Goal: Task Accomplishment & Management: Complete application form

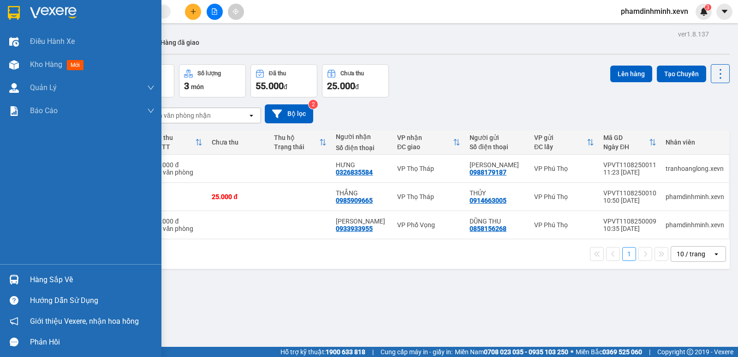
click at [20, 270] on div "Hàng sắp về" at bounding box center [81, 279] width 162 height 21
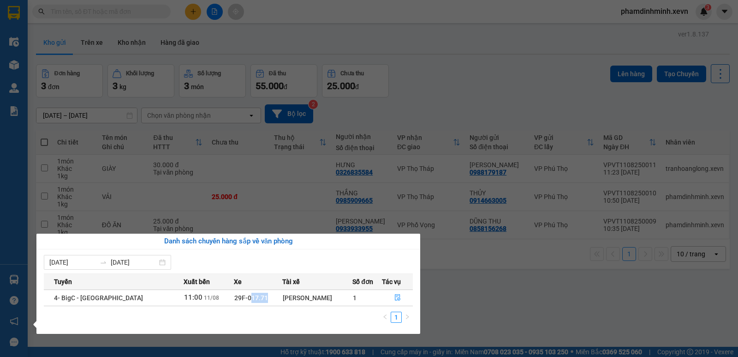
drag, startPoint x: 229, startPoint y: 299, endPoint x: 279, endPoint y: 304, distance: 50.1
click at [279, 304] on tr "4- BigC - Phú Thọ 11:00 11/08 29F-017.71 Hà Văn Dũng 1" at bounding box center [228, 297] width 369 height 16
click at [270, 309] on div "Tuyến Xuất bến Xe Tài xế Số đơn Tác vụ 4- BigC - Phú Thọ 11:00 11/08 29F-017.71…" at bounding box center [228, 300] width 369 height 55
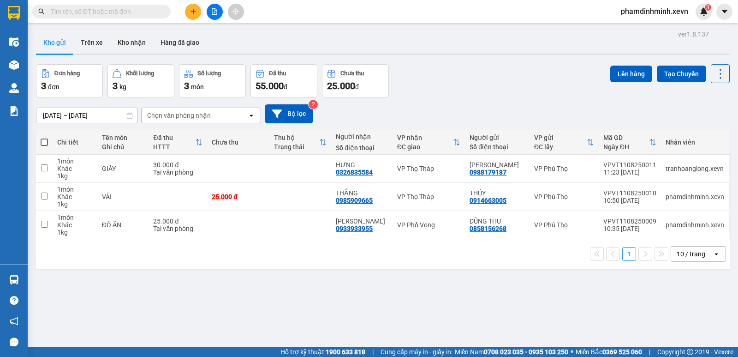
click at [395, 44] on section "Kết quả tìm kiếm ( 0 ) Bộ lọc No Data phamdinhminh.xevn 3 Điều hành xe Kho hàng…" at bounding box center [369, 178] width 738 height 357
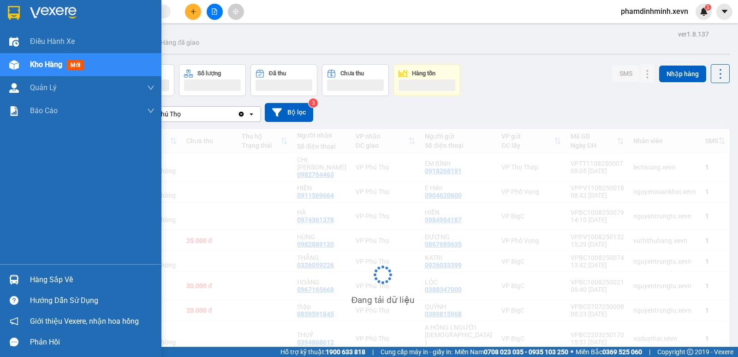
click at [11, 271] on div at bounding box center [14, 279] width 16 height 16
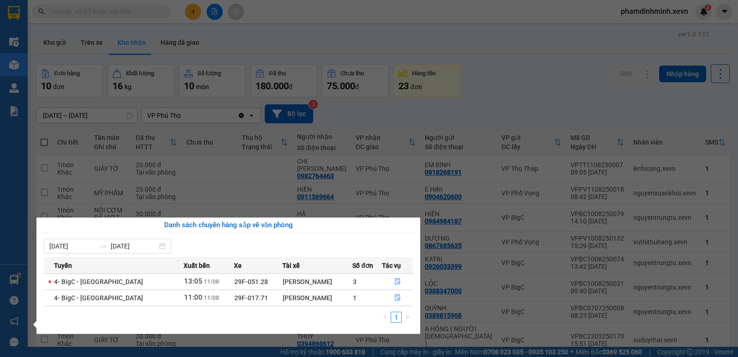
click at [456, 96] on section "Kết quả tìm kiếm ( 0 ) Bộ lọc No Data phamdinhminh.xevn 3 Điều hành xe Kho hàng…" at bounding box center [369, 178] width 738 height 357
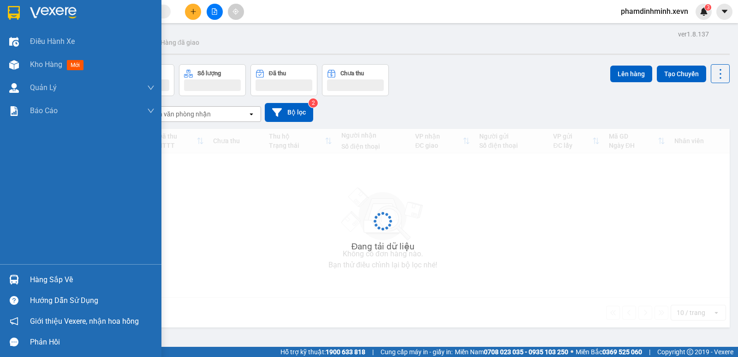
click at [20, 278] on div at bounding box center [14, 279] width 16 height 16
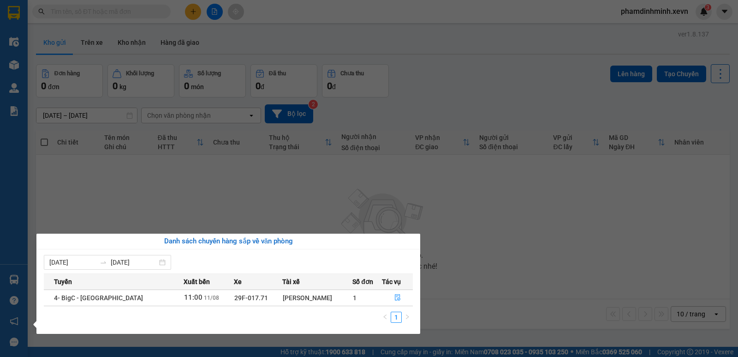
click at [202, 201] on section "Kết quả tìm kiếm ( 0 ) Bộ lọc No Data phamdinhminh.xevn 3 Điều hành xe Kho hàng…" at bounding box center [369, 178] width 738 height 357
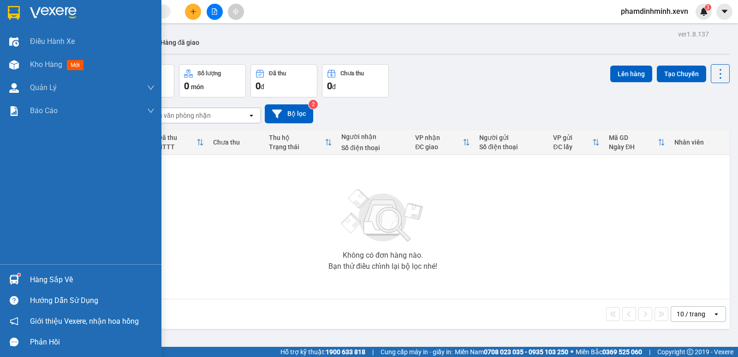
click at [25, 281] on div "Hàng sắp về" at bounding box center [81, 279] width 162 height 21
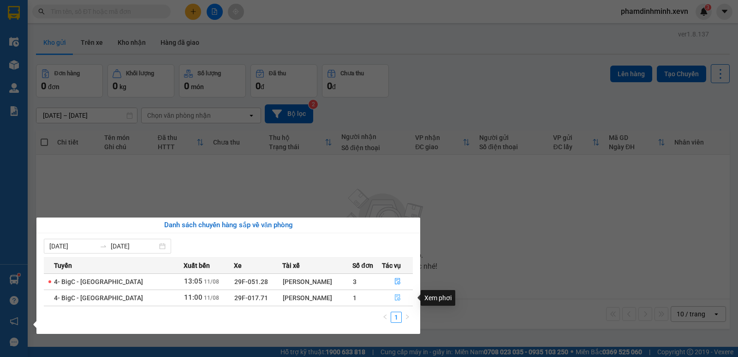
click at [389, 297] on button "button" at bounding box center [398, 297] width 30 height 15
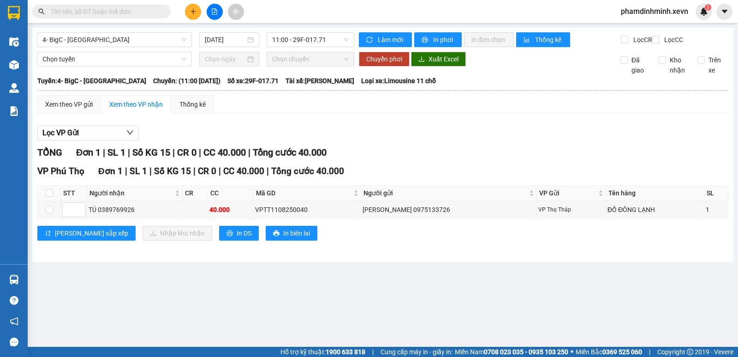
click at [53, 201] on th at bounding box center [49, 193] width 23 height 15
drag, startPoint x: 51, startPoint y: 202, endPoint x: 79, endPoint y: 216, distance: 31.8
click at [50, 197] on input "checkbox" at bounding box center [49, 192] width 7 height 7
checkbox input "true"
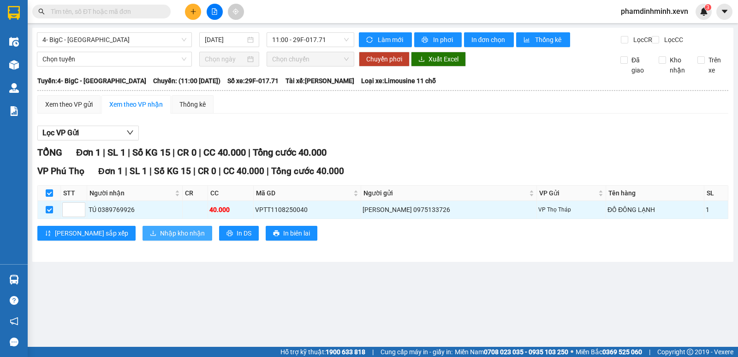
click at [160, 238] on span "Nhập kho nhận" at bounding box center [182, 233] width 45 height 10
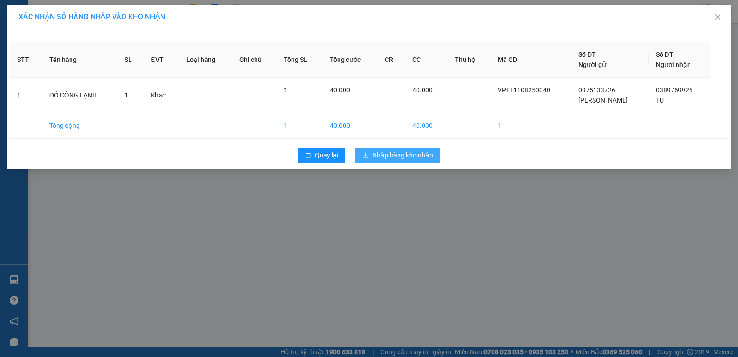
click at [409, 155] on span "Nhập hàng kho nhận" at bounding box center [402, 155] width 61 height 10
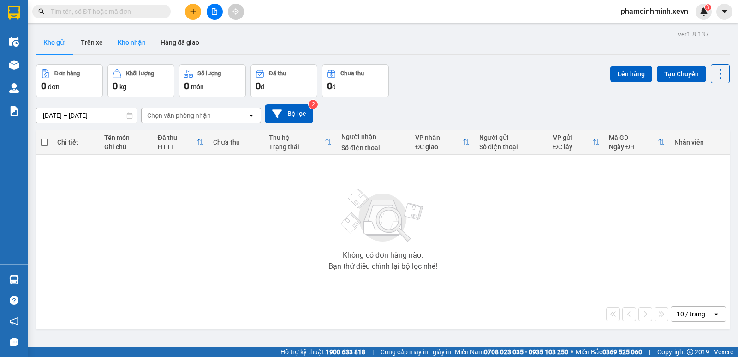
click at [130, 45] on button "Kho nhận" at bounding box center [131, 42] width 43 height 22
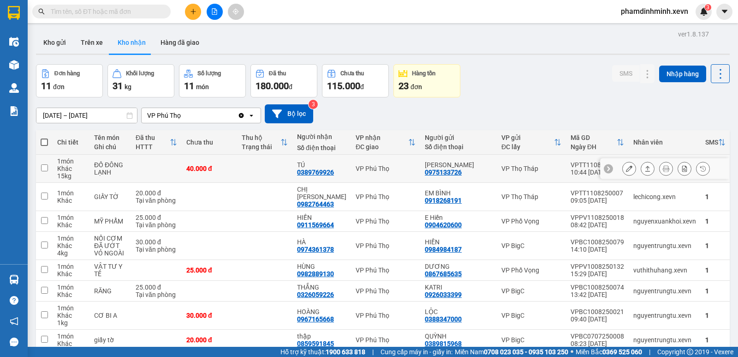
click at [502, 160] on td "VP Thọ Tháp" at bounding box center [531, 169] width 69 height 28
checkbox input "true"
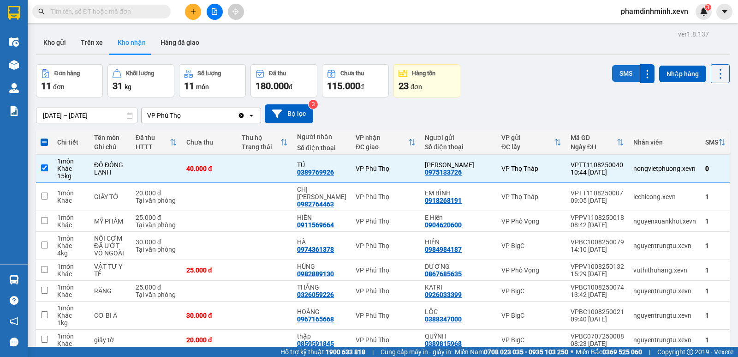
click at [629, 72] on button "SMS" at bounding box center [626, 73] width 28 height 17
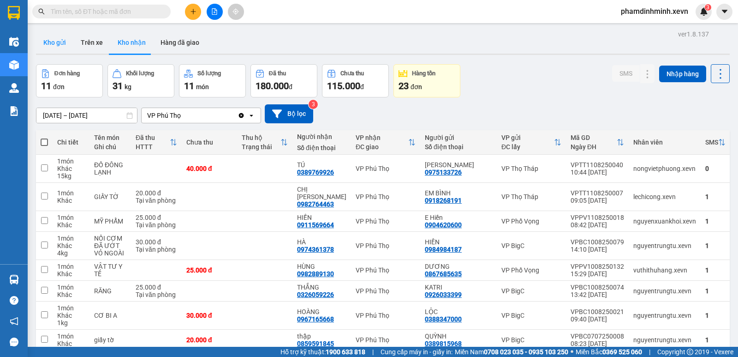
click at [59, 41] on button "Kho gửi" at bounding box center [54, 42] width 37 height 22
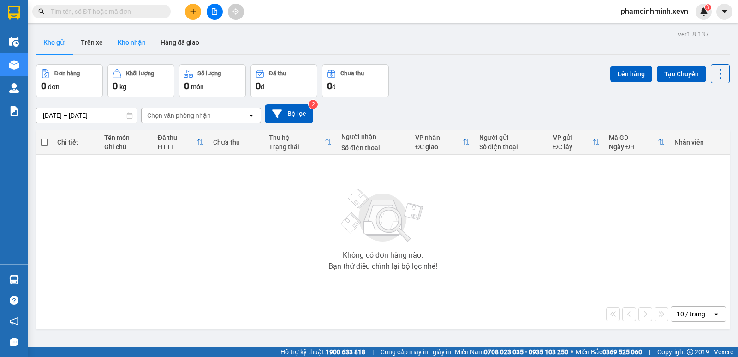
click at [123, 44] on button "Kho nhận" at bounding box center [131, 42] width 43 height 22
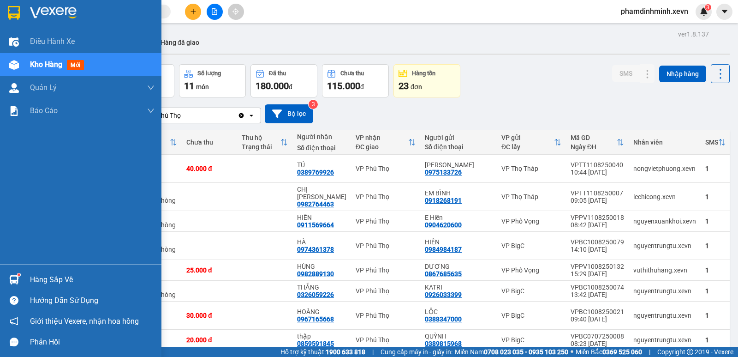
click at [35, 68] on span "Kho hàng" at bounding box center [46, 64] width 32 height 9
click at [12, 278] on img at bounding box center [14, 280] width 10 height 10
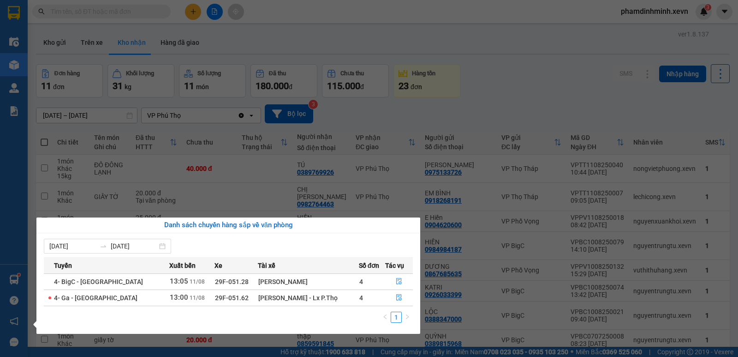
click at [292, 54] on section "Kết quả tìm kiếm ( 0 ) Bộ lọc No Data phamdinhminh.xevn 3 Điều hành xe Kho hàng…" at bounding box center [369, 178] width 738 height 357
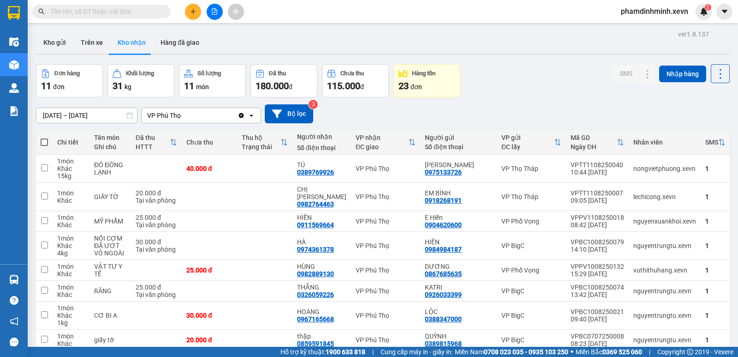
click at [191, 17] on button at bounding box center [193, 12] width 16 height 16
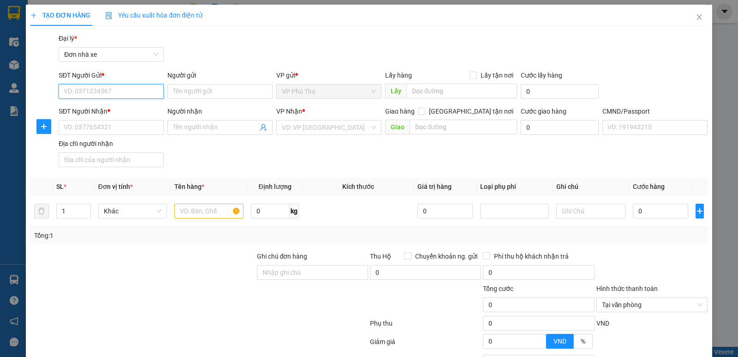
click at [91, 91] on input "SĐT Người Gửi *" at bounding box center [111, 91] width 105 height 15
click at [262, 215] on input "0" at bounding box center [270, 211] width 39 height 15
click at [276, 210] on input "0" at bounding box center [270, 211] width 39 height 15
type input "9"
click at [193, 214] on input "text" at bounding box center [208, 211] width 69 height 15
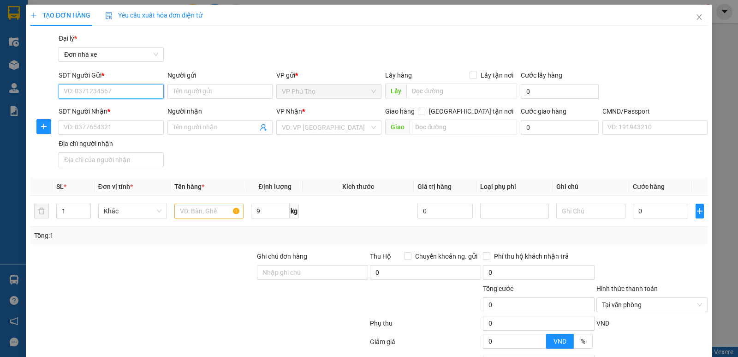
click at [123, 90] on input "SĐT Người Gửi *" at bounding box center [111, 91] width 105 height 15
type input "0388441123"
click at [129, 106] on div "0388441123 - ANH KHOA" at bounding box center [110, 110] width 93 height 10
type input "ANH KHOA"
type input "0865685705"
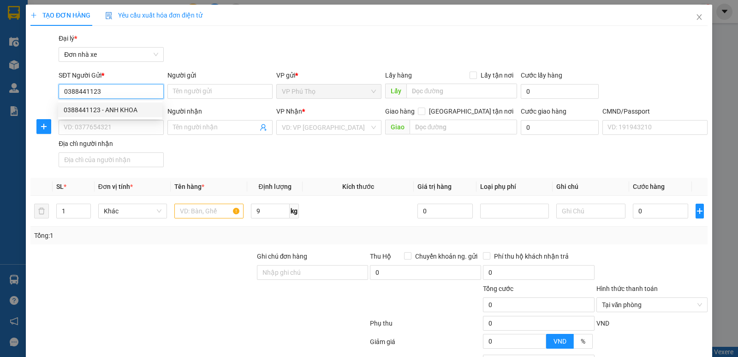
type input "ĐỨC"
type input "025205003406 ĐỨC"
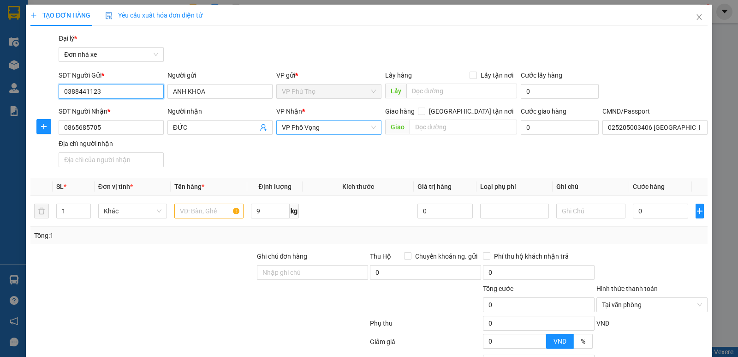
click at [322, 126] on span "VP Phố Vọng" at bounding box center [329, 127] width 94 height 14
type input "0388441123"
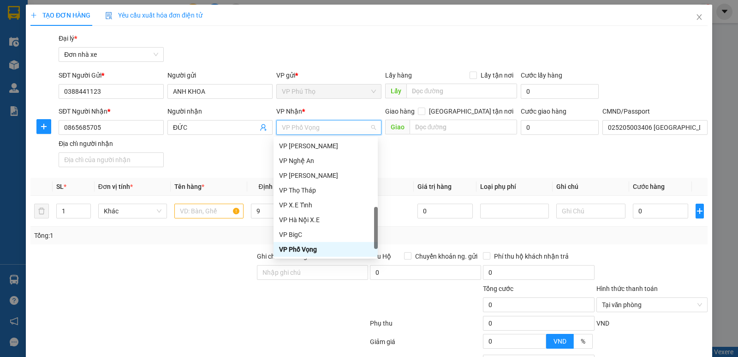
click at [309, 127] on span "VP Phố Vọng" at bounding box center [329, 127] width 94 height 14
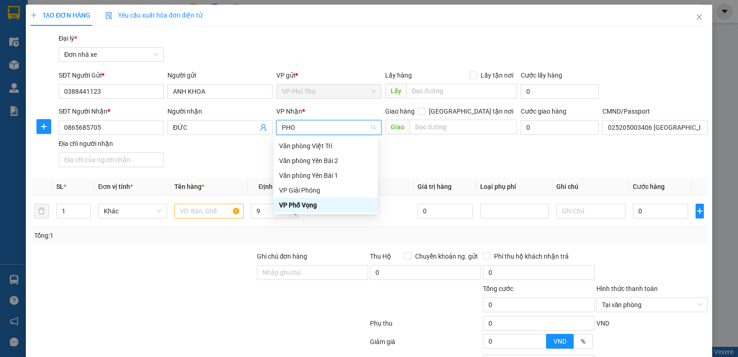
scroll to position [0, 0]
type input "PHỐ"
click at [310, 205] on div "VP Phố Vọng" at bounding box center [325, 205] width 93 height 10
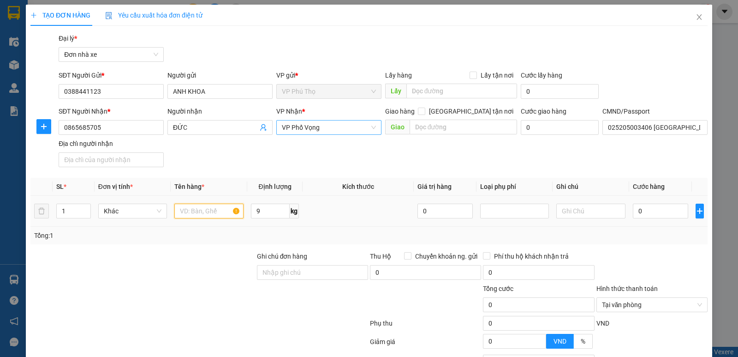
click at [216, 207] on input "text" at bounding box center [208, 211] width 69 height 15
type input "RAU CỦ QUẢ"
click at [331, 219] on td at bounding box center [358, 211] width 111 height 31
click at [591, 203] on div at bounding box center [591, 211] width 69 height 18
click at [670, 212] on input "0" at bounding box center [660, 211] width 55 height 15
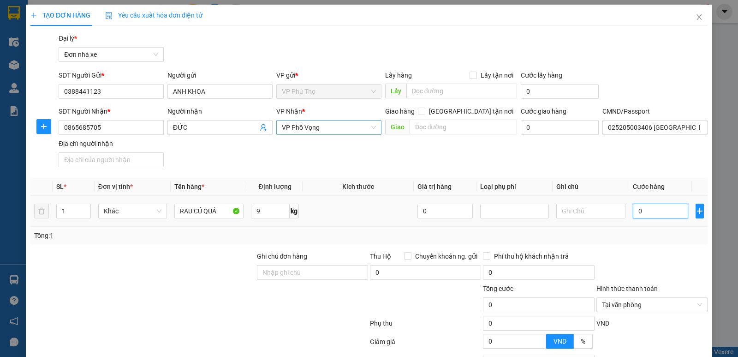
type input "3"
type input "30"
type input "30.000"
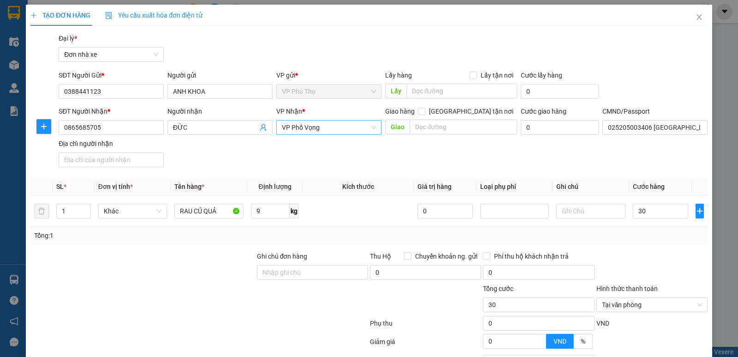
type input "30.000"
click at [630, 238] on div "Tổng: 1" at bounding box center [369, 235] width 670 height 10
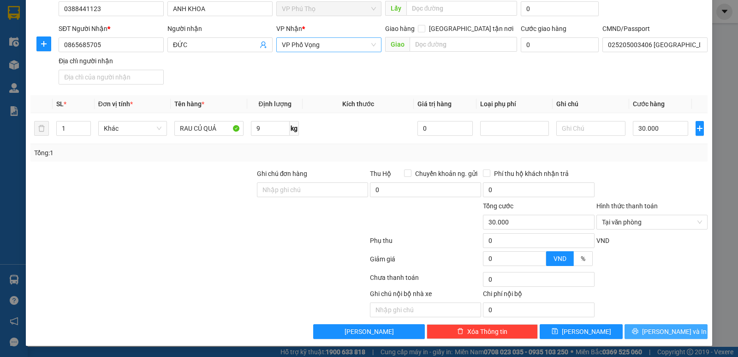
click at [672, 335] on span "[PERSON_NAME] và In" at bounding box center [674, 331] width 65 height 10
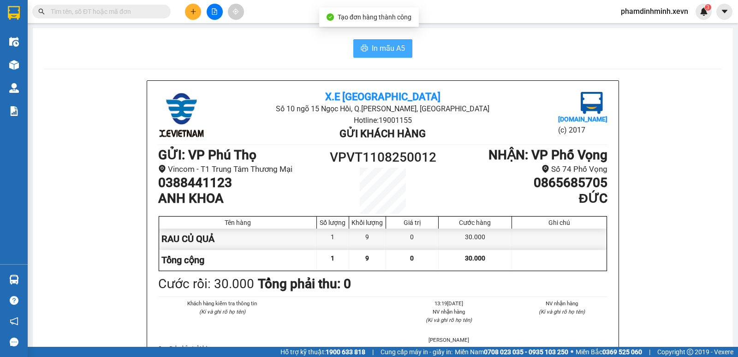
click at [384, 51] on span "In mẫu A5" at bounding box center [388, 48] width 33 height 12
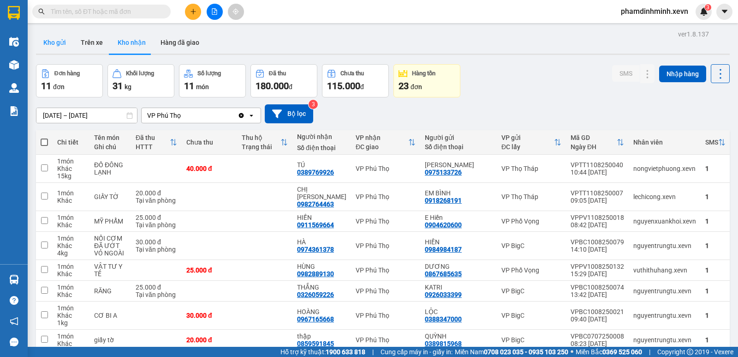
click at [59, 48] on button "Kho gửi" at bounding box center [54, 42] width 37 height 22
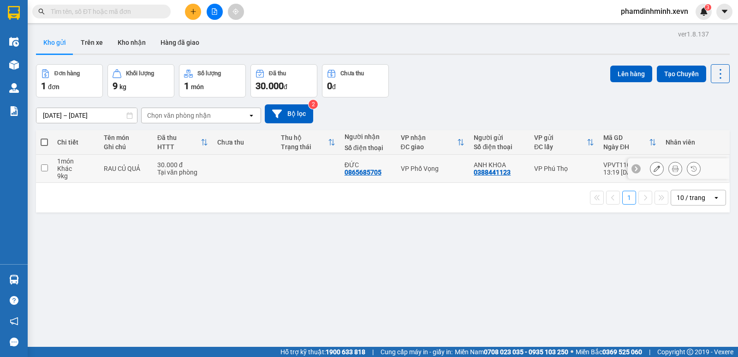
click at [82, 174] on div "9 kg" at bounding box center [75, 175] width 37 height 7
checkbox input "true"
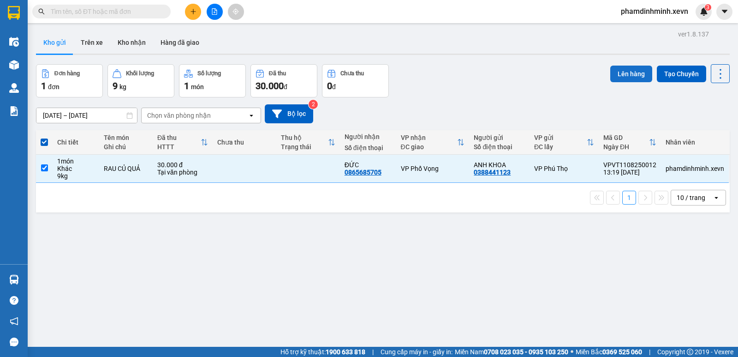
click at [620, 72] on button "Lên hàng" at bounding box center [632, 74] width 42 height 17
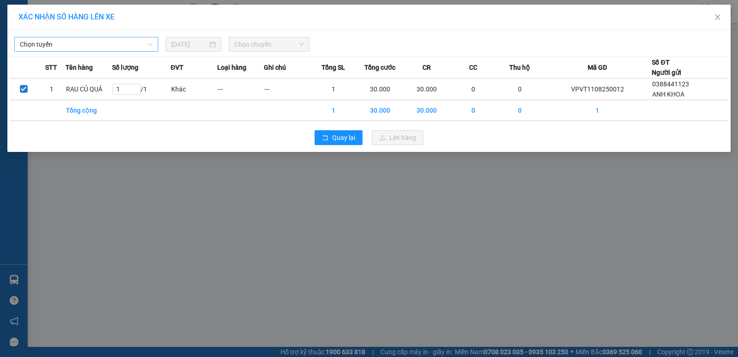
drag, startPoint x: 71, startPoint y: 40, endPoint x: 71, endPoint y: 45, distance: 5.1
click at [71, 45] on span "Chọn tuyến" at bounding box center [86, 44] width 133 height 14
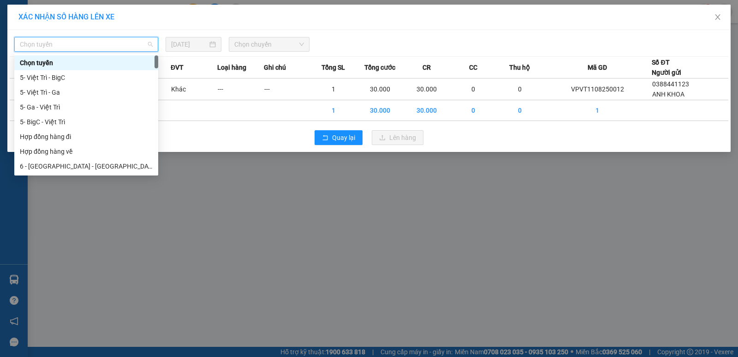
type input "4"
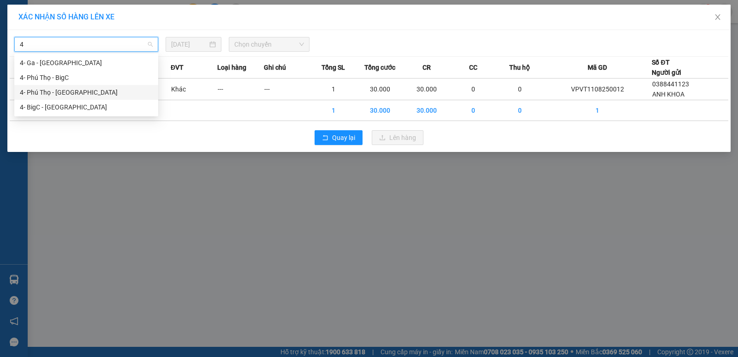
click at [68, 96] on div "4- Phú Thọ - [GEOGRAPHIC_DATA]" at bounding box center [86, 92] width 133 height 10
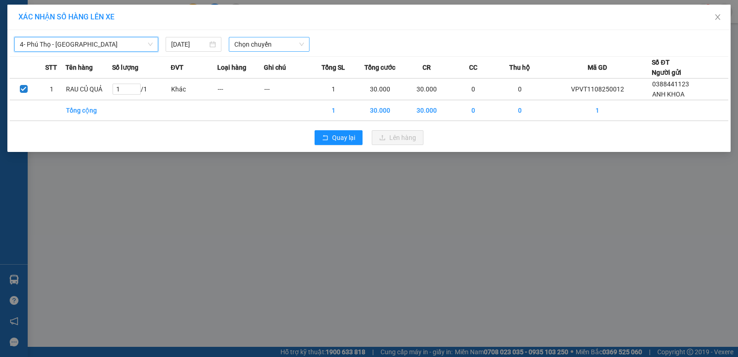
click at [272, 46] on span "Chọn chuyến" at bounding box center [269, 44] width 70 height 14
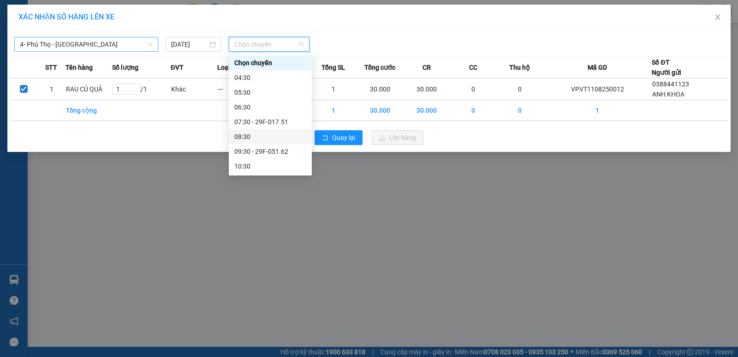
scroll to position [46, 0]
click at [253, 160] on div "13:30" at bounding box center [270, 164] width 72 height 10
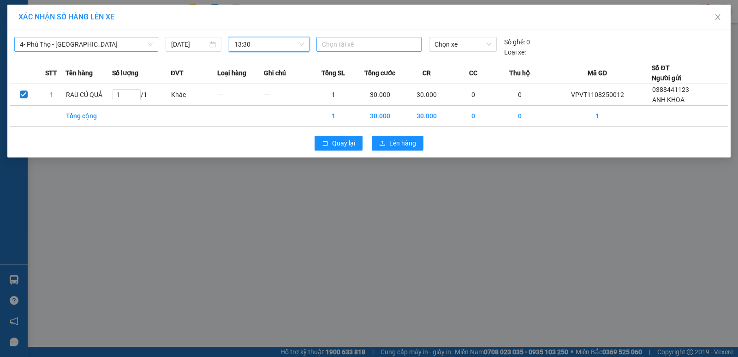
click at [343, 48] on div at bounding box center [369, 44] width 101 height 11
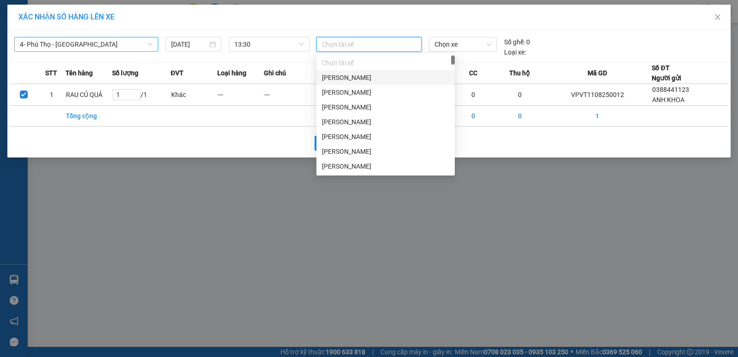
type input "D"
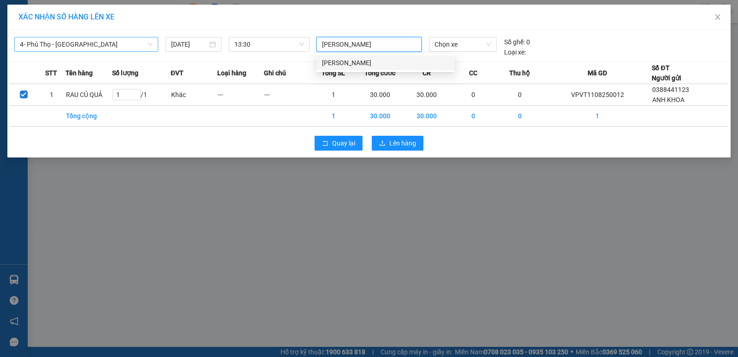
type input "ĐẶNG QUỐC MINH"
click at [377, 64] on div "[PERSON_NAME]" at bounding box center [385, 63] width 127 height 10
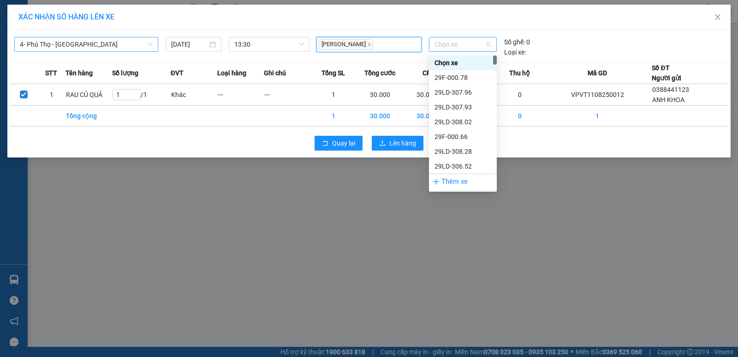
click at [450, 46] on span "Chọn xe" at bounding box center [463, 44] width 57 height 14
type input "1"
type input "6"
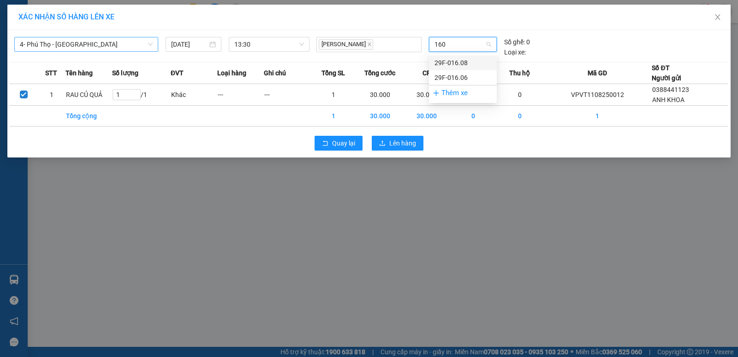
type input "1608"
click at [443, 62] on div "29F-016.08" at bounding box center [463, 63] width 57 height 10
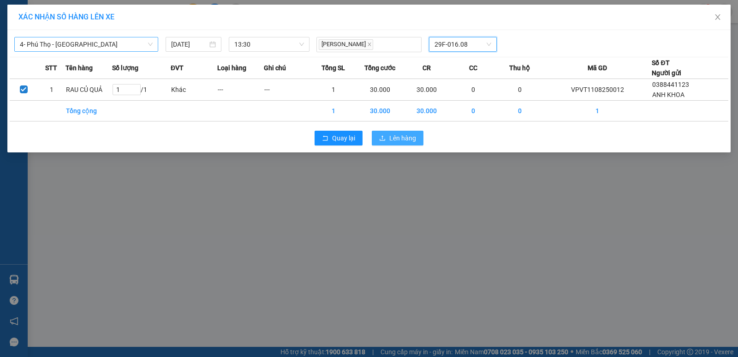
click at [397, 137] on span "Lên hàng" at bounding box center [402, 138] width 27 height 10
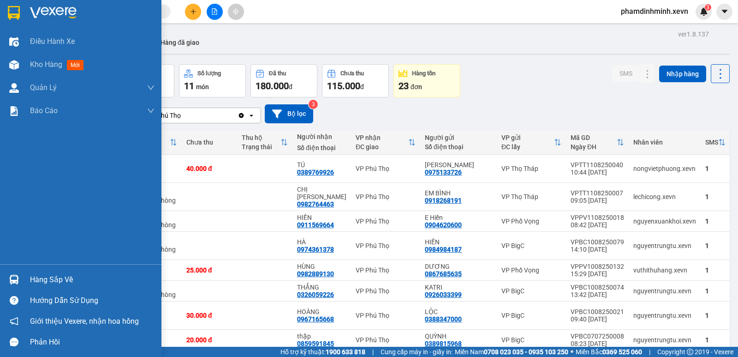
click at [25, 280] on div "Hàng sắp về" at bounding box center [81, 279] width 162 height 21
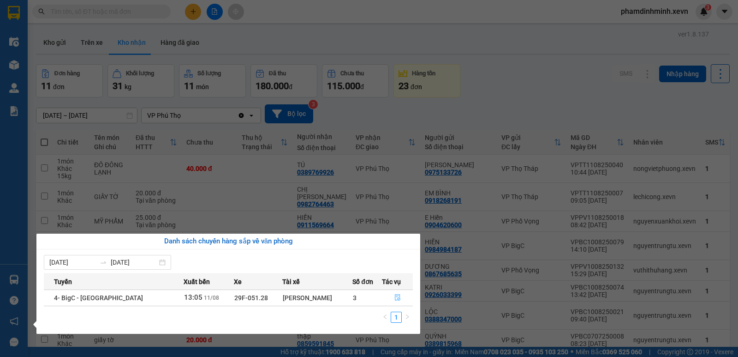
click at [397, 297] on icon "file-done" at bounding box center [398, 297] width 6 height 6
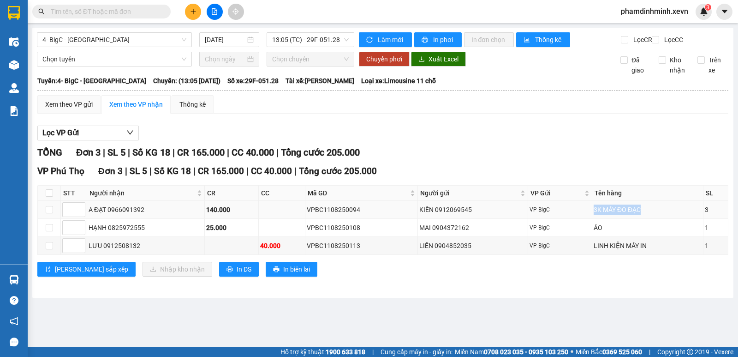
drag, startPoint x: 588, startPoint y: 216, endPoint x: 655, endPoint y: 214, distance: 67.4
click at [655, 214] on tr "A ĐẠT 0966091392 140.000 VPBC1108250094 KIÊN 0912069545 VP BigC 3K MÁY ĐO ĐẠC 3" at bounding box center [383, 210] width 691 height 18
click at [647, 251] on div "LINH KIỆN MÁY IN" at bounding box center [648, 245] width 108 height 10
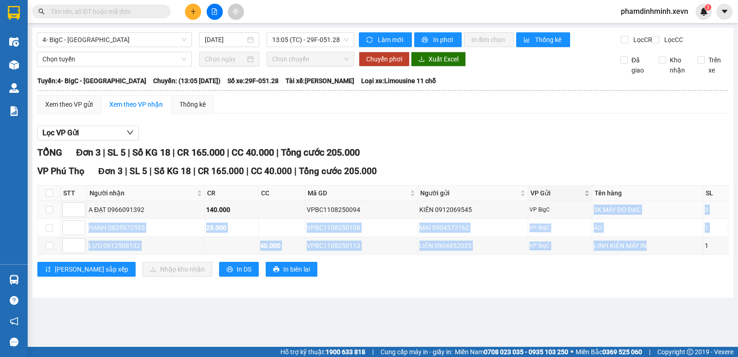
drag, startPoint x: 647, startPoint y: 252, endPoint x: 559, endPoint y: 203, distance: 100.9
click at [557, 205] on table "STT Người nhận CR CC Mã GD Người gửi VP Gửi Tên hàng SL Ký nhận A ĐẠT 096609139…" at bounding box center [383, 220] width 691 height 70
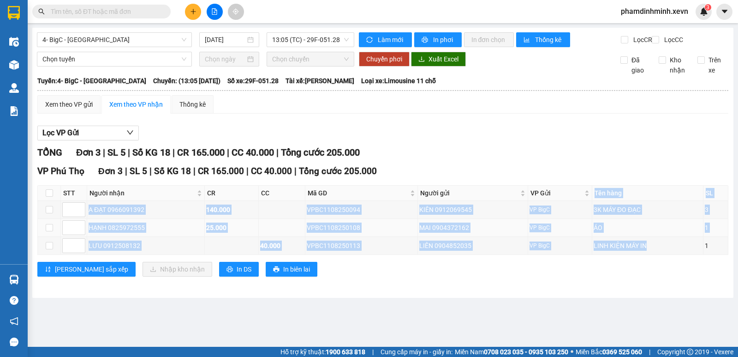
click at [596, 228] on td "ÁO" at bounding box center [649, 228] width 112 height 18
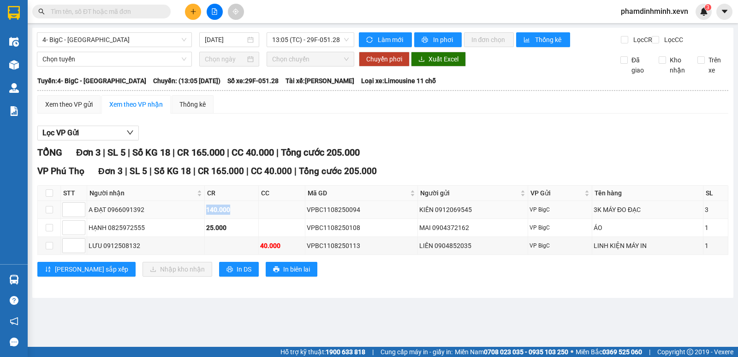
drag, startPoint x: 204, startPoint y: 214, endPoint x: 242, endPoint y: 214, distance: 37.4
click at [242, 214] on tr "A ĐẠT 0966091392 140.000 VPBC1108250094 KIÊN 0912069545 VP BigC 3K MÁY ĐO ĐẠC 3" at bounding box center [383, 210] width 691 height 18
click at [257, 215] on div "140.000" at bounding box center [231, 209] width 51 height 10
drag, startPoint x: 258, startPoint y: 217, endPoint x: 163, endPoint y: 210, distance: 94.9
click at [163, 210] on tr "A ĐẠT 0966091392 140.000 VPBC1108250094 KIÊN 0912069545 VP BigC 3K MÁY ĐO ĐẠC 3" at bounding box center [383, 210] width 691 height 18
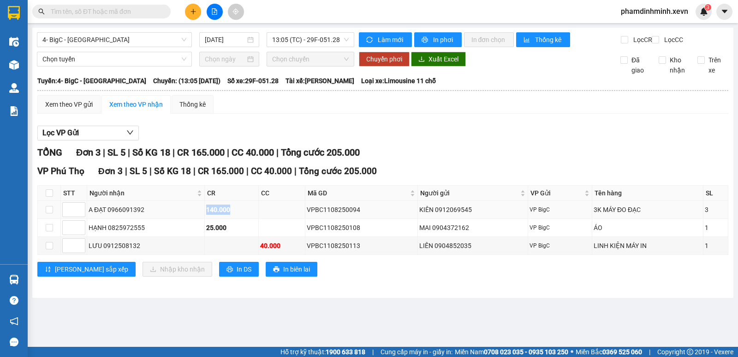
click at [207, 215] on div "140.000" at bounding box center [231, 209] width 51 height 10
click at [239, 213] on div "140.000" at bounding box center [231, 209] width 51 height 10
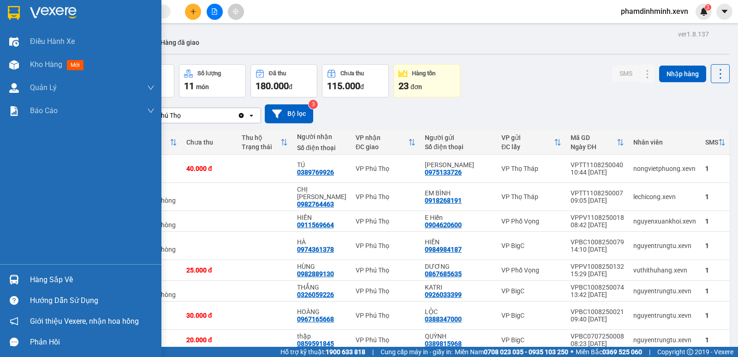
click at [38, 280] on div "Hàng sắp về" at bounding box center [92, 280] width 125 height 14
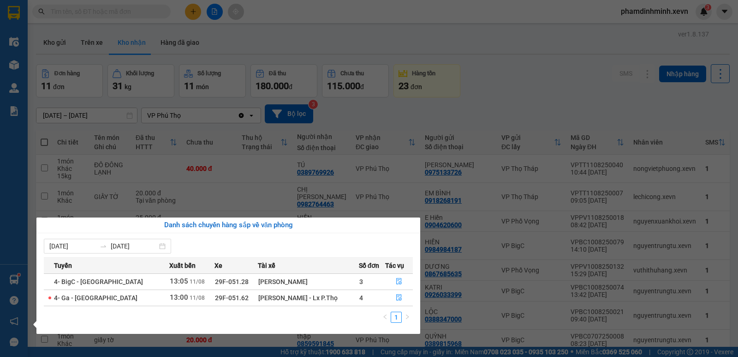
click at [336, 37] on section "Kết quả tìm kiếm ( 0 ) Bộ lọc No Data phamdinhminh.xevn 3 Điều hành xe Kho hàng…" at bounding box center [369, 178] width 738 height 357
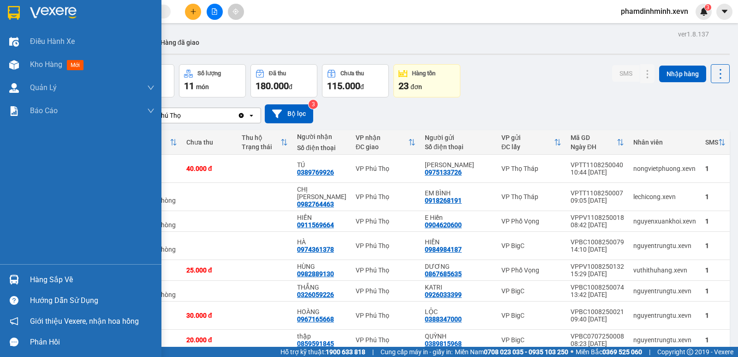
click at [18, 281] on img at bounding box center [14, 280] width 10 height 10
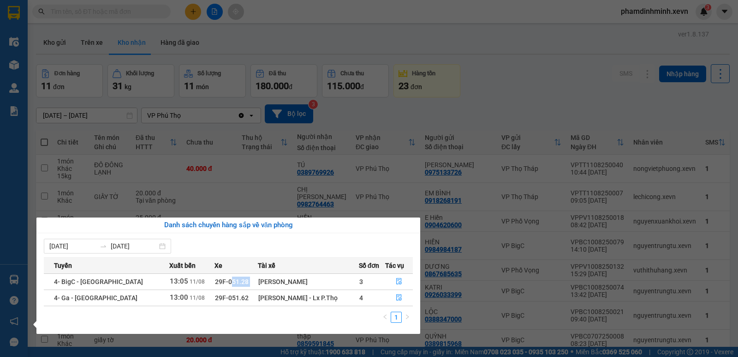
drag, startPoint x: 201, startPoint y: 280, endPoint x: 230, endPoint y: 279, distance: 29.5
click at [230, 279] on tr "4- BigC - [GEOGRAPHIC_DATA] 13:05 [DATE] 29F-051.28 [PERSON_NAME] 3" at bounding box center [228, 281] width 369 height 16
drag, startPoint x: 205, startPoint y: 296, endPoint x: 227, endPoint y: 293, distance: 21.9
click at [220, 294] on td "29F-051.62" at bounding box center [236, 297] width 43 height 16
click at [397, 279] on icon "file-done" at bounding box center [399, 281] width 6 height 6
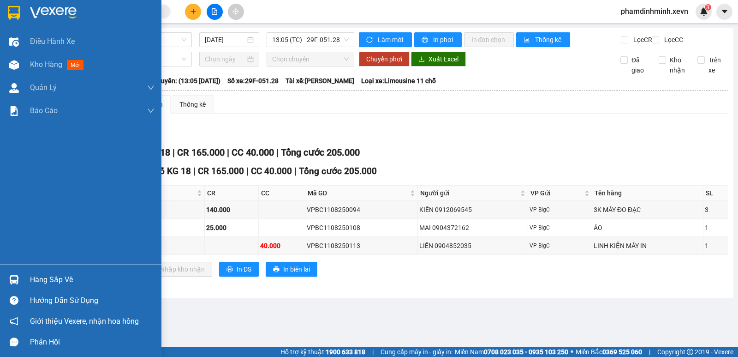
click at [56, 279] on div "Hàng sắp về" at bounding box center [92, 280] width 125 height 14
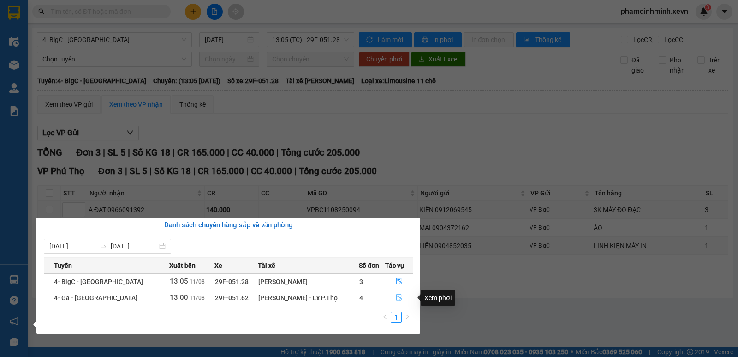
click at [398, 296] on icon "file-done" at bounding box center [399, 297] width 6 height 6
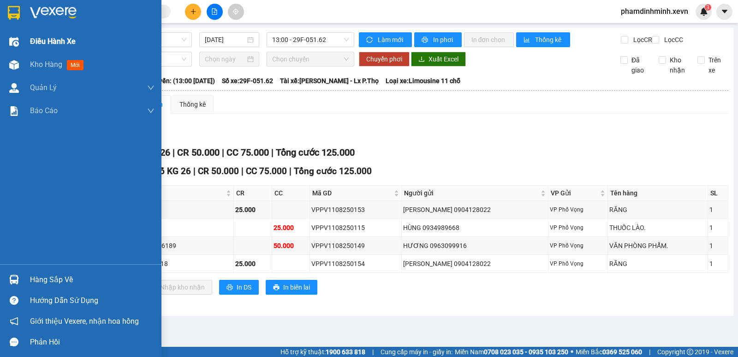
click at [34, 45] on span "Điều hành xe" at bounding box center [53, 42] width 46 height 12
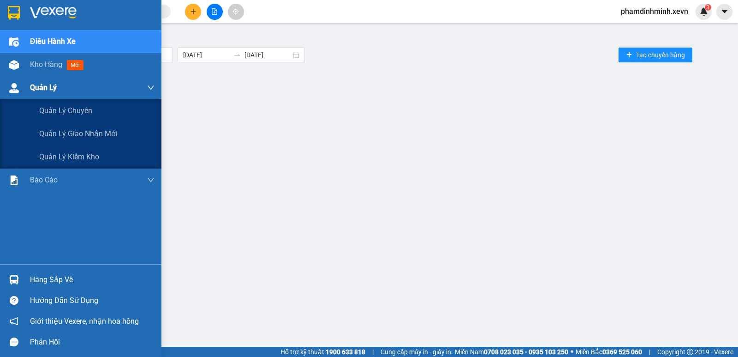
click at [46, 85] on span "Quản Lý" at bounding box center [43, 88] width 27 height 12
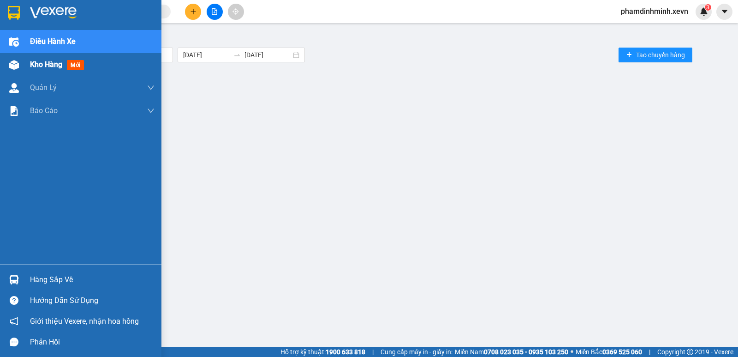
click at [51, 66] on span "Kho hàng" at bounding box center [46, 64] width 32 height 9
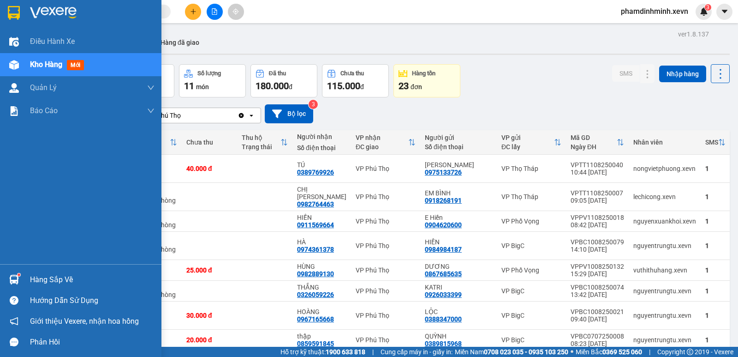
click at [14, 276] on img at bounding box center [14, 280] width 10 height 10
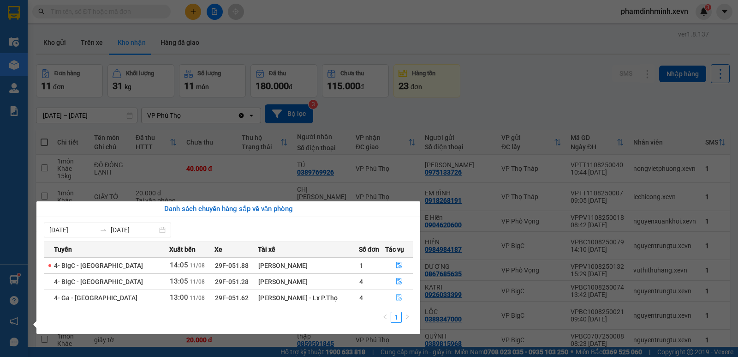
click at [396, 299] on icon "file-done" at bounding box center [399, 297] width 6 height 6
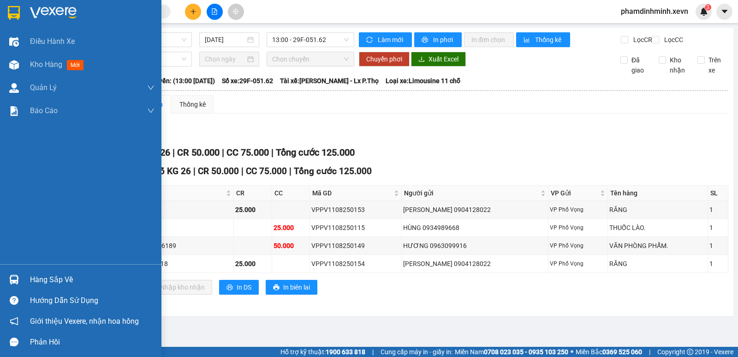
click at [53, 278] on div "Hàng sắp về" at bounding box center [92, 280] width 125 height 14
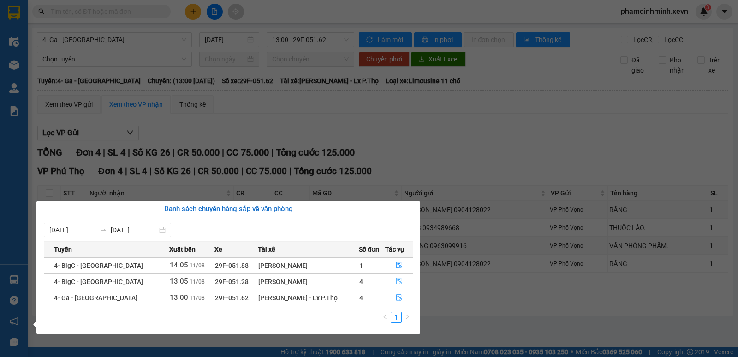
click at [397, 279] on icon "file-done" at bounding box center [399, 281] width 6 height 6
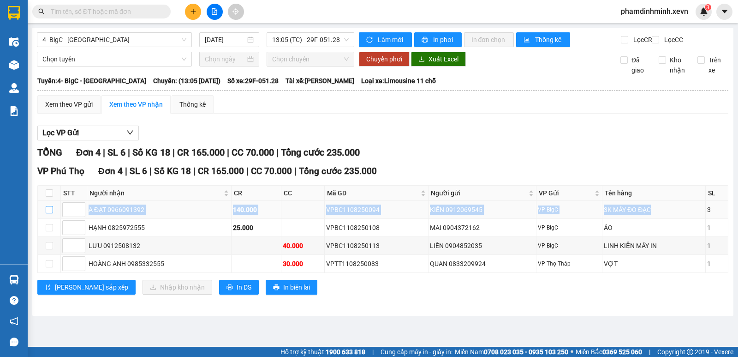
drag, startPoint x: 677, startPoint y: 220, endPoint x: 48, endPoint y: 213, distance: 629.0
click at [48, 213] on tr "A ĐẠT 0966091392 140.000 VPBC1108250094 KIÊN 0912069545 VP BigC 3K MÁY ĐO ĐẠC 3" at bounding box center [383, 210] width 691 height 18
click at [175, 215] on div "A ĐẠT 0966091392" at bounding box center [159, 209] width 141 height 10
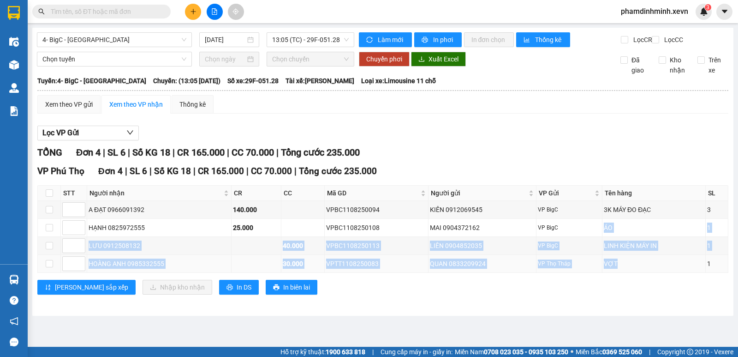
drag, startPoint x: 604, startPoint y: 242, endPoint x: 665, endPoint y: 270, distance: 67.5
click at [635, 272] on tbody "A ĐẠT 0966091392 140.000 VPBC1108250094 KIÊN 0912069545 VP BigC 3K MÁY ĐO ĐẠC 3…" at bounding box center [383, 237] width 691 height 72
click at [689, 269] on div "VỢT" at bounding box center [654, 263] width 100 height 10
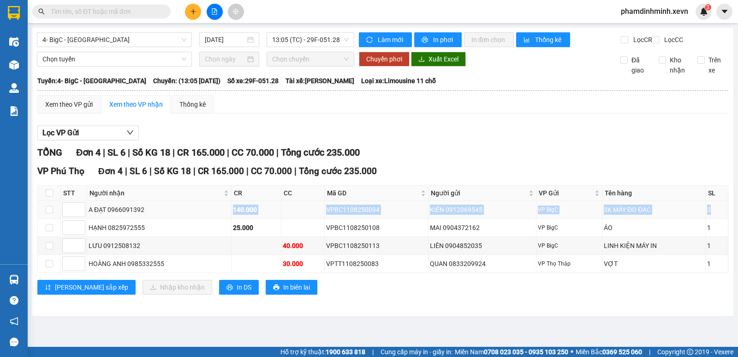
drag, startPoint x: 724, startPoint y: 215, endPoint x: 236, endPoint y: 215, distance: 487.3
click at [236, 215] on tr "A ĐẠT 0966091392 140.000 VPBC1108250094 KIÊN 0912069545 VP BigC 3K MÁY ĐO ĐẠC 3" at bounding box center [383, 210] width 691 height 18
click at [210, 215] on div "A ĐẠT 0966091392" at bounding box center [159, 209] width 141 height 10
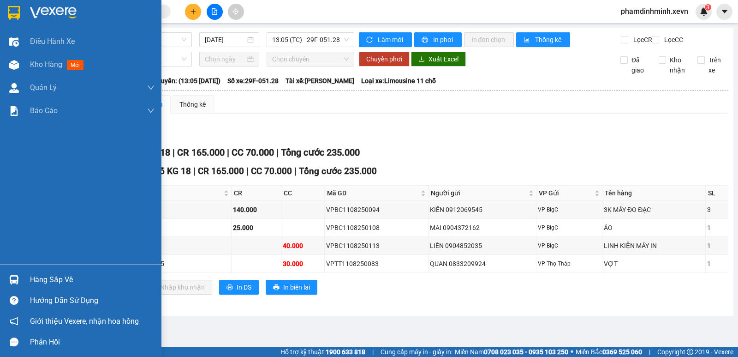
click at [25, 272] on div "Hàng sắp về" at bounding box center [81, 279] width 162 height 21
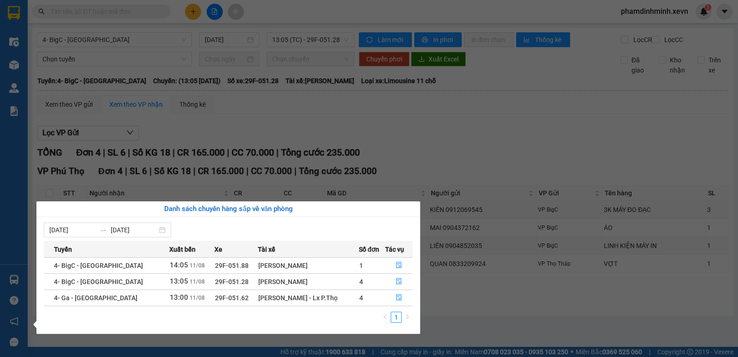
click at [297, 124] on section "Kết quả tìm kiếm ( 0 ) Bộ lọc No Data phamdinhminh.xevn 3 Điều hành xe Kho hàng…" at bounding box center [369, 178] width 738 height 357
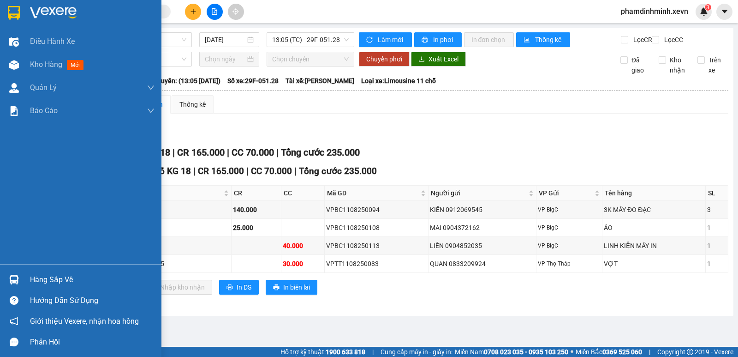
click at [64, 275] on div "Hàng sắp về" at bounding box center [92, 280] width 125 height 14
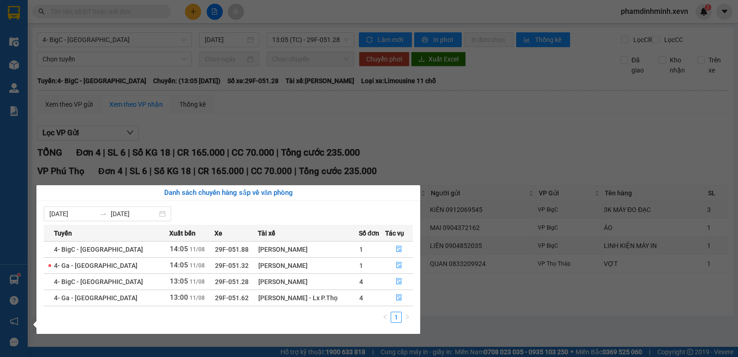
click at [459, 126] on section "Kết quả tìm kiếm ( 0 ) Bộ lọc No Data phamdinhminh.xevn 3 Điều hành xe Kho hàng…" at bounding box center [369, 178] width 738 height 357
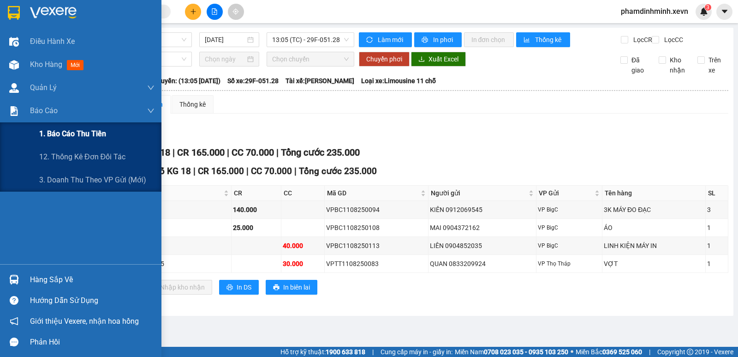
click at [74, 132] on span "1. Báo cáo thu tiền" at bounding box center [72, 134] width 67 height 12
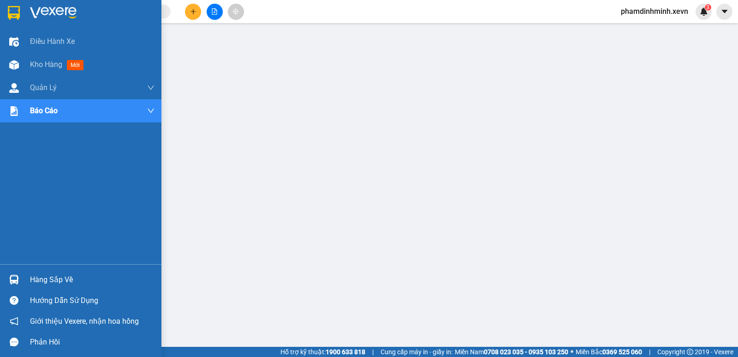
click at [49, 276] on div "Hàng sắp về" at bounding box center [92, 280] width 125 height 14
click at [0, 70] on div "Điều hành xe Kho hàng mới Quản Lý Quản lý chuyến Quản lý giao nhận mới Quản lý …" at bounding box center [81, 178] width 162 height 357
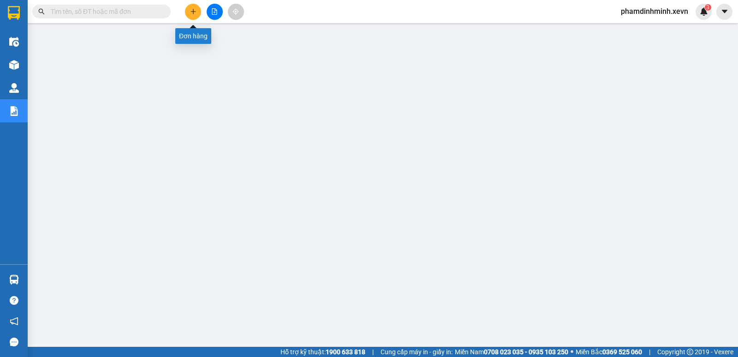
click at [194, 11] on icon "plus" at bounding box center [193, 11] width 6 height 6
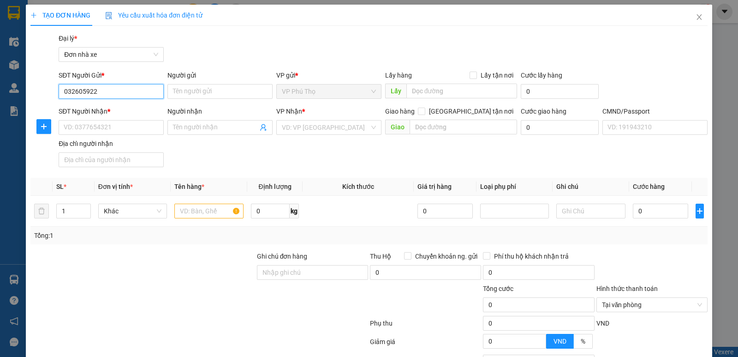
type input "0326059226"
click at [132, 109] on div "0326059226 - THẮNG" at bounding box center [110, 110] width 93 height 10
type input "THẮNG"
type input "0967419894"
type input "CTY KATRI"
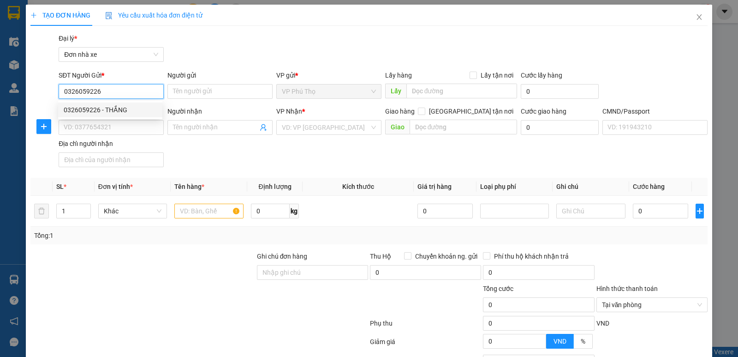
type input "TUẤN"
type input "0326059226"
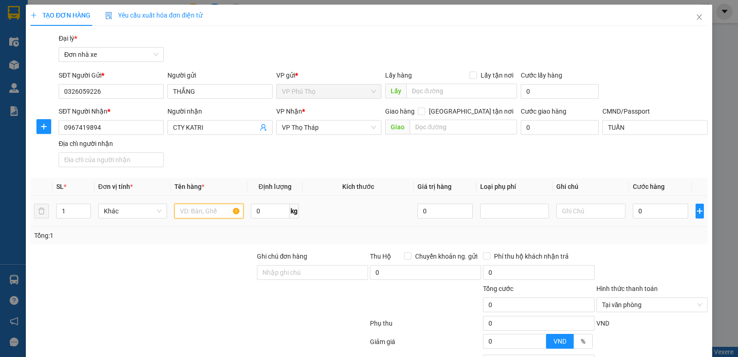
click at [203, 206] on input "text" at bounding box center [208, 211] width 69 height 15
type input "RĂNG"
click at [270, 210] on input "0" at bounding box center [270, 211] width 39 height 15
type input "0.2"
click at [644, 212] on input "0" at bounding box center [660, 211] width 55 height 15
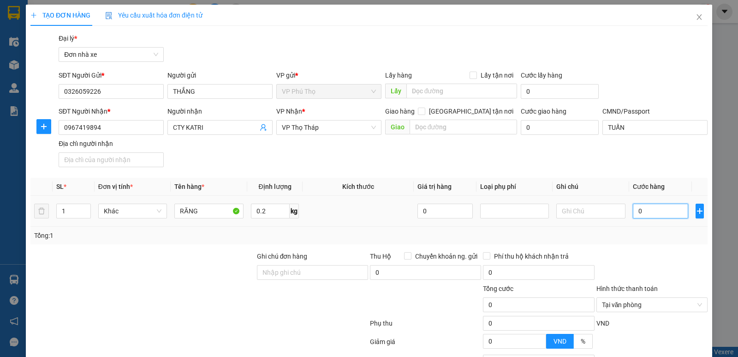
type input "2"
type input "25"
type input "25.000"
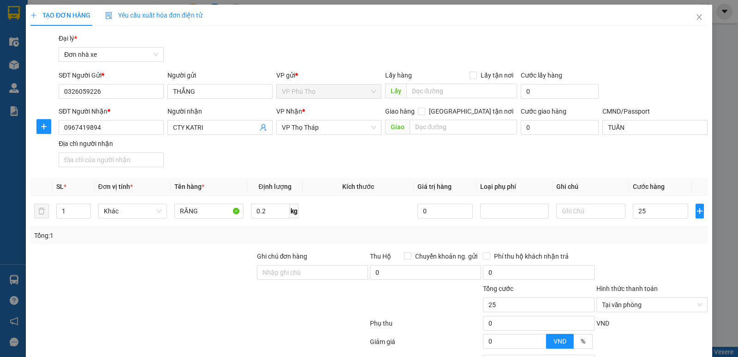
type input "25.000"
click at [673, 241] on div "Tổng: 1" at bounding box center [368, 236] width 677 height 18
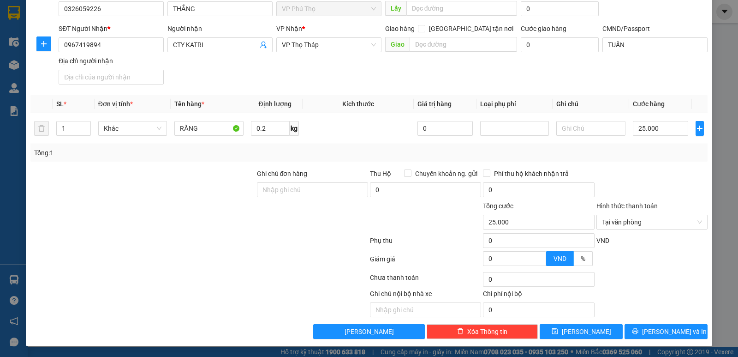
click at [647, 322] on div "Transit Pickup Surcharge Ids Transit Deliver Surcharge Ids Transit Deliver Surc…" at bounding box center [368, 145] width 677 height 388
click at [648, 325] on button "[PERSON_NAME] và In" at bounding box center [666, 331] width 83 height 15
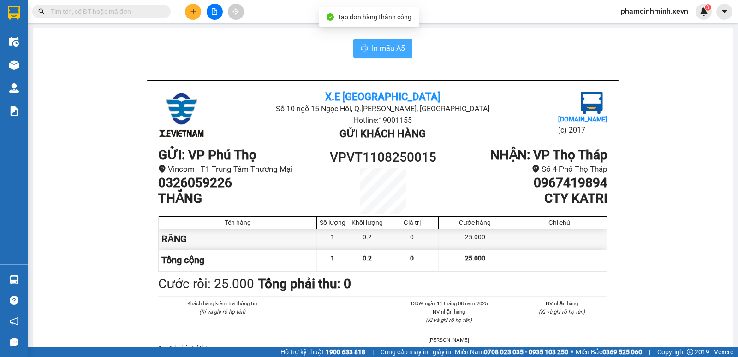
click at [385, 46] on span "In mẫu A5" at bounding box center [388, 48] width 33 height 12
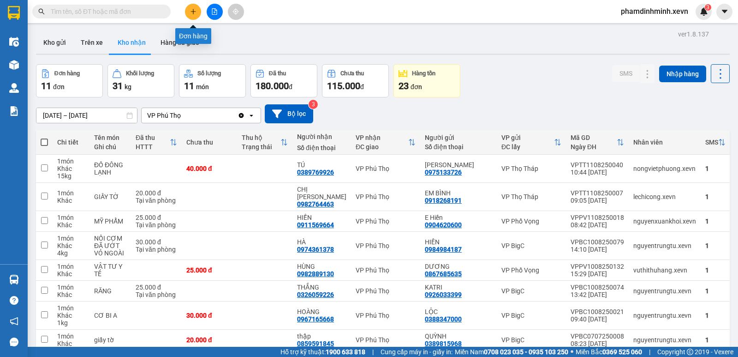
click at [193, 11] on icon "plus" at bounding box center [193, 11] width 0 height 5
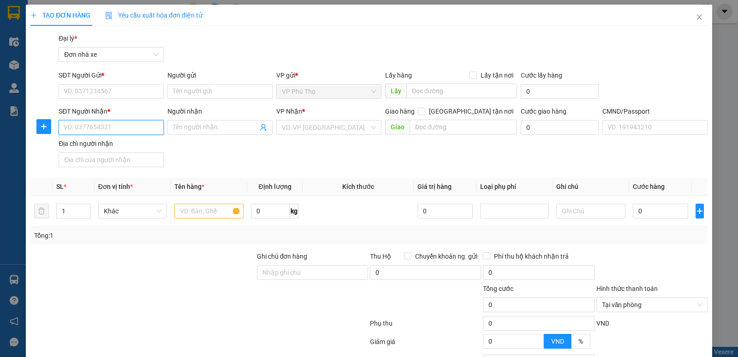
click at [104, 131] on input "SĐT Người Nhận *" at bounding box center [111, 127] width 105 height 15
click at [92, 125] on input "SĐT Người Nhận *" at bounding box center [111, 127] width 105 height 15
type input "0869834229"
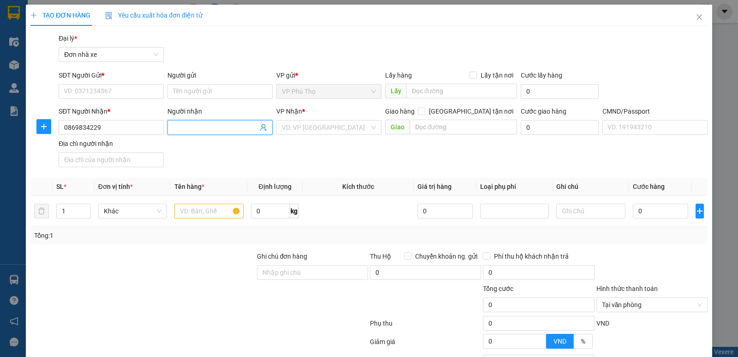
click at [210, 130] on input "Người nhận" at bounding box center [215, 127] width 85 height 10
type input "LÊ XUÂN NAM"
click at [90, 96] on input "SĐT Người Gửi *" at bounding box center [111, 91] width 105 height 15
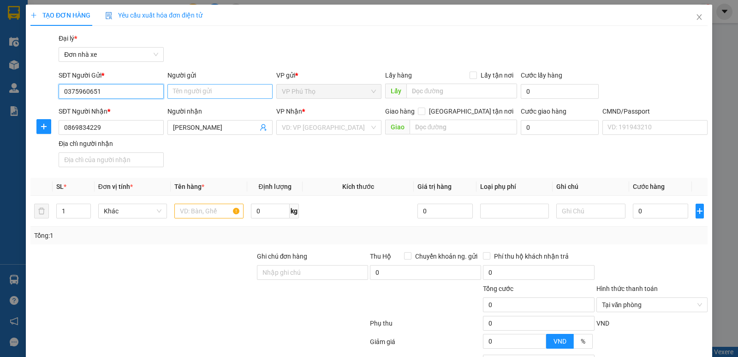
type input "0375960651"
click at [185, 92] on input "Người gửi" at bounding box center [220, 91] width 105 height 15
click at [286, 120] on div "VD: VP [GEOGRAPHIC_DATA]" at bounding box center [328, 127] width 105 height 15
type input "LÊ XUÂN PHƯƠNG"
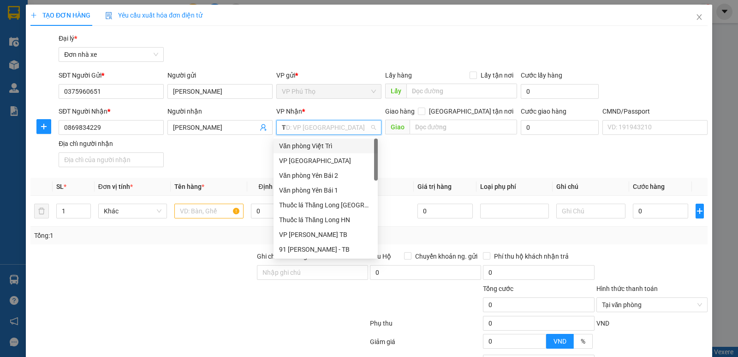
type input "TH"
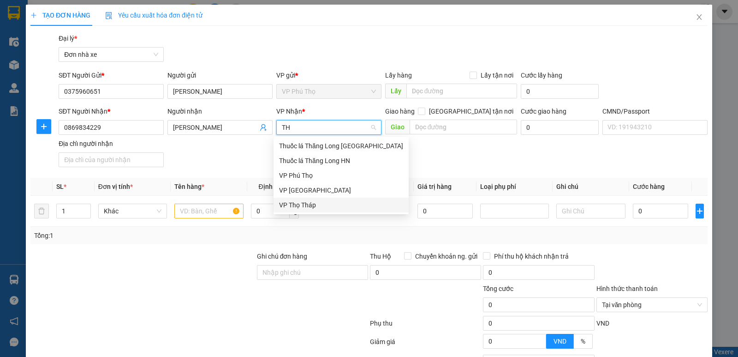
click at [300, 204] on div "VP Thọ Tháp" at bounding box center [341, 205] width 124 height 10
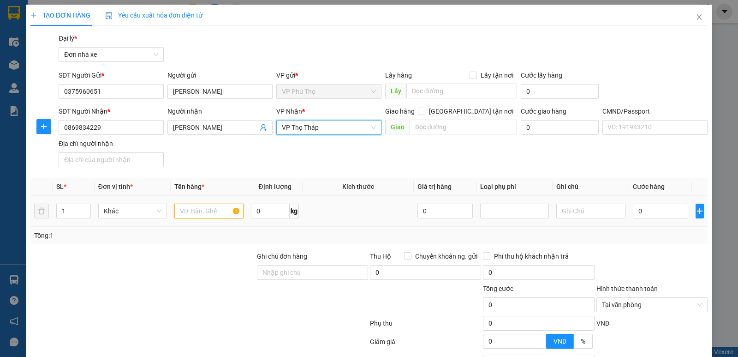
click at [201, 213] on input "text" at bounding box center [208, 211] width 69 height 15
type input "HỒ SƠ"
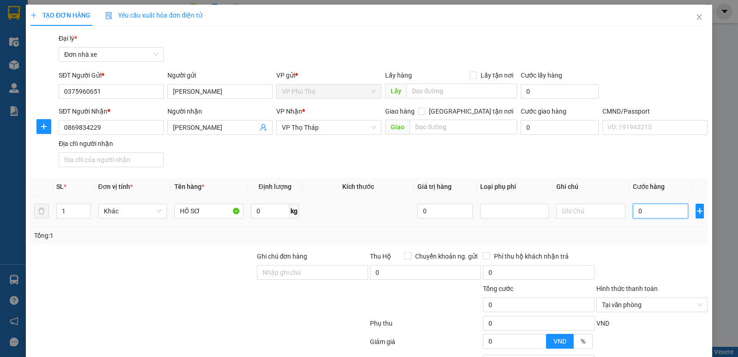
click at [637, 210] on input "0" at bounding box center [660, 211] width 55 height 15
type input "2"
type input "20"
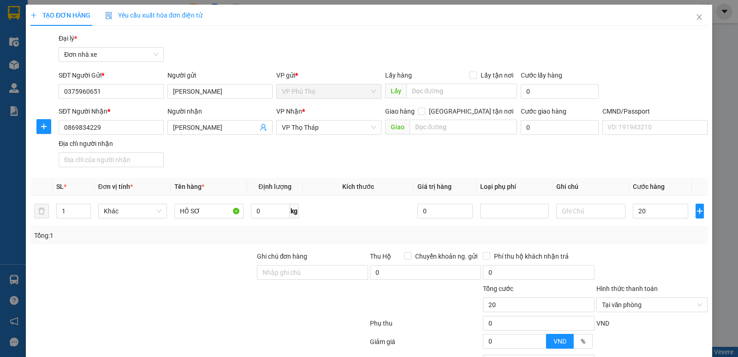
type input "20.000"
click at [557, 151] on div "SĐT Người Nhận * 0869834229 Người nhận LÊ XUÂN NAM VP Nhận * VP Thọ Tháp Giao h…" at bounding box center [383, 138] width 653 height 65
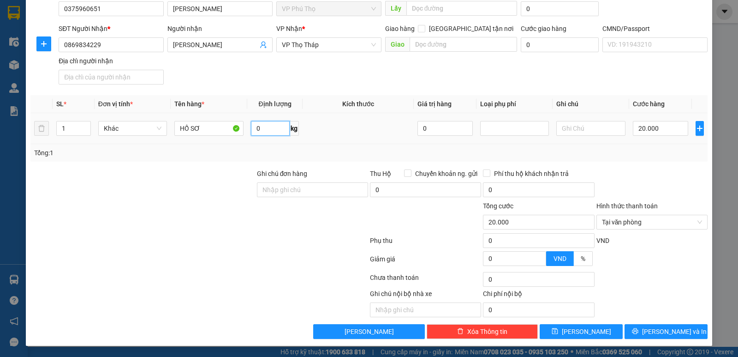
click at [258, 129] on input "0" at bounding box center [270, 128] width 39 height 15
type input "0.1"
click at [307, 71] on div "SĐT Người Nhận * 0869834229 Người nhận LÊ XUÂN NAM VP Nhận * VP Thọ Tháp Giao h…" at bounding box center [383, 56] width 653 height 65
click at [666, 333] on span "[PERSON_NAME] và In" at bounding box center [674, 331] width 65 height 10
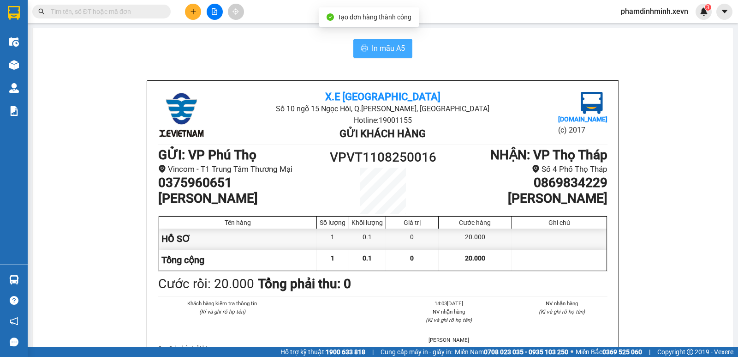
click at [374, 53] on span "In mẫu A5" at bounding box center [388, 48] width 33 height 12
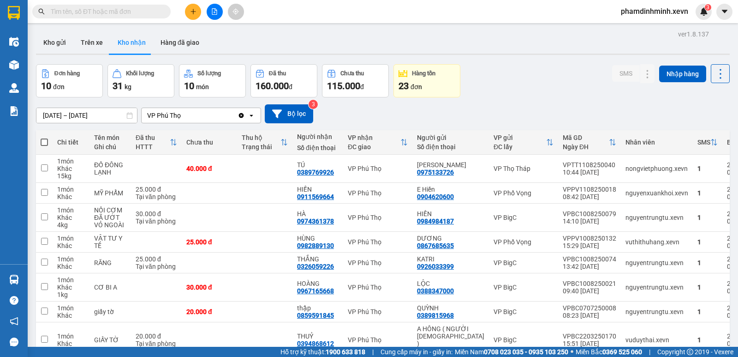
click at [512, 72] on div "Đơn hàng 10 đơn Khối lượng 31 kg Số lượng 10 món Đã thu 160.000 đ Chưa thu 115.…" at bounding box center [383, 80] width 694 height 33
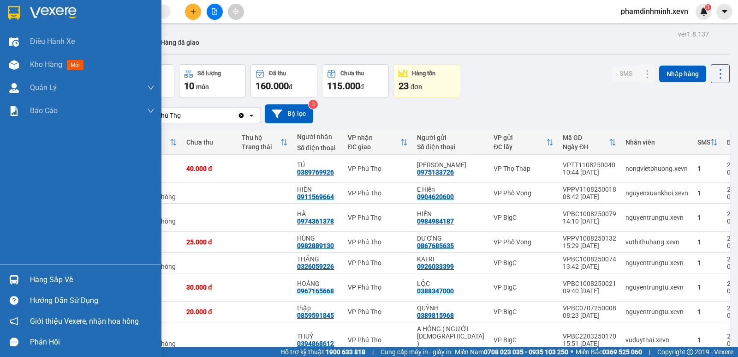
click at [61, 281] on div "Hàng sắp về" at bounding box center [92, 280] width 125 height 14
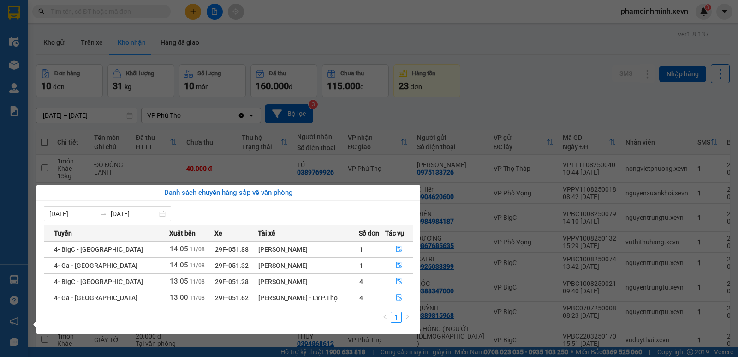
click at [542, 72] on section "Kết quả tìm kiếm ( 0 ) Bộ lọc No Data phamdinhminh.xevn 3 Điều hành xe Kho hàng…" at bounding box center [369, 178] width 738 height 357
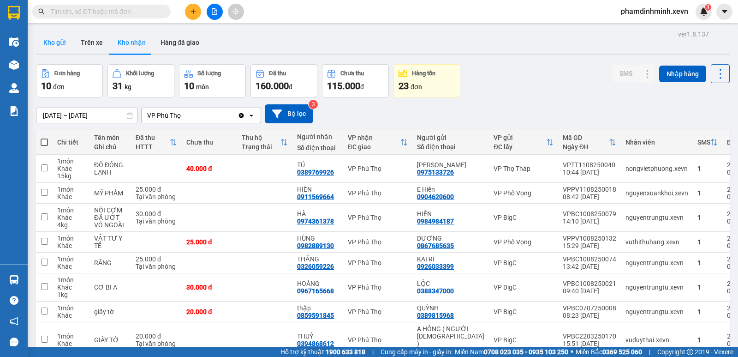
click at [54, 44] on button "Kho gửi" at bounding box center [54, 42] width 37 height 22
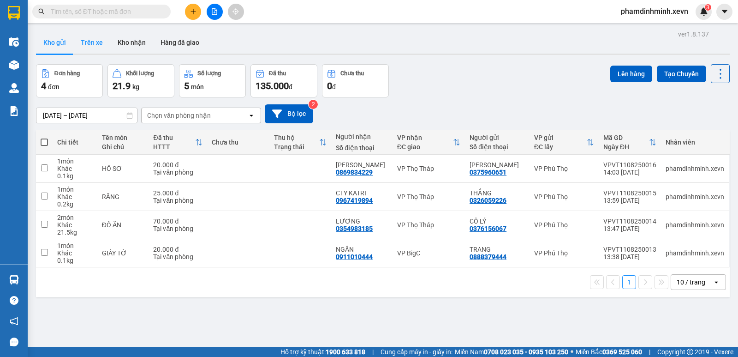
click at [95, 42] on button "Trên xe" at bounding box center [91, 42] width 37 height 22
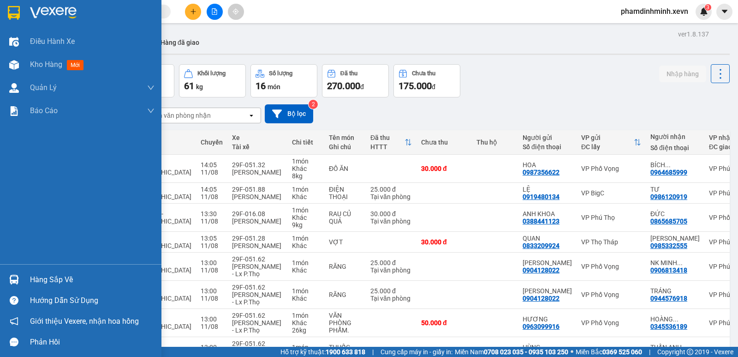
click at [45, 281] on div "Hàng sắp về" at bounding box center [92, 280] width 125 height 14
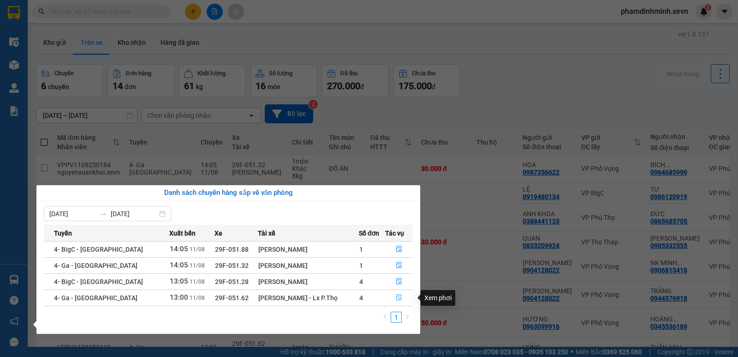
click at [393, 294] on button "button" at bounding box center [399, 297] width 27 height 15
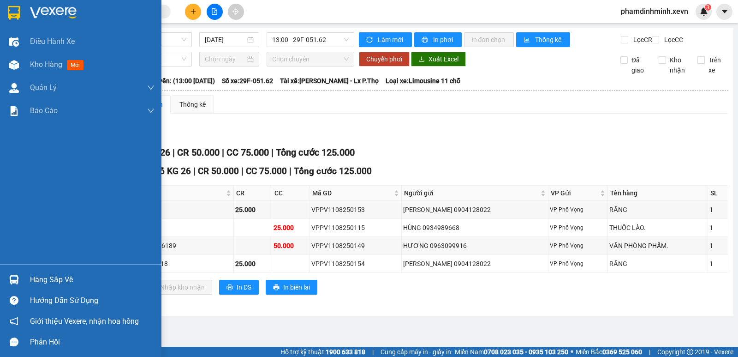
click at [66, 279] on div "Hàng sắp về" at bounding box center [92, 280] width 125 height 14
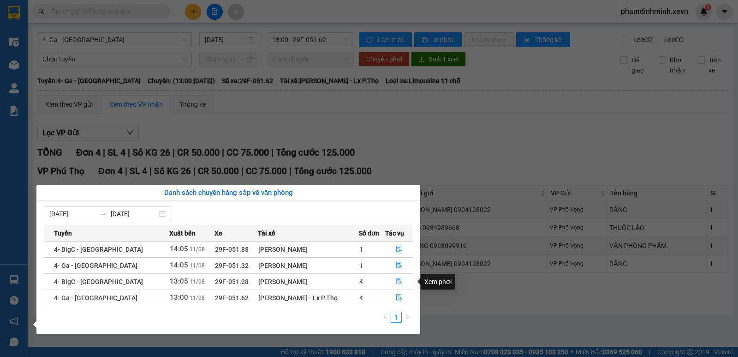
click at [396, 282] on icon "file-done" at bounding box center [399, 281] width 6 height 6
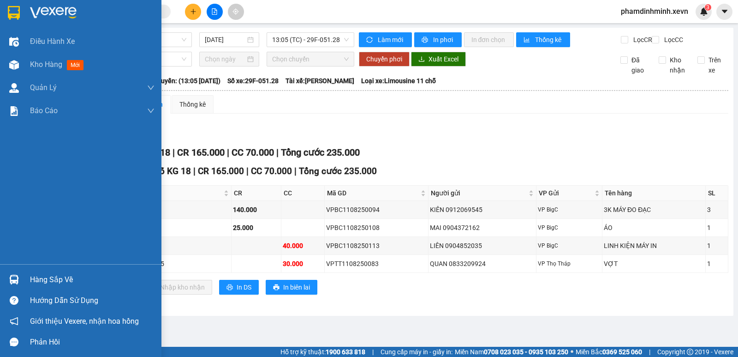
drag, startPoint x: 48, startPoint y: 281, endPoint x: 55, endPoint y: 279, distance: 6.6
click at [50, 280] on div "Hàng sắp về" at bounding box center [92, 280] width 125 height 14
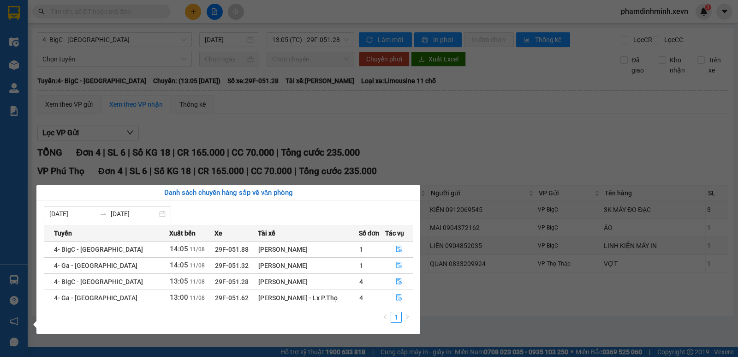
click at [399, 263] on icon "file-done" at bounding box center [399, 265] width 6 height 6
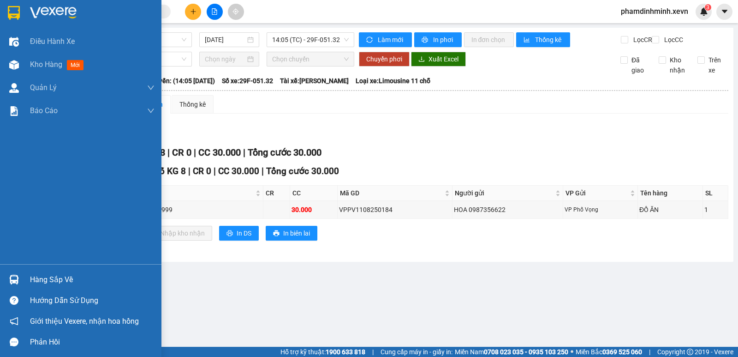
click at [10, 275] on img at bounding box center [14, 280] width 10 height 10
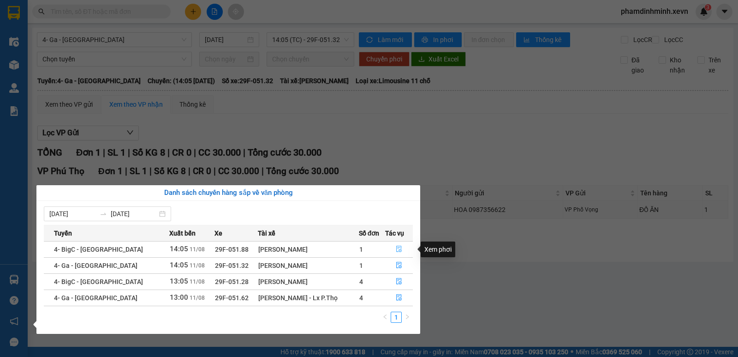
click at [399, 247] on icon "file-done" at bounding box center [399, 248] width 6 height 6
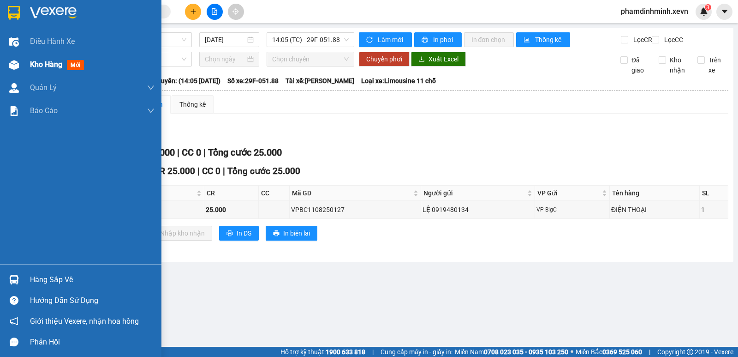
click at [39, 65] on span "Kho hàng" at bounding box center [46, 64] width 32 height 9
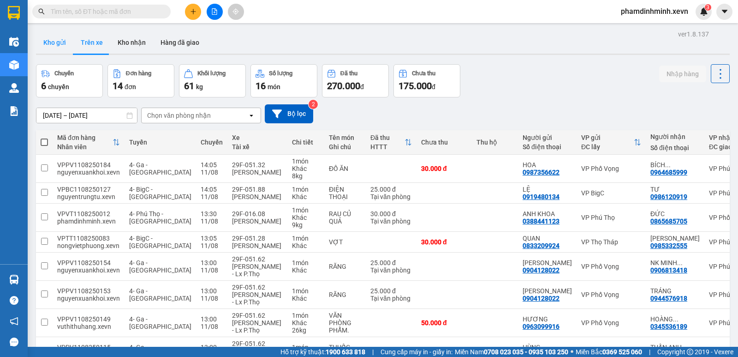
click at [60, 43] on button "Kho gửi" at bounding box center [54, 42] width 37 height 22
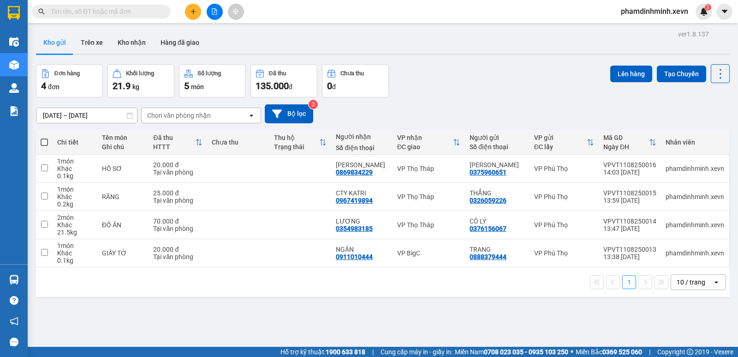
click at [44, 144] on span at bounding box center [44, 141] width 7 height 7
click at [44, 138] on input "checkbox" at bounding box center [44, 138] width 0 height 0
checkbox input "true"
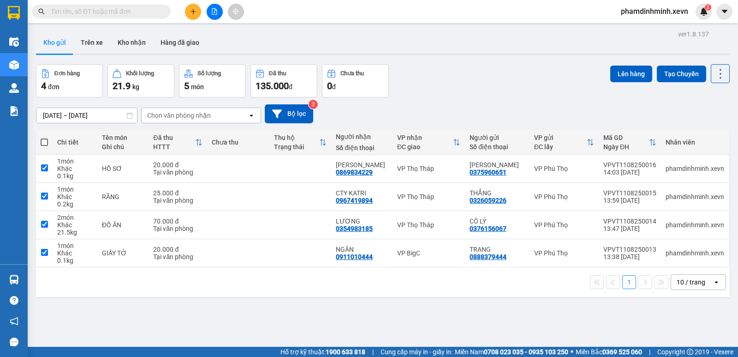
checkbox input "true"
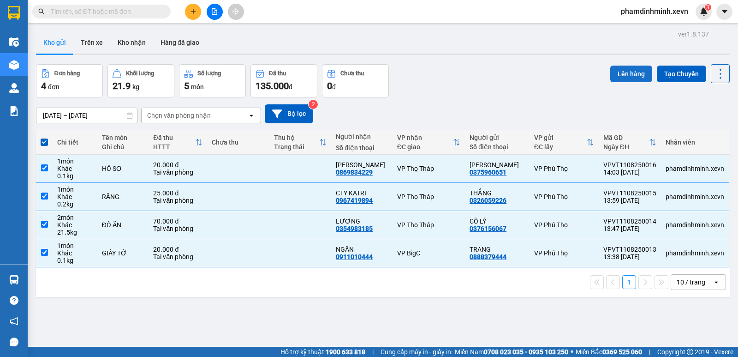
click at [616, 75] on button "Lên hàng" at bounding box center [632, 74] width 42 height 17
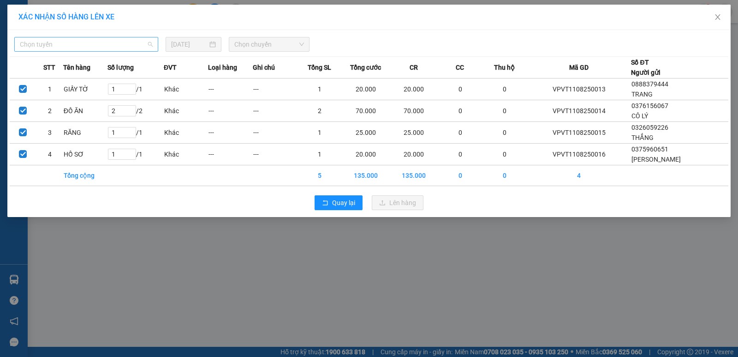
click at [112, 42] on span "Chọn tuyến" at bounding box center [86, 44] width 133 height 14
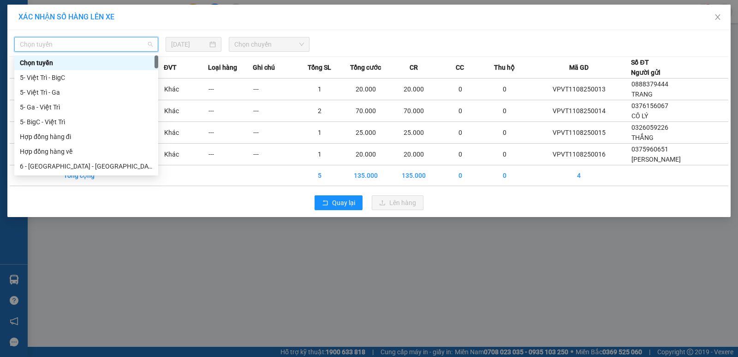
type input "4"
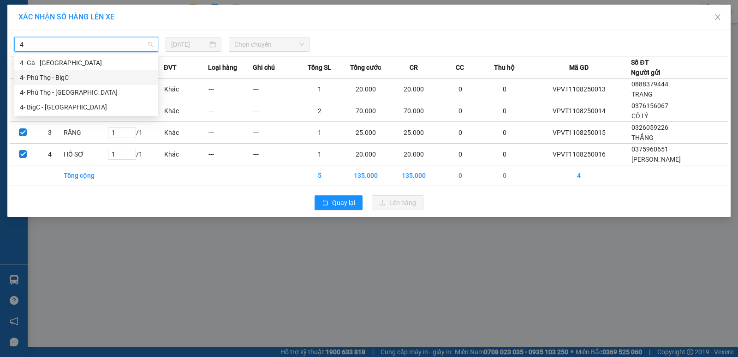
click at [103, 78] on div "4- Phú Thọ - BigC" at bounding box center [86, 77] width 133 height 10
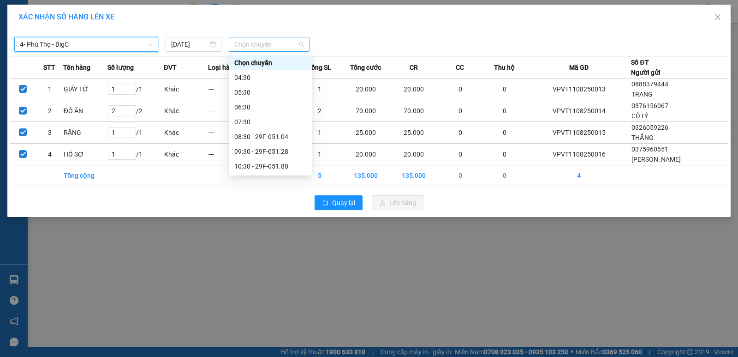
click at [274, 47] on span "Chọn chuyến" at bounding box center [269, 44] width 70 height 14
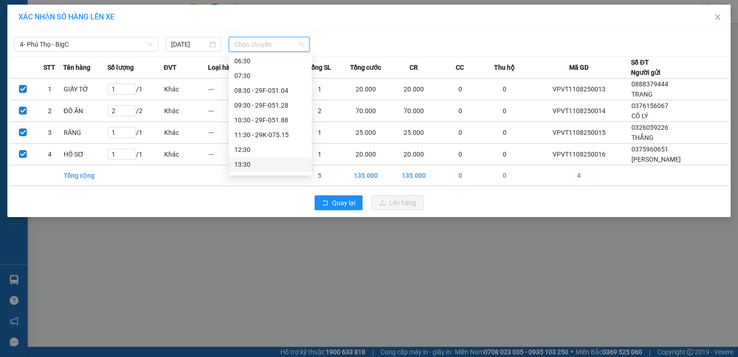
scroll to position [133, 0]
click at [254, 91] on div "14:30" at bounding box center [270, 92] width 72 height 10
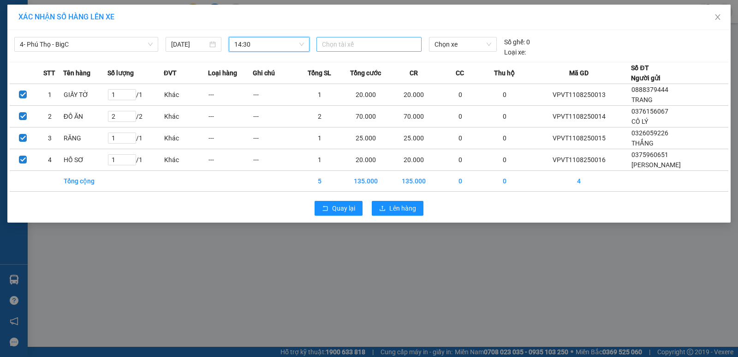
click at [347, 43] on div at bounding box center [369, 44] width 101 height 11
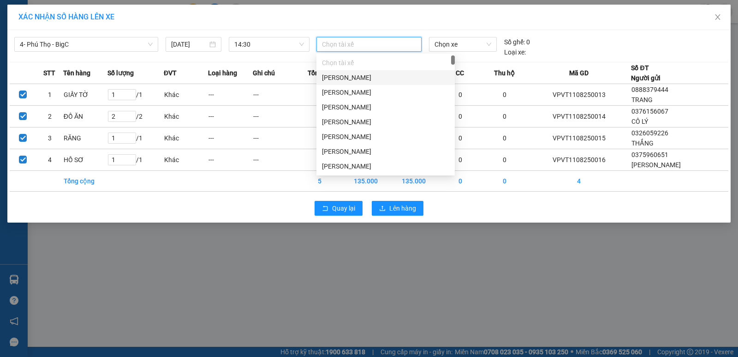
type input "D"
type input "ĐOÀN MI"
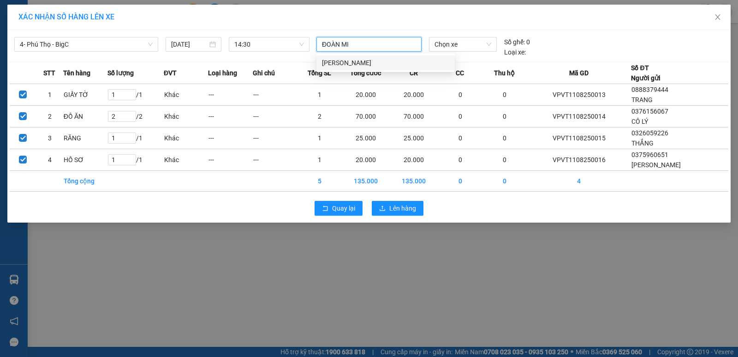
drag, startPoint x: 363, startPoint y: 63, endPoint x: 405, endPoint y: 52, distance: 43.8
click at [363, 63] on div "Đoàn Minh Phú" at bounding box center [385, 63] width 127 height 10
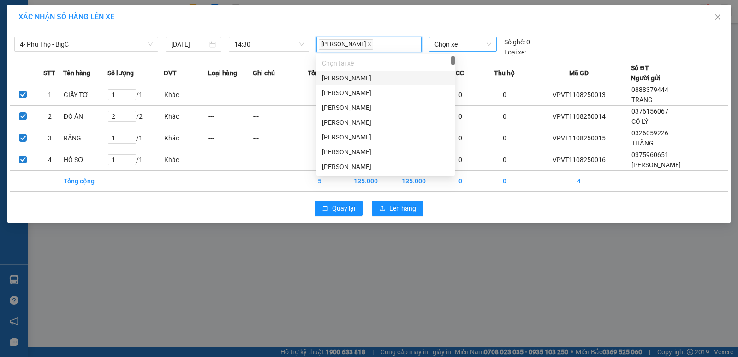
click at [458, 46] on span "Chọn xe" at bounding box center [463, 44] width 57 height 14
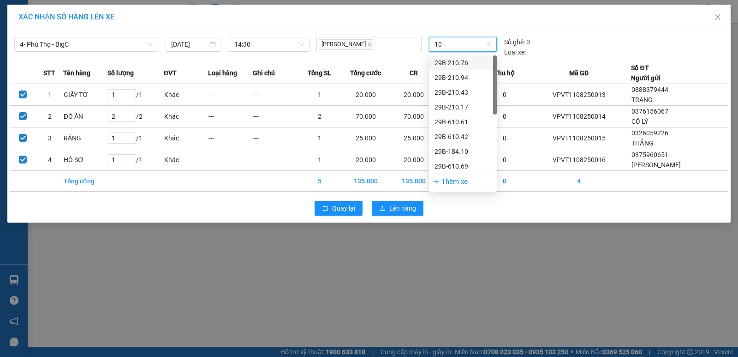
type input "104"
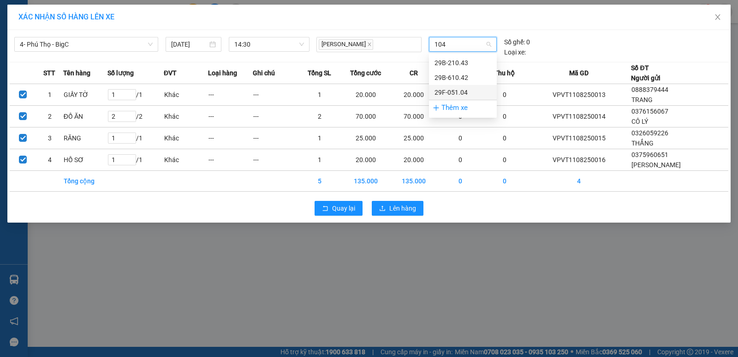
click at [455, 92] on div "29F-051.04" at bounding box center [463, 92] width 57 height 10
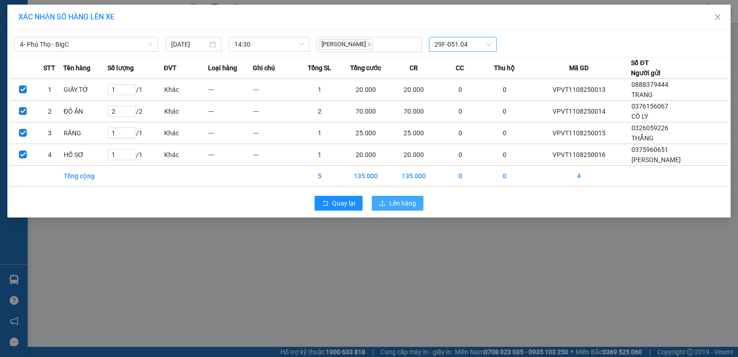
click at [403, 204] on span "Lên hàng" at bounding box center [402, 203] width 27 height 10
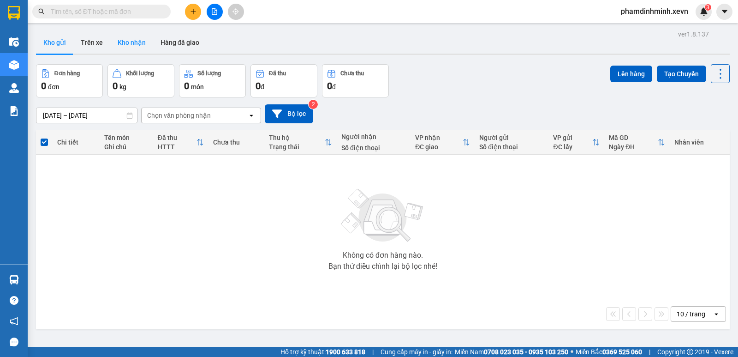
click at [132, 42] on button "Kho nhận" at bounding box center [131, 42] width 43 height 22
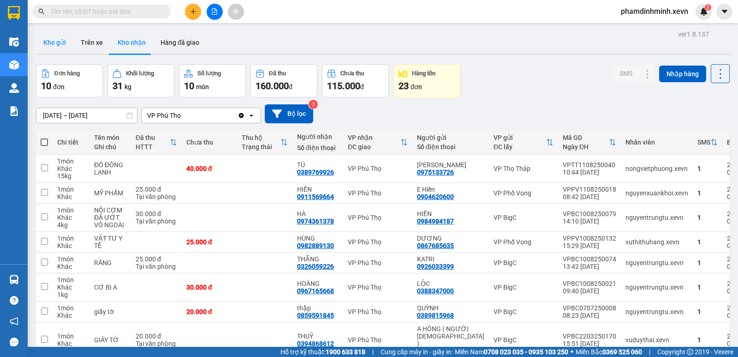
click at [47, 46] on button "Kho gửi" at bounding box center [54, 42] width 37 height 22
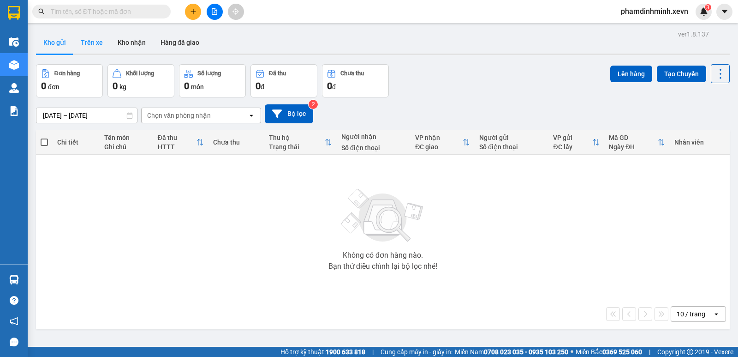
click at [86, 42] on button "Trên xe" at bounding box center [91, 42] width 37 height 22
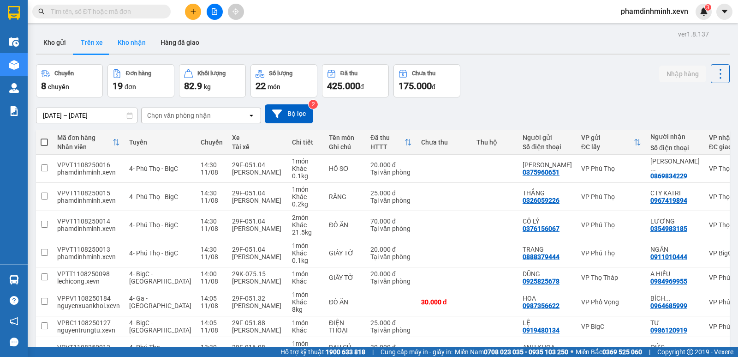
click at [131, 43] on button "Kho nhận" at bounding box center [131, 42] width 43 height 22
type input "[DATE] – [DATE]"
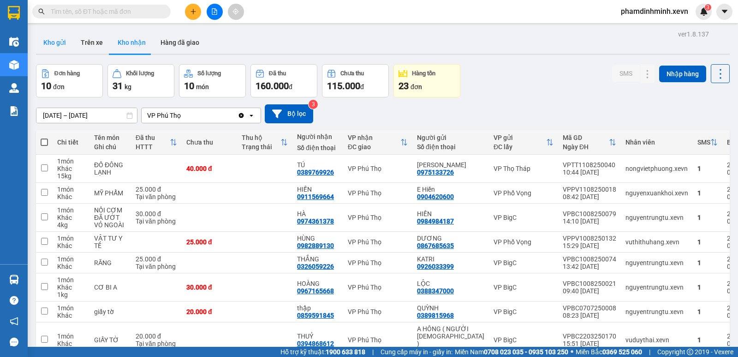
click at [48, 45] on button "Kho gửi" at bounding box center [54, 42] width 37 height 22
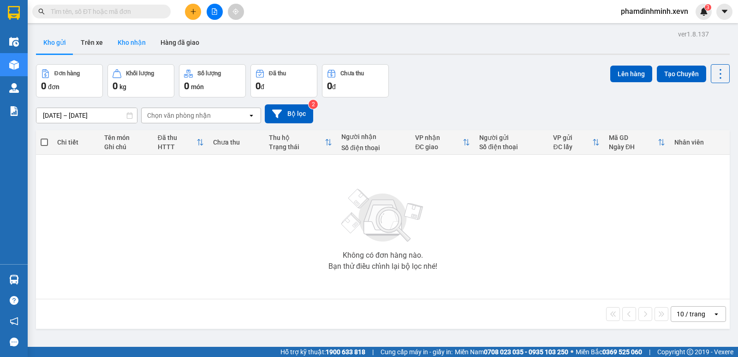
click at [131, 39] on button "Kho nhận" at bounding box center [131, 42] width 43 height 22
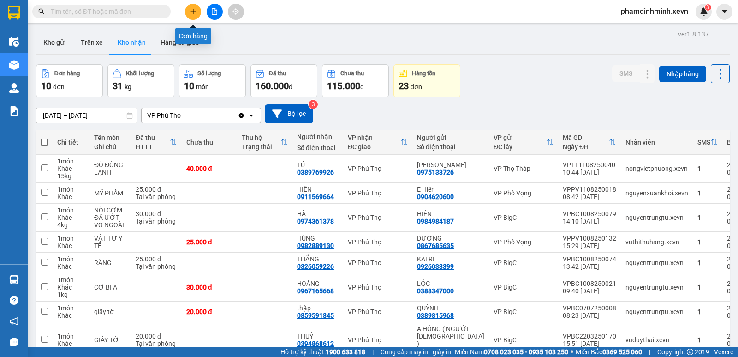
click at [194, 16] on button at bounding box center [193, 12] width 16 height 16
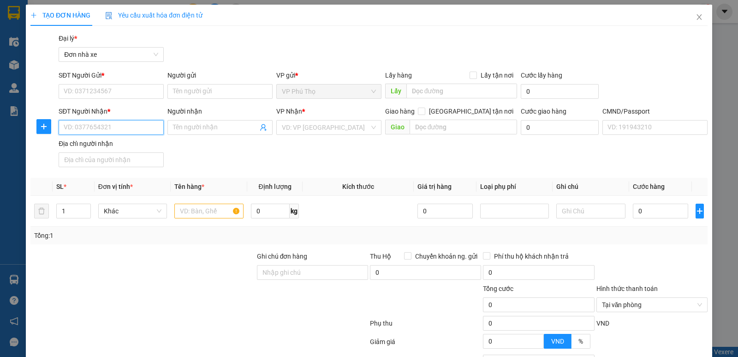
click at [103, 129] on input "SĐT Người Nhận *" at bounding box center [111, 127] width 105 height 15
paste input "0848656668"
type input "0848656668"
click at [115, 130] on input "0848656668" at bounding box center [111, 127] width 105 height 15
click at [115, 129] on input "0848656668" at bounding box center [111, 127] width 105 height 15
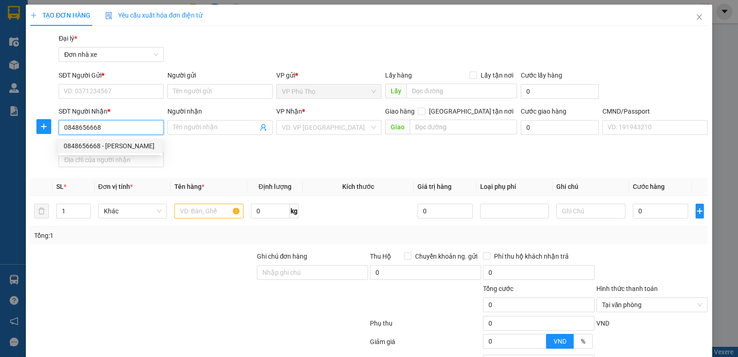
click at [114, 144] on div "0848656668 - Stella" at bounding box center [110, 146] width 93 height 10
type input "Stella"
type input "thắng"
type input "0848656668"
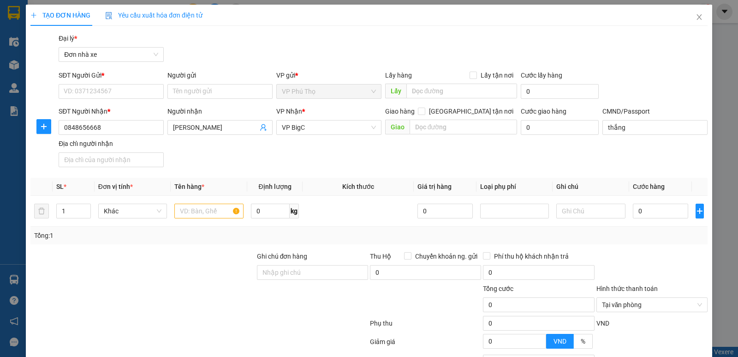
click at [105, 84] on div "SĐT Người Gửi *" at bounding box center [111, 77] width 105 height 14
click at [100, 95] on input "SĐT Người Gửi *" at bounding box center [111, 91] width 105 height 15
click at [99, 109] on div "0914663005 - THỦY" at bounding box center [110, 110] width 93 height 10
type input "0914663005"
type input "THỦY"
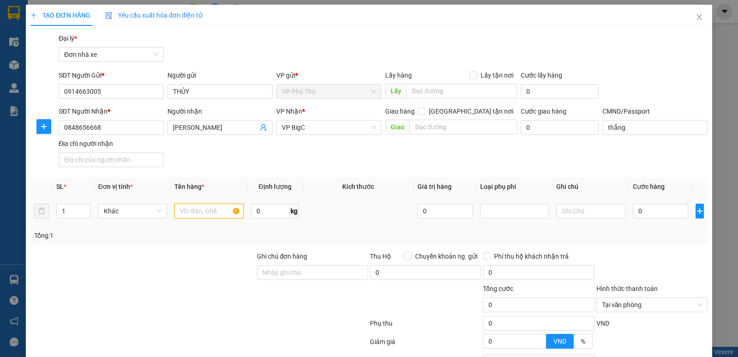
click at [191, 210] on input "text" at bounding box center [208, 211] width 69 height 15
type input "VẢI"
click at [247, 213] on td "0 kg" at bounding box center [274, 211] width 55 height 31
click at [290, 210] on span "kg" at bounding box center [294, 211] width 9 height 15
click at [279, 215] on input "0" at bounding box center [270, 211] width 39 height 15
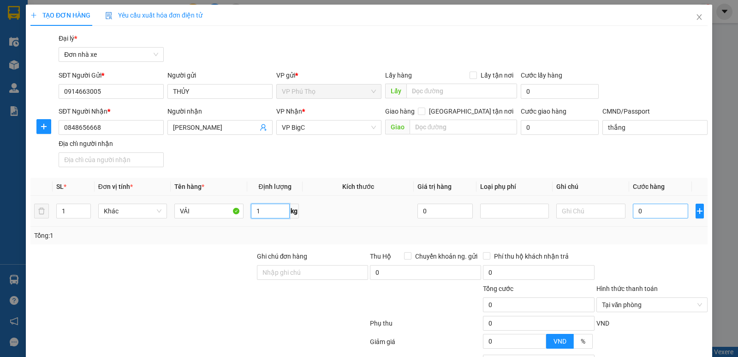
type input "1"
click at [636, 212] on input "0" at bounding box center [660, 211] width 55 height 15
type input "2"
type input "25"
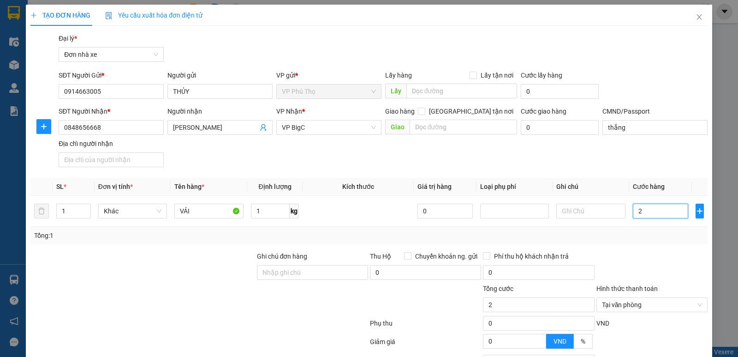
type input "25"
type input "25.000"
click at [660, 233] on div "Tổng: 1" at bounding box center [369, 235] width 670 height 10
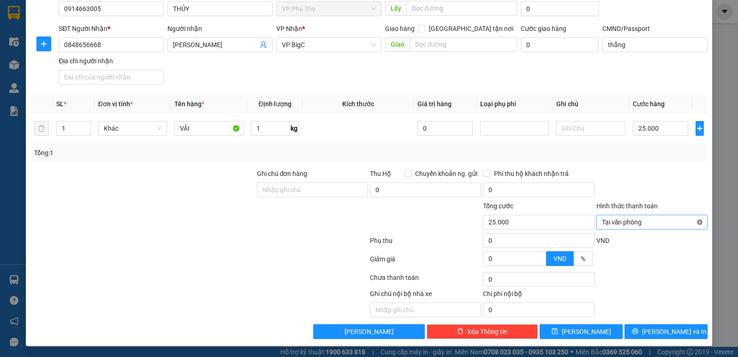
type input "25.000"
click at [671, 335] on span "[PERSON_NAME] và In" at bounding box center [674, 331] width 65 height 10
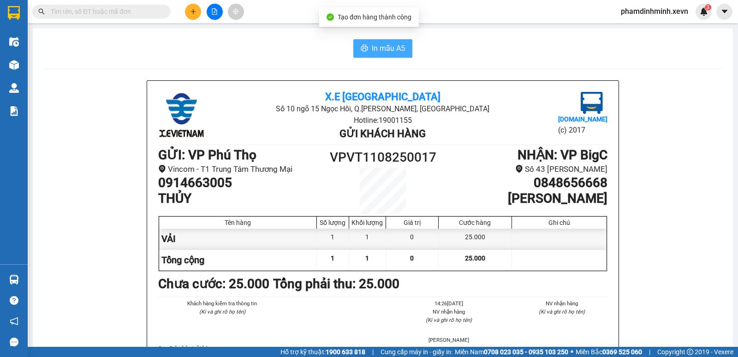
click at [372, 51] on span "In mẫu A5" at bounding box center [388, 48] width 33 height 12
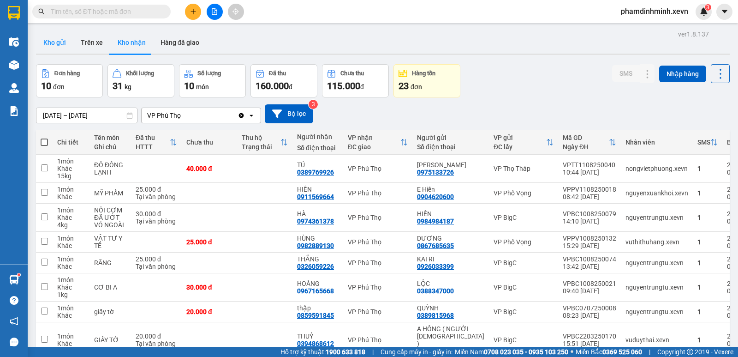
click at [48, 44] on button "Kho gửi" at bounding box center [54, 42] width 37 height 22
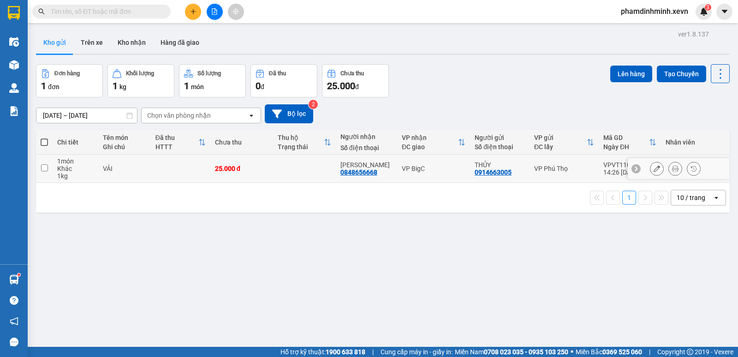
click at [120, 174] on td "VẢI" at bounding box center [124, 169] width 53 height 28
checkbox input "true"
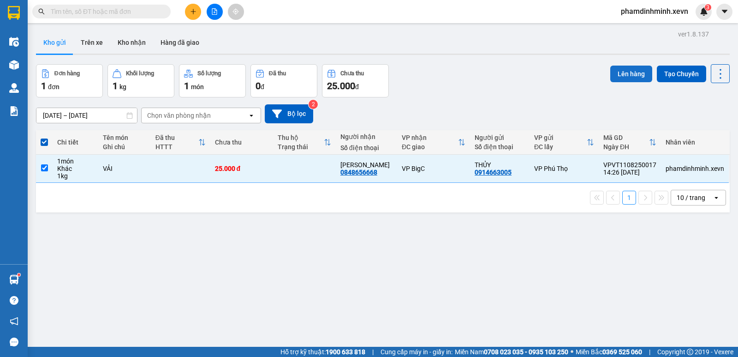
click at [619, 72] on button "Lên hàng" at bounding box center [632, 74] width 42 height 17
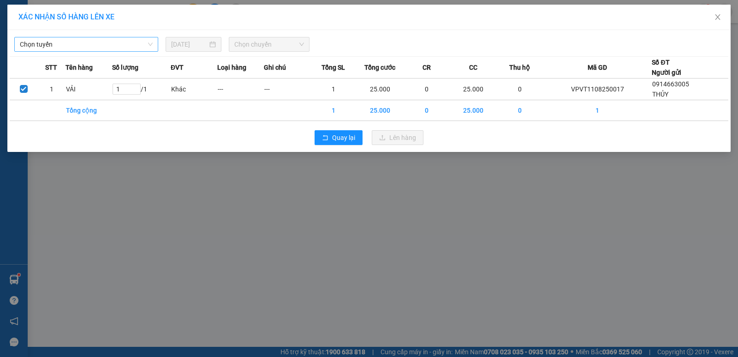
click at [72, 45] on span "Chọn tuyến" at bounding box center [86, 44] width 133 height 14
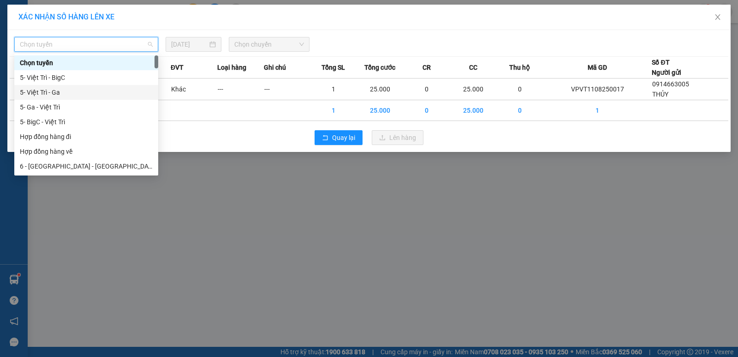
type input "4"
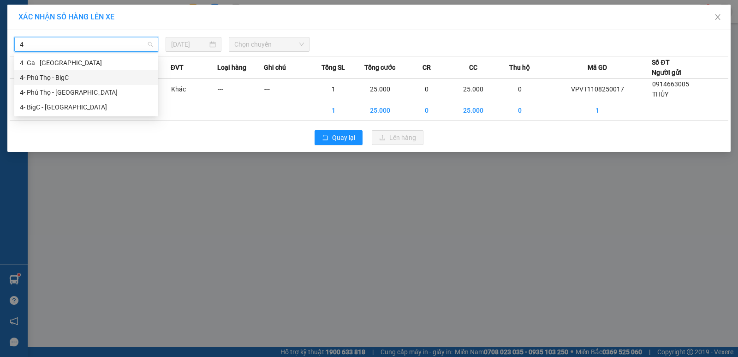
click at [72, 74] on div "4- Phú Thọ - BigC" at bounding box center [86, 77] width 133 height 10
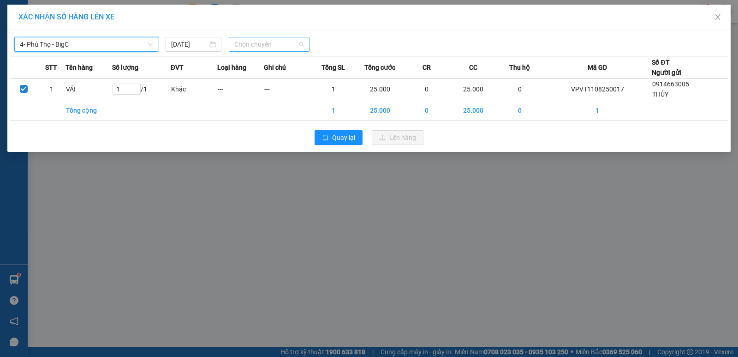
click at [256, 45] on span "Chọn chuyến" at bounding box center [269, 44] width 70 height 14
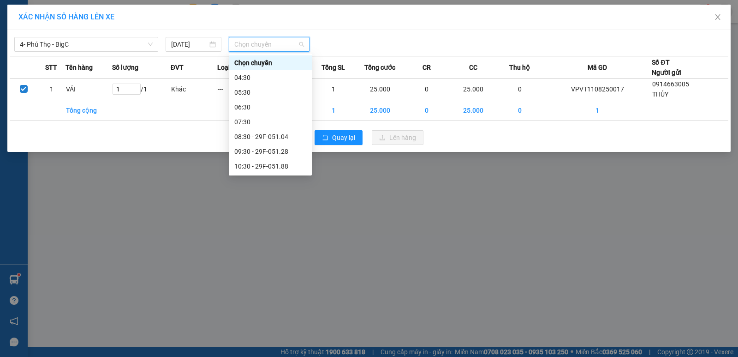
scroll to position [92, 0]
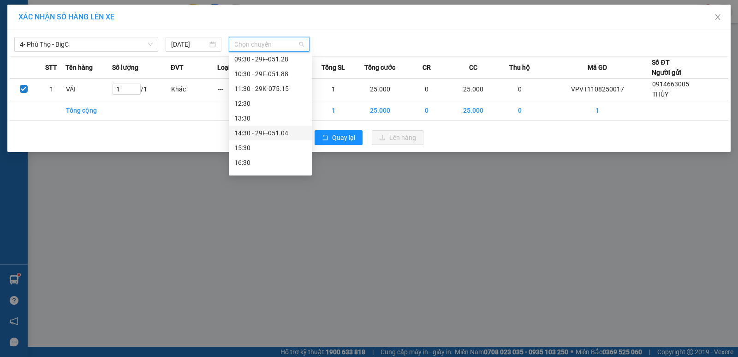
click at [263, 131] on div "14:30 - 29F-051.04" at bounding box center [270, 133] width 72 height 10
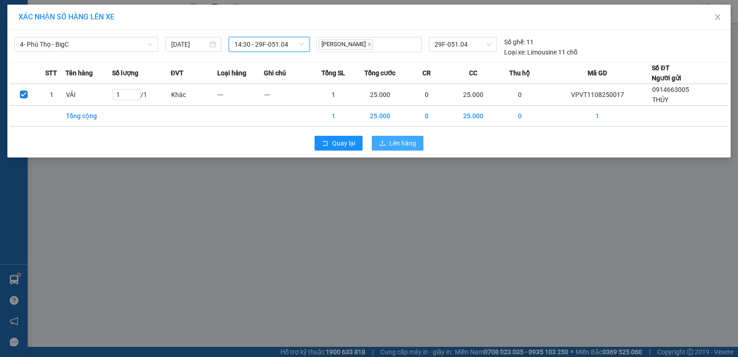
click at [407, 143] on span "Lên hàng" at bounding box center [402, 143] width 27 height 10
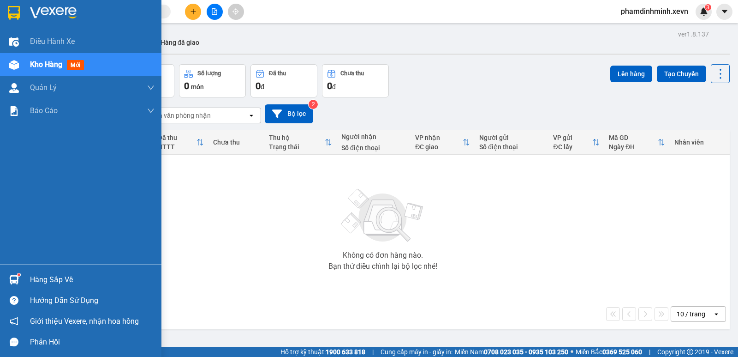
click at [31, 280] on div "Hàng sắp về" at bounding box center [92, 280] width 125 height 14
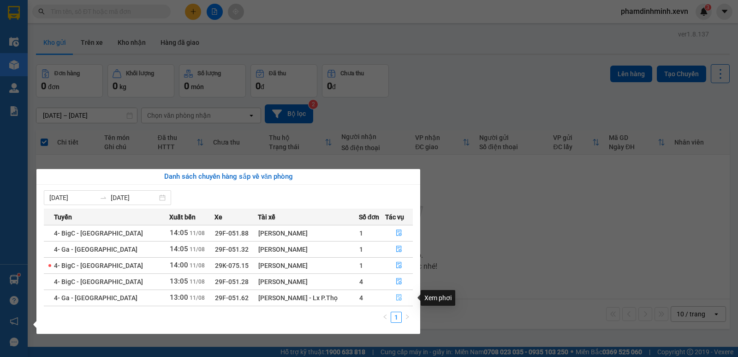
click at [396, 294] on icon "file-done" at bounding box center [399, 297] width 6 height 6
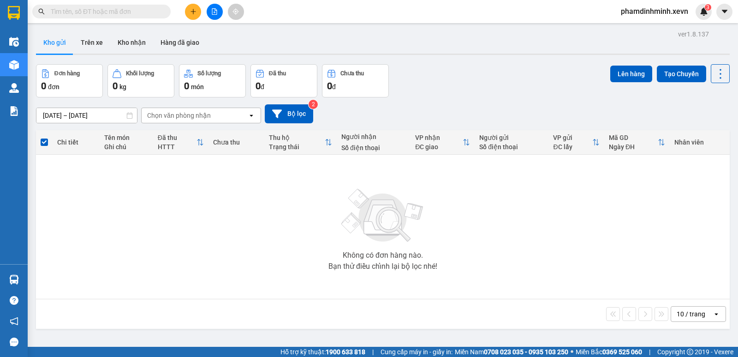
click at [40, 278] on td "Không có đơn hàng nào. Bạn thử điều chỉnh lại bộ lọc nhé!" at bounding box center [383, 227] width 694 height 144
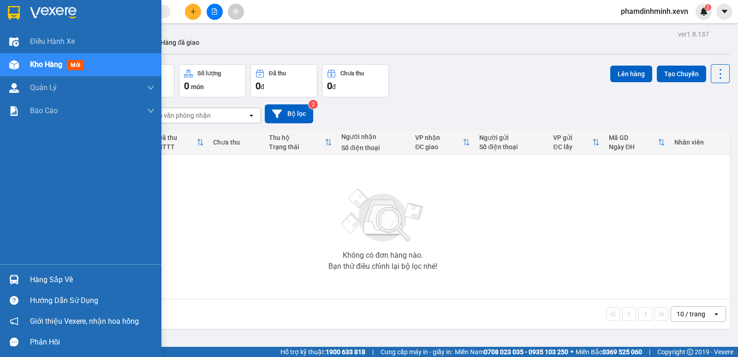
click at [32, 275] on div "Hàng sắp về" at bounding box center [92, 280] width 125 height 14
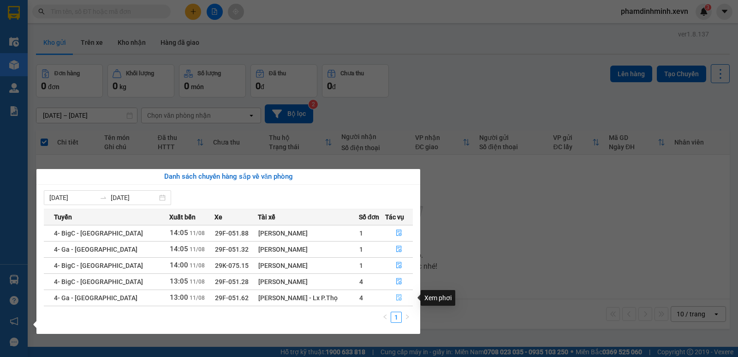
click at [396, 299] on icon "file-done" at bounding box center [399, 297] width 6 height 6
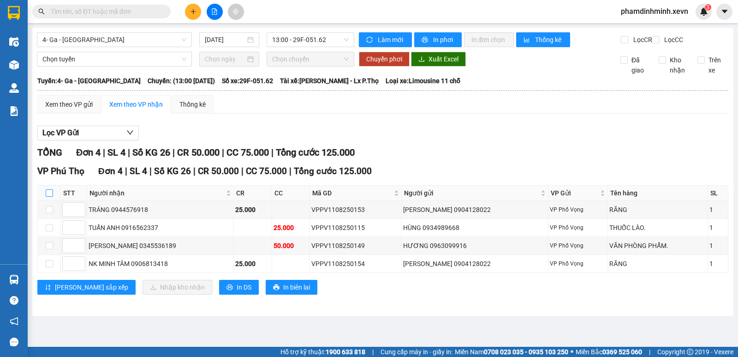
drag, startPoint x: 49, startPoint y: 199, endPoint x: 56, endPoint y: 199, distance: 6.9
click at [51, 197] on input "checkbox" at bounding box center [49, 192] width 7 height 7
checkbox input "true"
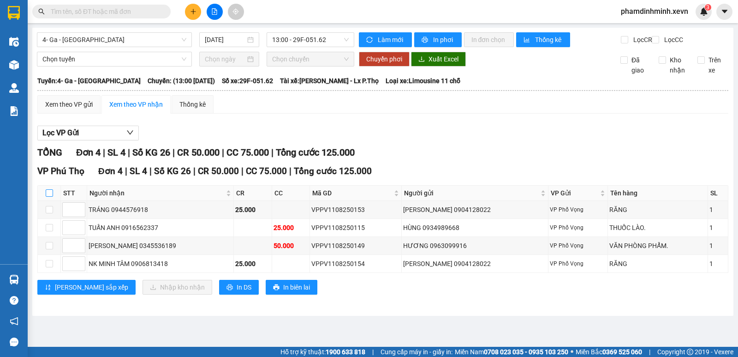
checkbox input "true"
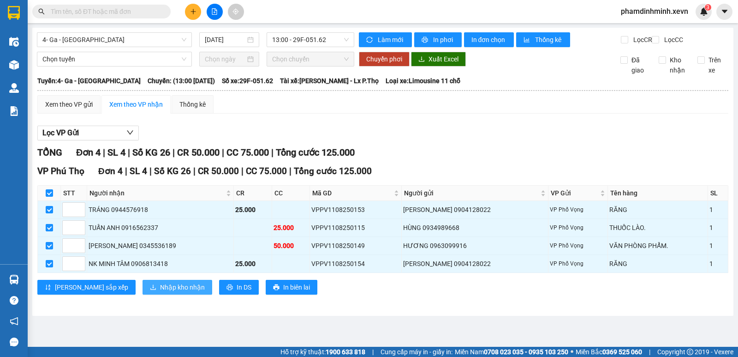
click at [160, 292] on span "Nhập kho nhận" at bounding box center [182, 287] width 45 height 10
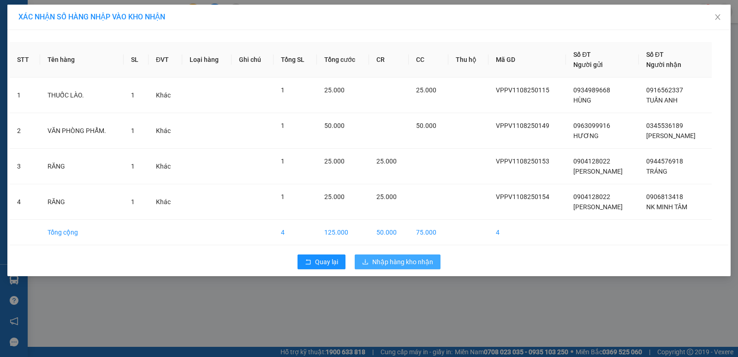
click at [402, 264] on span "Nhập hàng kho nhận" at bounding box center [402, 262] width 61 height 10
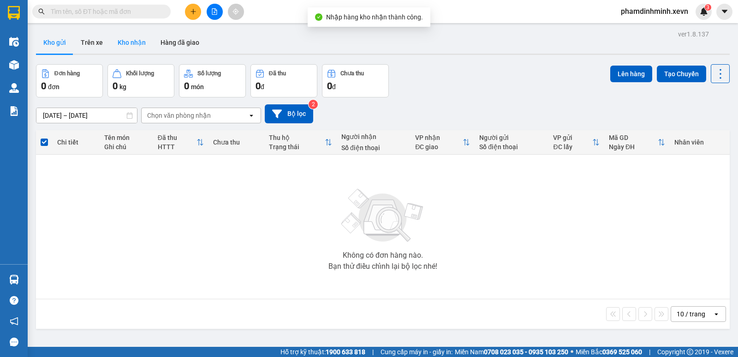
click at [126, 50] on button "Kho nhận" at bounding box center [131, 42] width 43 height 22
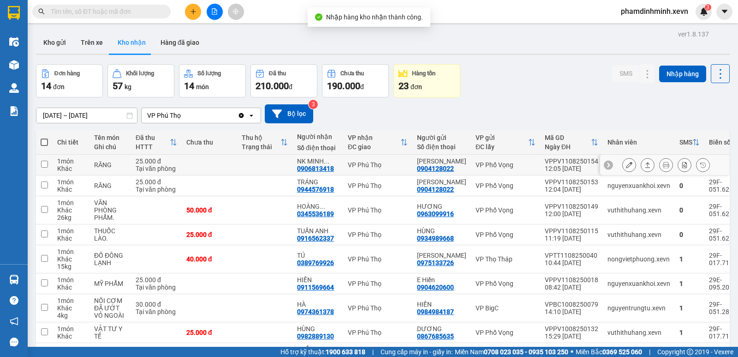
click at [228, 162] on td at bounding box center [209, 165] width 55 height 21
checkbox input "true"
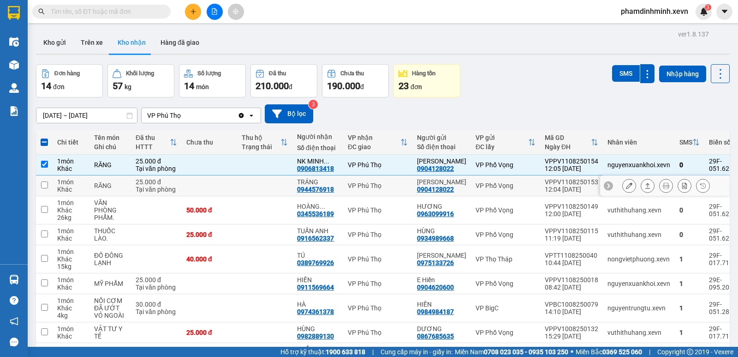
click at [212, 196] on td at bounding box center [209, 185] width 55 height 21
checkbox input "true"
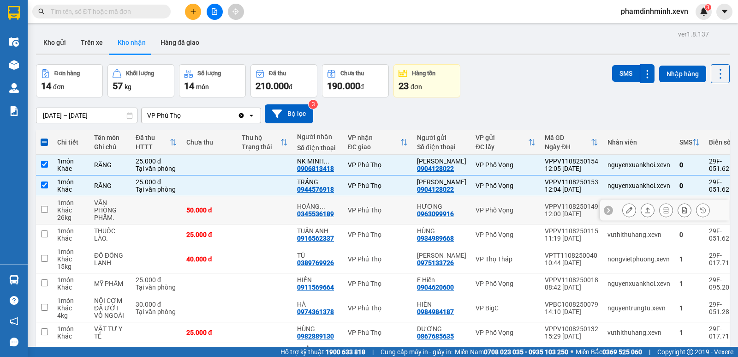
click at [204, 214] on div "50.000 đ" at bounding box center [209, 209] width 46 height 7
checkbox input "true"
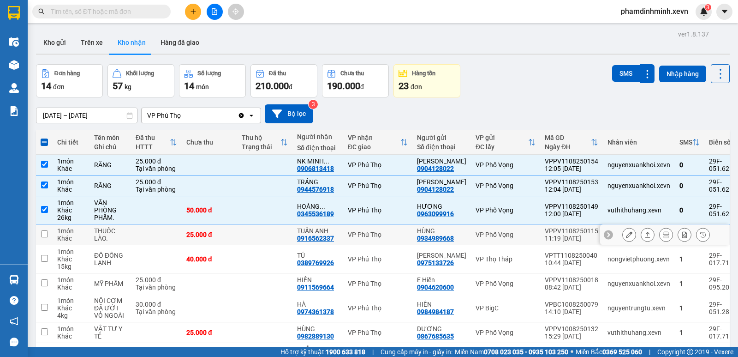
drag, startPoint x: 217, startPoint y: 259, endPoint x: 253, endPoint y: 244, distance: 38.5
click at [217, 245] on td "25.000 đ" at bounding box center [209, 234] width 55 height 21
checkbox input "true"
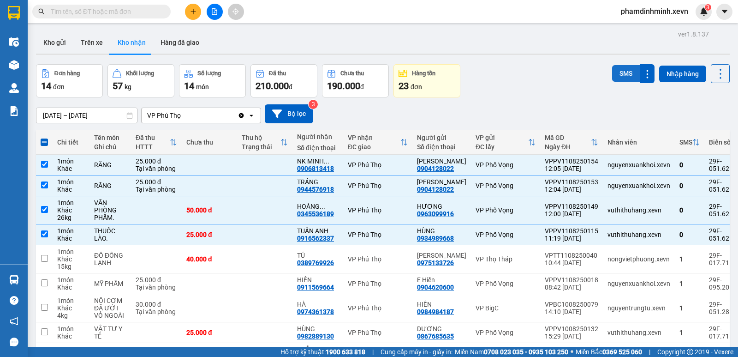
click at [612, 71] on button "SMS" at bounding box center [626, 73] width 28 height 17
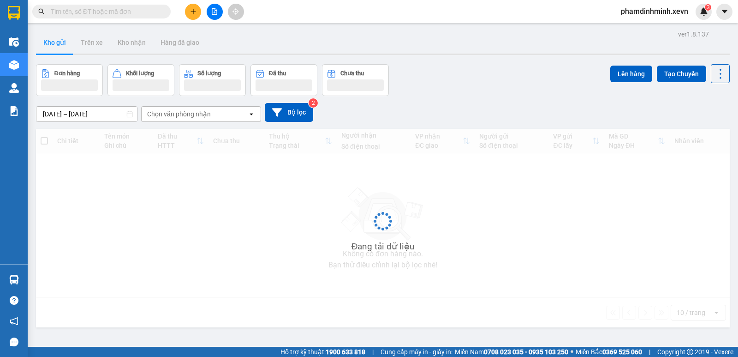
click at [88, 44] on button "Trên xe" at bounding box center [91, 42] width 37 height 22
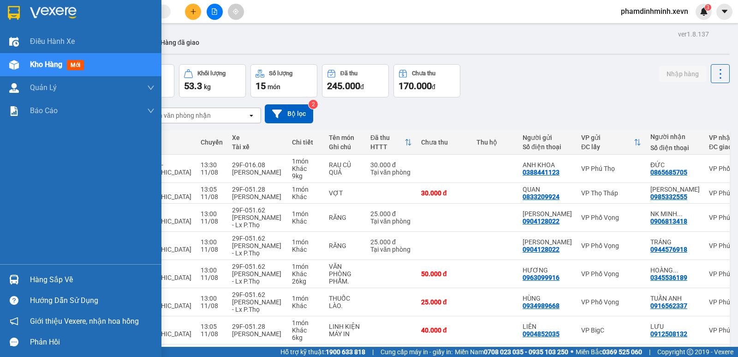
click at [44, 281] on div "Hàng sắp về" at bounding box center [92, 280] width 125 height 14
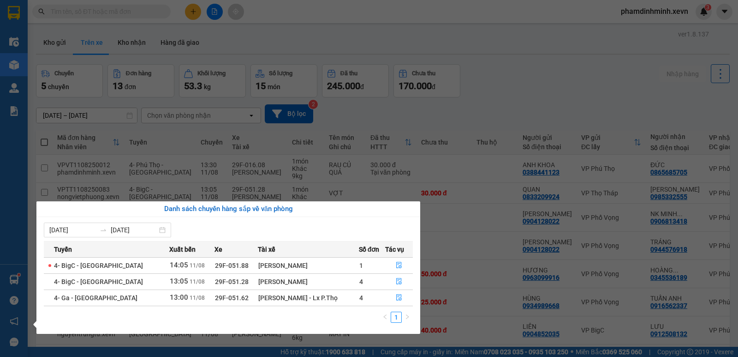
click at [458, 225] on section "Kết quả tìm kiếm ( 0 ) Bộ lọc No Data phamdinhminh.xevn 3 Điều hành xe Kho hàng…" at bounding box center [369, 178] width 738 height 357
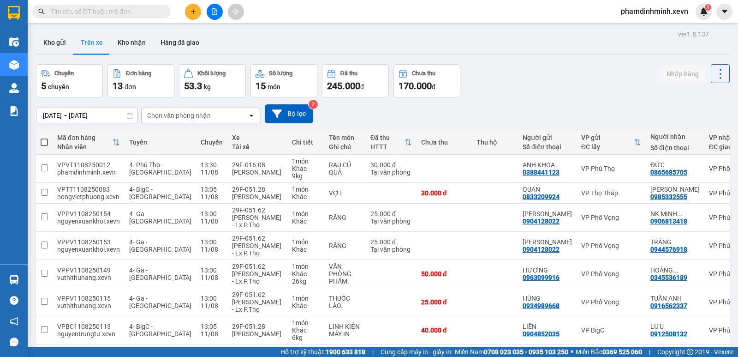
click at [193, 15] on button at bounding box center [193, 12] width 16 height 16
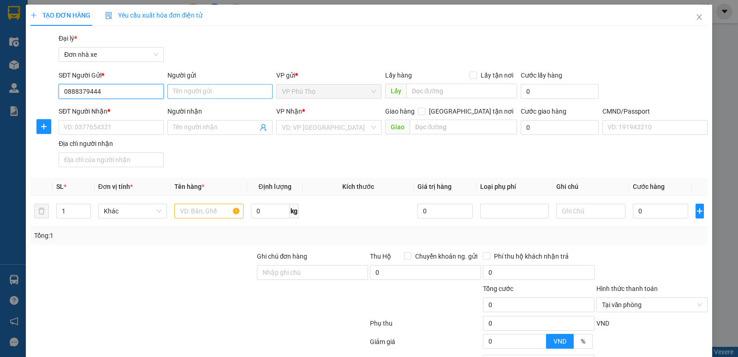
type input "0888379444"
click at [189, 88] on input "Người gửi" at bounding box center [220, 91] width 105 height 15
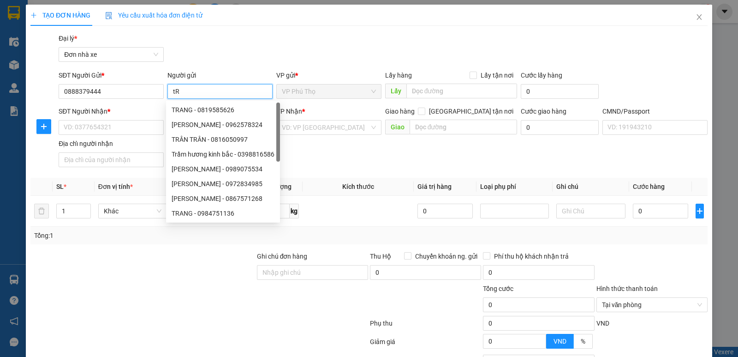
type input "t"
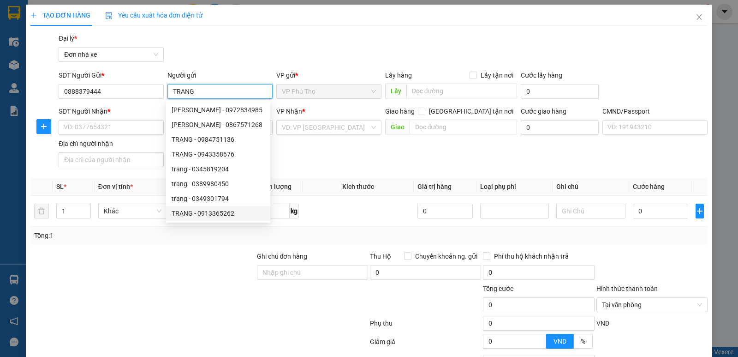
scroll to position [46, 0]
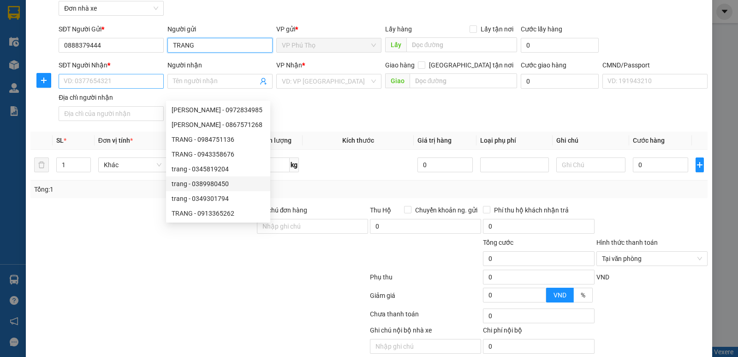
type input "TRANG"
click at [97, 76] on input "SĐT Người Nhận *" at bounding box center [111, 81] width 105 height 15
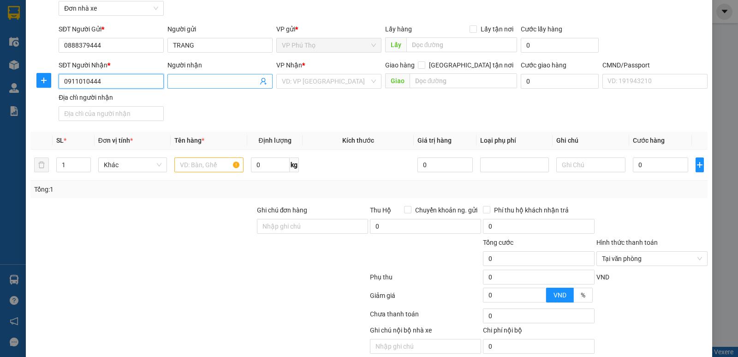
type input "0911010444"
click at [202, 83] on input "Người nhận" at bounding box center [215, 81] width 85 height 10
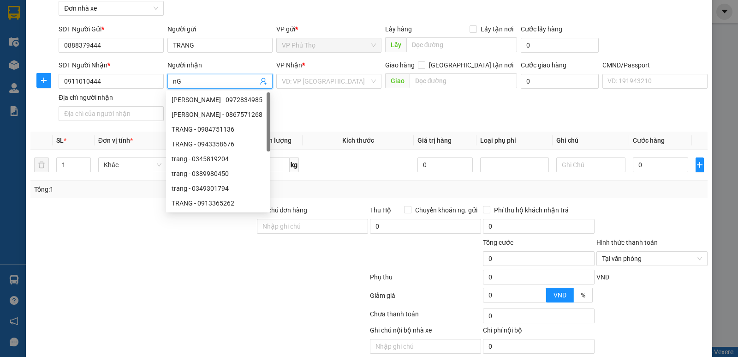
type input "n"
type input "NGÂN"
click at [315, 79] on input "search" at bounding box center [326, 81] width 88 height 14
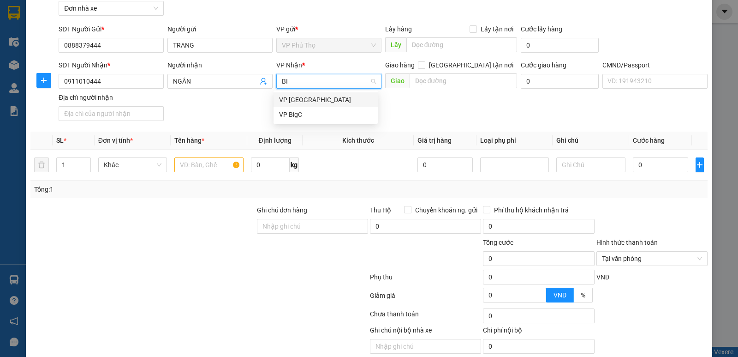
type input "BIG"
click at [311, 102] on div "VP BigC" at bounding box center [325, 100] width 93 height 10
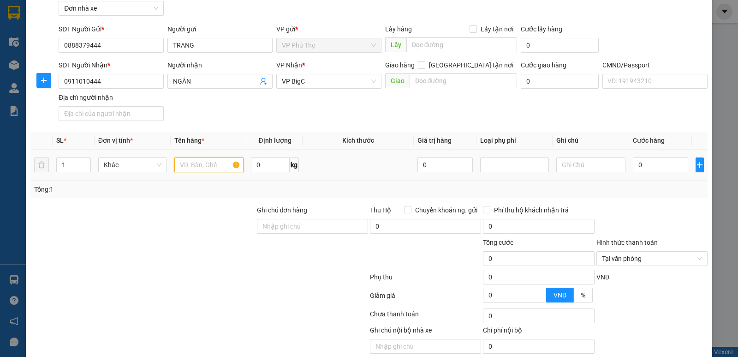
click at [216, 166] on input "text" at bounding box center [208, 164] width 69 height 15
type input "GIẤY TỜ"
click at [644, 160] on input "0" at bounding box center [660, 164] width 55 height 15
type input "2"
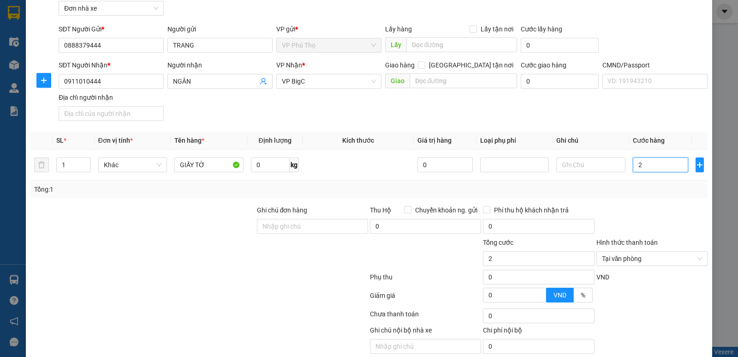
type input "20"
type input "20.000"
click at [641, 190] on div "Tổng: 1" at bounding box center [369, 189] width 670 height 10
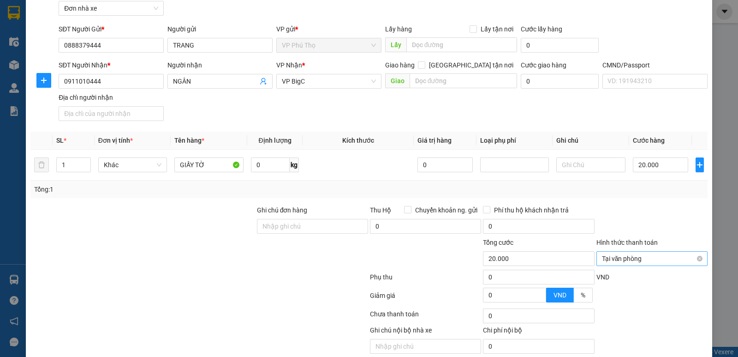
scroll to position [83, 0]
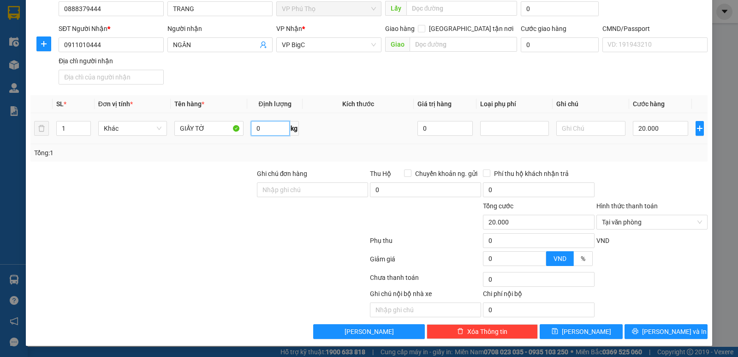
click at [269, 131] on input "0" at bounding box center [270, 128] width 39 height 15
click at [274, 129] on input "0" at bounding box center [270, 128] width 39 height 15
type input "0.1"
click at [369, 135] on td at bounding box center [358, 128] width 111 height 31
click at [663, 334] on span "[PERSON_NAME] và In" at bounding box center [674, 331] width 65 height 10
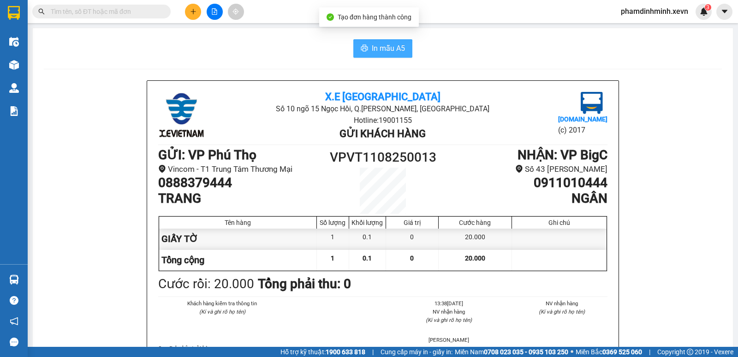
click at [372, 43] on span "In mẫu A5" at bounding box center [388, 48] width 33 height 12
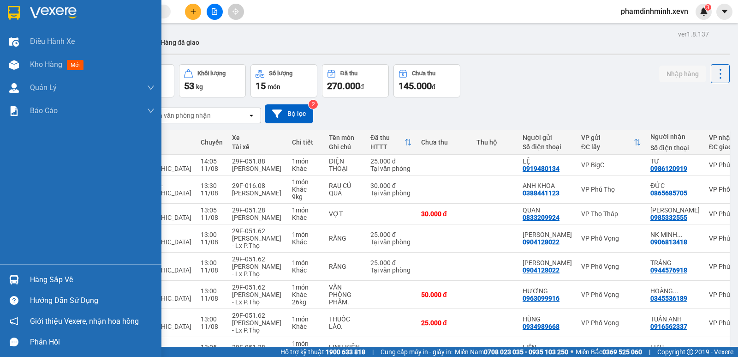
click at [22, 279] on div "Hàng sắp về" at bounding box center [81, 279] width 162 height 21
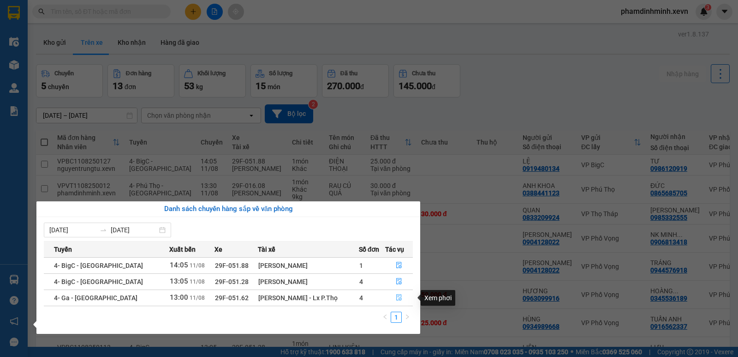
click at [399, 302] on button "button" at bounding box center [399, 297] width 27 height 15
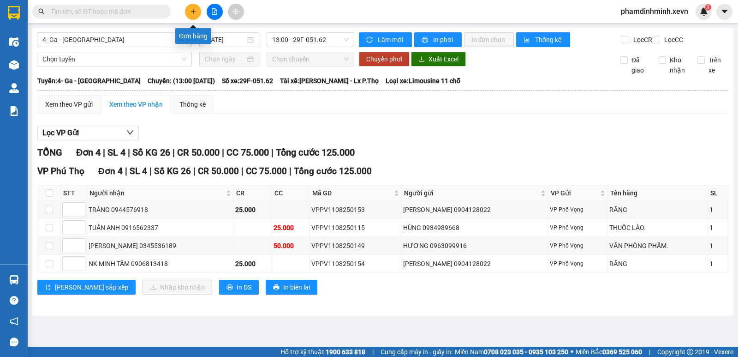
click at [190, 8] on icon "plus" at bounding box center [193, 11] width 6 height 6
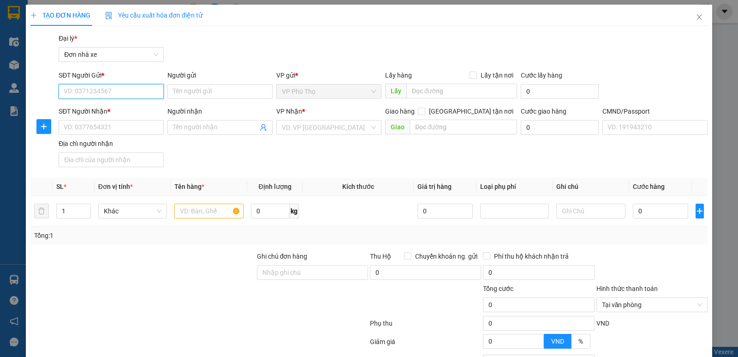
click at [121, 93] on input "SĐT Người Gửi *" at bounding box center [111, 91] width 105 height 15
click at [261, 210] on input "0" at bounding box center [270, 211] width 39 height 15
click at [269, 210] on input "0" at bounding box center [270, 211] width 39 height 15
type input "0"
type input "21.5"
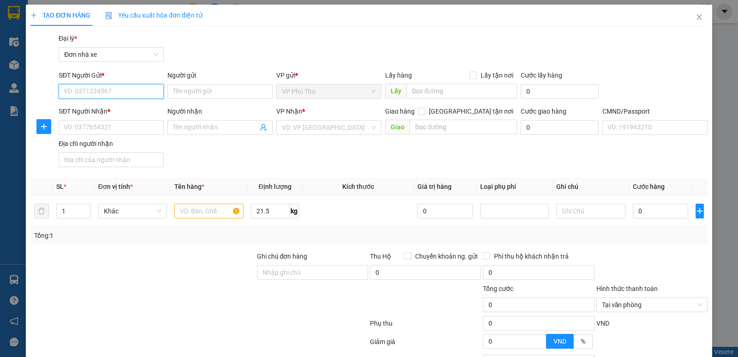
click at [116, 91] on input "SĐT Người Gửi *" at bounding box center [111, 91] width 105 height 15
click at [121, 110] on div "0376156067 - CÔ LÝ" at bounding box center [110, 110] width 93 height 10
type input "0376156067"
type input "CÔ LÝ"
type input "0354983185"
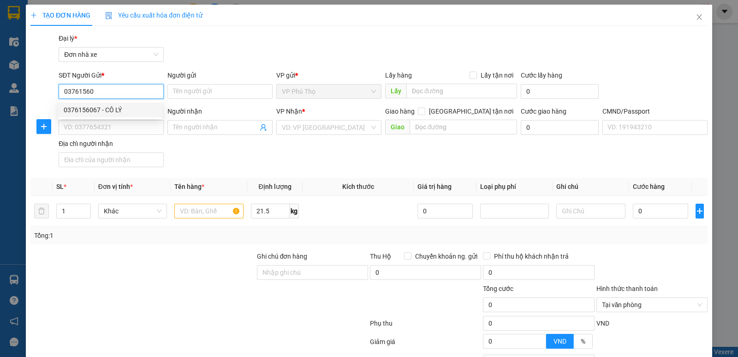
type input "LƯƠNG"
type input "025185006122 LƯƠNG"
type input "0376156067"
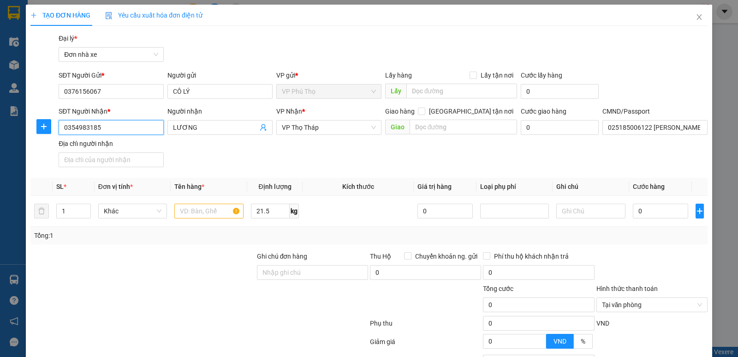
click at [114, 129] on input "0354983185" at bounding box center [111, 127] width 105 height 15
click at [202, 148] on div "SĐT Người Nhận * 0354983185 Người nhận LƯƠNG VP Nhận * VP Thọ Tháp Giao hàng Gi…" at bounding box center [383, 138] width 653 height 65
click at [661, 214] on input "0" at bounding box center [660, 211] width 55 height 15
type input "07"
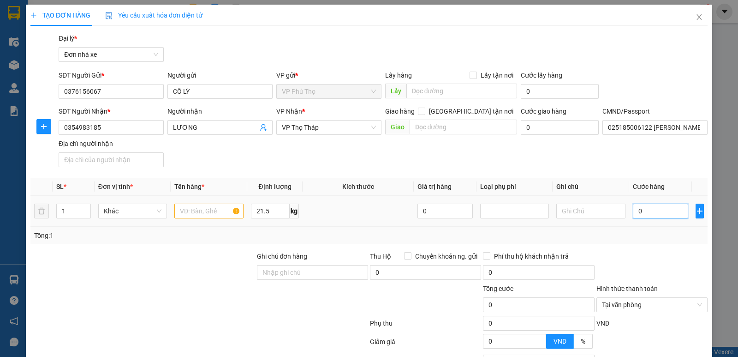
type input "7"
type input "070"
type input "70"
type input "70.000"
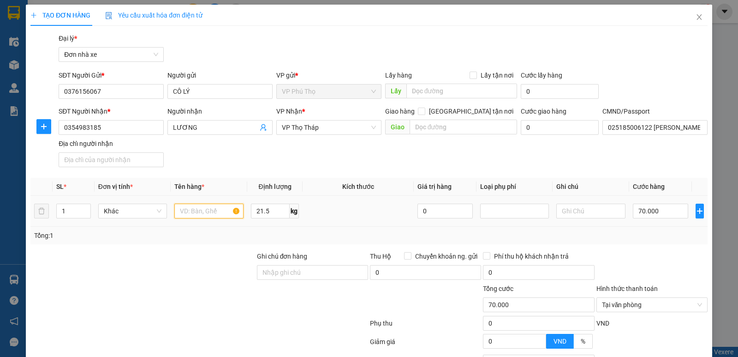
click at [201, 212] on input "text" at bounding box center [208, 211] width 69 height 15
type input "D"
type input "ĐỒ ĂN"
click at [186, 258] on div at bounding box center [143, 267] width 227 height 32
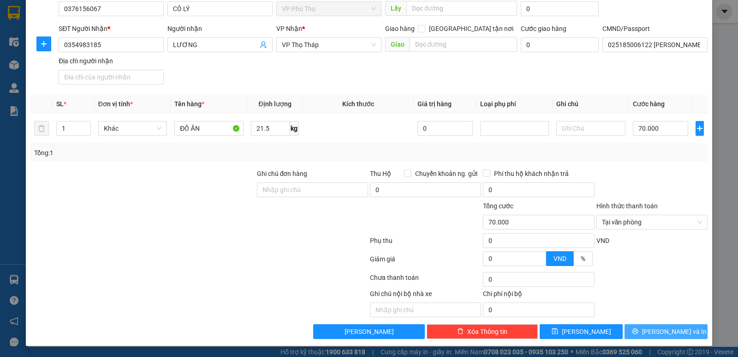
click at [656, 329] on span "[PERSON_NAME] và In" at bounding box center [674, 331] width 65 height 10
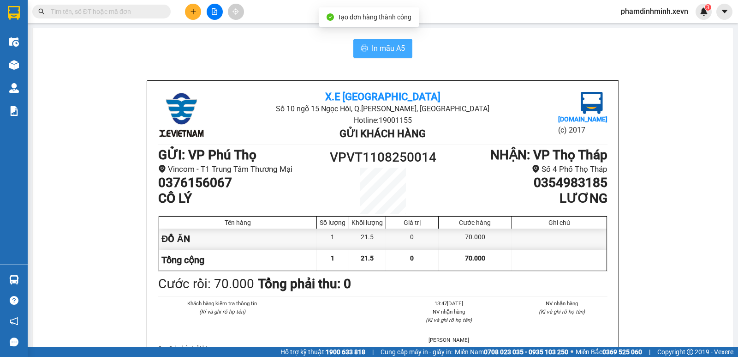
click at [391, 49] on span "In mẫu A5" at bounding box center [388, 48] width 33 height 12
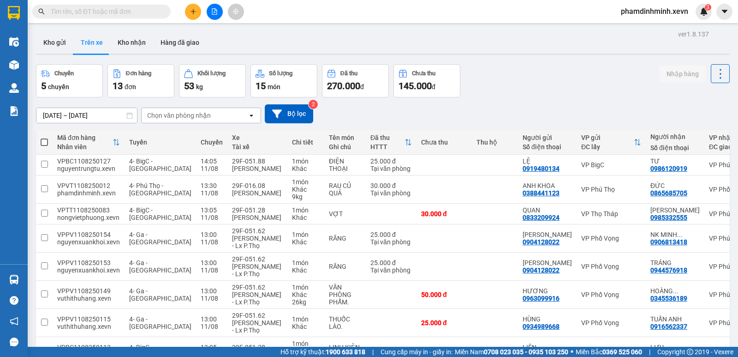
click at [547, 95] on div "Chuyến 5 chuyến Đơn hàng 13 đơn Khối lượng 53 kg Số lượng 15 món Đã thu 270.000…" at bounding box center [383, 80] width 694 height 33
click at [51, 48] on button "Kho gửi" at bounding box center [54, 42] width 37 height 22
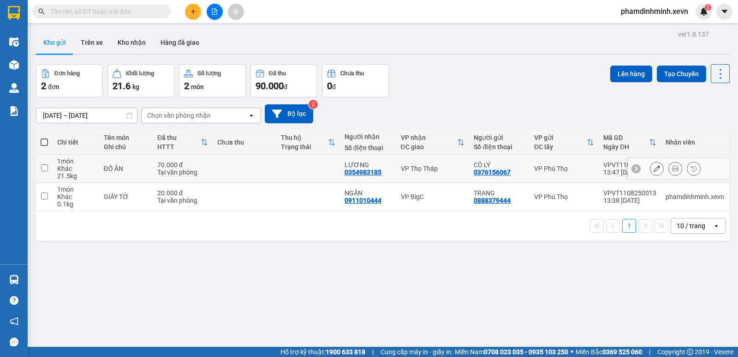
click at [672, 168] on icon at bounding box center [675, 168] width 6 height 6
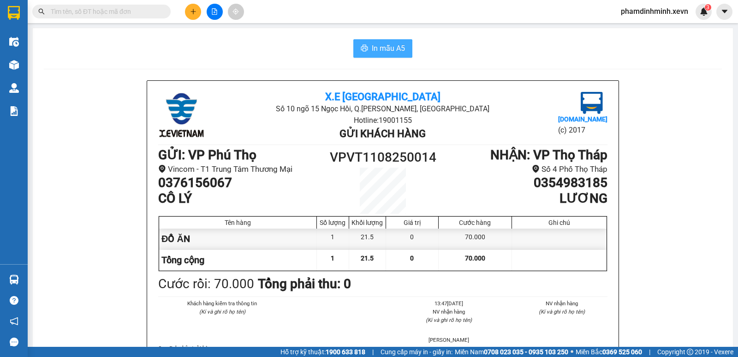
click at [380, 49] on span "In mẫu A5" at bounding box center [388, 48] width 33 height 12
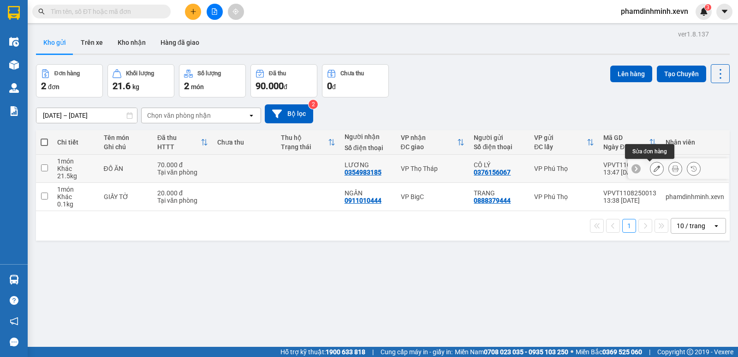
click at [654, 170] on icon at bounding box center [657, 168] width 6 height 6
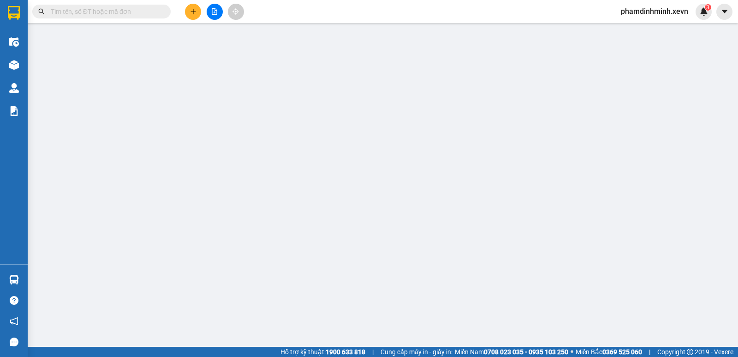
type input "0376156067"
type input "0354983185"
type input "025185006122 LƯƠNG"
type input "70.000"
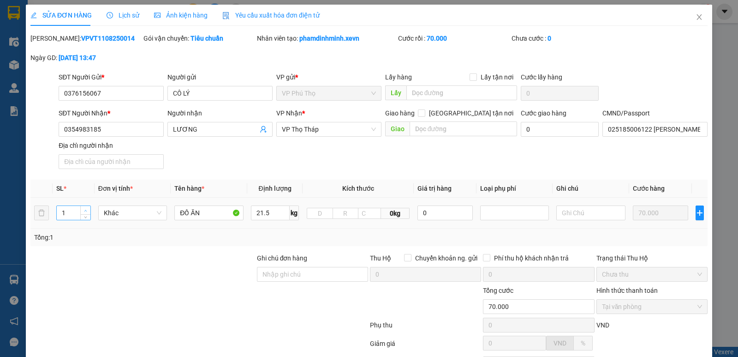
type input "2"
click at [85, 210] on icon "up" at bounding box center [85, 211] width 3 height 2
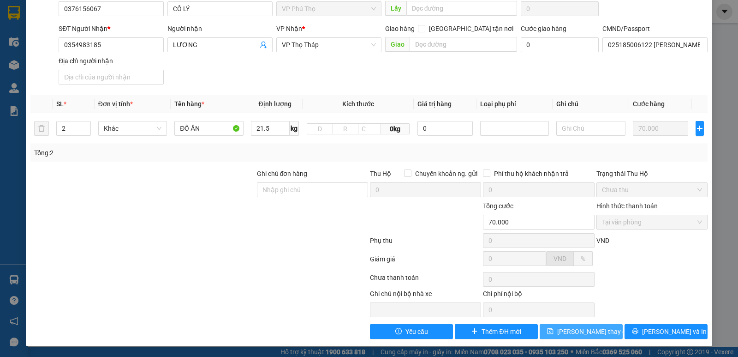
click at [570, 330] on span "[PERSON_NAME] thay đổi" at bounding box center [594, 331] width 74 height 10
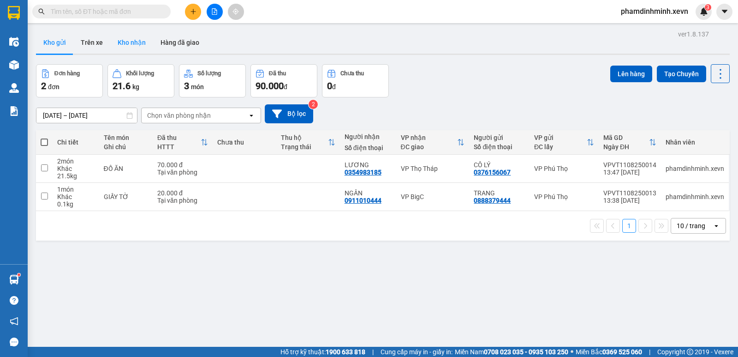
click at [126, 39] on button "Kho nhận" at bounding box center [131, 42] width 43 height 22
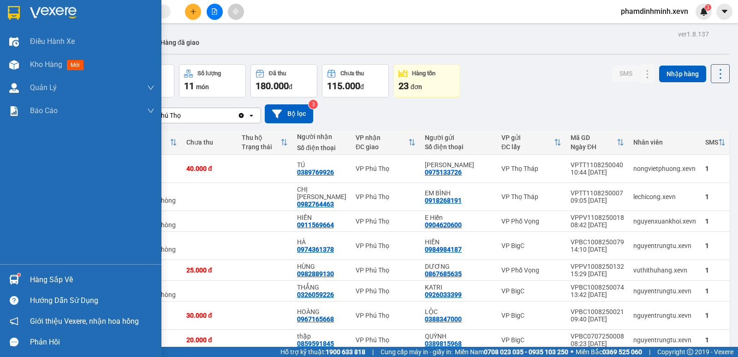
click at [9, 285] on div at bounding box center [14, 279] width 16 height 16
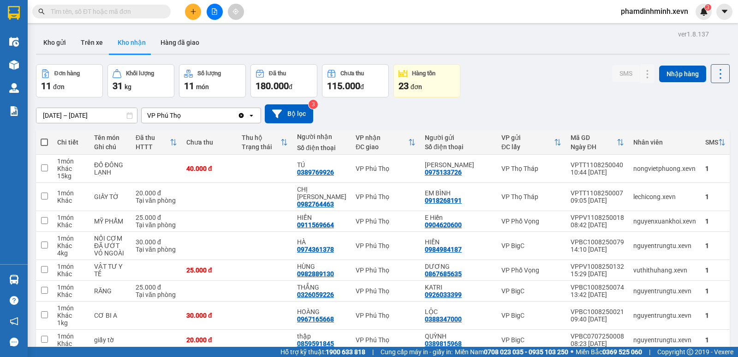
click at [539, 62] on section "Kết quả tìm kiếm ( 0 ) Bộ lọc No Data phamdinhminh.xevn 3 Điều hành xe Kho hàng…" at bounding box center [369, 178] width 738 height 357
click at [81, 39] on button "Trên xe" at bounding box center [91, 42] width 37 height 22
type input "[DATE] – [DATE]"
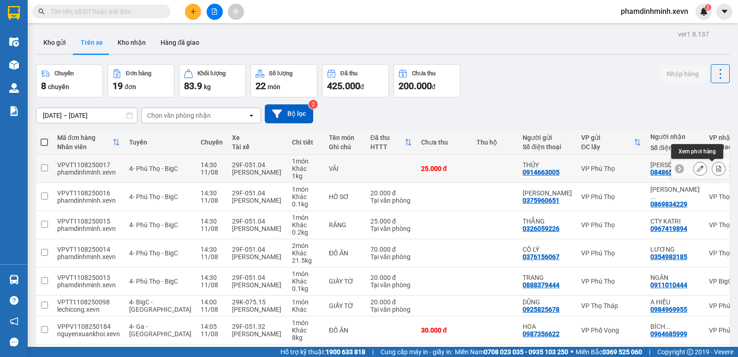
click at [717, 169] on icon at bounding box center [719, 168] width 5 height 6
click at [697, 168] on icon at bounding box center [700, 168] width 6 height 6
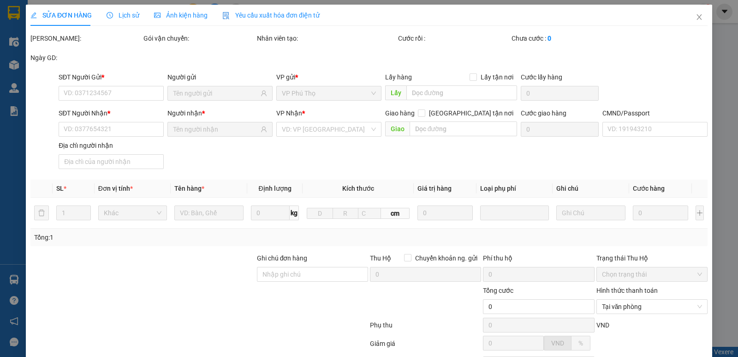
type input "0914663005"
type input "0848656668"
type input "thắng"
type input "25.000"
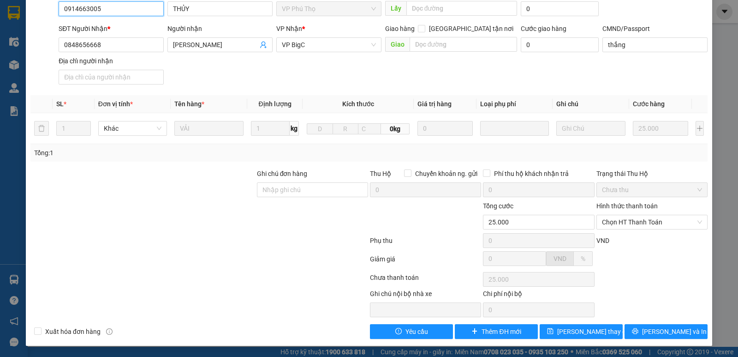
scroll to position [51, 0]
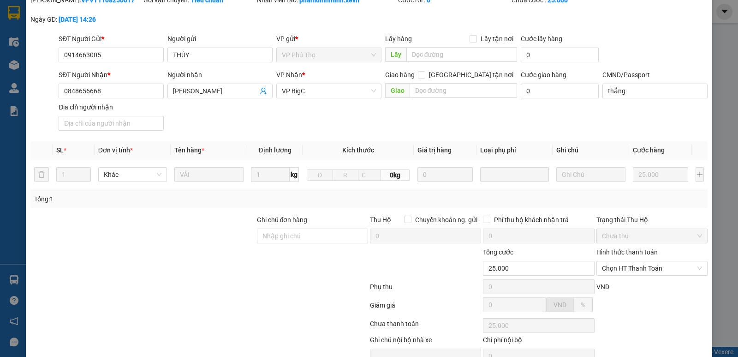
click at [720, 26] on div "SỬA ĐƠN HÀNG Lịch sử Ảnh kiện hàng Yêu cầu xuất hóa đơn điện tử Total Paid Fee …" at bounding box center [369, 178] width 738 height 357
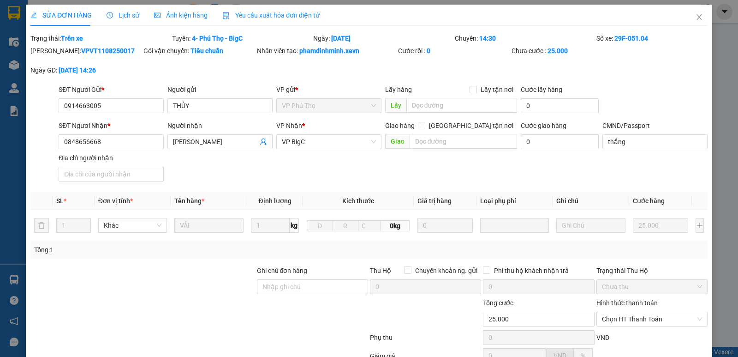
scroll to position [97, 0]
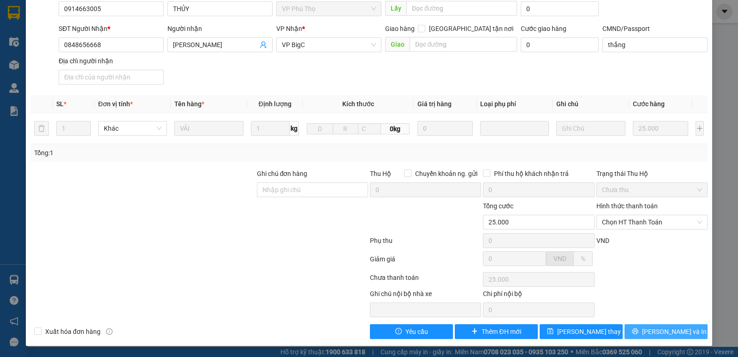
click at [680, 330] on button "Lưu và In" at bounding box center [666, 331] width 83 height 15
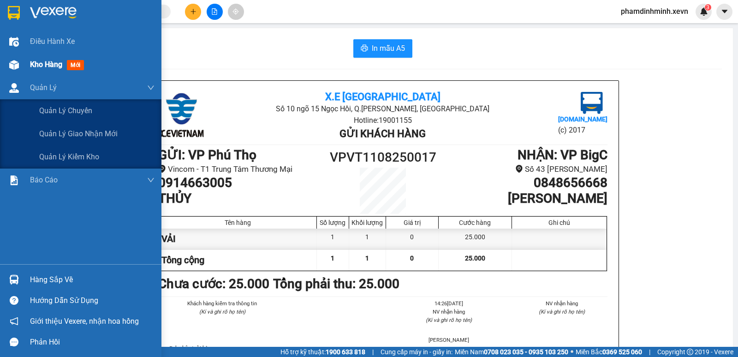
click at [39, 60] on span "Kho hàng" at bounding box center [46, 64] width 32 height 9
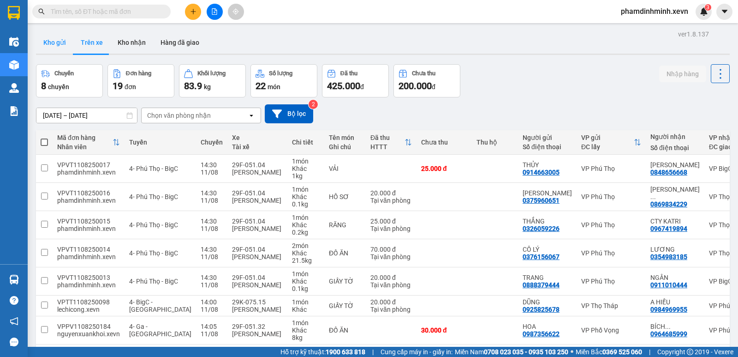
click at [64, 44] on button "Kho gửi" at bounding box center [54, 42] width 37 height 22
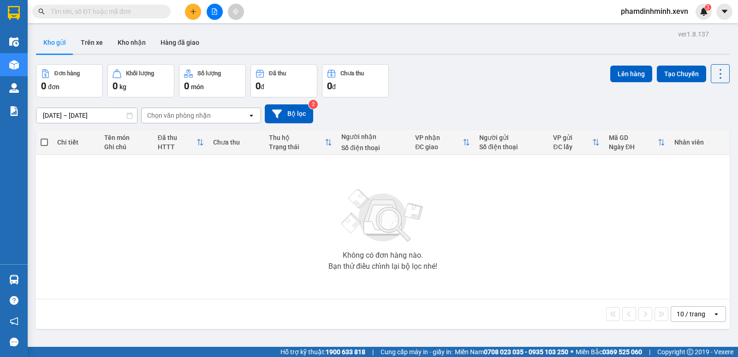
click at [189, 13] on button at bounding box center [193, 12] width 16 height 16
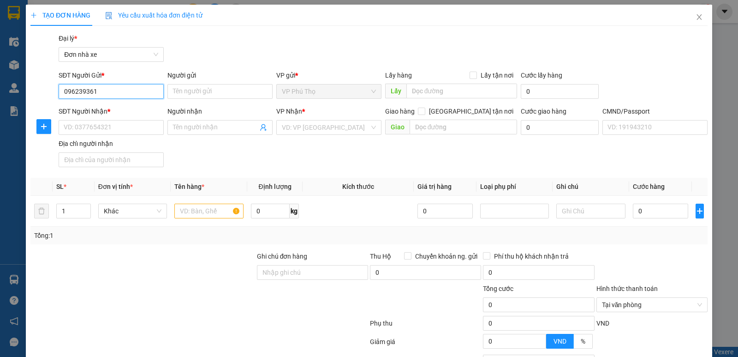
type input "0962393614"
click at [130, 110] on div "0962393614 - TÂN" at bounding box center [110, 110] width 93 height 10
type input "TÂN"
type input "0399810726"
type input "NGUYÊN"
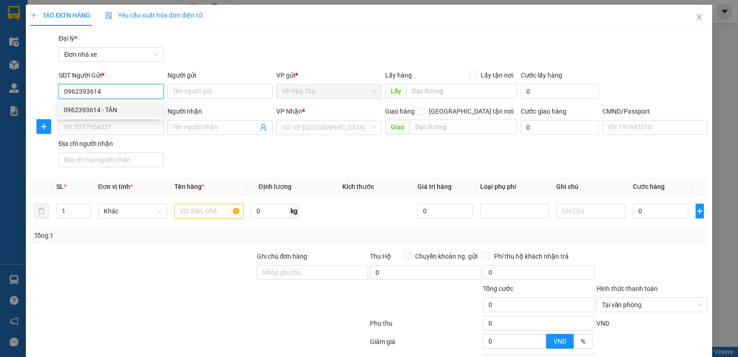
type input "VŨ HIẾU NGUYÊN"
type input "0962393614"
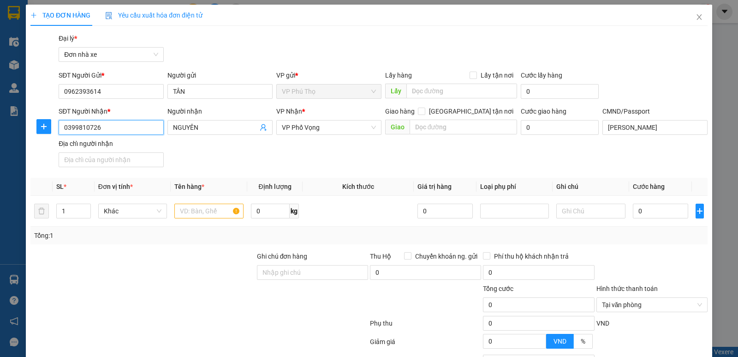
click at [141, 132] on input "0399810726" at bounding box center [111, 127] width 105 height 15
type input "0369803288"
click at [213, 126] on input "NGUYÊN" at bounding box center [215, 127] width 85 height 10
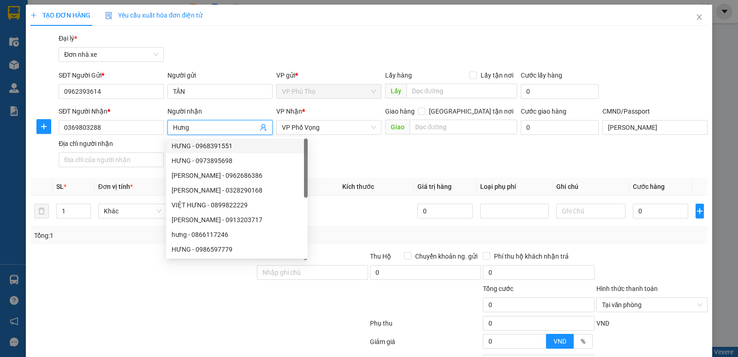
type input "Hưng"
click at [334, 148] on div "SĐT Người Nhận * 0369803288 Người nhận Hưng VP Nhận * VP Phố Vọng Giao hàng Gia…" at bounding box center [383, 138] width 653 height 65
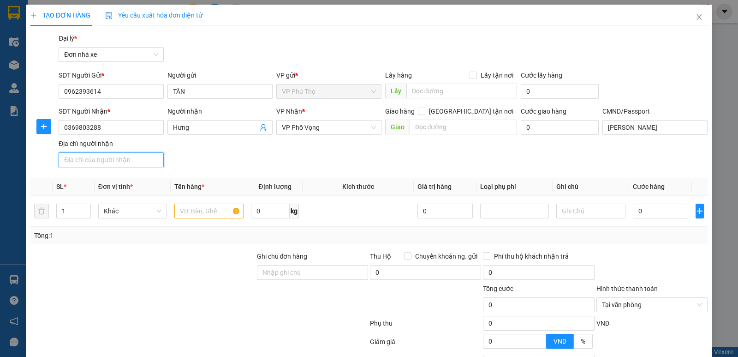
click at [88, 159] on input "Địa chỉ người nhận" at bounding box center [111, 159] width 105 height 15
click at [324, 153] on div "SĐT Người Nhận * 0369803288 Người nhận Hưng VP Nhận * VP Phố Vọng Giao hàng Gia…" at bounding box center [383, 138] width 653 height 65
click at [191, 209] on input "text" at bounding box center [208, 211] width 69 height 15
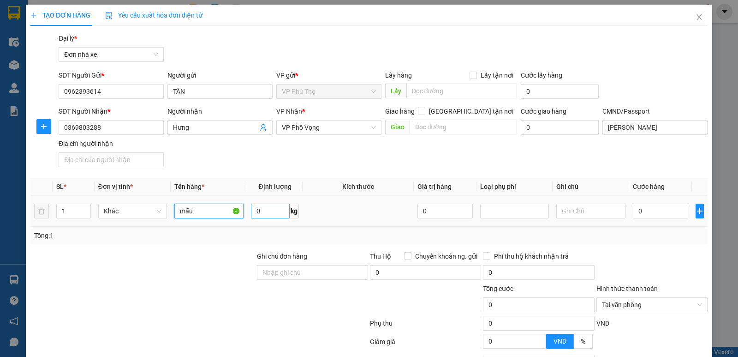
type input "mẫu"
click at [266, 211] on input "0" at bounding box center [270, 211] width 39 height 15
type input "1.8"
click at [335, 216] on td at bounding box center [358, 211] width 111 height 31
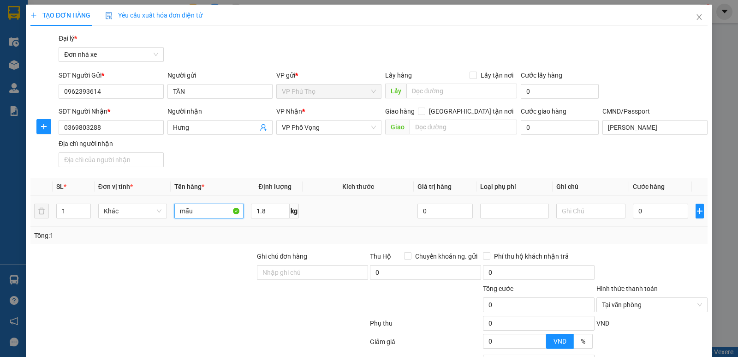
click at [219, 212] on input "mẫu" at bounding box center [208, 211] width 69 height 15
type input "m"
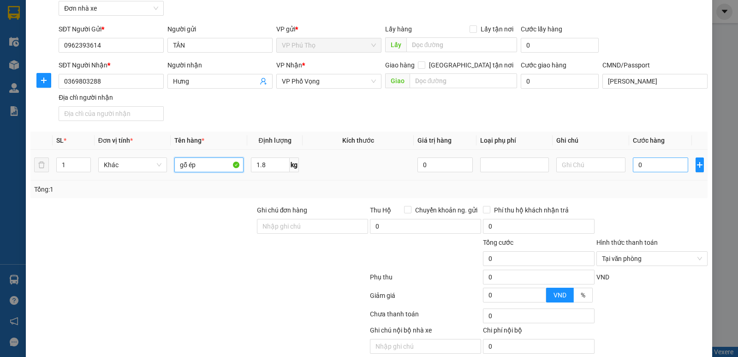
type input "gỗ ép"
click at [658, 167] on input "0" at bounding box center [660, 164] width 55 height 15
type input "7"
type input "70"
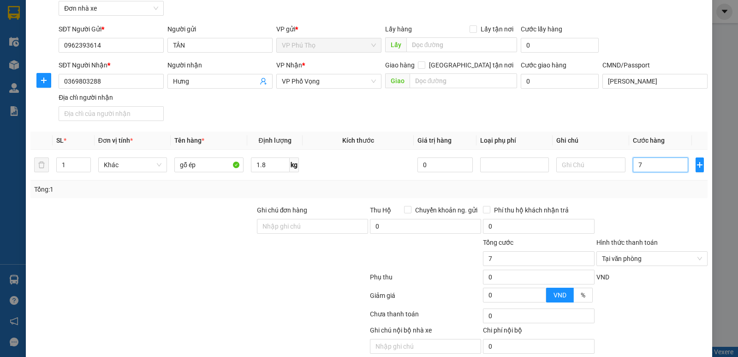
type input "70"
type input "70.000"
click at [598, 202] on div "Transit Pickup Surcharge Ids Transit Deliver Surcharge Ids Transit Deliver Surc…" at bounding box center [368, 181] width 677 height 388
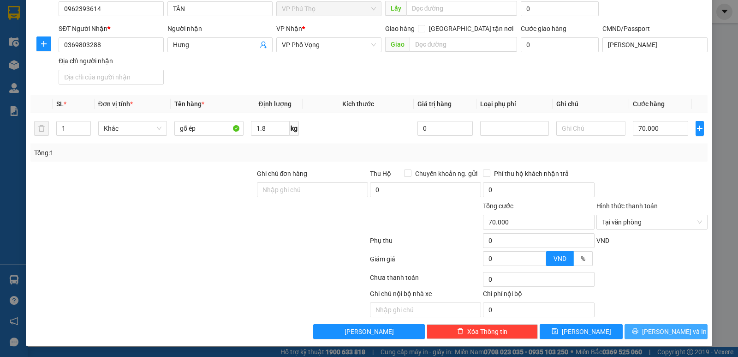
click at [662, 330] on span "[PERSON_NAME] và In" at bounding box center [674, 331] width 65 height 10
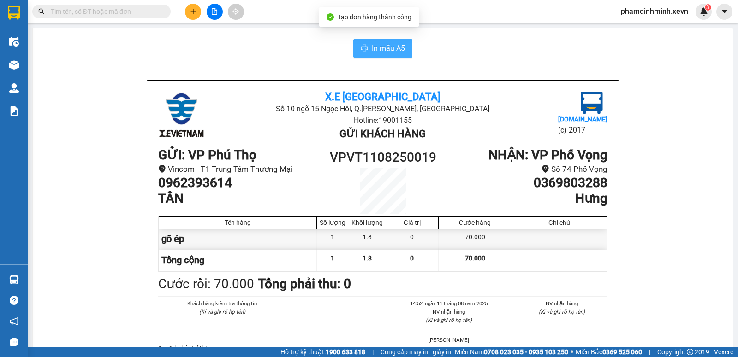
click at [384, 52] on span "In mẫu A5" at bounding box center [388, 48] width 33 height 12
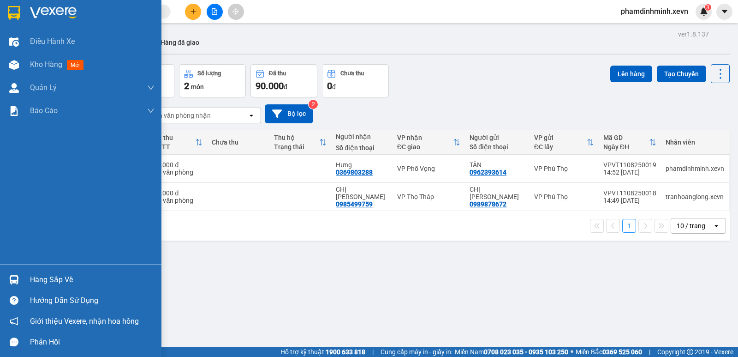
click at [60, 279] on div "Hàng sắp về" at bounding box center [92, 280] width 125 height 14
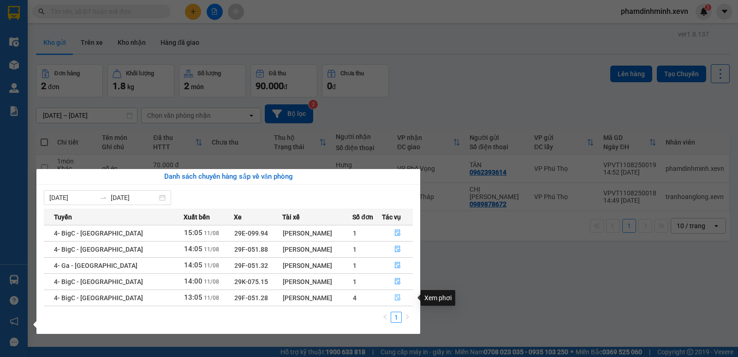
click at [395, 299] on icon "file-done" at bounding box center [398, 297] width 6 height 6
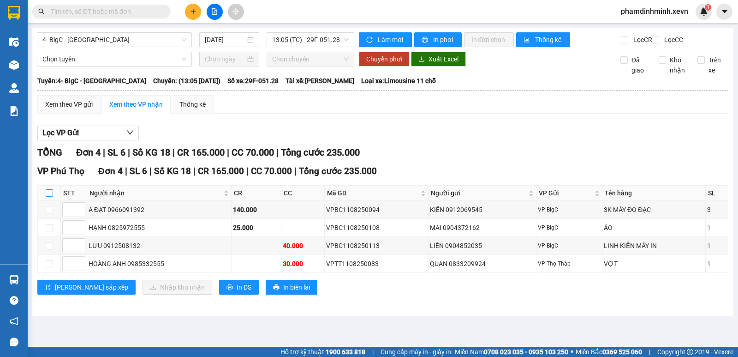
click at [48, 197] on input "checkbox" at bounding box center [49, 192] width 7 height 7
checkbox input "true"
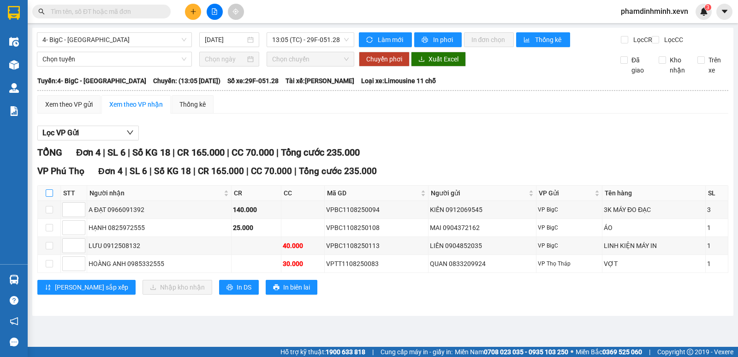
checkbox input "true"
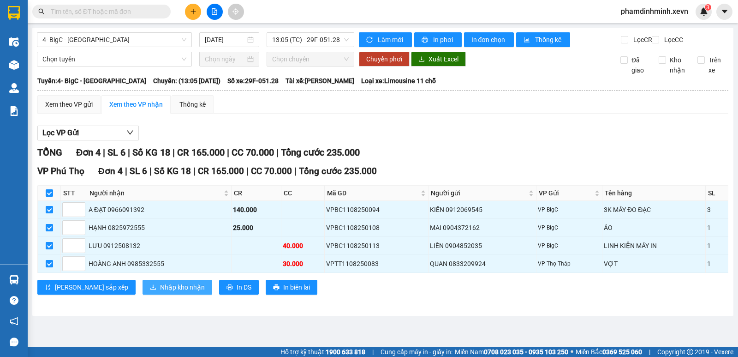
click at [160, 292] on span "Nhập kho nhận" at bounding box center [182, 287] width 45 height 10
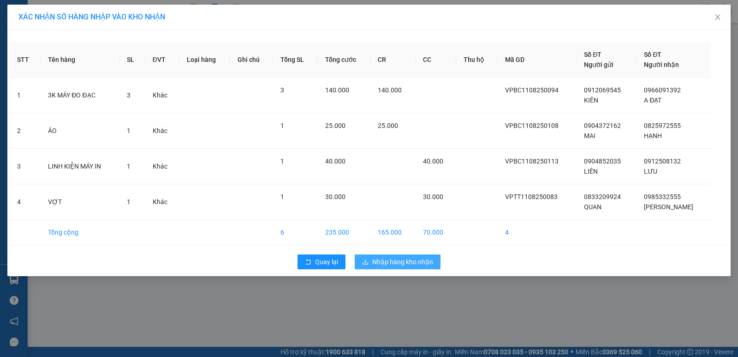
click at [405, 259] on span "Nhập hàng kho nhận" at bounding box center [402, 262] width 61 height 10
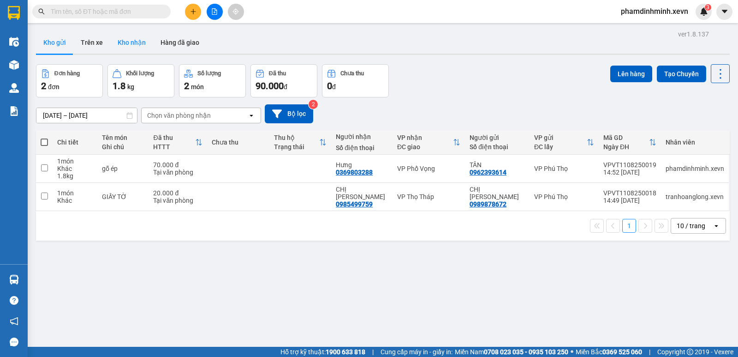
click at [140, 40] on button "Kho nhận" at bounding box center [131, 42] width 43 height 22
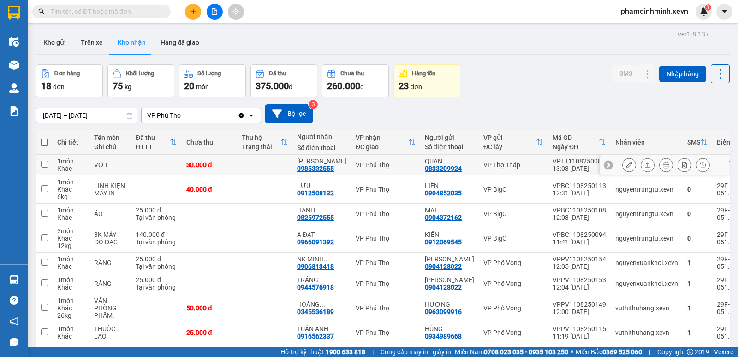
click at [244, 163] on td at bounding box center [264, 165] width 55 height 21
checkbox input "true"
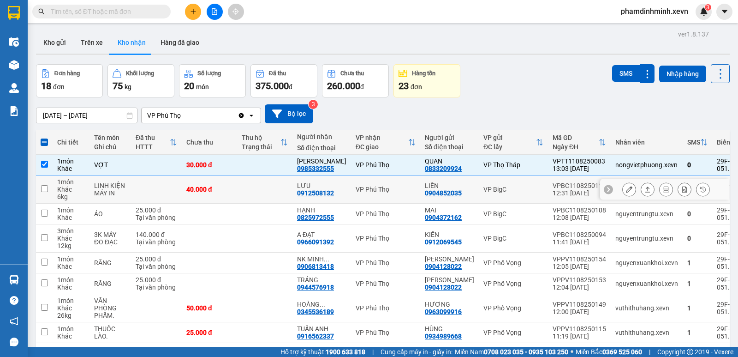
click at [243, 179] on td at bounding box center [264, 189] width 55 height 28
checkbox input "true"
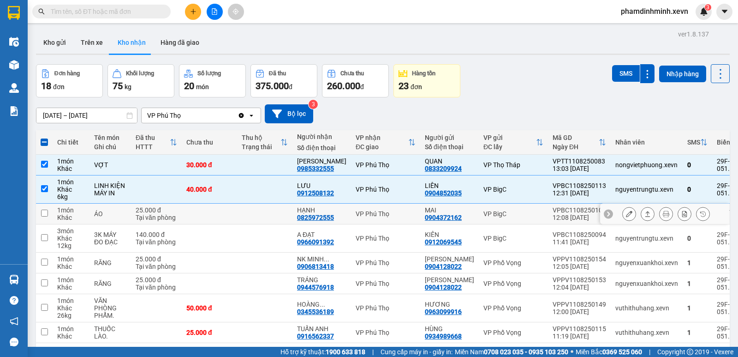
click at [253, 210] on td at bounding box center [264, 214] width 55 height 21
checkbox input "true"
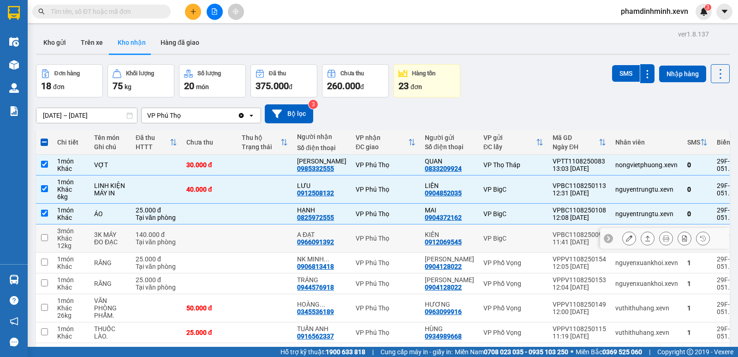
click at [255, 235] on td at bounding box center [264, 238] width 55 height 28
checkbox input "true"
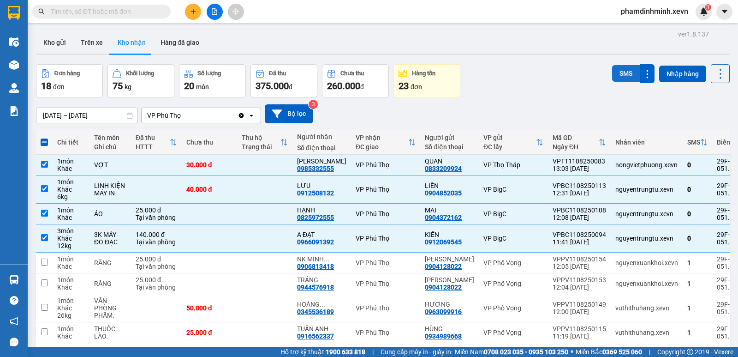
click at [615, 75] on button "SMS" at bounding box center [626, 73] width 28 height 17
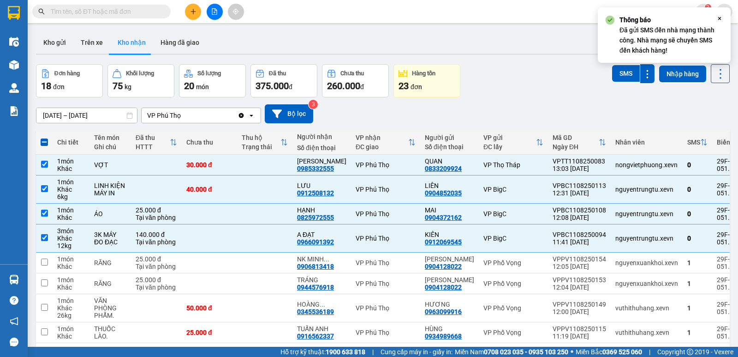
click at [718, 17] on icon at bounding box center [719, 18] width 3 height 3
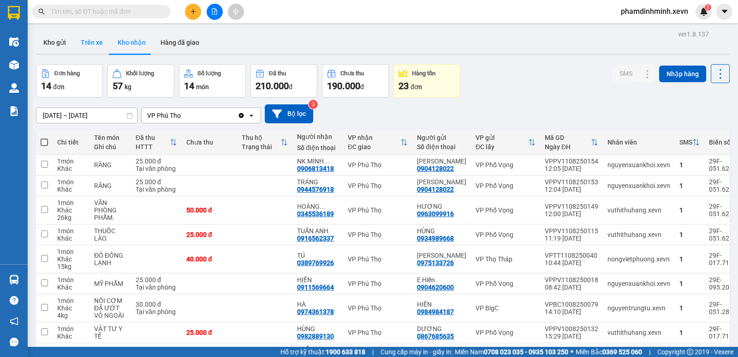
click at [102, 43] on button "Trên xe" at bounding box center [91, 42] width 37 height 22
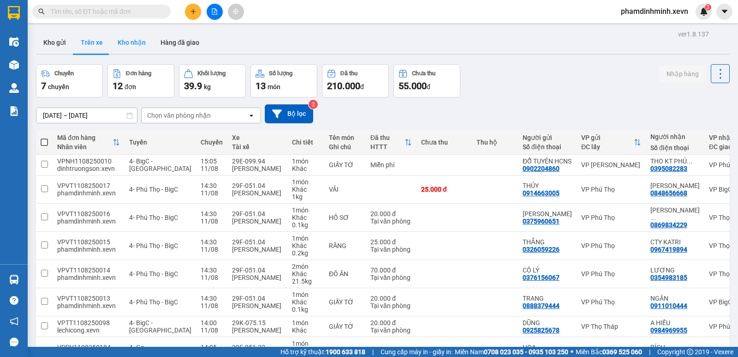
click at [130, 42] on button "Kho nhận" at bounding box center [131, 42] width 43 height 22
type input "[DATE] – [DATE]"
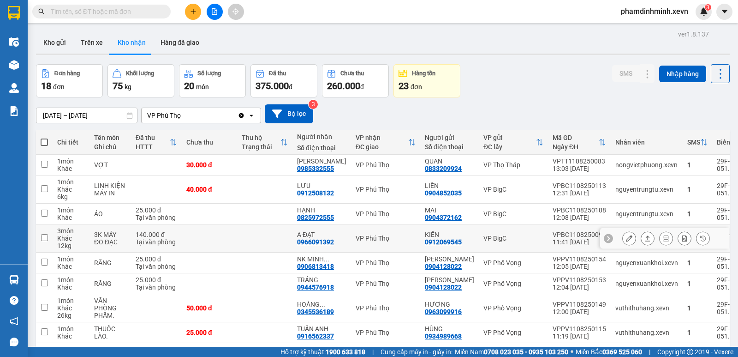
click at [512, 240] on div "VP BigC" at bounding box center [514, 237] width 60 height 7
checkbox input "true"
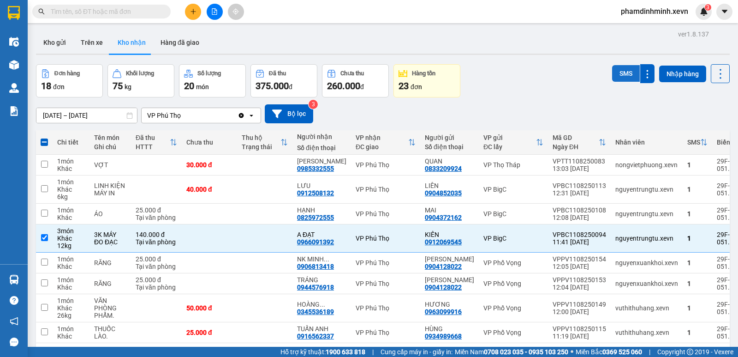
click at [620, 71] on button "SMS" at bounding box center [626, 73] width 28 height 17
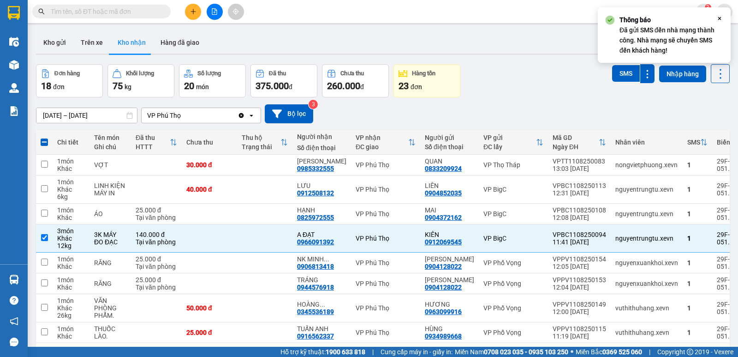
click at [721, 18] on icon "Close" at bounding box center [719, 18] width 7 height 7
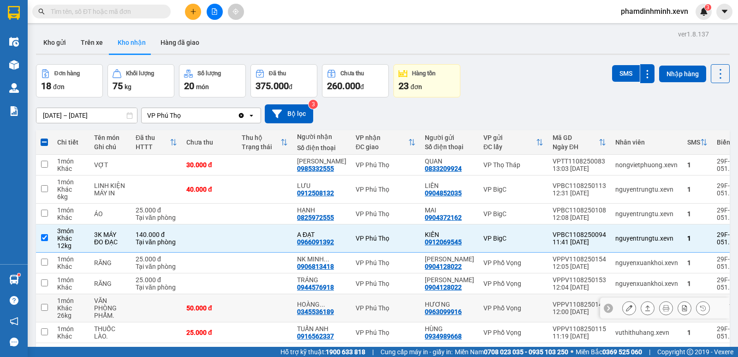
scroll to position [92, 0]
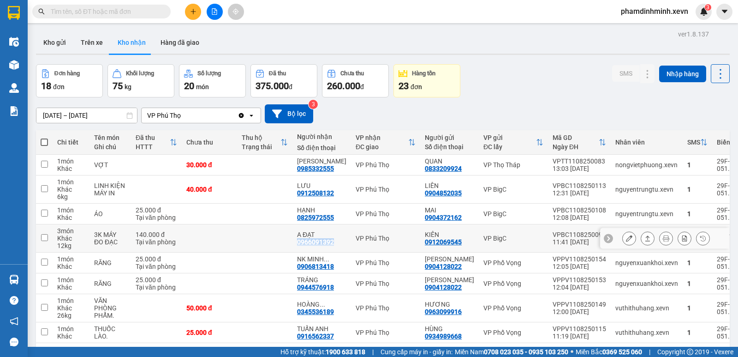
drag, startPoint x: 296, startPoint y: 242, endPoint x: 333, endPoint y: 242, distance: 37.4
click at [333, 242] on td "A ĐẠT 0966091392" at bounding box center [322, 238] width 59 height 28
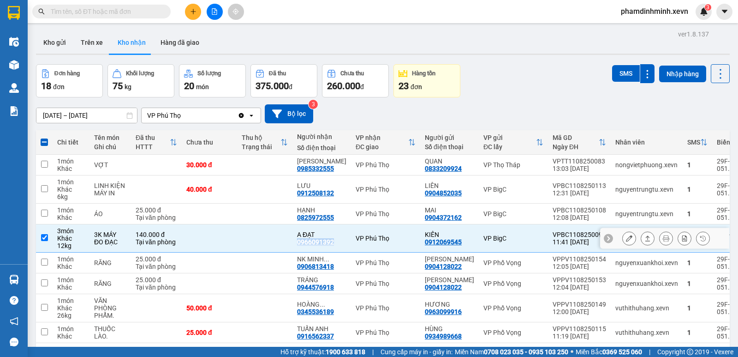
copy div "0966091392"
click at [242, 231] on td at bounding box center [264, 238] width 55 height 28
checkbox input "false"
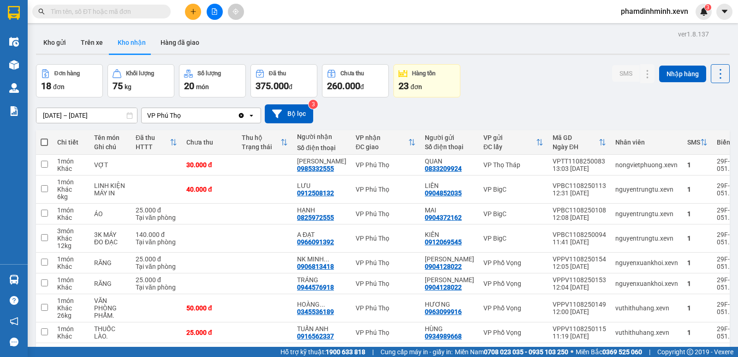
click at [498, 72] on div "Đơn hàng 18 đơn Khối lượng 75 kg Số lượng 20 món Đã thu 375.000 đ Chưa thu 260.…" at bounding box center [383, 80] width 694 height 33
click at [192, 16] on button at bounding box center [193, 12] width 16 height 16
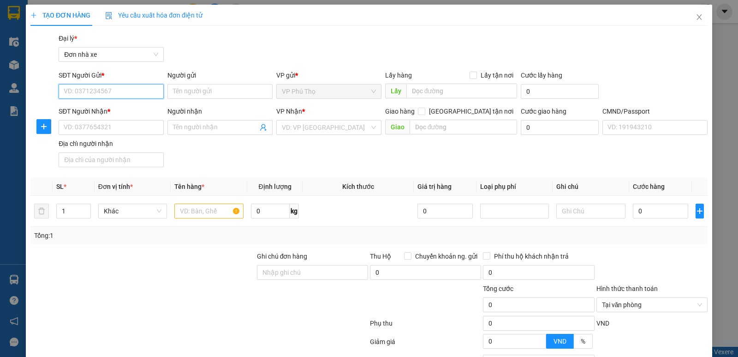
click at [119, 90] on input "SĐT Người Gửi *" at bounding box center [111, 91] width 105 height 15
click at [120, 127] on input "SĐT Người Nhận *" at bounding box center [111, 127] width 105 height 15
click at [118, 91] on input "SĐT Người Gửi *" at bounding box center [111, 91] width 105 height 15
click at [268, 219] on div "0 kg" at bounding box center [275, 211] width 48 height 18
click at [272, 211] on input "0" at bounding box center [270, 211] width 39 height 15
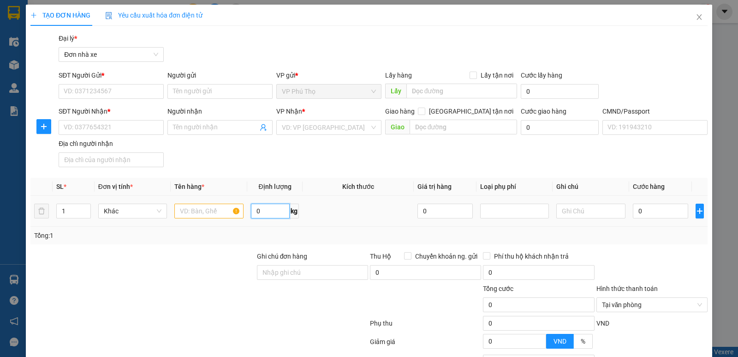
click at [272, 211] on input "0" at bounding box center [270, 211] width 39 height 15
type input "13"
click at [321, 210] on td at bounding box center [358, 211] width 111 height 31
click at [262, 206] on input "13" at bounding box center [270, 211] width 39 height 15
type input "24"
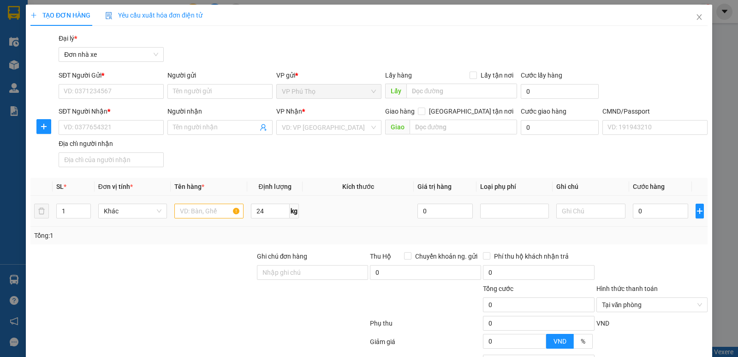
click at [347, 212] on td at bounding box center [358, 211] width 111 height 31
click at [82, 90] on input "SĐT Người Gửi *" at bounding box center [111, 91] width 105 height 15
click at [221, 87] on input "Người gửi" at bounding box center [220, 91] width 105 height 15
click at [113, 92] on input "0818269203" at bounding box center [111, 91] width 105 height 15
click at [112, 92] on input "0818269203" at bounding box center [111, 91] width 105 height 15
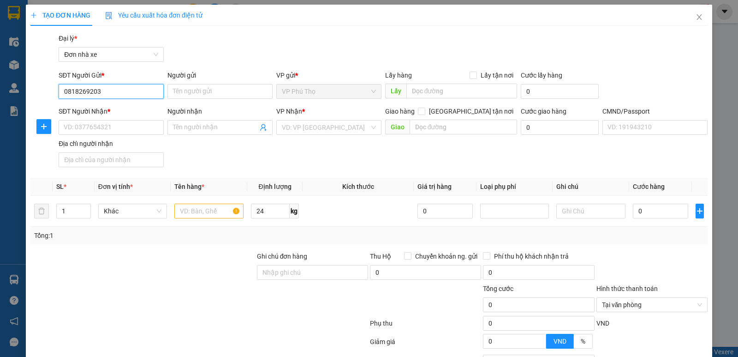
click at [115, 90] on input "0818269203" at bounding box center [111, 91] width 105 height 15
click at [72, 92] on input "0818269203" at bounding box center [111, 91] width 105 height 15
type input "0818269203"
click at [109, 92] on input "0818269203" at bounding box center [111, 91] width 105 height 15
drag, startPoint x: 115, startPoint y: 92, endPoint x: 54, endPoint y: 91, distance: 60.9
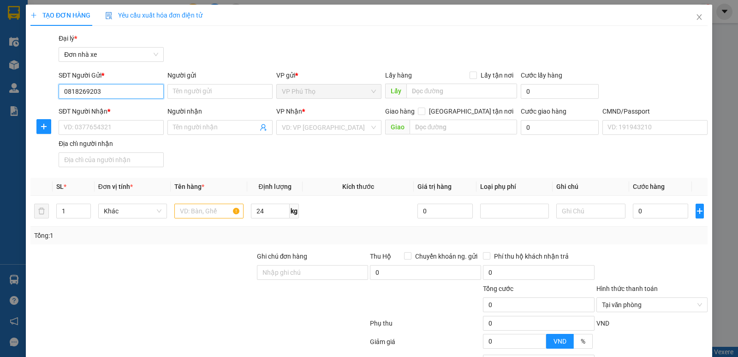
click at [54, 91] on div "SĐT Người Gửi * 0818269203 0818269203 Người gửi Tên người gửi VP gửi * VP Phú T…" at bounding box center [369, 86] width 679 height 32
click at [114, 93] on input "0818269203" at bounding box center [111, 91] width 105 height 15
paste input "0818269203"
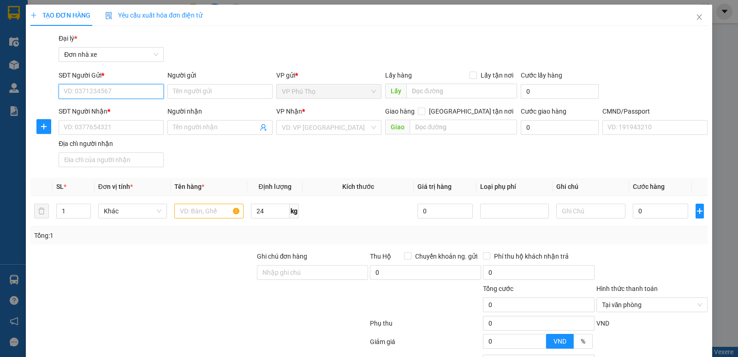
type input "0818269203"
click at [174, 93] on input "Người gửi" at bounding box center [220, 91] width 105 height 15
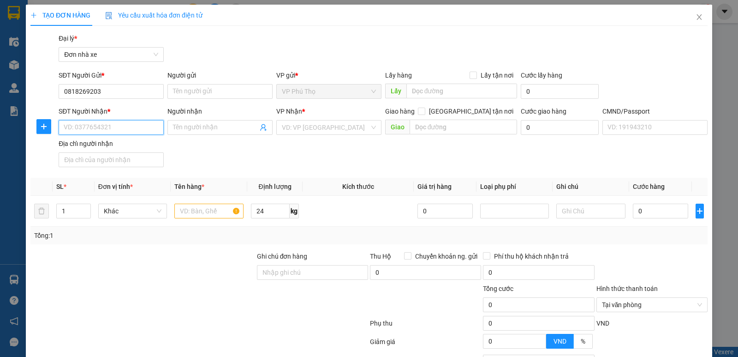
click at [120, 124] on input "SĐT Người Nhận *" at bounding box center [111, 127] width 105 height 15
click at [115, 91] on input "0818269203" at bounding box center [111, 91] width 105 height 15
click at [186, 85] on input "Người gửi" at bounding box center [220, 91] width 105 height 15
click at [126, 87] on input "0818269203" at bounding box center [111, 91] width 105 height 15
drag, startPoint x: 107, startPoint y: 90, endPoint x: 45, endPoint y: 90, distance: 61.4
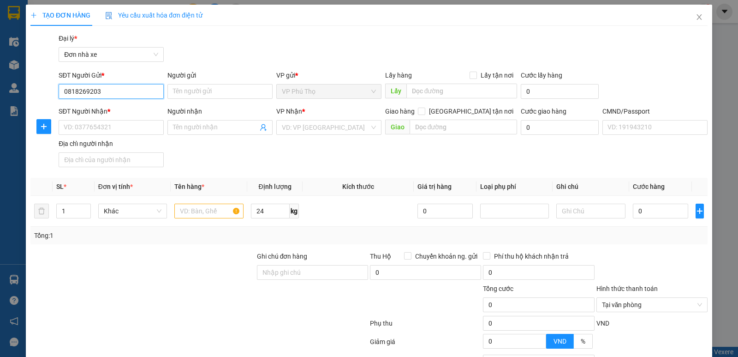
click at [45, 90] on div "SĐT Người Gửi * 0818269203 0818269203 Người gửi Tên người gửi VP gửi * VP Phú T…" at bounding box center [369, 86] width 679 height 32
click at [220, 55] on div "Gói vận chuyển * Tiêu chuẩn Đại lý * Đơn nhà xe" at bounding box center [383, 49] width 653 height 32
click at [131, 82] on div "SĐT Người Gửi *" at bounding box center [111, 77] width 105 height 14
click at [125, 89] on input "SĐT Người Gửi *" at bounding box center [111, 91] width 105 height 15
click at [130, 108] on div "0975416127 - HƯƠNG" at bounding box center [110, 110] width 93 height 10
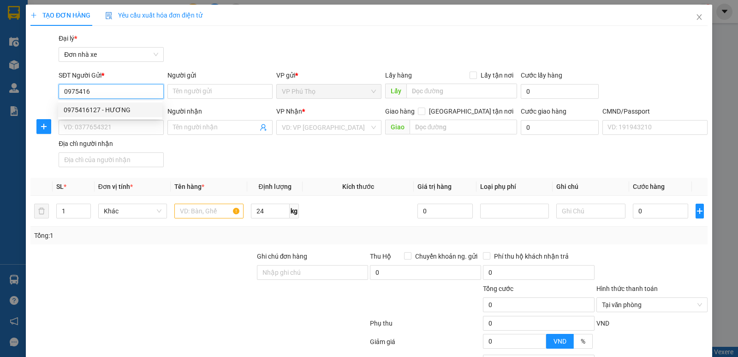
type input "0975416127"
type input "HƯƠNG"
type input "0818269203"
type input "HƯNG"
type input "1234"
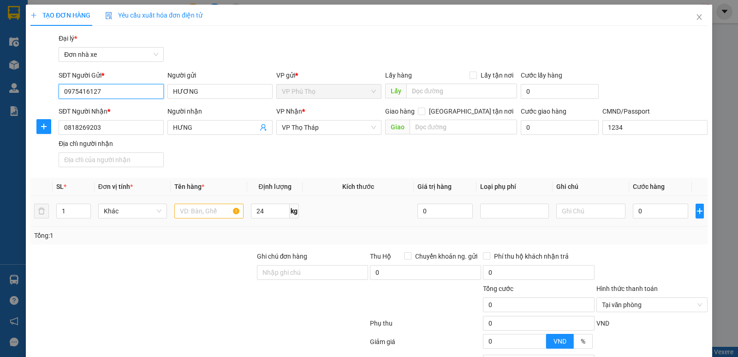
type input "0975416127"
drag, startPoint x: 195, startPoint y: 208, endPoint x: 200, endPoint y: 208, distance: 5.1
click at [196, 208] on input "text" at bounding box center [208, 211] width 69 height 15
type input "d"
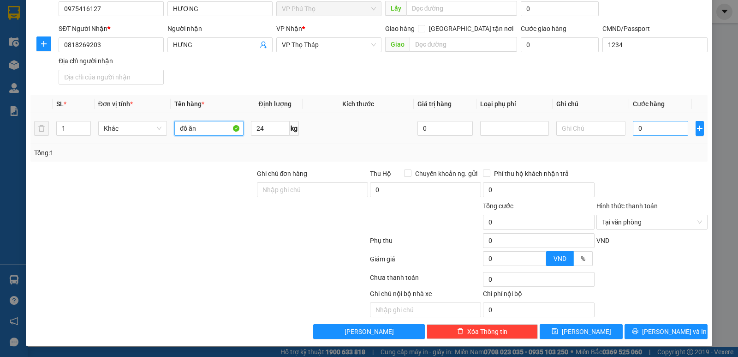
type input "đồ ăn"
click at [646, 129] on input "0" at bounding box center [660, 128] width 55 height 15
click at [647, 128] on input "0" at bounding box center [660, 128] width 55 height 15
type input "07"
type input "7"
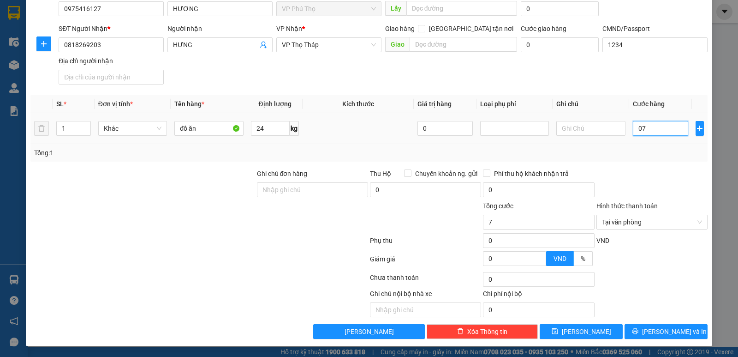
type input "070"
type input "70"
type input "70.000"
click at [614, 173] on div at bounding box center [652, 184] width 113 height 32
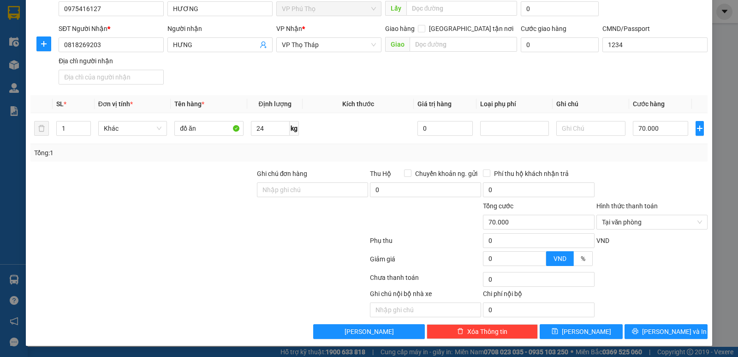
scroll to position [36, 0]
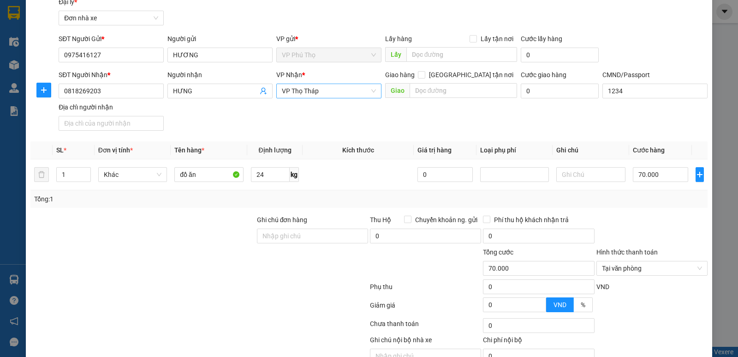
click at [322, 87] on span "VP Thọ Tháp" at bounding box center [329, 91] width 94 height 14
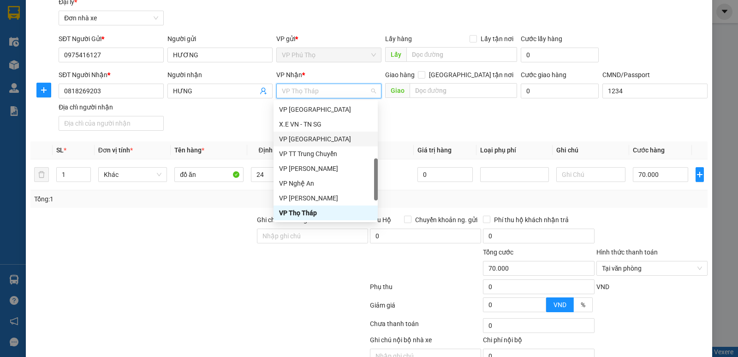
click at [236, 128] on div "SĐT Người Nhận * 0818269203 Người nhận HƯNG VP Nhận * VP Thọ Tháp Giao hàng Gia…" at bounding box center [383, 102] width 653 height 65
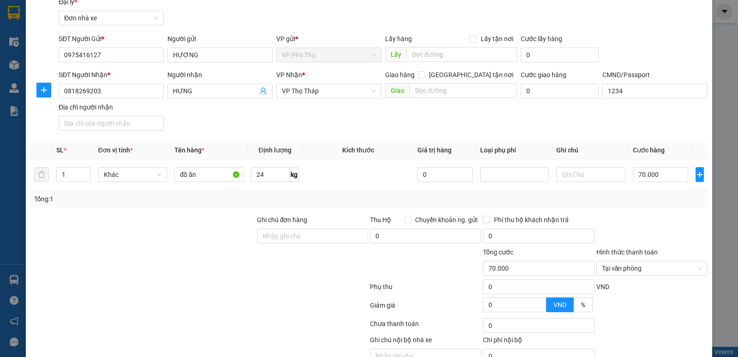
scroll to position [83, 0]
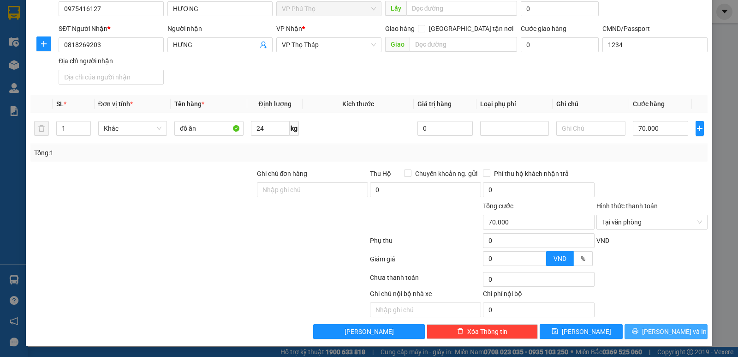
click at [679, 332] on button "[PERSON_NAME] và In" at bounding box center [666, 331] width 83 height 15
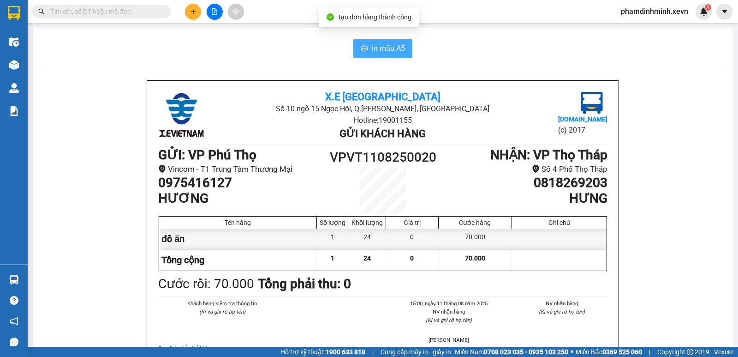
click at [388, 53] on span "In mẫu A5" at bounding box center [388, 48] width 33 height 12
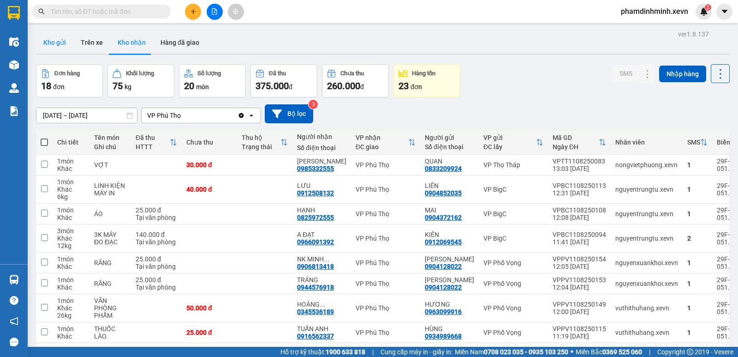
click at [52, 43] on button "Kho gửi" at bounding box center [54, 42] width 37 height 22
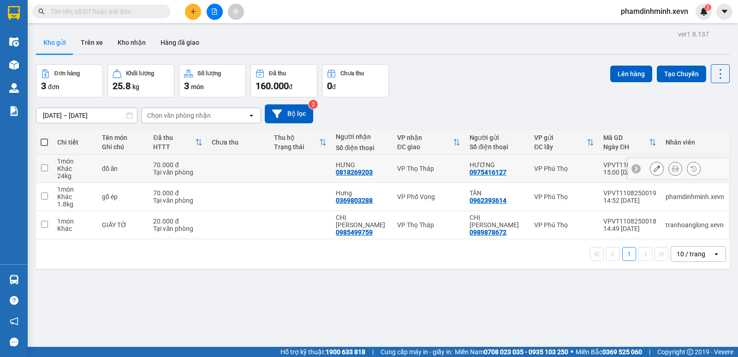
click at [654, 170] on icon at bounding box center [657, 168] width 6 height 6
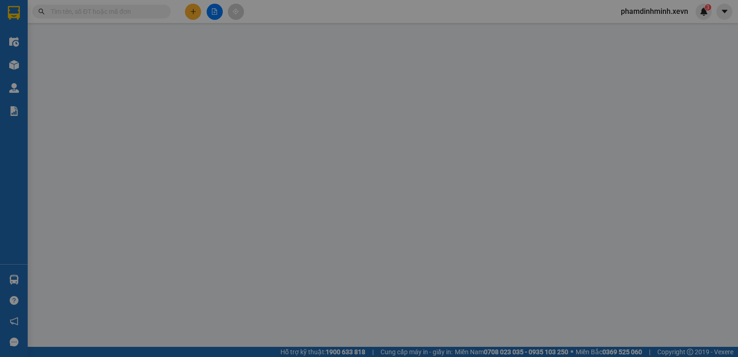
type input "0975416127"
type input "0818269203"
type input "1234"
type input "70.000"
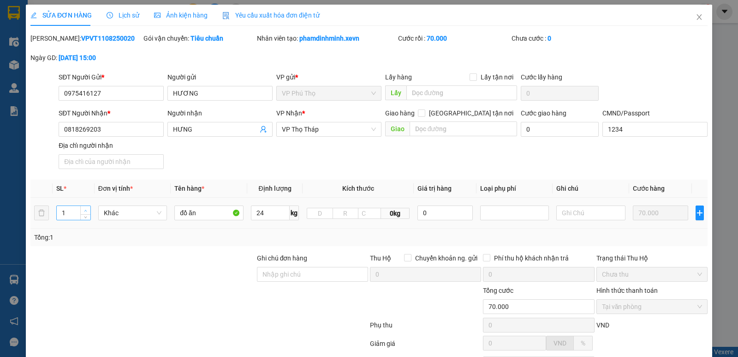
type input "2"
click at [84, 210] on icon "up" at bounding box center [85, 210] width 3 height 3
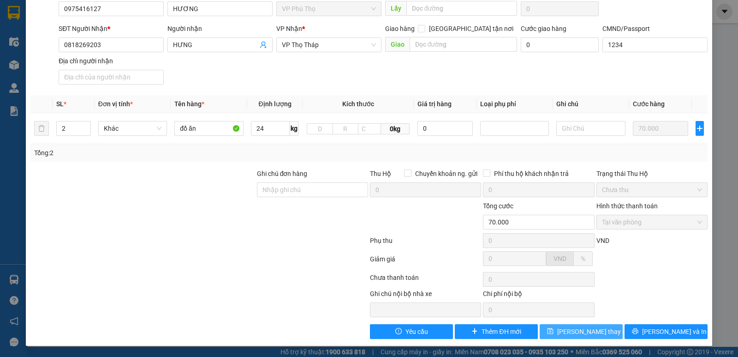
click at [570, 331] on span "[PERSON_NAME] thay đổi" at bounding box center [594, 331] width 74 height 10
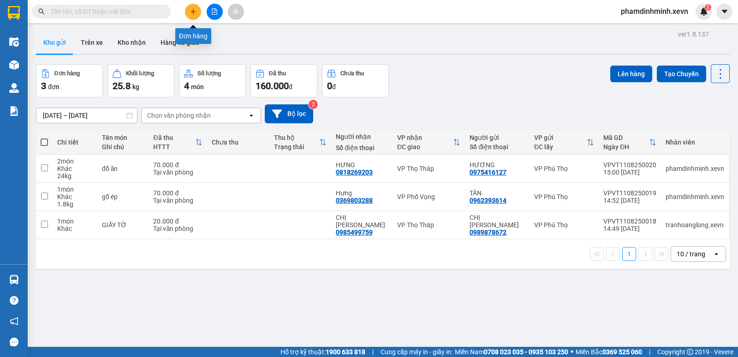
click at [190, 8] on icon "plus" at bounding box center [193, 11] width 6 height 6
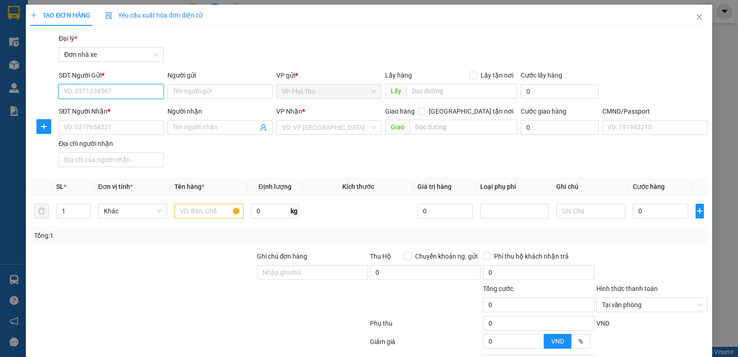
click at [94, 91] on input "SĐT Người Gửi *" at bounding box center [111, 91] width 105 height 15
click at [258, 210] on input "0" at bounding box center [270, 211] width 39 height 15
click at [267, 212] on input "0" at bounding box center [270, 211] width 39 height 15
type input "15"
click at [367, 170] on div "SĐT Người Nhận * VD: 0377654321 Người nhận Tên người nhận VP Nhận * VD: VP [GEO…" at bounding box center [383, 138] width 653 height 65
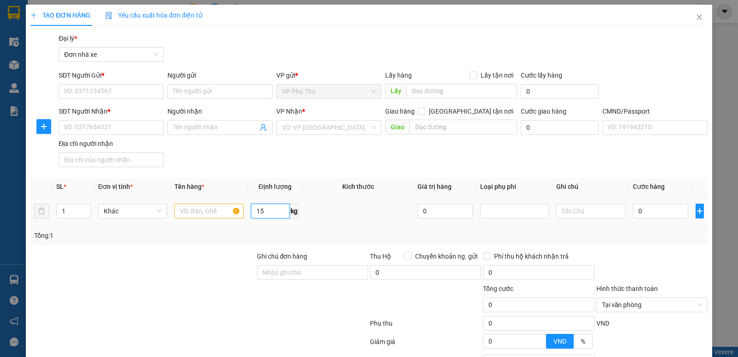
click at [275, 216] on input "15" at bounding box center [270, 211] width 39 height 15
type input "20"
click at [220, 238] on div "Tổng: 1" at bounding box center [159, 235] width 251 height 10
click at [75, 211] on input "1" at bounding box center [73, 211] width 33 height 14
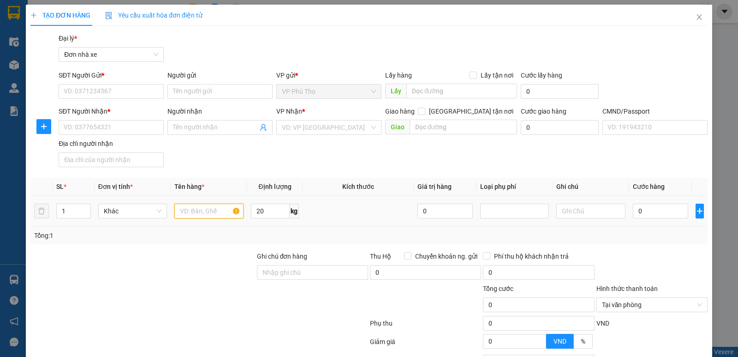
click at [198, 216] on input "text" at bounding box center [208, 211] width 69 height 15
type input "d"
type input "đồ ăn"
click at [650, 214] on input "0" at bounding box center [660, 211] width 55 height 15
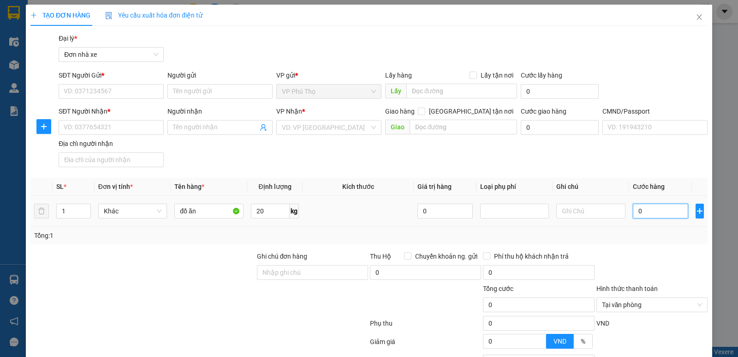
type input "7"
type input "70"
type input "70.000"
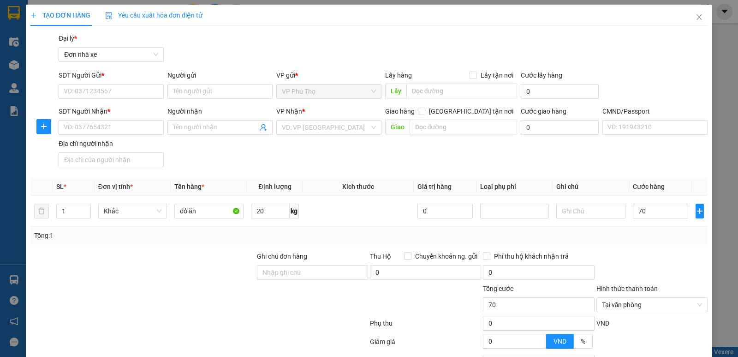
type input "70.000"
click at [212, 286] on div at bounding box center [143, 299] width 227 height 32
click at [134, 90] on input "SĐT Người Gửi *" at bounding box center [111, 91] width 105 height 15
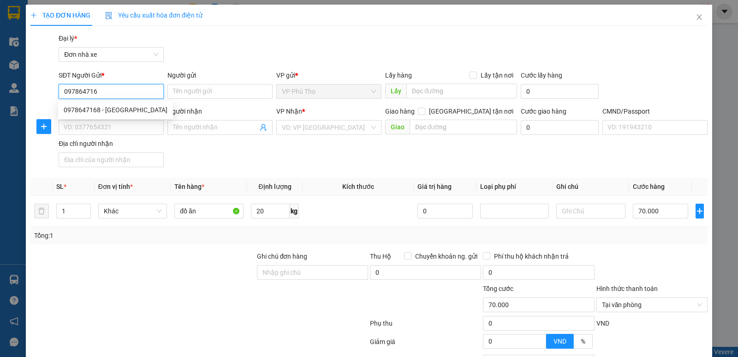
type input "0978647168"
click at [142, 111] on div "0978647168 - Cô HÀ" at bounding box center [116, 110] width 104 height 10
type input "Cô HÀ"
type input "0941001975"
type input "TRỌNG"
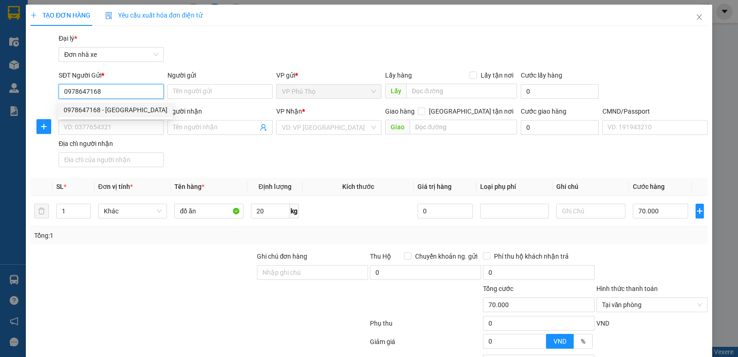
type input "002075003785-NGUYỄN BÌNH TRỌNG 1975"
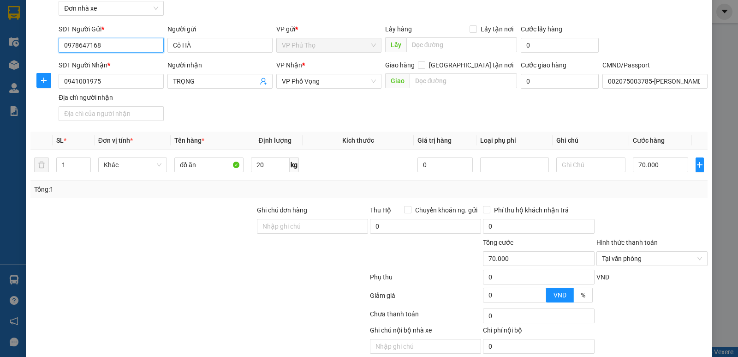
scroll to position [83, 0]
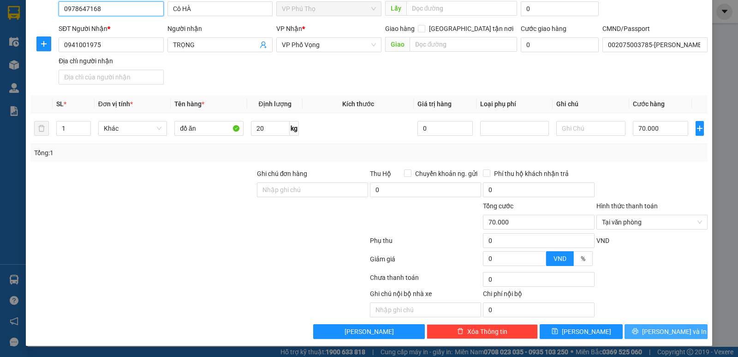
type input "0978647168"
click at [668, 328] on span "Lưu và In" at bounding box center [674, 331] width 65 height 10
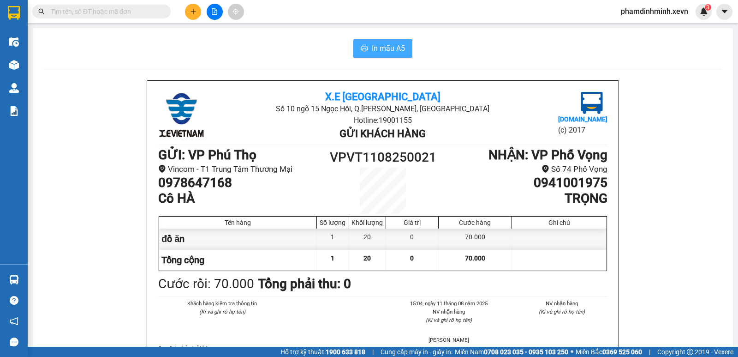
click at [383, 51] on span "In mẫu A5" at bounding box center [388, 48] width 33 height 12
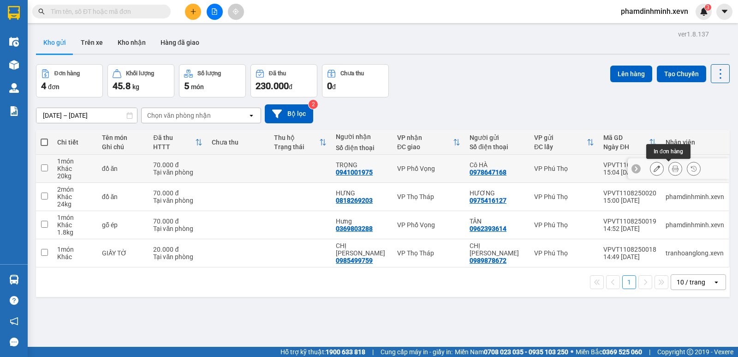
click at [669, 171] on button at bounding box center [675, 169] width 13 height 16
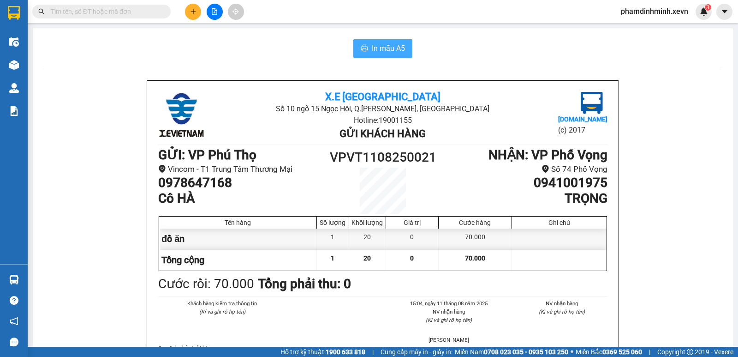
click at [397, 52] on span "In mẫu A5" at bounding box center [388, 48] width 33 height 12
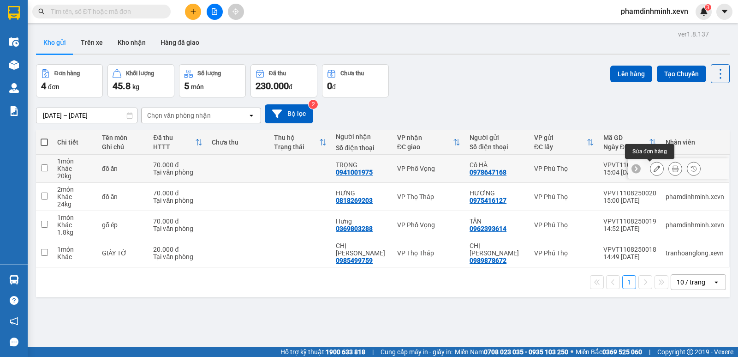
click at [654, 169] on icon at bounding box center [657, 168] width 6 height 6
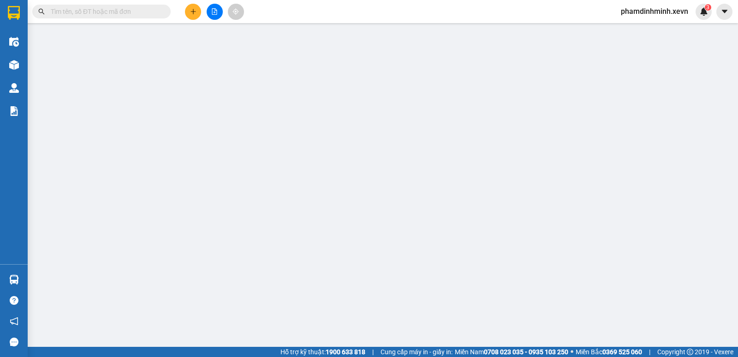
type input "0978647168"
type input "0941001975"
type input "002075003785-NGUYỄN BÌNH TRỌNG 1975"
type input "70.000"
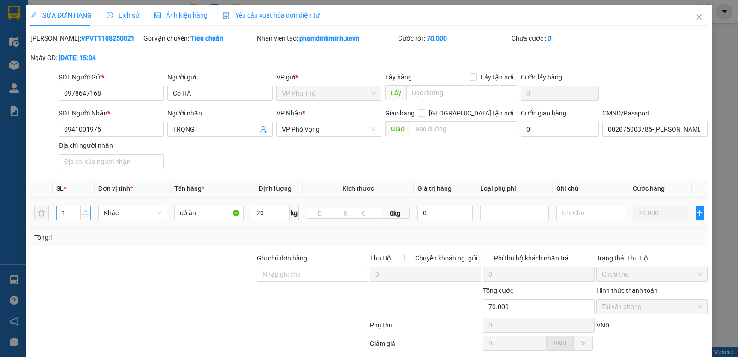
type input "2"
click at [85, 209] on icon "up" at bounding box center [85, 210] width 3 height 3
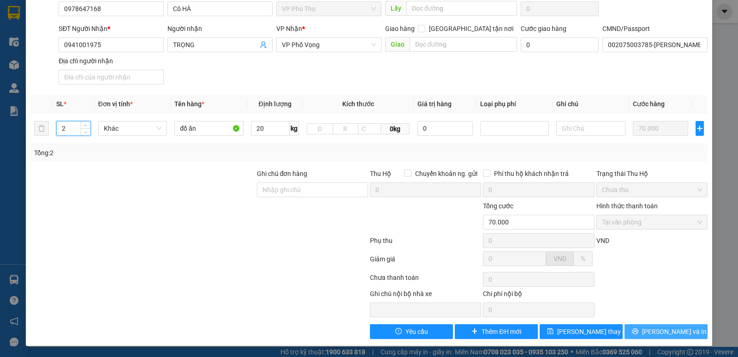
click at [668, 331] on span "Lưu và In" at bounding box center [674, 331] width 65 height 10
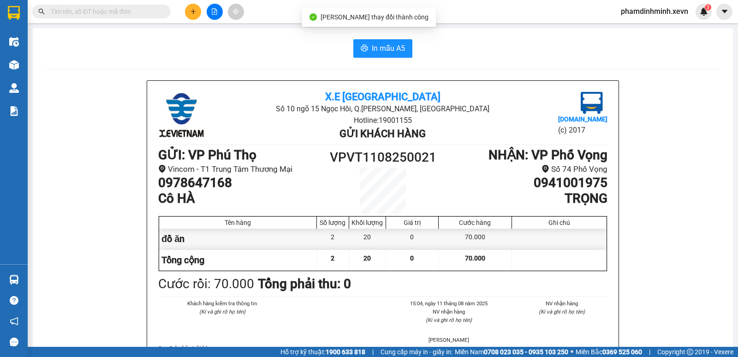
click at [394, 55] on button "In mẫu A5" at bounding box center [382, 48] width 59 height 18
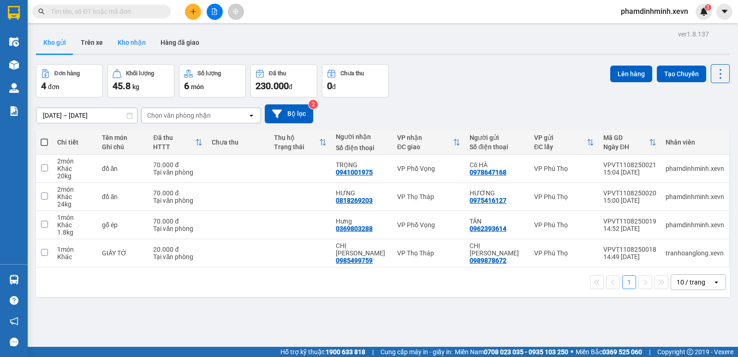
click at [116, 41] on button "Kho nhận" at bounding box center [131, 42] width 43 height 22
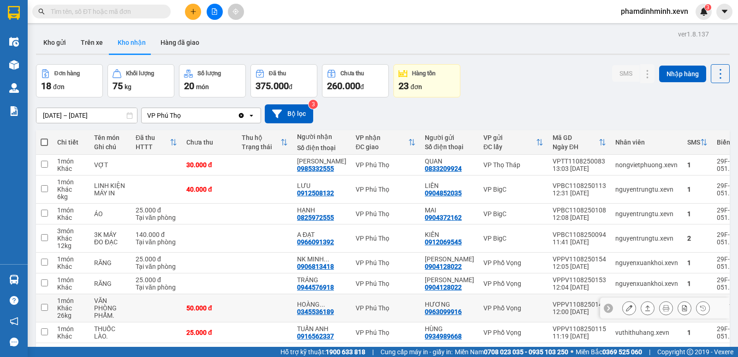
scroll to position [46, 0]
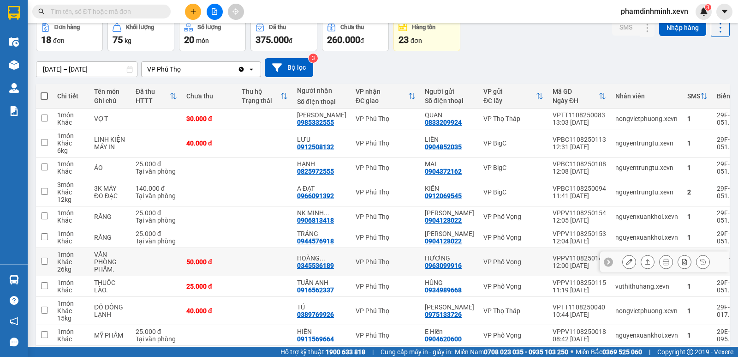
click at [255, 269] on td at bounding box center [264, 262] width 55 height 28
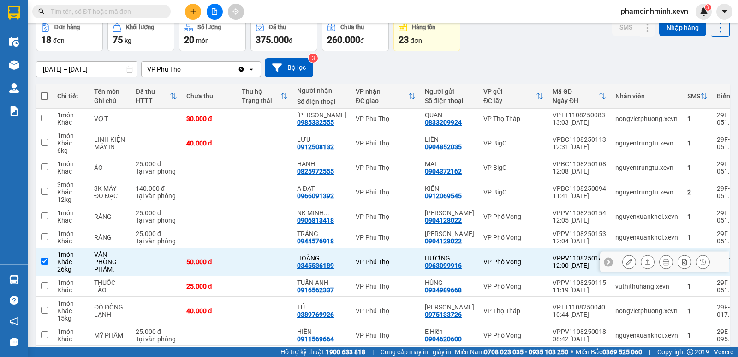
checkbox input "true"
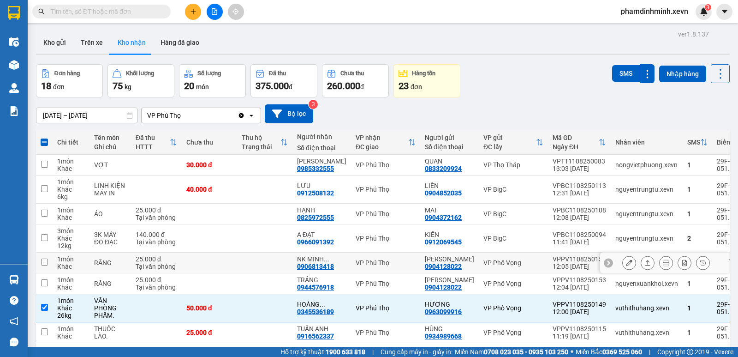
scroll to position [102, 0]
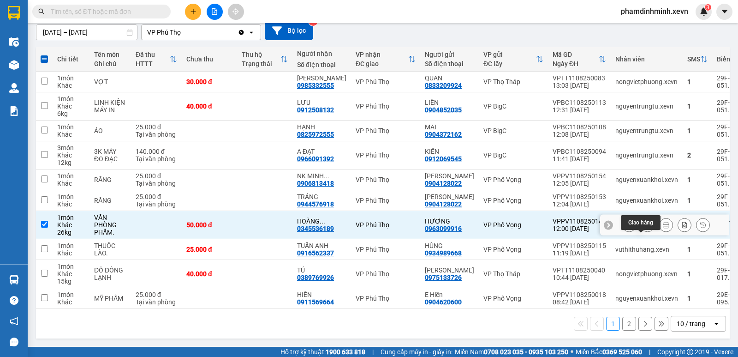
click at [645, 223] on icon at bounding box center [648, 225] width 6 height 6
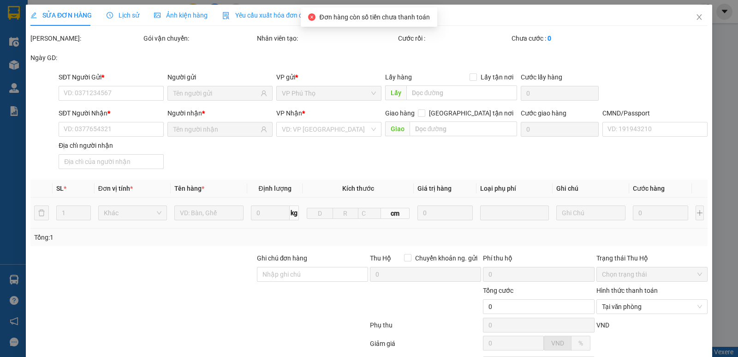
type input "0963099916"
type input "HƯƠNG"
type input "0345536189"
type input "HOÀNG PHAN"
type input "037193004951 NGÂN"
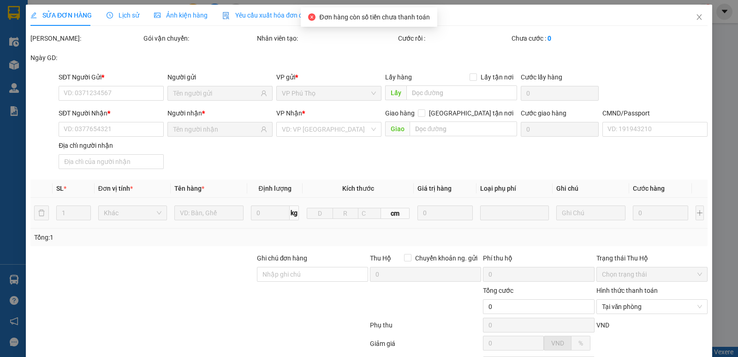
type input "50.000"
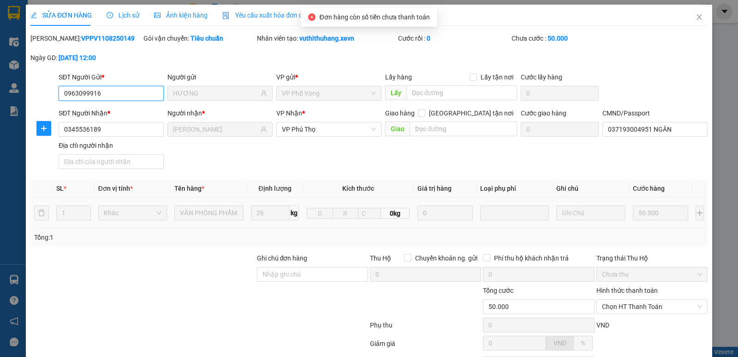
scroll to position [84, 0]
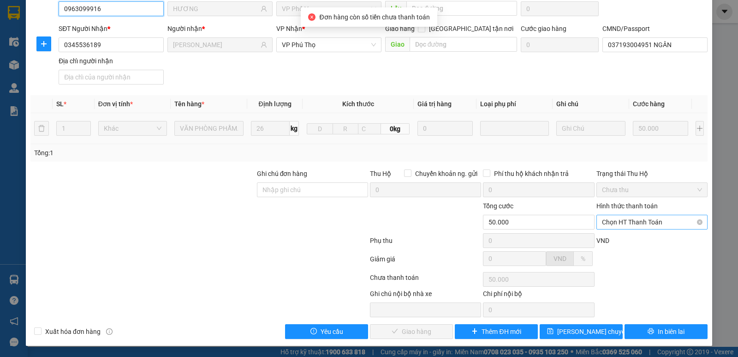
click at [643, 222] on span "Chọn HT Thanh Toán" at bounding box center [652, 222] width 100 height 14
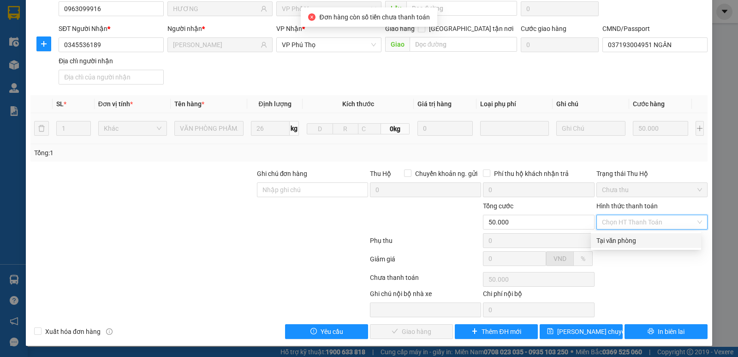
click at [631, 243] on div "Tại văn phòng" at bounding box center [646, 240] width 99 height 10
type input "0"
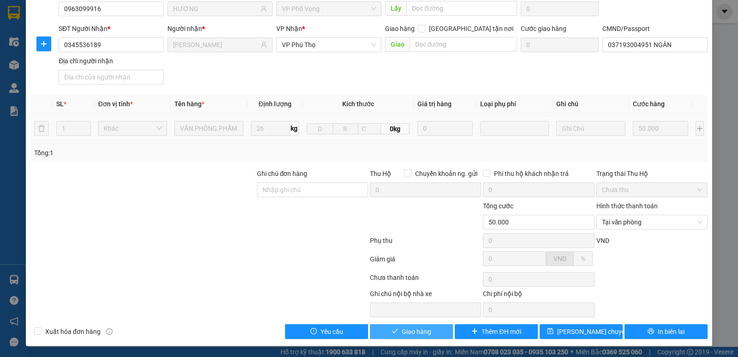
click at [405, 334] on span "Giao hàng" at bounding box center [417, 331] width 30 height 10
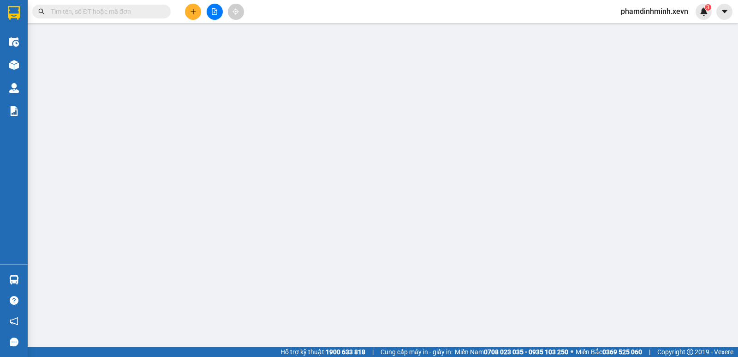
type input "0963099916"
type input "HƯƠNG"
type input "0345536189"
type input "HOÀNG PHAN"
type input "037193004951 NGÂN"
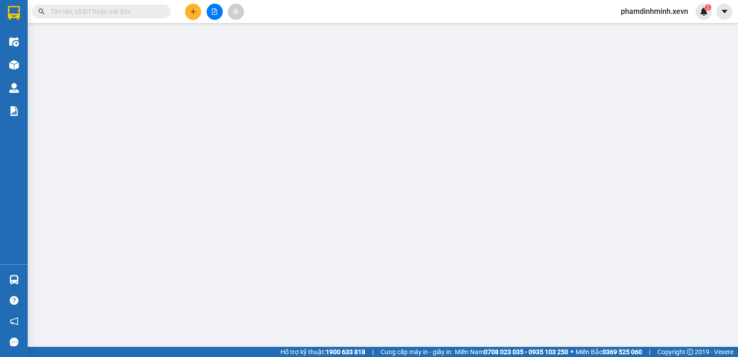
type input "50.000"
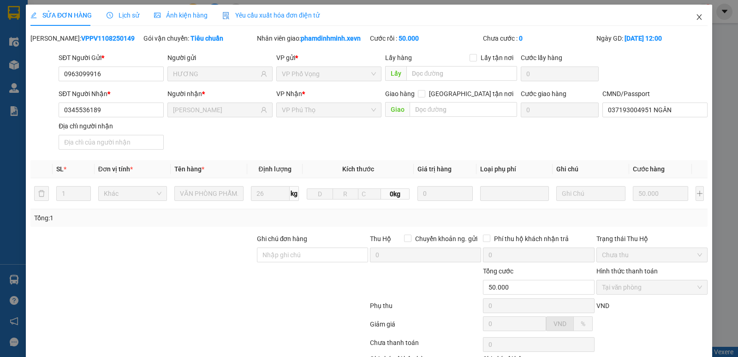
click at [689, 16] on span "Close" at bounding box center [700, 18] width 26 height 26
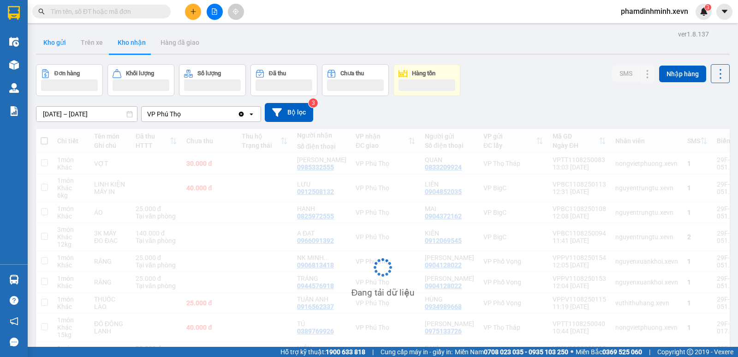
click at [63, 42] on button "Kho gửi" at bounding box center [54, 42] width 37 height 22
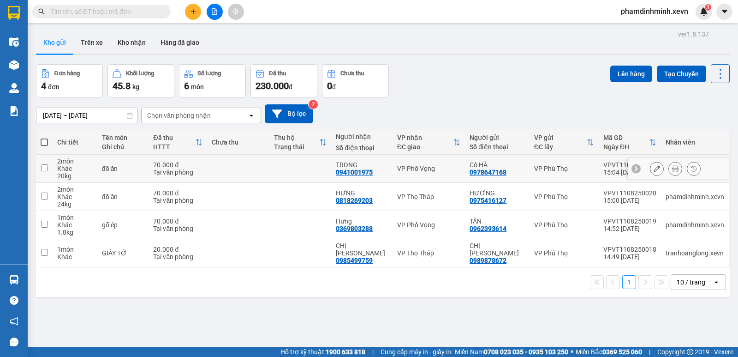
click at [269, 173] on td at bounding box center [238, 169] width 62 height 28
checkbox input "true"
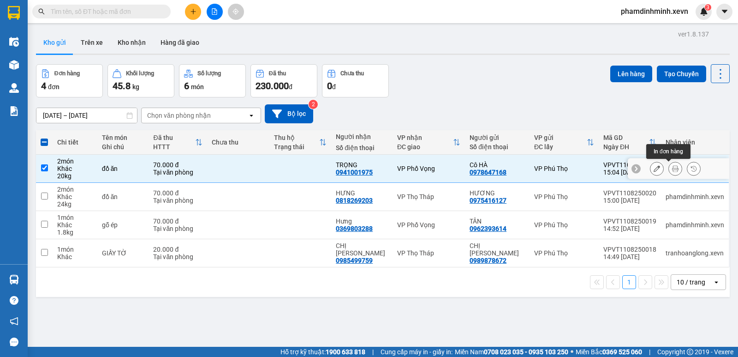
click at [672, 170] on icon at bounding box center [675, 168] width 6 height 6
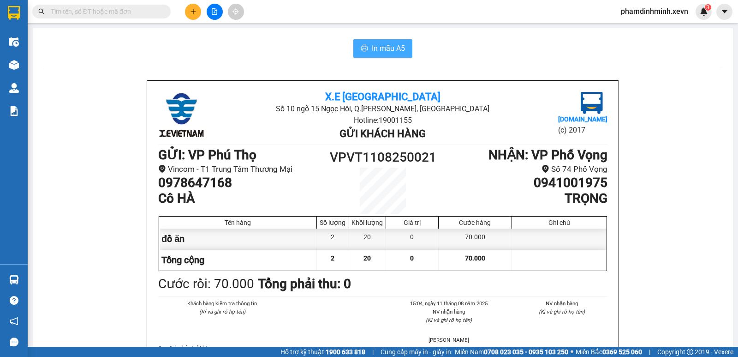
click at [391, 47] on span "In mẫu A5" at bounding box center [388, 48] width 33 height 12
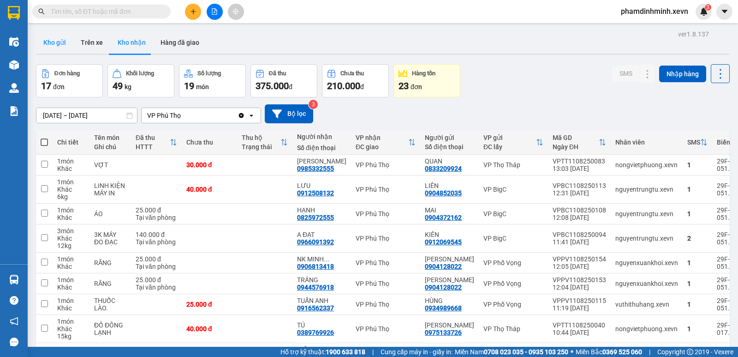
click at [62, 40] on button "Kho gửi" at bounding box center [54, 42] width 37 height 22
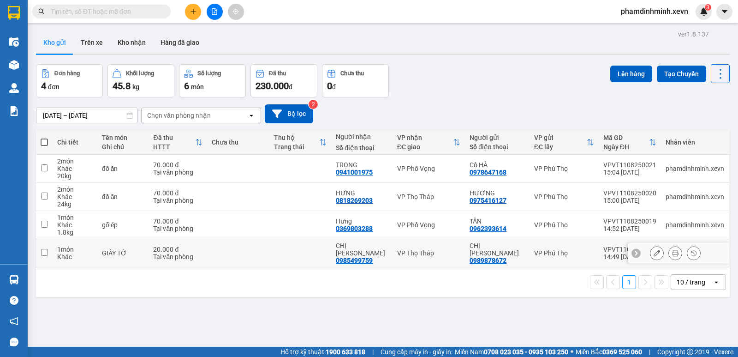
click at [283, 252] on td at bounding box center [300, 253] width 62 height 28
checkbox input "true"
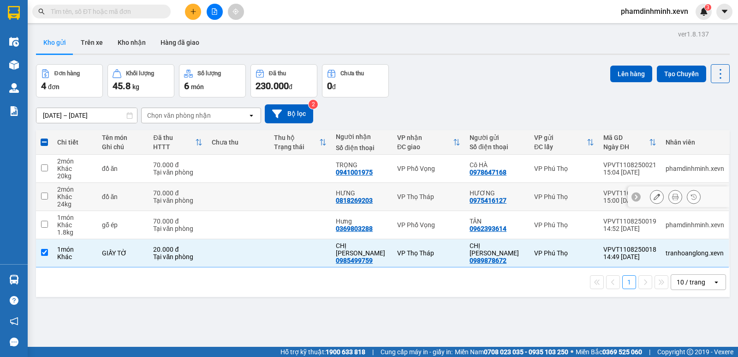
click at [269, 192] on td at bounding box center [238, 197] width 62 height 28
checkbox input "true"
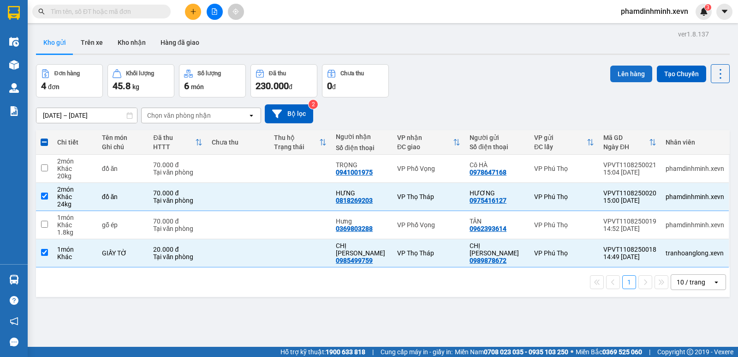
click at [611, 66] on button "Lên hàng" at bounding box center [632, 74] width 42 height 17
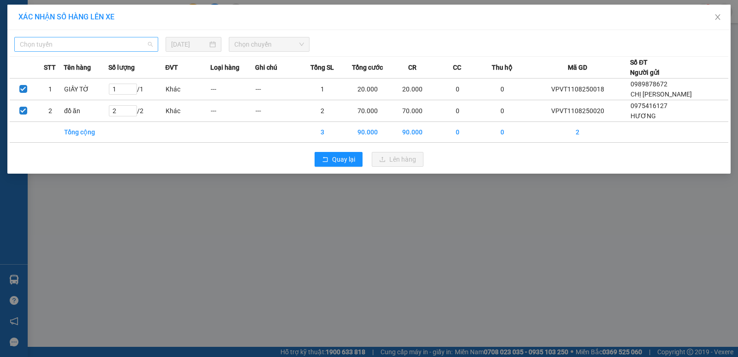
click at [100, 41] on span "Chọn tuyến" at bounding box center [86, 44] width 133 height 14
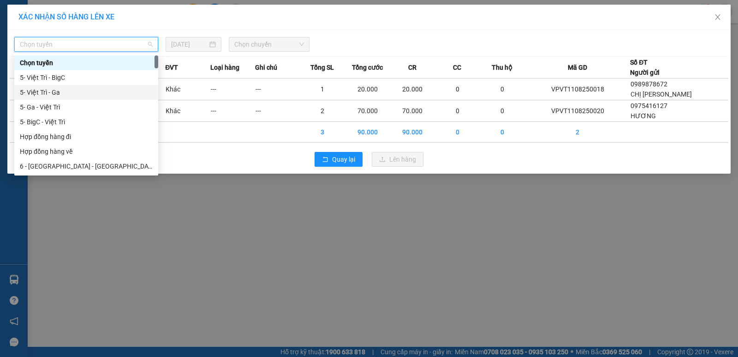
type input "4"
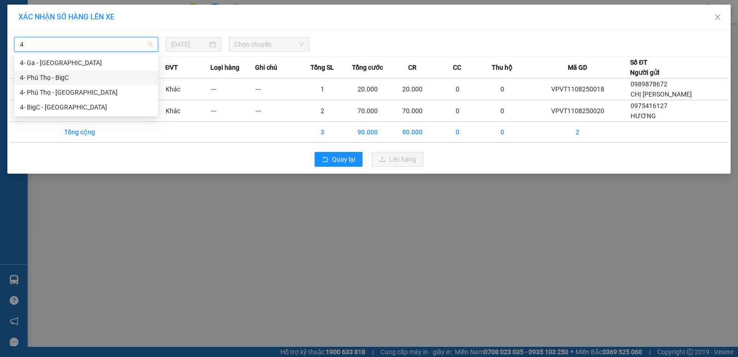
click at [79, 76] on div "4- Phú Thọ - BigC" at bounding box center [86, 77] width 133 height 10
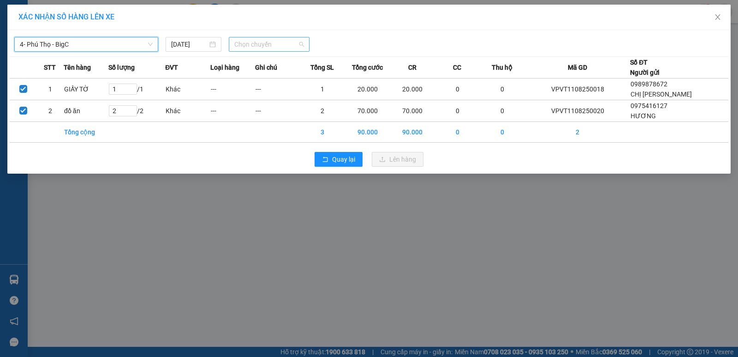
drag, startPoint x: 236, startPoint y: 42, endPoint x: 280, endPoint y: 55, distance: 45.5
click at [238, 42] on span "Chọn chuyến" at bounding box center [269, 44] width 70 height 14
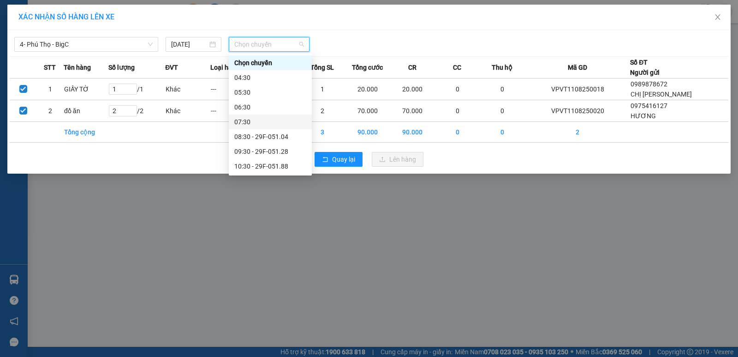
scroll to position [92, 0]
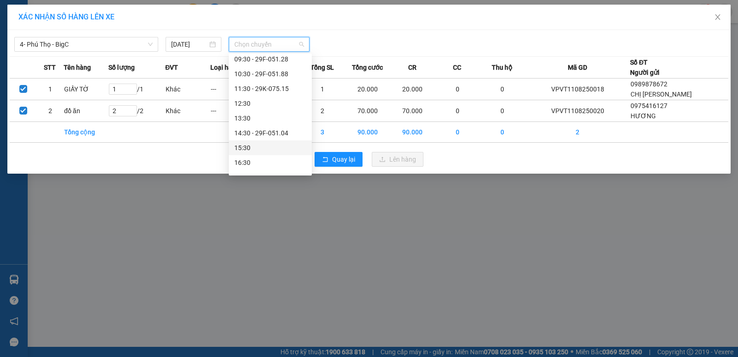
click at [258, 150] on div "15:30" at bounding box center [270, 148] width 72 height 10
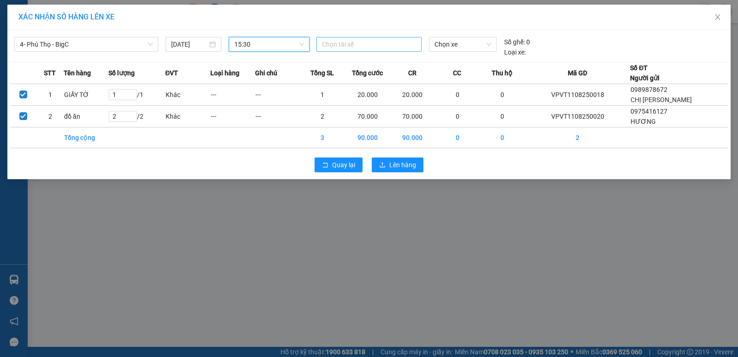
click at [351, 45] on div at bounding box center [369, 44] width 101 height 11
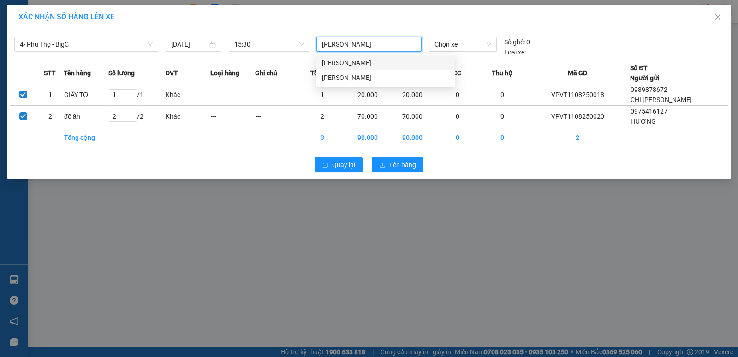
type input "nguyễn thanh bình"
click at [358, 66] on div "[PERSON_NAME]" at bounding box center [385, 63] width 127 height 10
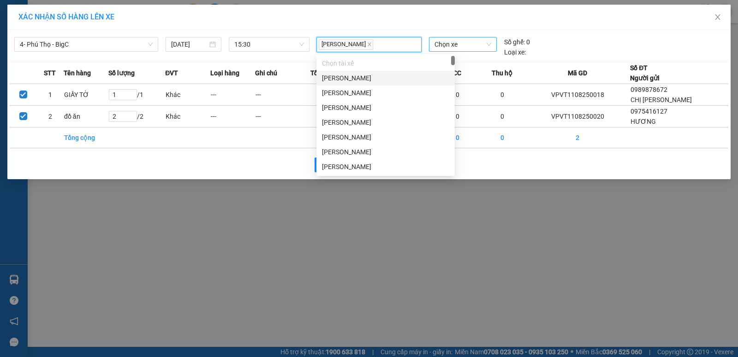
click at [473, 47] on span "Chọn xe" at bounding box center [463, 44] width 57 height 14
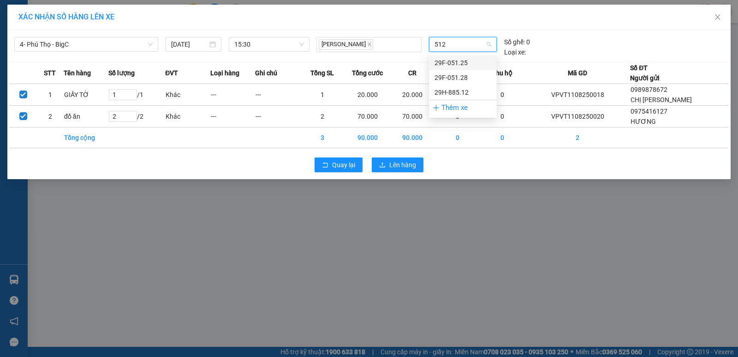
type input "5128"
click at [460, 59] on div "29F-051.28" at bounding box center [463, 63] width 57 height 10
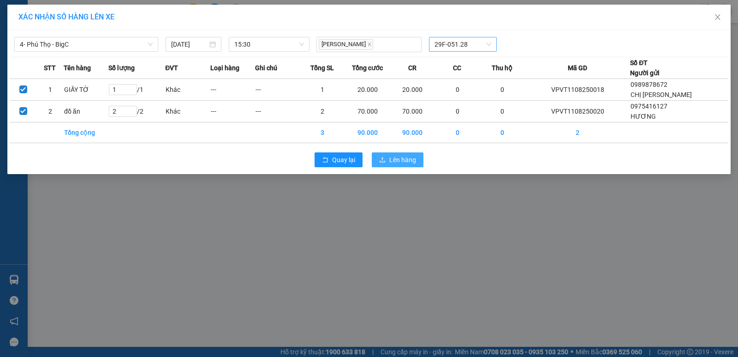
click at [413, 161] on span "Lên hàng" at bounding box center [402, 160] width 27 height 10
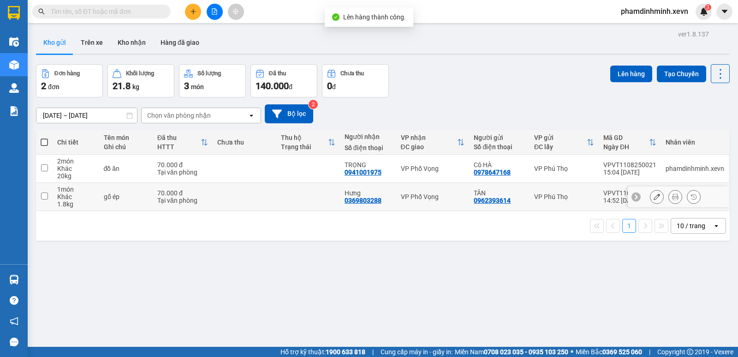
click at [235, 199] on td at bounding box center [245, 197] width 64 height 28
checkbox input "true"
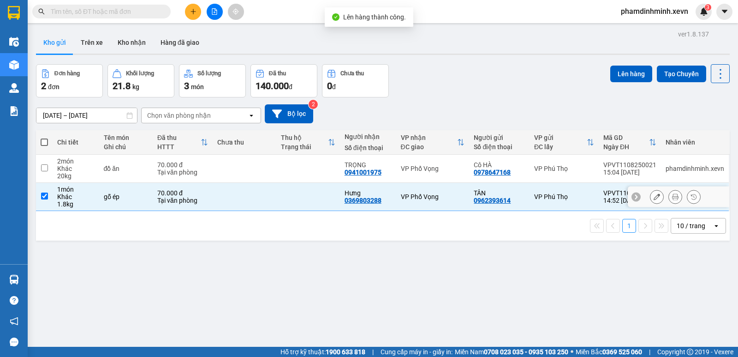
click at [242, 167] on td at bounding box center [245, 169] width 64 height 28
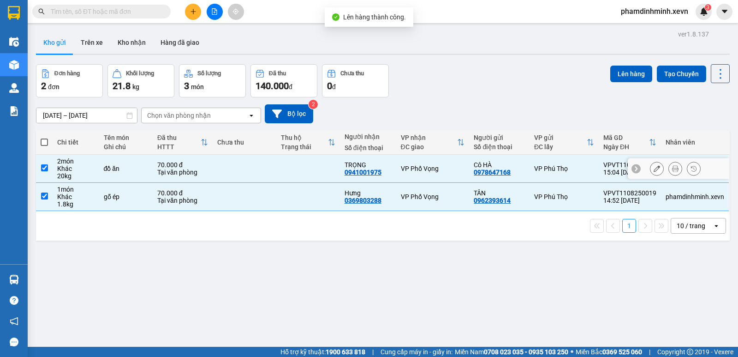
checkbox input "true"
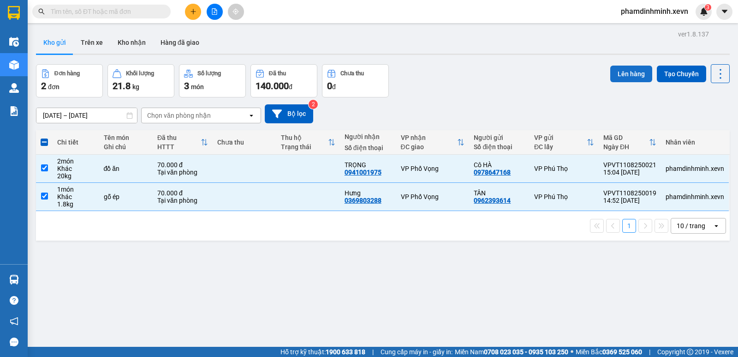
click at [621, 76] on button "Lên hàng" at bounding box center [632, 74] width 42 height 17
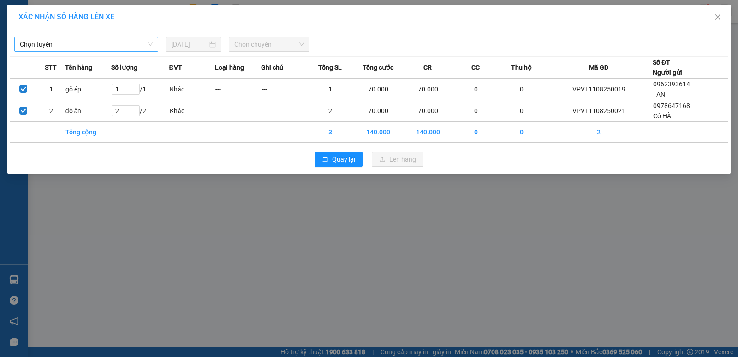
click at [102, 45] on span "Chọn tuyến" at bounding box center [86, 44] width 133 height 14
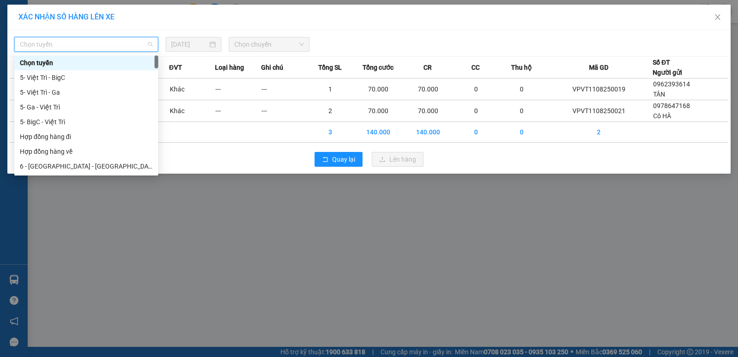
type input "4"
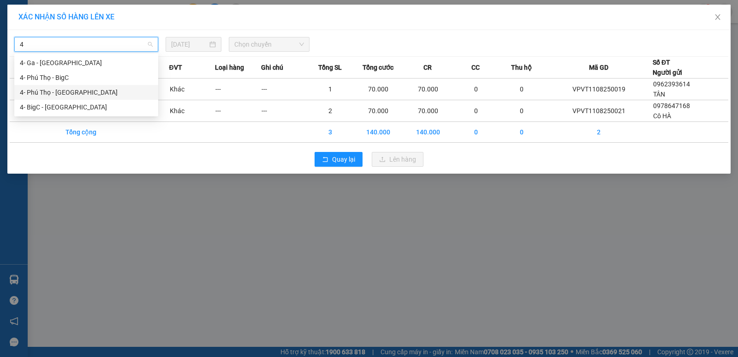
click at [73, 92] on div "4- Phú Thọ - [GEOGRAPHIC_DATA]" at bounding box center [86, 92] width 133 height 10
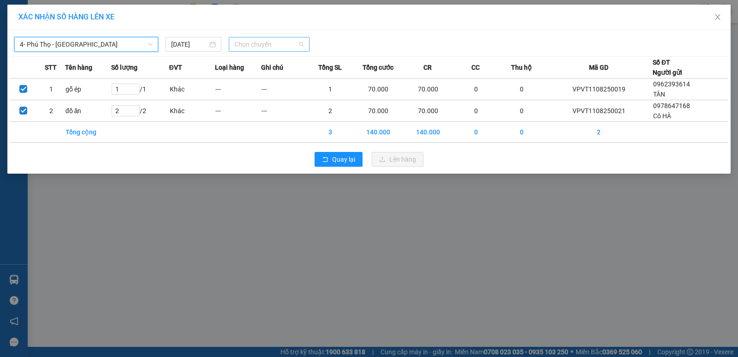
click at [253, 49] on span "Chọn chuyến" at bounding box center [269, 44] width 70 height 14
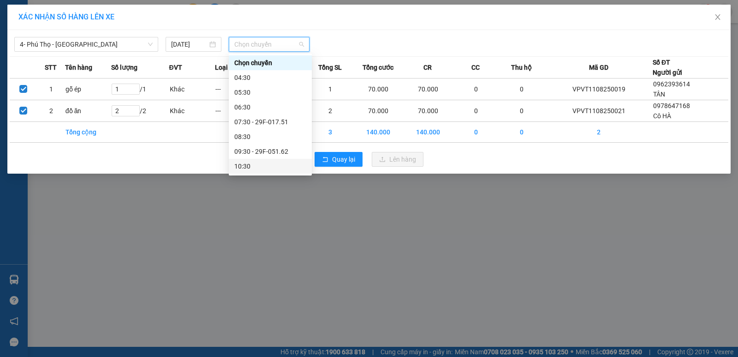
scroll to position [92, 0]
click at [255, 148] on div "15:30" at bounding box center [270, 148] width 72 height 10
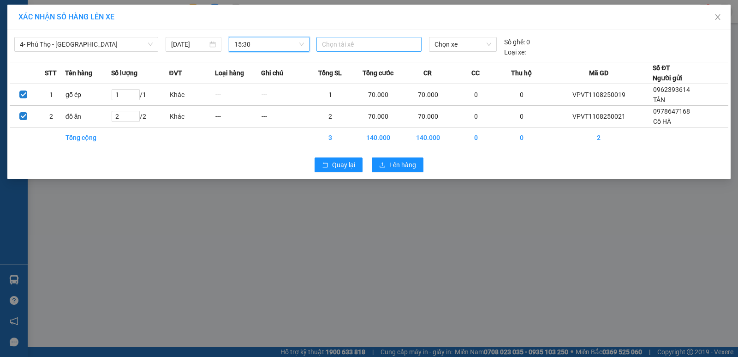
click at [345, 41] on div at bounding box center [369, 44] width 101 height 11
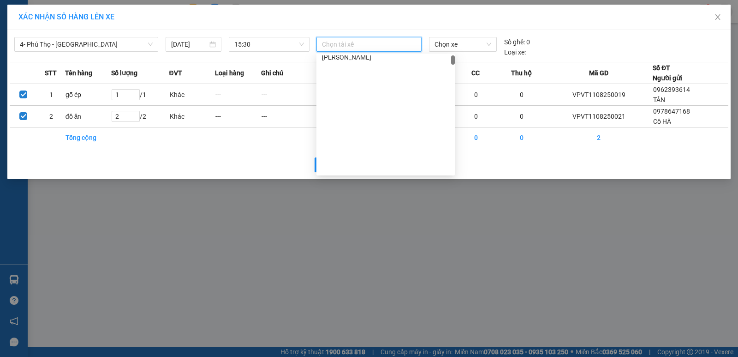
scroll to position [0, 0]
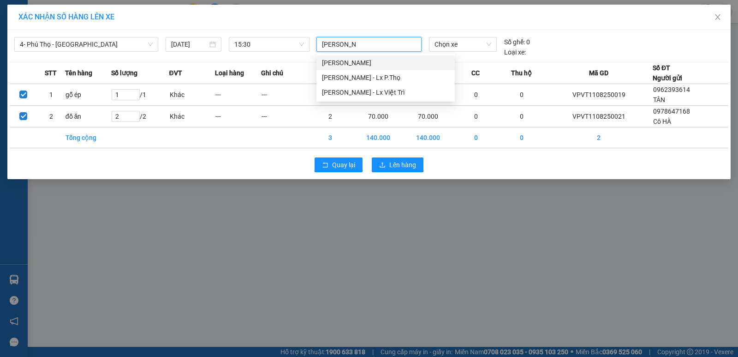
type input "nguyễn tuấn"
click at [402, 78] on div "[PERSON_NAME] - Lx P.Thọ" at bounding box center [385, 77] width 127 height 10
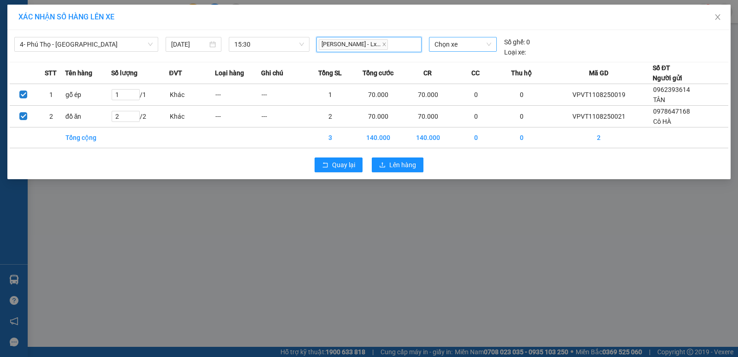
click at [448, 47] on span "Chọn xe" at bounding box center [463, 44] width 57 height 14
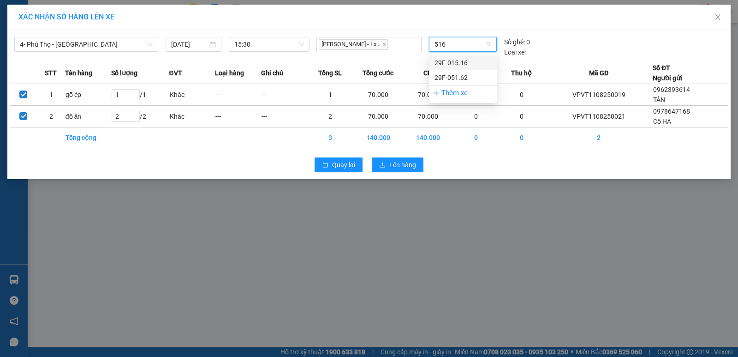
type input "5162"
click at [469, 62] on div "29F-051.62" at bounding box center [463, 63] width 57 height 10
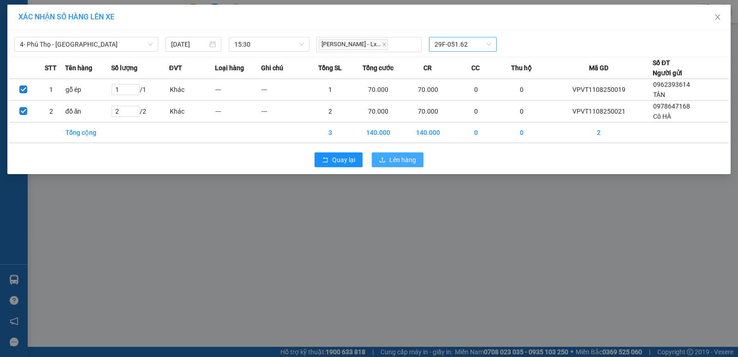
click at [408, 163] on span "Lên hàng" at bounding box center [402, 160] width 27 height 10
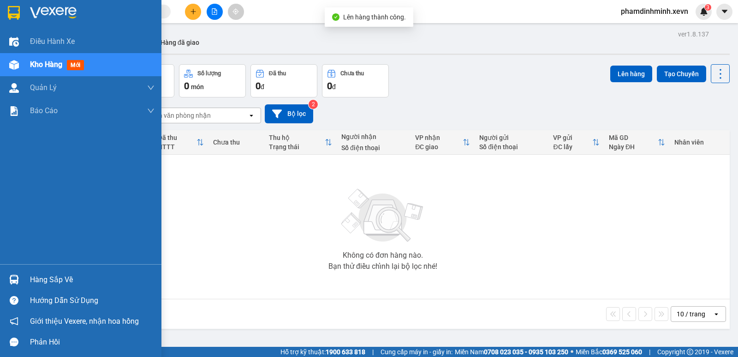
drag, startPoint x: 25, startPoint y: 270, endPoint x: 49, endPoint y: 272, distance: 24.0
click at [26, 270] on div "Hàng sắp về" at bounding box center [81, 279] width 162 height 21
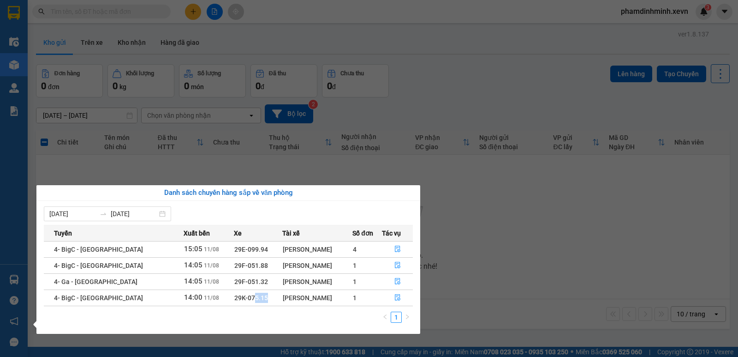
drag, startPoint x: 218, startPoint y: 299, endPoint x: 246, endPoint y: 299, distance: 28.6
click at [246, 299] on td "29K-075.15" at bounding box center [258, 297] width 48 height 16
click at [282, 303] on td "[PERSON_NAME]" at bounding box center [317, 297] width 71 height 16
click at [393, 244] on button "button" at bounding box center [398, 249] width 30 height 15
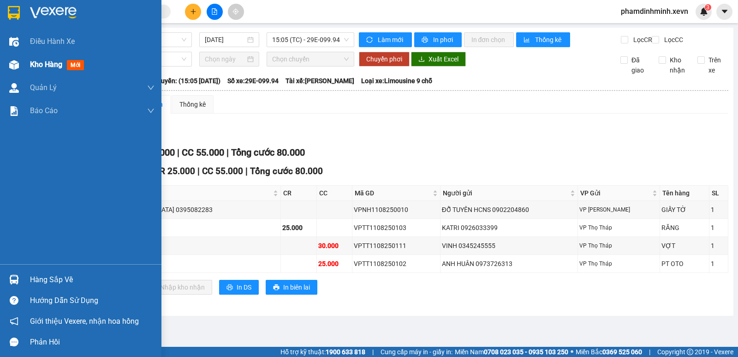
click at [49, 72] on div "Kho hàng mới" at bounding box center [92, 64] width 125 height 23
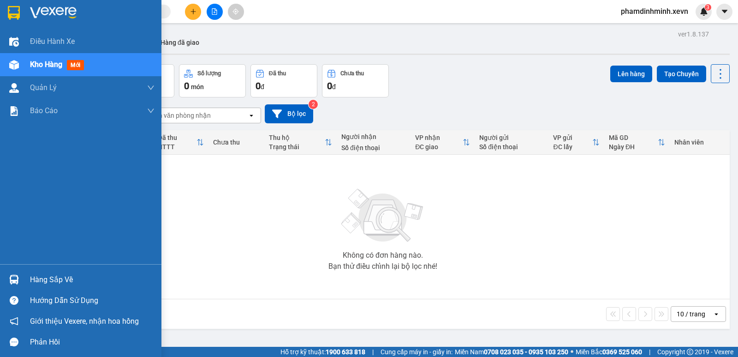
click at [51, 272] on div "Hàng sắp về" at bounding box center [81, 279] width 162 height 21
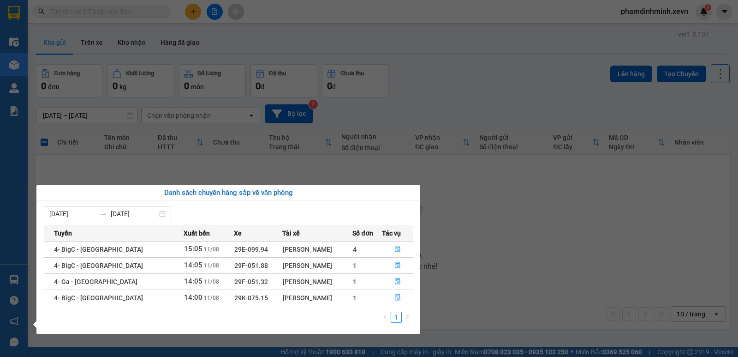
click at [95, 54] on section "Kết quả tìm kiếm ( 0 ) Bộ lọc No Data phamdinhminh.xevn 3 Điều hành xe Kho hàng…" at bounding box center [369, 178] width 738 height 357
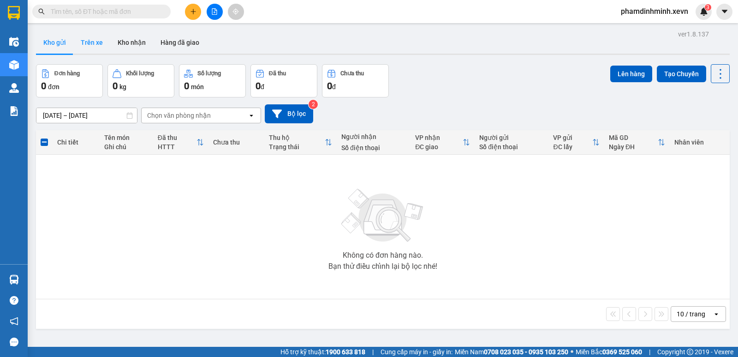
click at [95, 49] on button "Trên xe" at bounding box center [91, 42] width 37 height 22
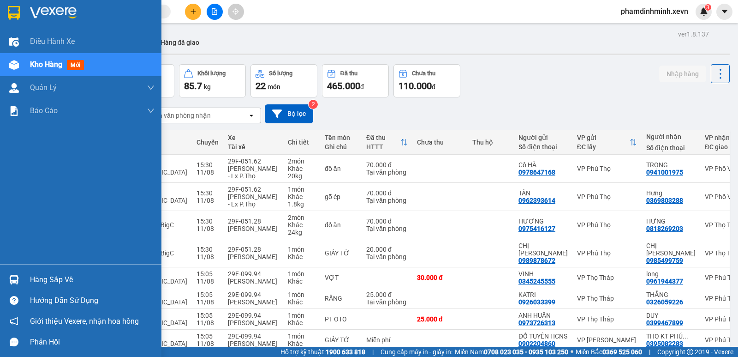
click at [22, 281] on div at bounding box center [14, 279] width 16 height 16
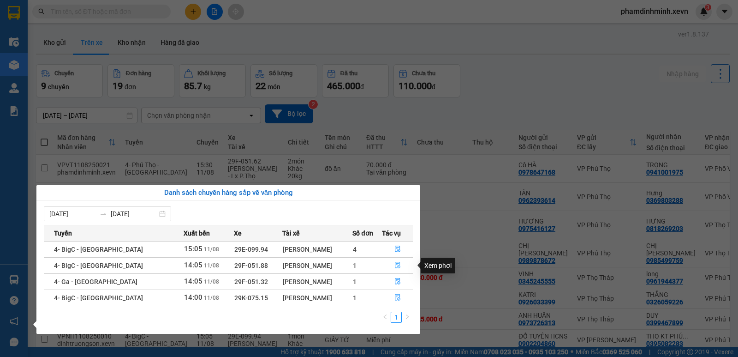
click at [397, 266] on icon "file-done" at bounding box center [398, 265] width 6 height 6
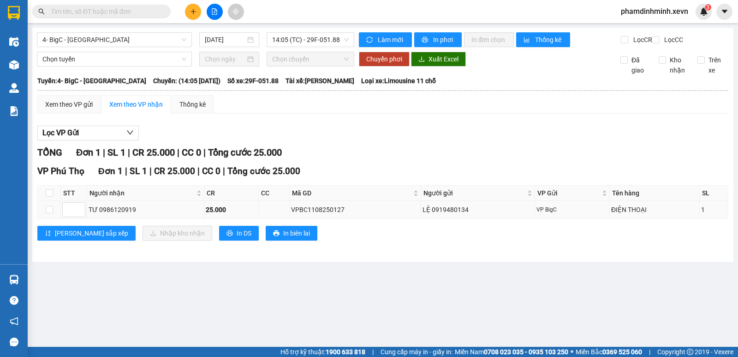
click at [384, 215] on div "VPBC1108250127" at bounding box center [355, 209] width 128 height 10
click at [51, 197] on input "checkbox" at bounding box center [49, 192] width 7 height 7
checkbox input "true"
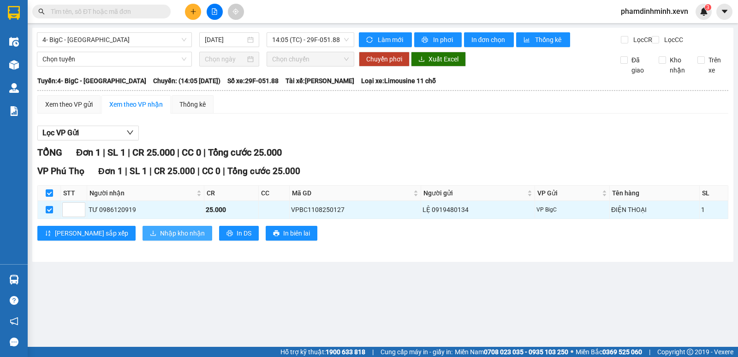
click at [160, 238] on span "Nhập kho nhận" at bounding box center [182, 233] width 45 height 10
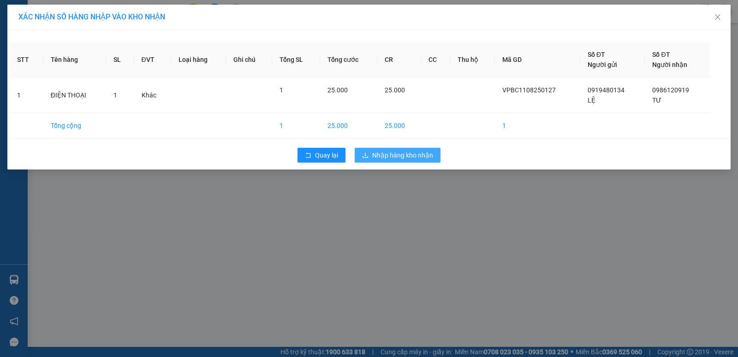
click at [395, 159] on span "Nhập hàng kho nhận" at bounding box center [402, 155] width 61 height 10
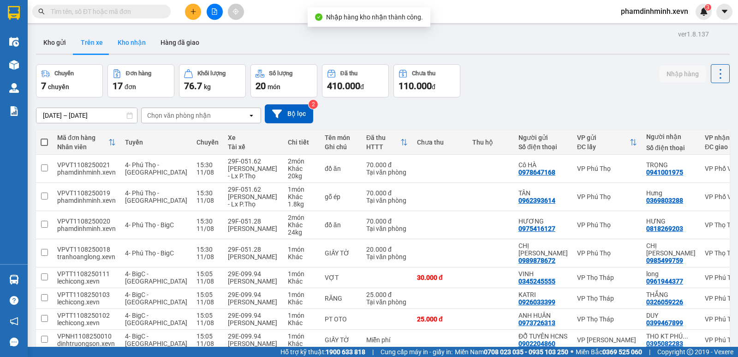
click at [124, 43] on button "Kho nhận" at bounding box center [131, 42] width 43 height 22
type input "09/01/2025 – 11/08/2025"
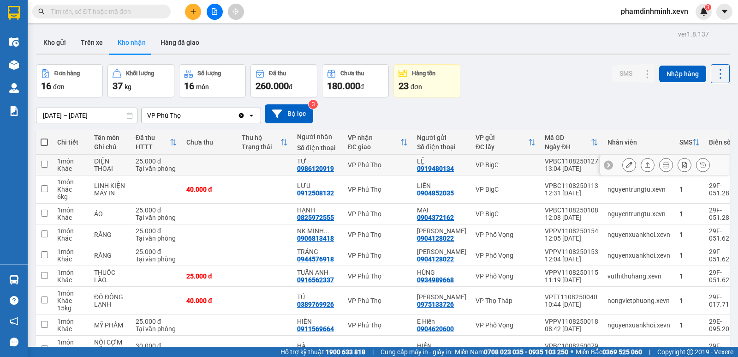
click at [224, 164] on td at bounding box center [209, 165] width 55 height 21
checkbox input "true"
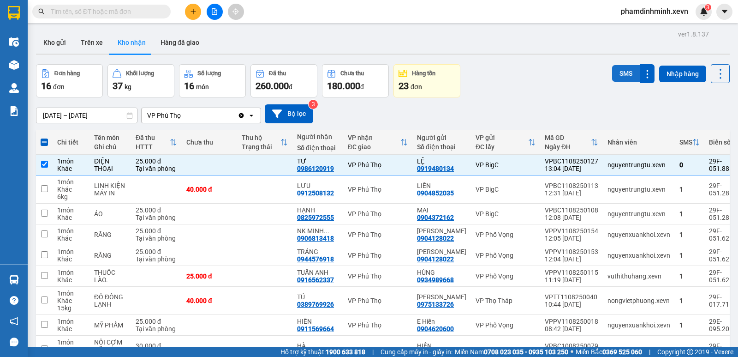
click at [613, 71] on button "SMS" at bounding box center [626, 73] width 28 height 17
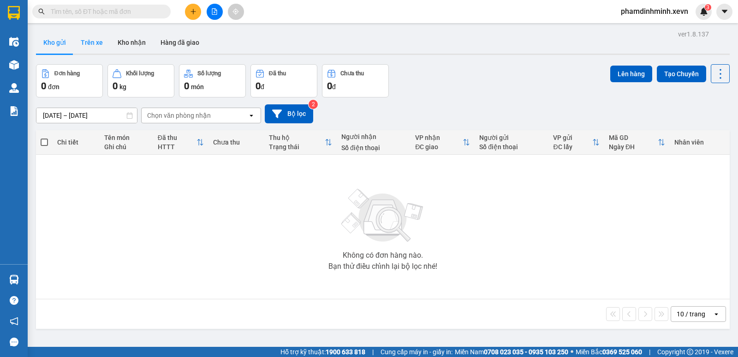
click at [100, 47] on button "Trên xe" at bounding box center [91, 42] width 37 height 22
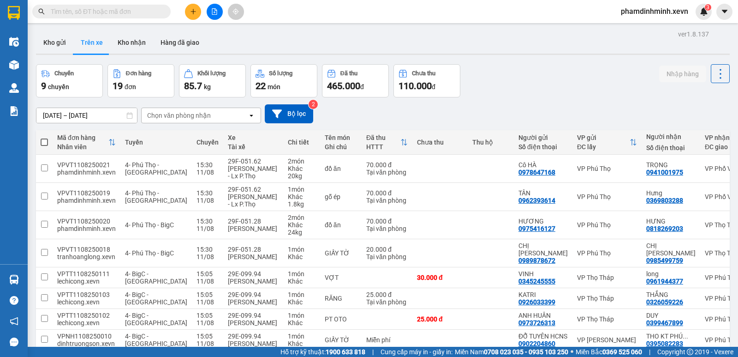
click at [107, 10] on input "text" at bounding box center [105, 11] width 109 height 10
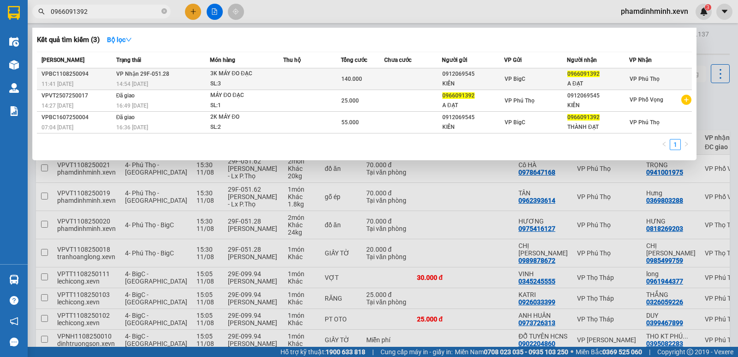
type input "0966091392"
click at [272, 74] on div "3K MÁY ĐO ĐẠC" at bounding box center [244, 74] width 69 height 10
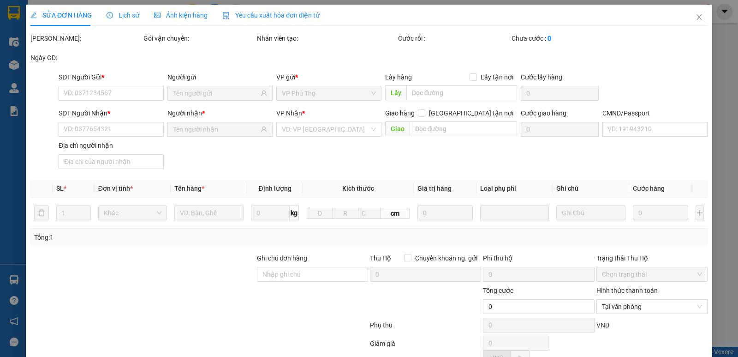
type input "0912069545"
type input "KIÊN"
type input "0966091392"
type input "A ĐẠT"
type input "0000"
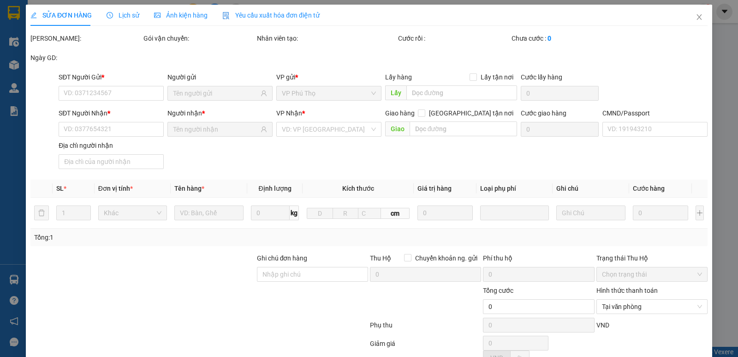
type input "140.000"
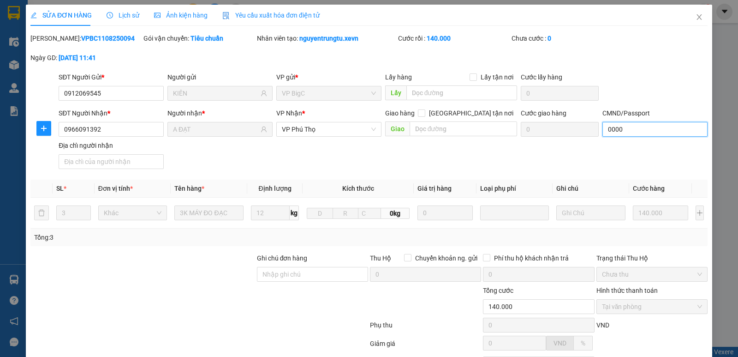
click at [628, 129] on input "0000" at bounding box center [655, 129] width 105 height 15
click at [632, 129] on input "0000" at bounding box center [655, 129] width 105 height 15
click at [633, 129] on input "0000" at bounding box center [655, 129] width 105 height 15
click at [633, 127] on input "0000" at bounding box center [655, 129] width 105 height 15
type input "0"
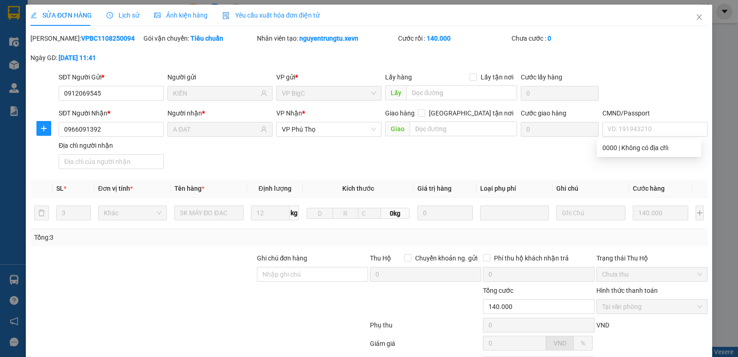
click at [522, 151] on div "SĐT Người Nhận * 0966091392 Người nhận * A ĐẠT VP Nhận * VP Phú Thọ Giao hàng G…" at bounding box center [383, 140] width 653 height 65
drag, startPoint x: 619, startPoint y: 121, endPoint x: 628, endPoint y: 129, distance: 11.8
click at [626, 126] on div "CMND/Passport VD: [PASSPORT]" at bounding box center [655, 124] width 105 height 32
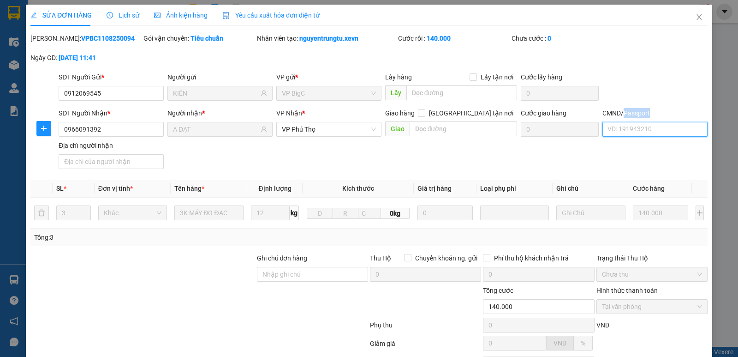
click at [628, 129] on input "CMND/Passport" at bounding box center [655, 129] width 105 height 15
type input "d"
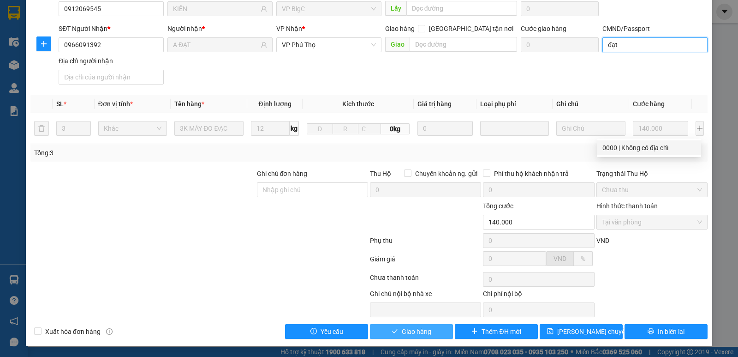
type input "đạt"
click at [419, 329] on span "Giao hàng" at bounding box center [417, 331] width 30 height 10
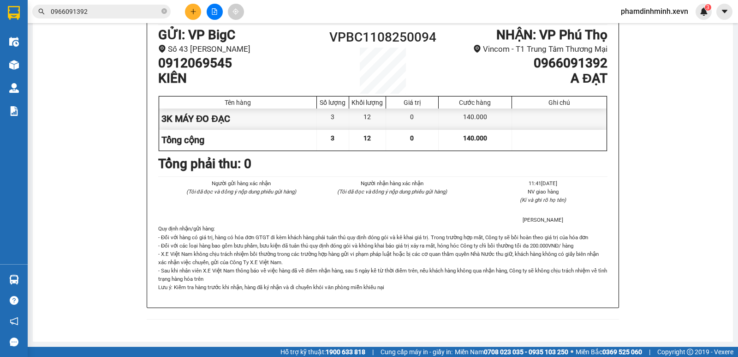
scroll to position [217, 0]
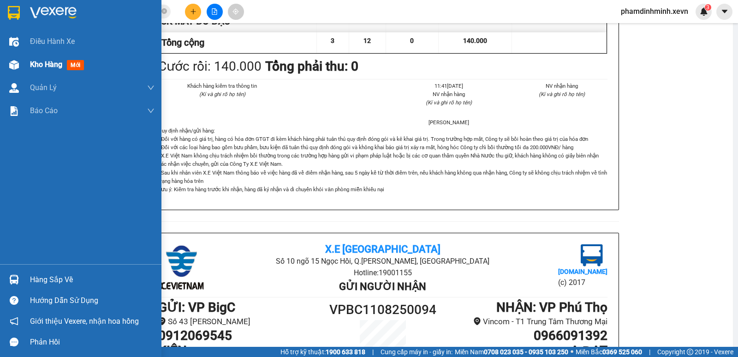
click at [47, 64] on span "Kho hàng" at bounding box center [46, 64] width 32 height 9
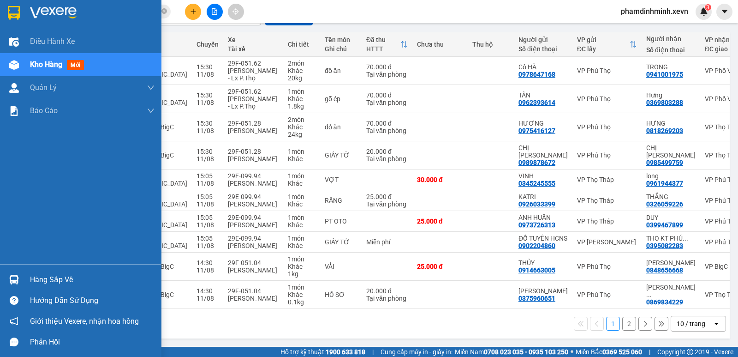
scroll to position [109, 0]
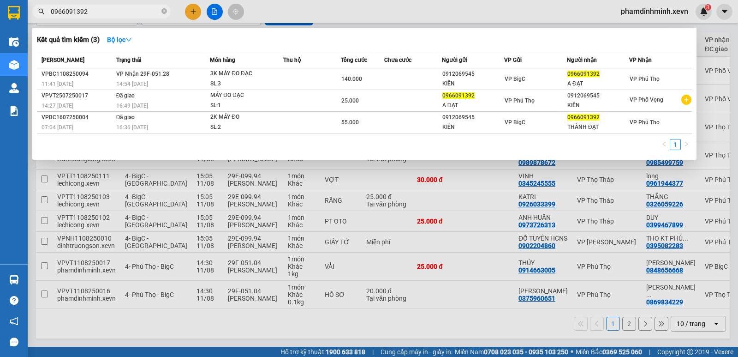
click at [98, 6] on span "0966091392" at bounding box center [101, 12] width 138 height 14
click at [97, 11] on input "0966091392" at bounding box center [105, 11] width 109 height 10
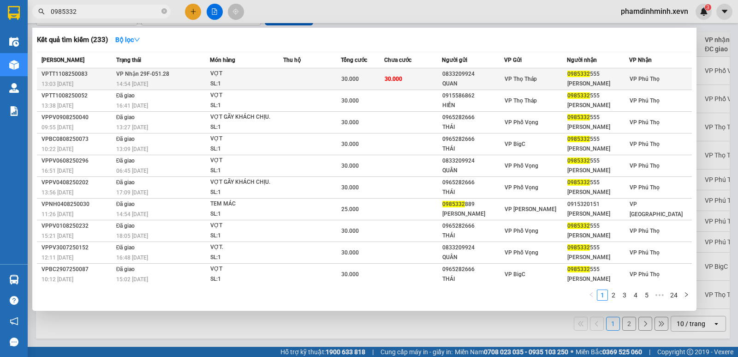
type input "0985332"
click at [280, 82] on span "VỢT SL: 1" at bounding box center [246, 79] width 72 height 20
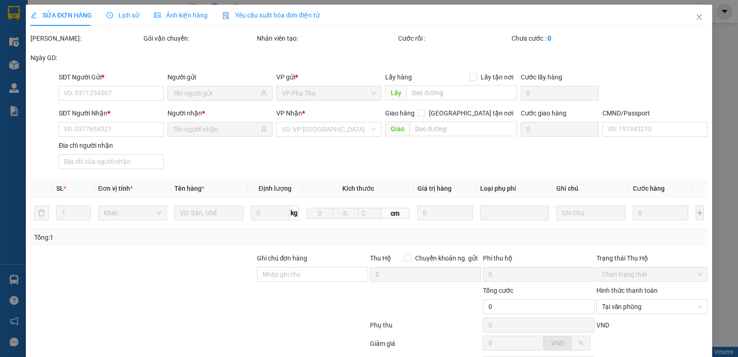
type input "0833209924"
type input "QUAN"
type input "0985332555"
type input "[PERSON_NAME]"
type input "025092009788 hằng"
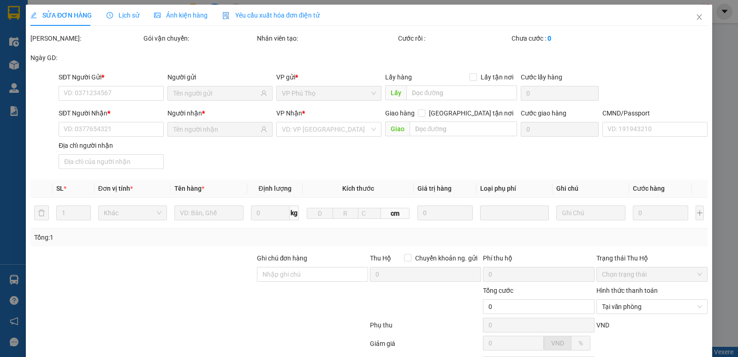
type input "30.000"
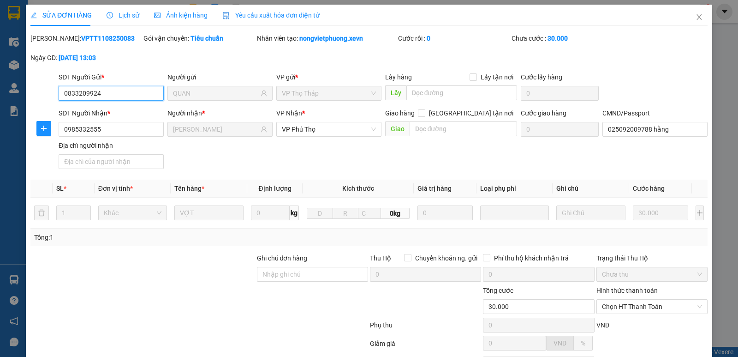
scroll to position [84, 0]
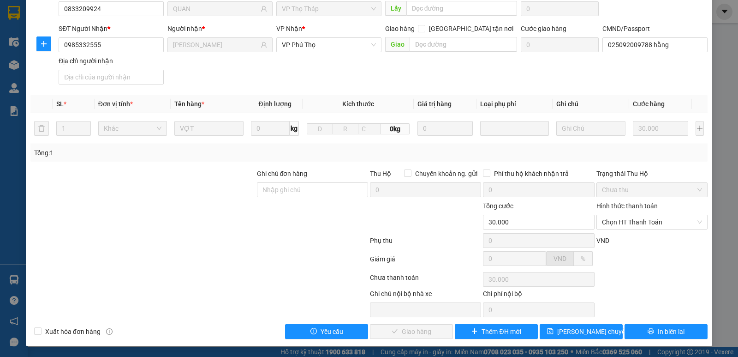
click at [631, 214] on div "Hình thức thanh toán" at bounding box center [652, 208] width 111 height 14
click at [634, 221] on span "Chọn HT Thanh Toán" at bounding box center [652, 222] width 100 height 14
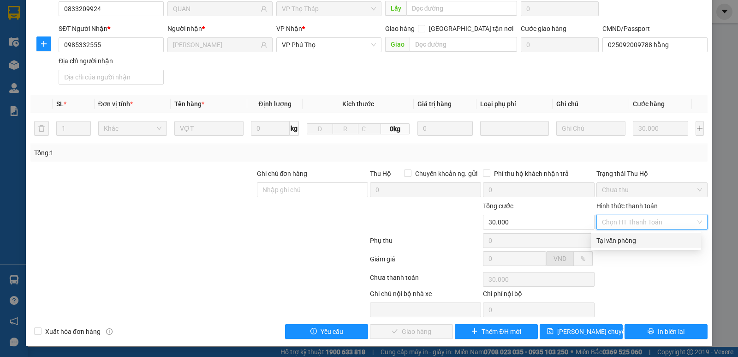
click at [635, 242] on div "Tại văn phòng" at bounding box center [646, 240] width 99 height 10
type input "0"
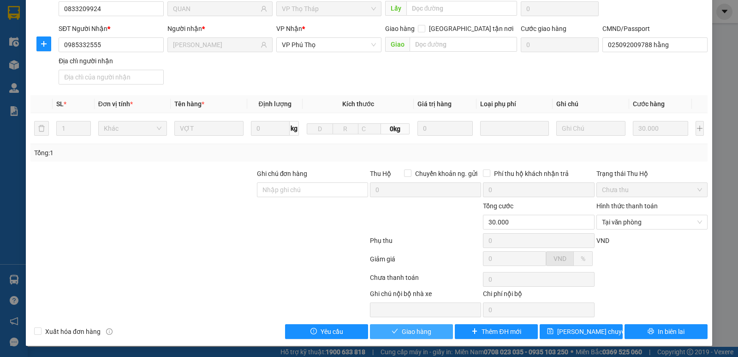
click at [418, 328] on span "Giao hàng" at bounding box center [417, 331] width 30 height 10
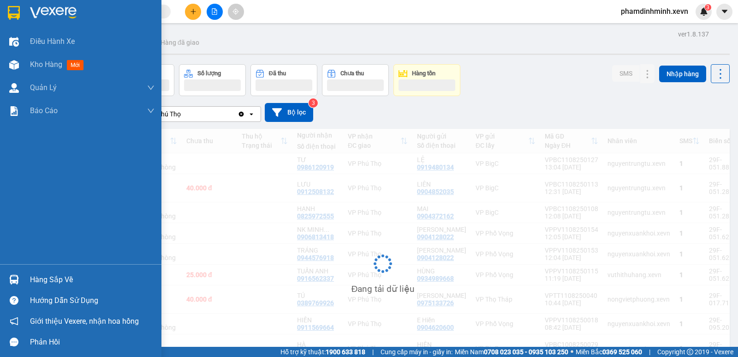
click at [21, 284] on div at bounding box center [14, 279] width 16 height 16
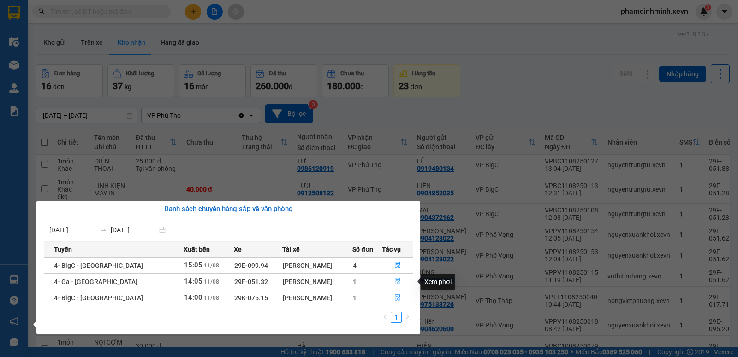
click at [395, 278] on icon "file-done" at bounding box center [398, 281] width 6 height 6
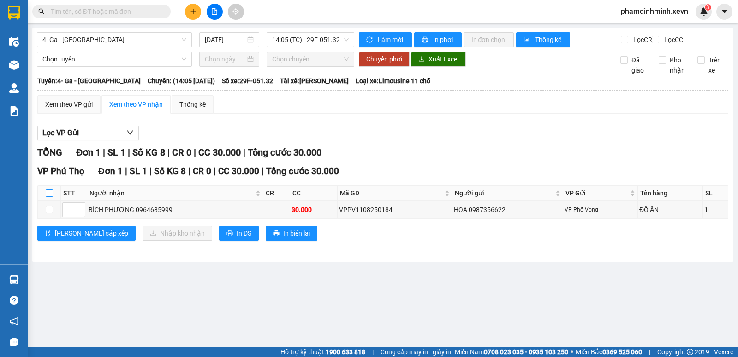
click at [49, 197] on input "checkbox" at bounding box center [49, 192] width 7 height 7
checkbox input "true"
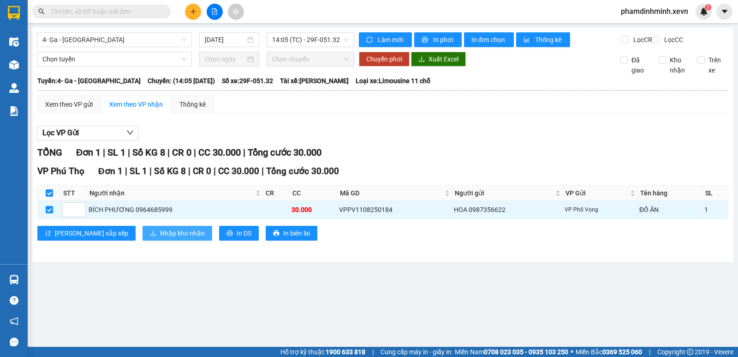
click at [160, 238] on span "Nhập kho nhận" at bounding box center [182, 233] width 45 height 10
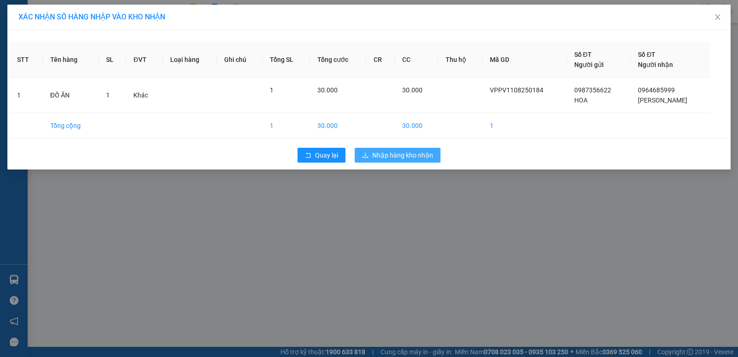
click at [420, 156] on span "Nhập hàng kho nhận" at bounding box center [402, 155] width 61 height 10
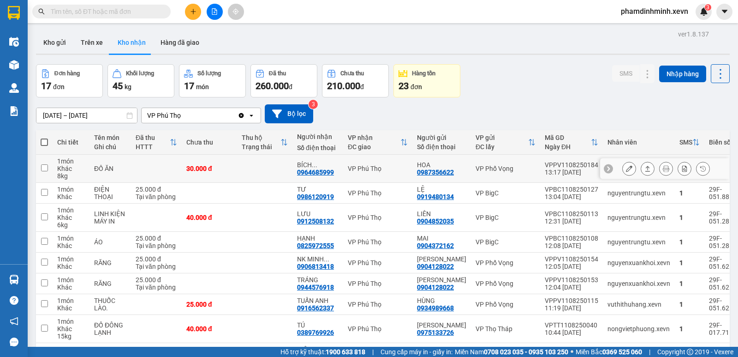
click at [217, 169] on div "30.000 đ" at bounding box center [209, 168] width 46 height 7
checkbox input "true"
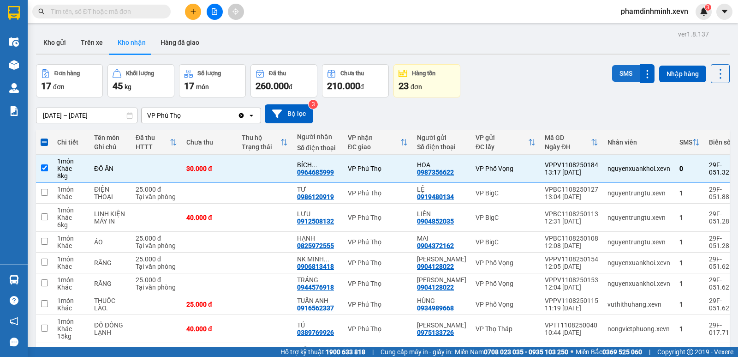
click at [617, 74] on button "SMS" at bounding box center [626, 73] width 28 height 17
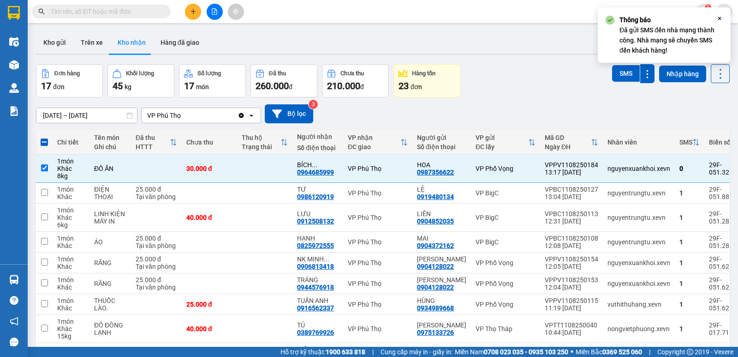
click at [718, 16] on icon "Close" at bounding box center [719, 18] width 7 height 7
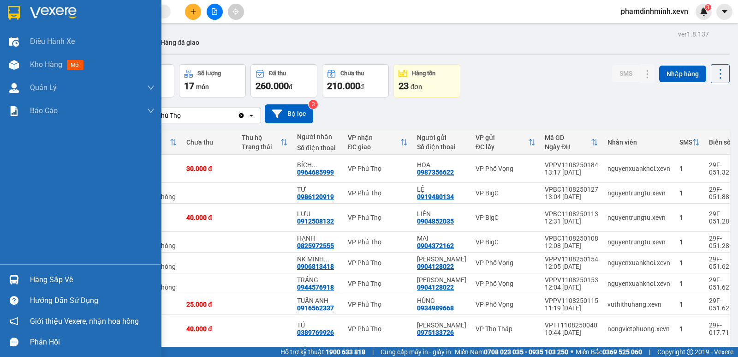
click at [16, 284] on img at bounding box center [14, 280] width 10 height 10
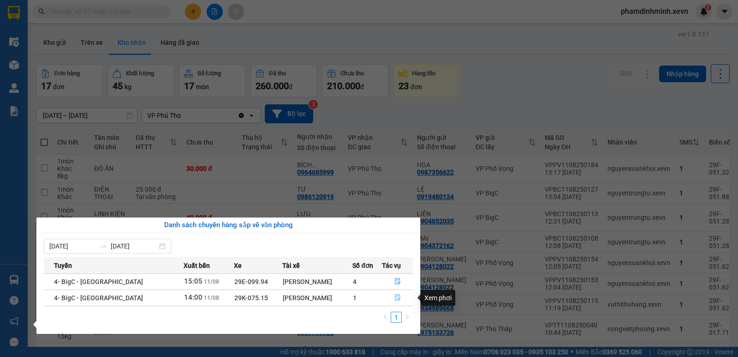
click at [395, 297] on icon "file-done" at bounding box center [398, 297] width 6 height 6
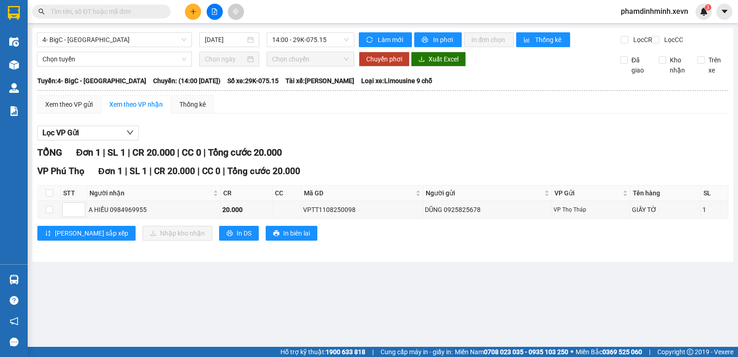
click at [194, 14] on icon "plus" at bounding box center [193, 11] width 6 height 6
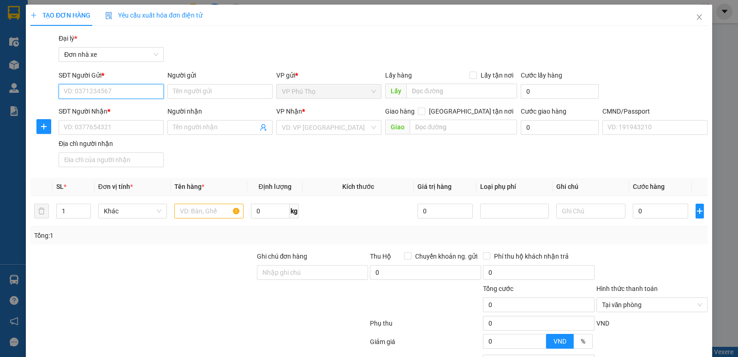
click at [97, 96] on input "SĐT Người Gửi *" at bounding box center [111, 91] width 105 height 15
click at [113, 96] on input "SĐT Người Gửi *" at bounding box center [111, 91] width 105 height 15
type input "0906813418"
drag, startPoint x: 114, startPoint y: 110, endPoint x: 151, endPoint y: 120, distance: 38.5
click at [115, 111] on div "0906813418 - NK MINH TÂM" at bounding box center [110, 110] width 93 height 10
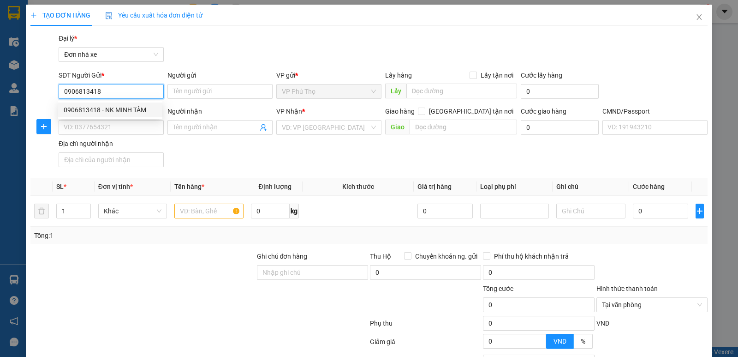
type input "NK MINH TÂM"
type input "0384848686"
type input "LAP MINH"
type input "ANH HOÀNG"
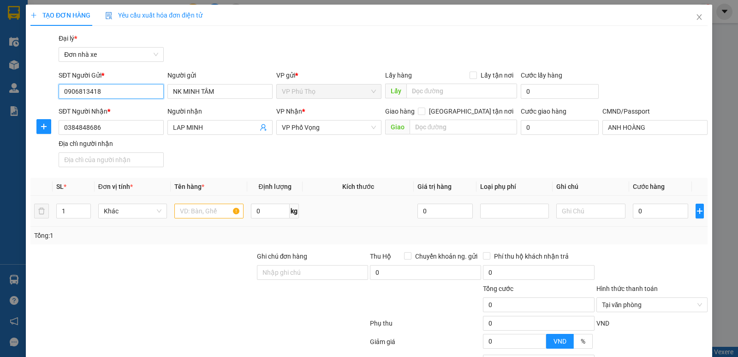
type input "0906813418"
click at [192, 213] on input "text" at bounding box center [208, 211] width 69 height 15
type input "răng"
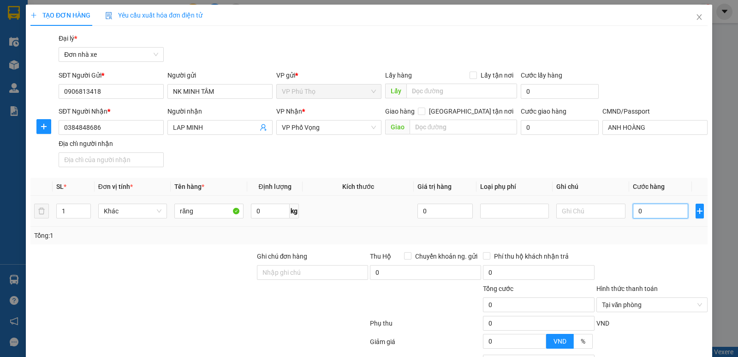
click at [651, 213] on input "0" at bounding box center [660, 211] width 55 height 15
click at [653, 212] on input "0" at bounding box center [660, 211] width 55 height 15
type input "02"
type input "2"
type input "025"
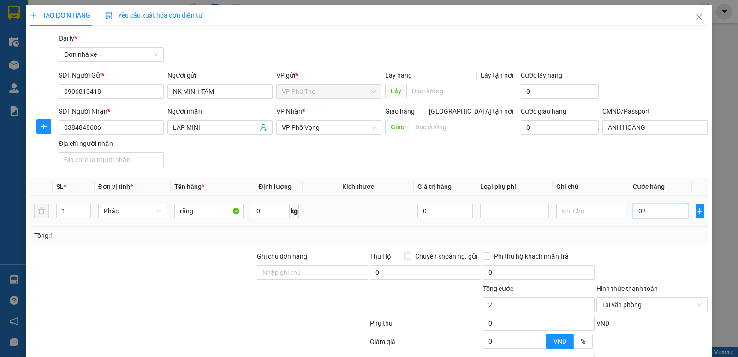
type input "25"
type input "25.000"
click at [274, 215] on input "0" at bounding box center [270, 211] width 39 height 15
type input "0.5"
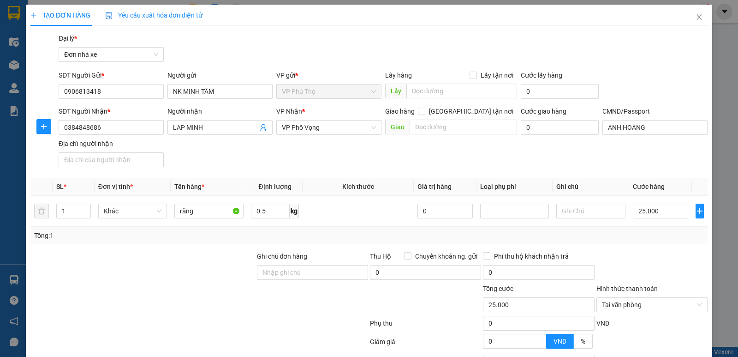
click at [359, 229] on div "Tổng: 1" at bounding box center [368, 236] width 677 height 18
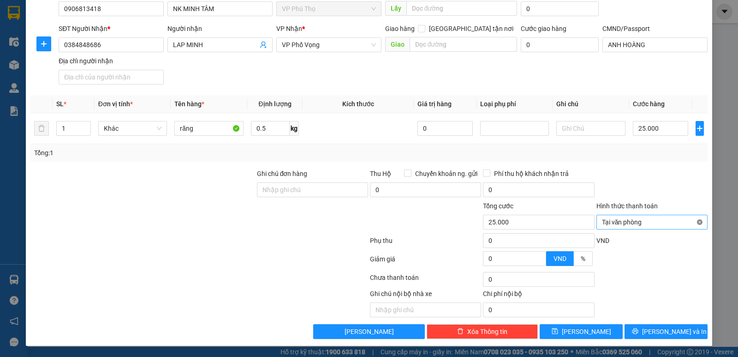
type input "25.000"
click at [659, 333] on span "[PERSON_NAME] và In" at bounding box center [674, 331] width 65 height 10
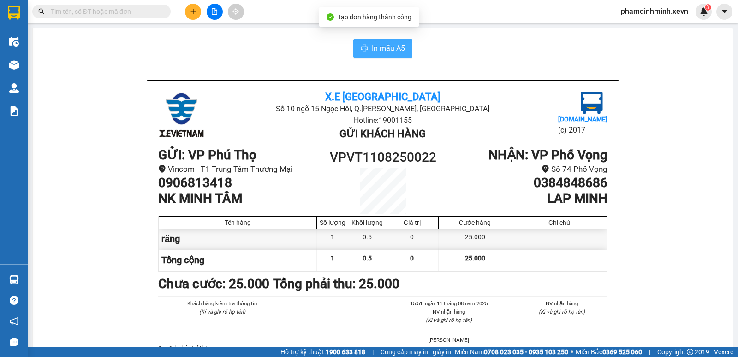
click at [386, 51] on span "In mẫu A5" at bounding box center [388, 48] width 33 height 12
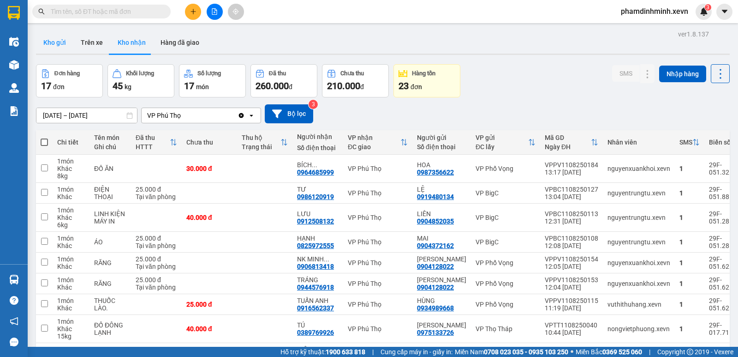
click at [54, 43] on button "Kho gửi" at bounding box center [54, 42] width 37 height 22
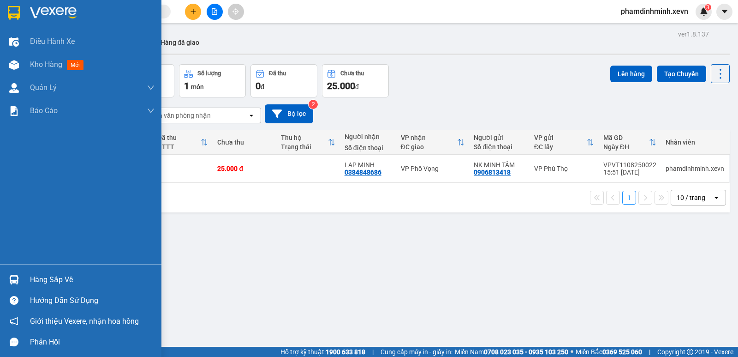
click at [23, 281] on div "Hàng sắp về" at bounding box center [81, 279] width 162 height 21
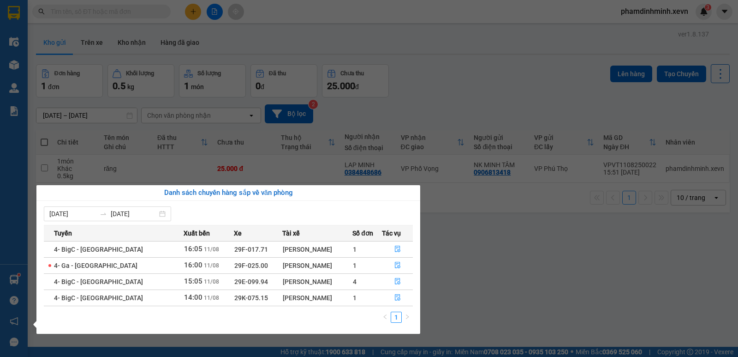
click at [425, 105] on section "Kết quả tìm kiếm ( 0 ) Bộ lọc No Data phamdinhminh.xevn 3 Điều hành xe Kho hàng…" at bounding box center [369, 178] width 738 height 357
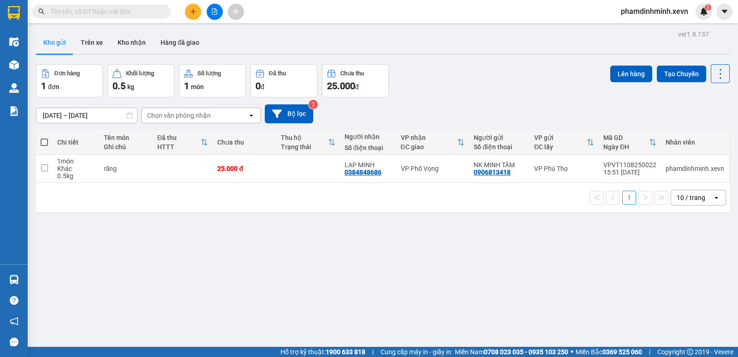
click at [117, 10] on input "text" at bounding box center [105, 11] width 109 height 10
click at [127, 40] on button "Kho nhận" at bounding box center [131, 42] width 43 height 22
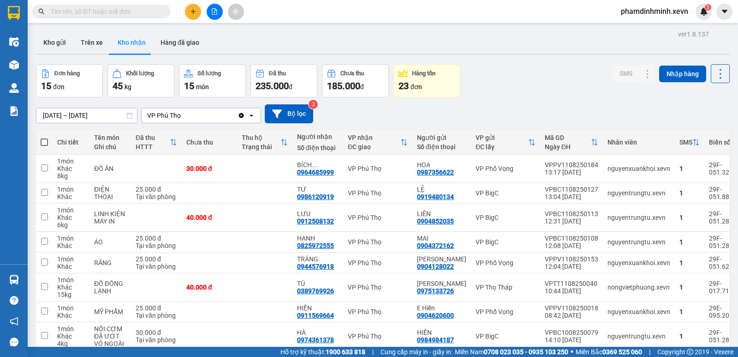
scroll to position [94, 0]
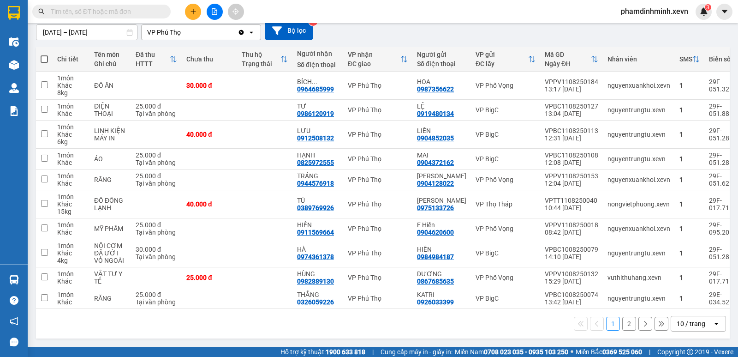
click at [623, 326] on button "2" at bounding box center [630, 324] width 14 height 14
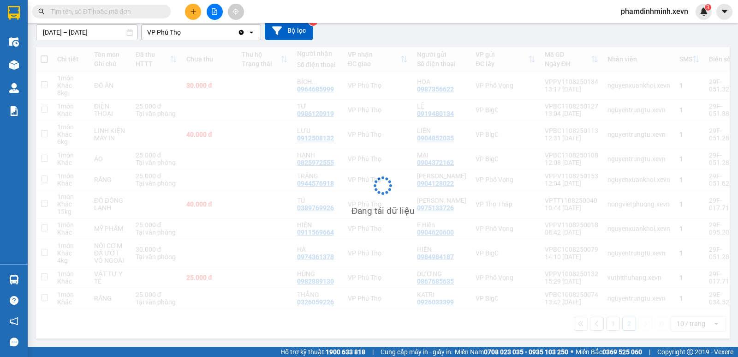
scroll to position [42, 0]
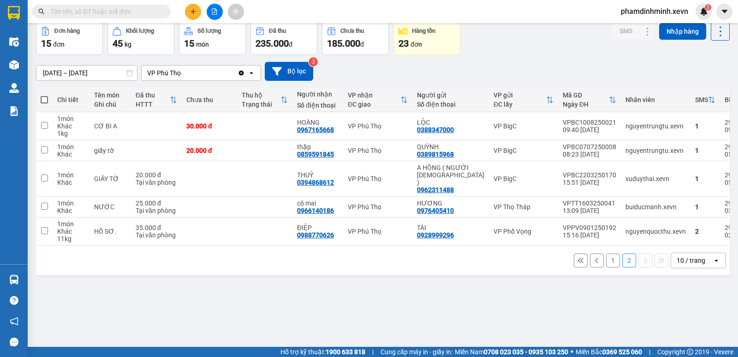
click at [606, 253] on button "1" at bounding box center [613, 260] width 14 height 14
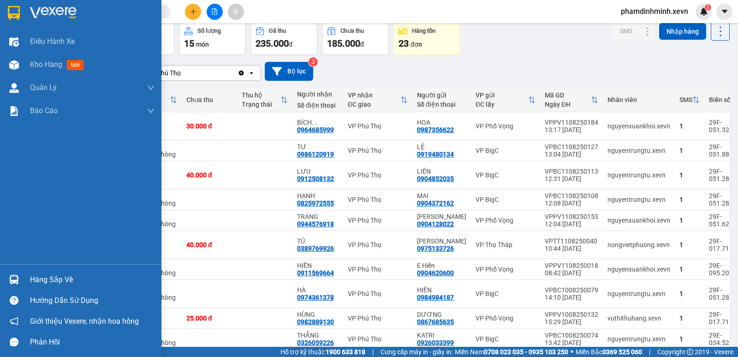
scroll to position [0, 0]
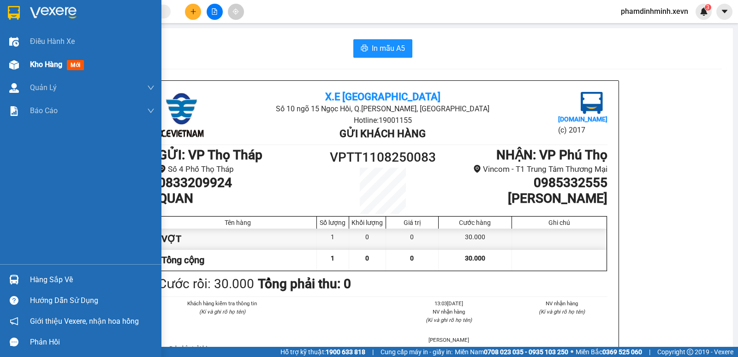
click at [39, 66] on span "Kho hàng" at bounding box center [46, 64] width 32 height 9
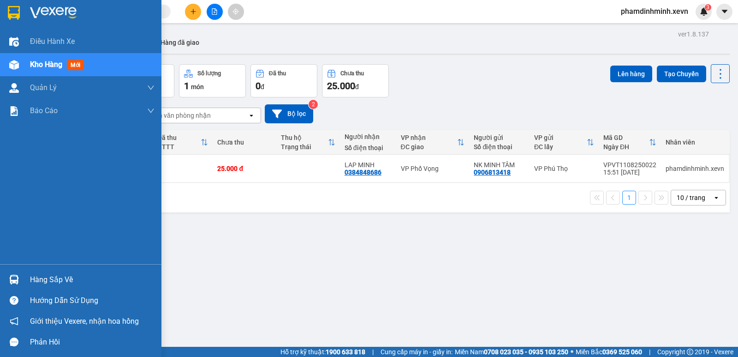
click at [60, 279] on div "Hàng sắp về" at bounding box center [92, 280] width 125 height 14
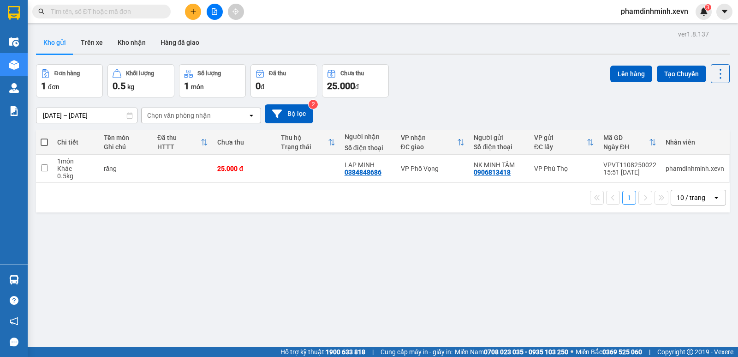
click at [136, 18] on section "Kết quả tìm kiếm ( 0 ) Bộ lọc No Data phamdinhminh.xevn 3 Điều hành xe Kho hàng…" at bounding box center [369, 178] width 738 height 357
click at [196, 10] on icon "plus" at bounding box center [193, 11] width 6 height 6
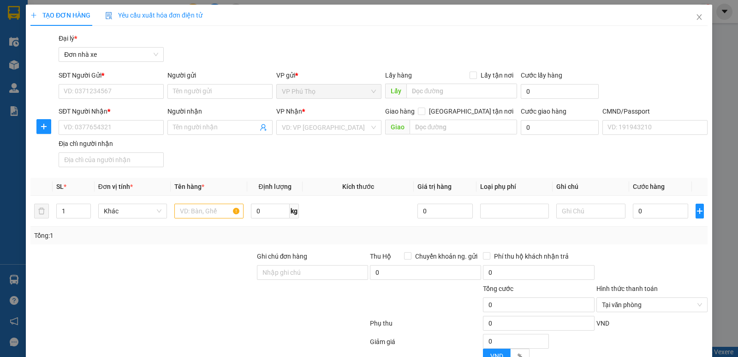
click at [728, 41] on div "TẠO ĐƠN HÀNG Yêu cầu xuất hóa đơn điện tử Transit Pickup Surcharge Ids Transit …" at bounding box center [369, 178] width 738 height 357
drag, startPoint x: 724, startPoint y: 42, endPoint x: 718, endPoint y: 42, distance: 6.5
click at [723, 42] on div "TẠO ĐƠN HÀNG Yêu cầu xuất hóa đơn điện tử Transit Pickup Surcharge Ids Transit …" at bounding box center [369, 178] width 738 height 357
drag, startPoint x: 692, startPoint y: 17, endPoint x: 85, endPoint y: 6, distance: 606.9
click at [697, 17] on icon "close" at bounding box center [699, 17] width 5 height 6
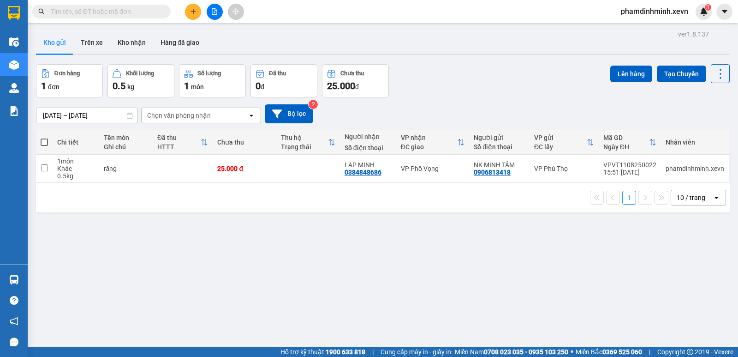
click at [94, 9] on input "text" at bounding box center [105, 11] width 109 height 10
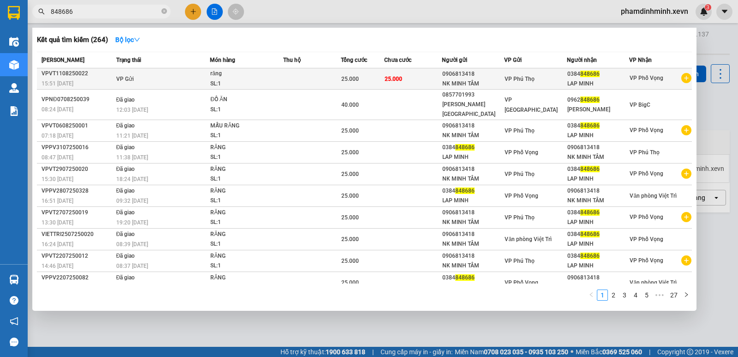
type input "848686"
click at [296, 76] on td at bounding box center [312, 78] width 58 height 21
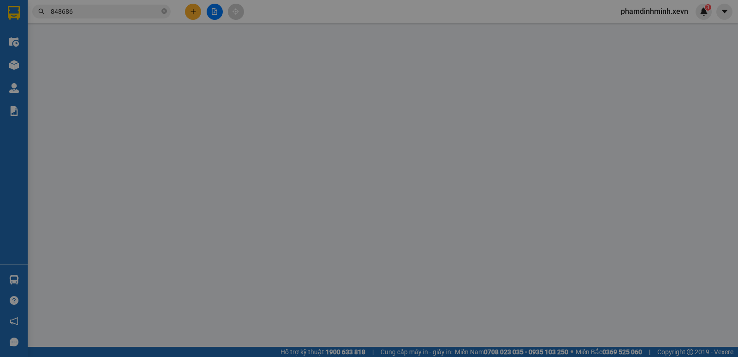
type input "0906813418"
type input "0384848686"
type input "ANH HOÀNG"
type input "25.000"
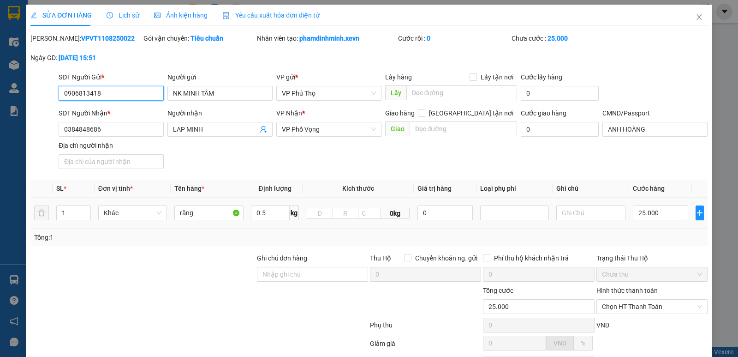
scroll to position [84, 0]
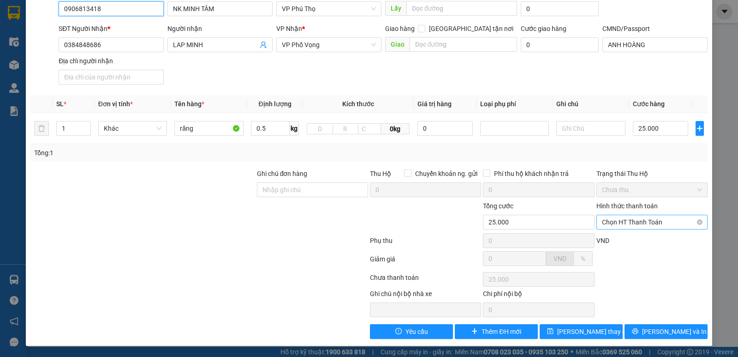
click at [657, 223] on span "Chọn HT Thanh Toán" at bounding box center [652, 222] width 100 height 14
click at [720, 26] on div "SỬA ĐƠN HÀNG Lịch sử Ảnh kiện hàng Yêu cầu xuất hóa đơn điện tử Total Paid Fee …" at bounding box center [369, 178] width 738 height 357
click at [244, 267] on div at bounding box center [200, 260] width 340 height 18
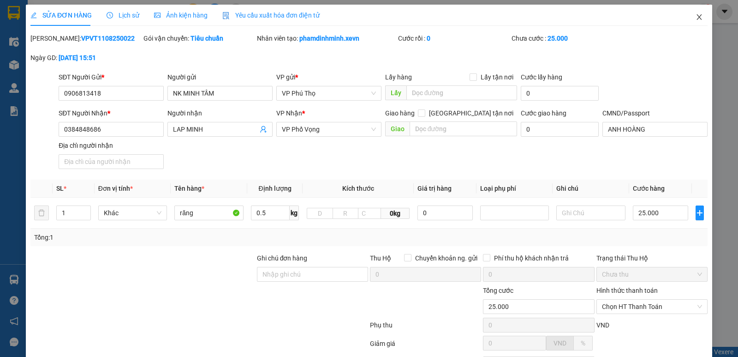
click at [696, 16] on icon "close" at bounding box center [699, 16] width 7 height 7
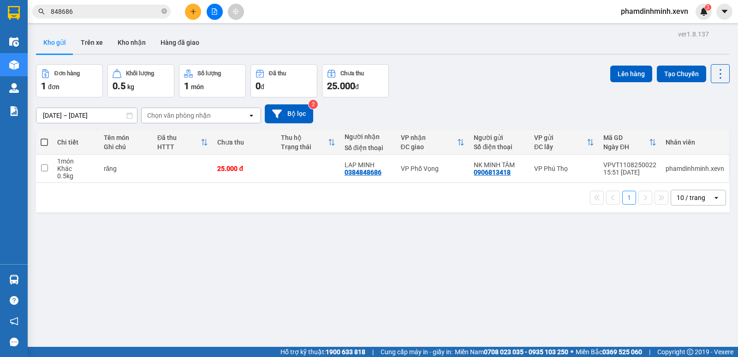
click at [315, 245] on div "ver 1.8.137 Kho gửi Trên xe Kho nhận Hàng đã giao Đơn hàng 1 đơn Khối lượng 0.5…" at bounding box center [382, 206] width 701 height 357
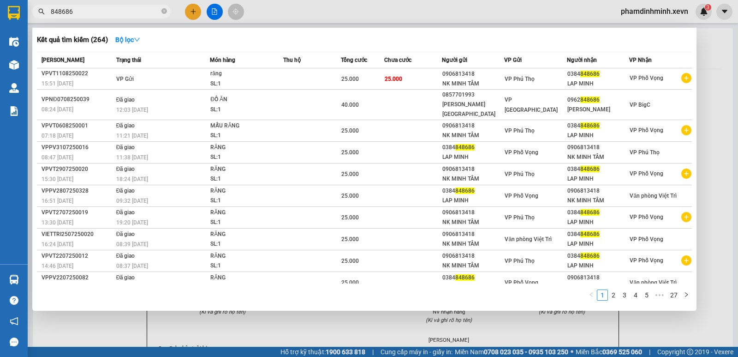
click at [137, 15] on input "848686" at bounding box center [105, 11] width 109 height 10
click at [165, 12] on icon "close-circle" at bounding box center [165, 11] width 6 height 6
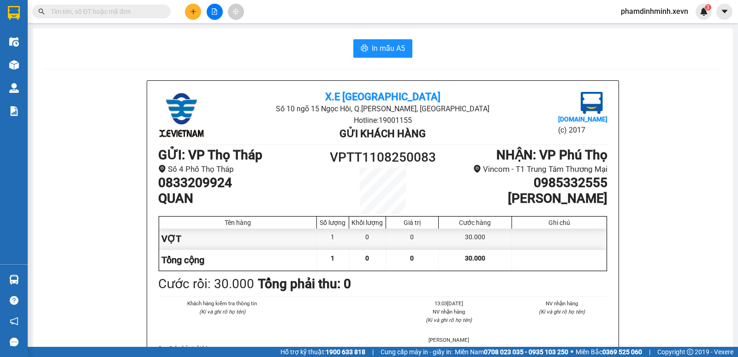
click at [126, 11] on input "text" at bounding box center [105, 11] width 109 height 10
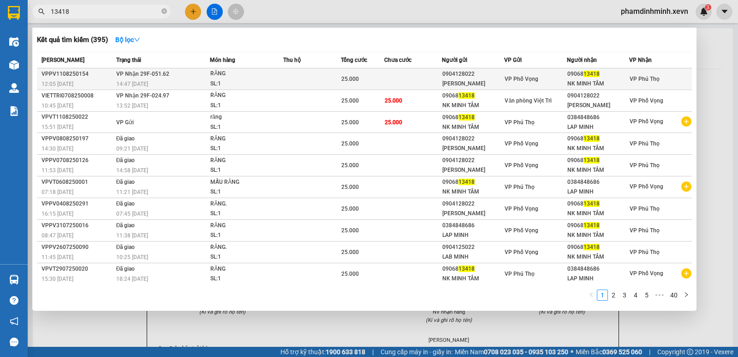
type input "13418"
click at [261, 78] on div "RĂNG" at bounding box center [244, 74] width 69 height 10
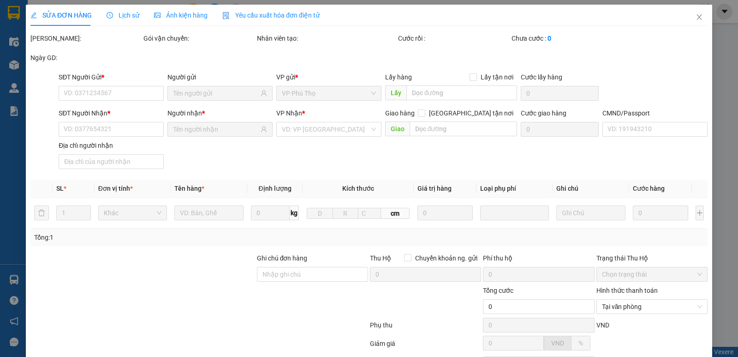
type input "0904128022"
type input "[PERSON_NAME]"
type input "0906813418"
type input "NK MINH TÂM"
type input "NGUYỄN THỊ THU HƯỜNG"
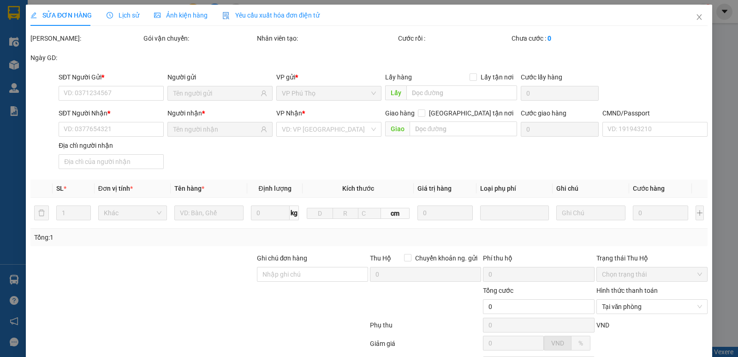
type input "25.000"
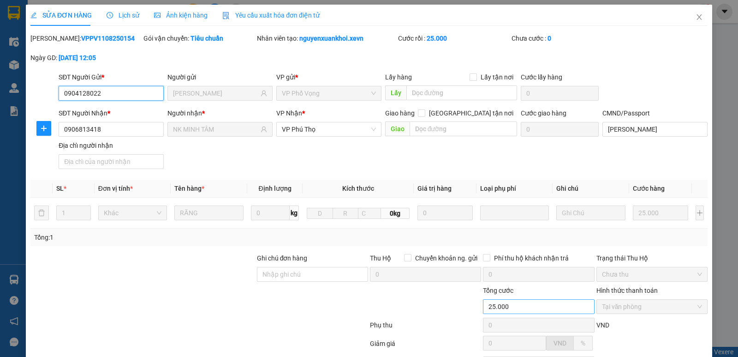
scroll to position [84, 0]
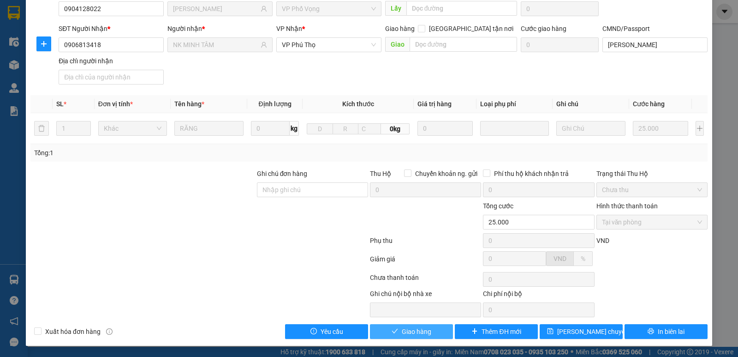
click at [415, 336] on span "Giao hàng" at bounding box center [417, 331] width 30 height 10
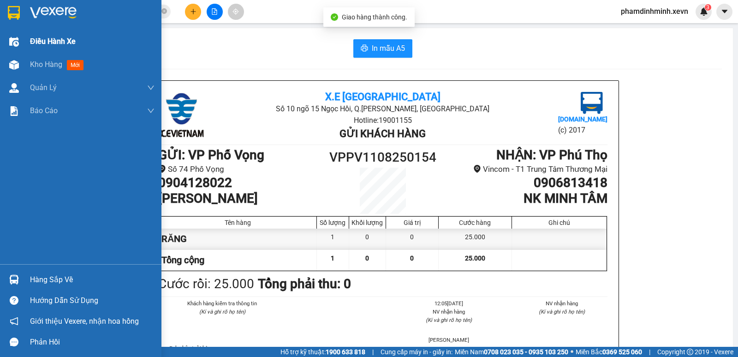
click at [40, 65] on span "Kho hàng" at bounding box center [46, 64] width 32 height 9
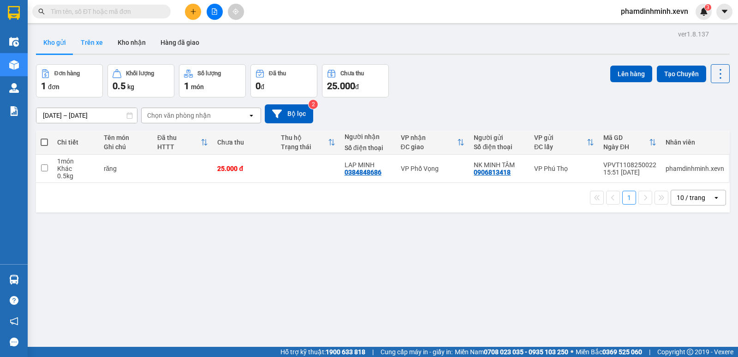
click at [90, 44] on button "Trên xe" at bounding box center [91, 42] width 37 height 22
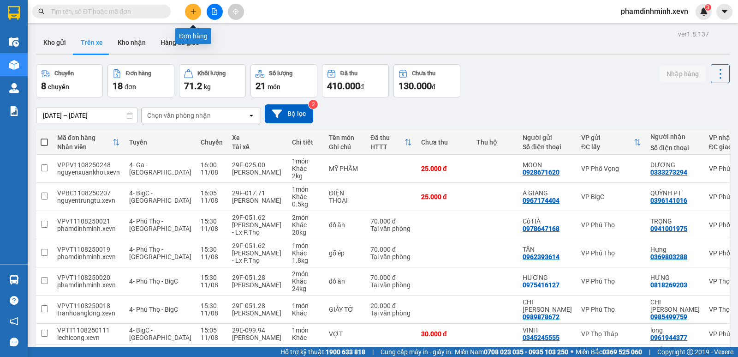
click at [196, 16] on button at bounding box center [193, 12] width 16 height 16
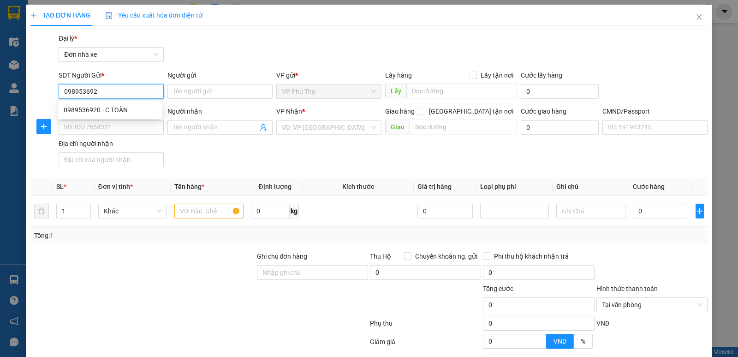
type input "0989536920"
click at [126, 113] on div "0989536920 - C TOÀN" at bounding box center [110, 110] width 93 height 10
type input "C TOÀN"
type input "0986866843"
type input "THIỆN"
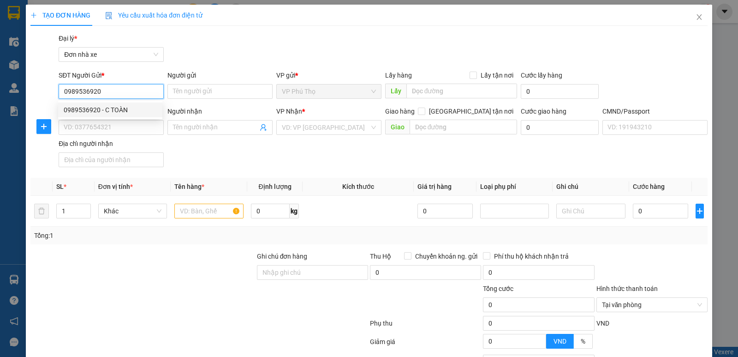
type input "027087010746 nguyễn ngọc thiện"
type input "0989536920"
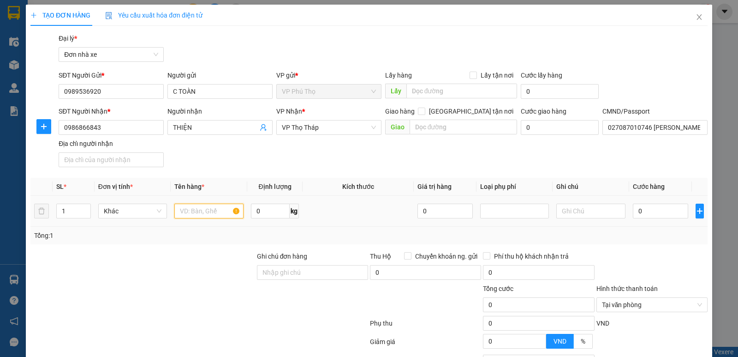
click at [217, 207] on input "text" at bounding box center [208, 211] width 69 height 15
type input "linh kiện điện tử"
click at [268, 209] on input "0" at bounding box center [270, 211] width 39 height 15
click at [646, 213] on input "0" at bounding box center [660, 211] width 55 height 15
type input "2"
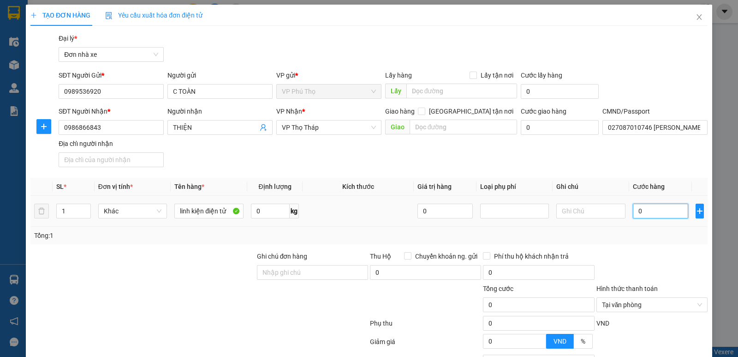
type input "2"
type input "25"
type input "25.000"
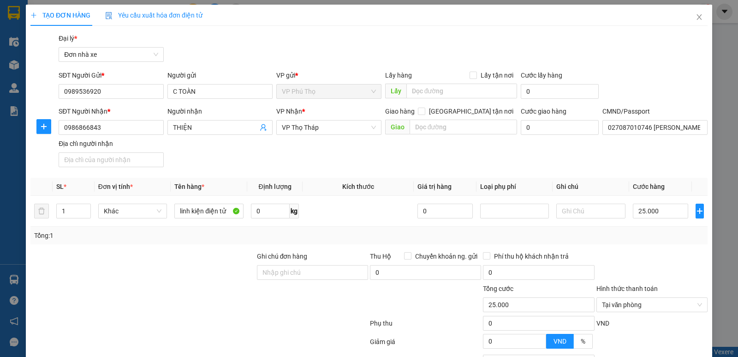
click at [610, 245] on div "Transit Pickup Surcharge Ids Transit Deliver Surcharge Ids Transit Deliver Surc…" at bounding box center [368, 227] width 677 height 388
type input "25.000"
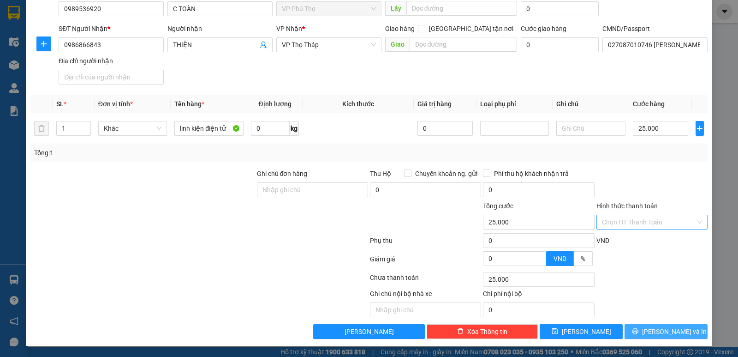
click at [662, 329] on span "Lưu và In" at bounding box center [674, 331] width 65 height 10
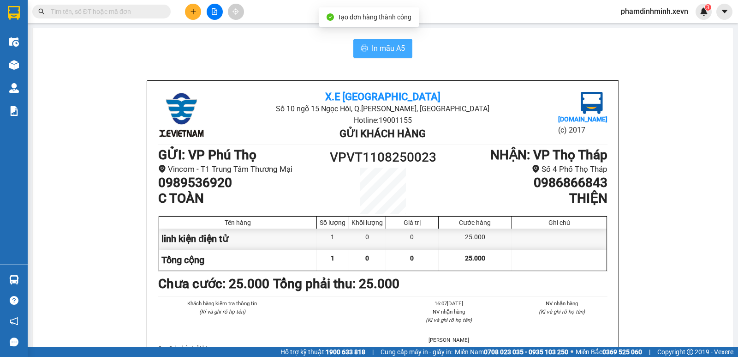
click at [382, 51] on span "In mẫu A5" at bounding box center [388, 48] width 33 height 12
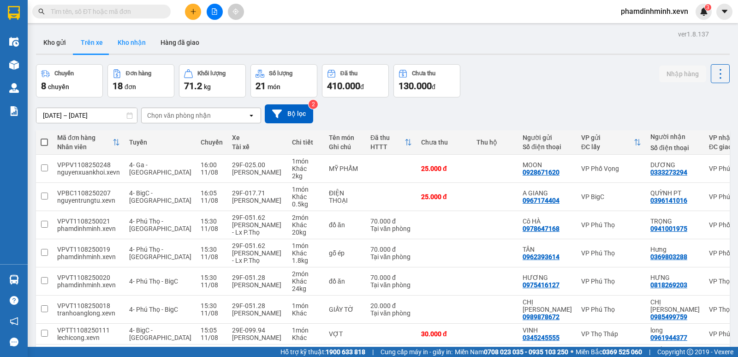
click at [123, 42] on button "Kho nhận" at bounding box center [131, 42] width 43 height 22
type input "[DATE] – [DATE]"
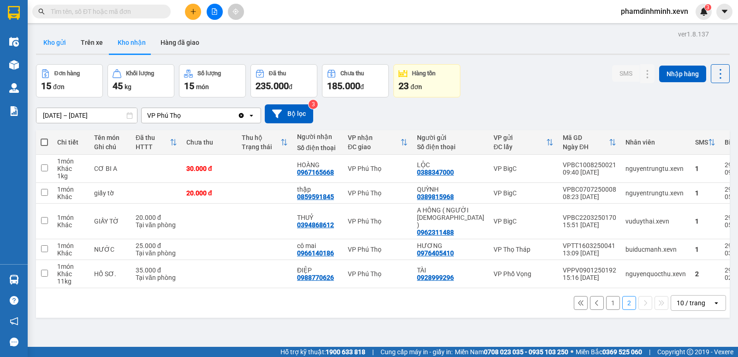
click at [51, 41] on button "Kho gửi" at bounding box center [54, 42] width 37 height 22
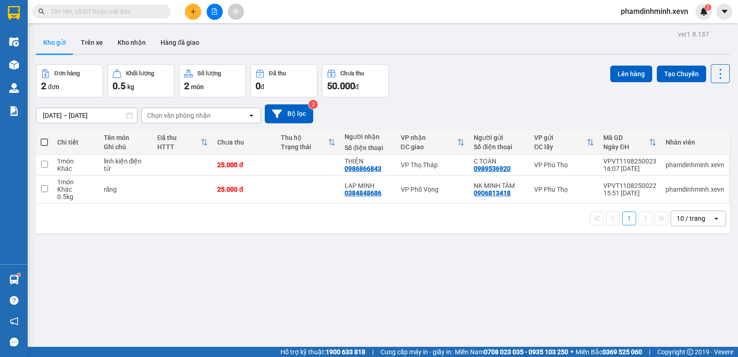
click at [100, 10] on input "text" at bounding box center [105, 11] width 109 height 10
click at [193, 12] on icon "plus" at bounding box center [193, 11] width 5 height 0
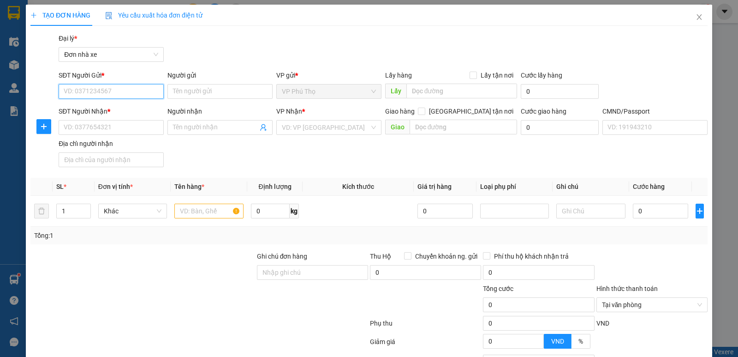
click at [110, 85] on input "SĐT Người Gửi *" at bounding box center [111, 91] width 105 height 15
click at [115, 104] on div "0378628686 - ĐỖ HUY" at bounding box center [110, 109] width 104 height 15
type input "0378628686"
type input "ĐỖ HUY"
type input "0346599997"
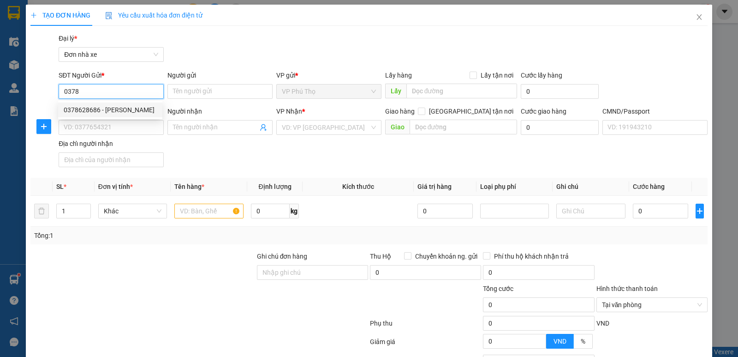
type input "TRỌNG PHƯƠNG"
type input "037097008622 VŨ TRỌNG PHƯƠNG"
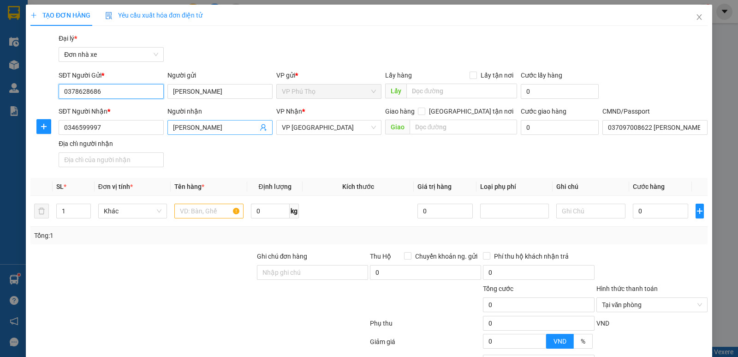
type input "0378628686"
click at [260, 126] on icon "user-add" at bounding box center [263, 127] width 7 height 7
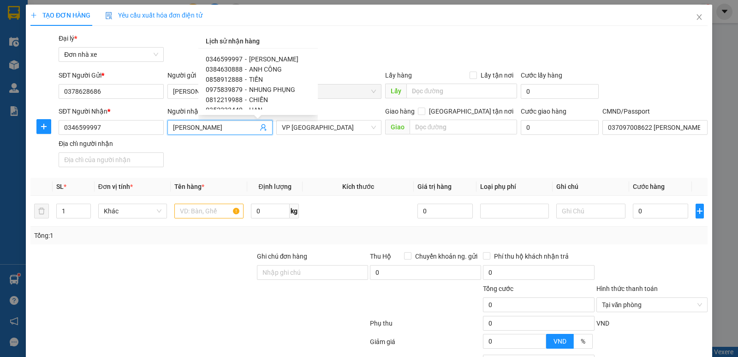
click at [267, 88] on span "NHUNG PHỤNG" at bounding box center [272, 89] width 46 height 7
type input "0975839879"
type input "NHUNG PHỤNG"
type input "034200002108 LÊ VĂN TOÀN 2000.SDT0971841714"
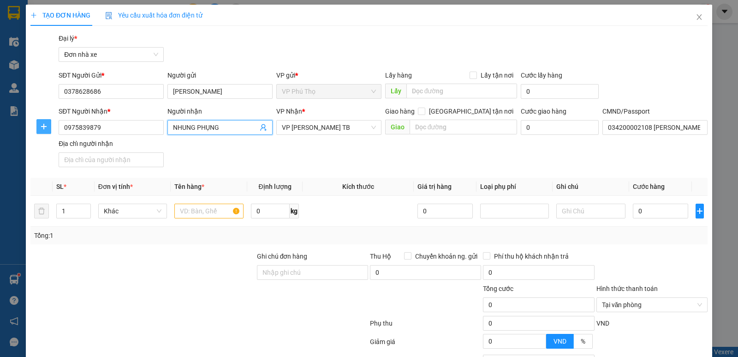
click at [39, 124] on span "plus" at bounding box center [44, 126] width 14 height 7
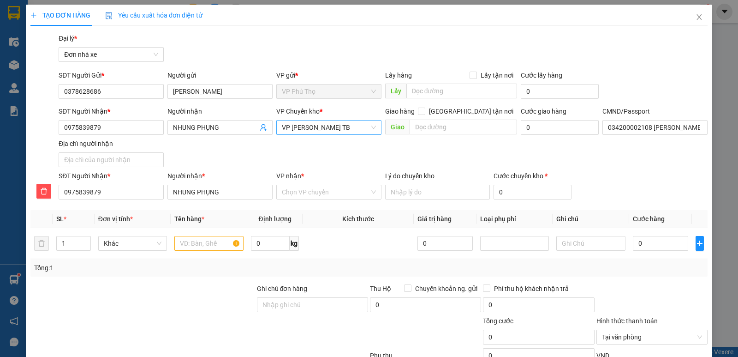
click at [344, 128] on span "VP Trần Phú TB" at bounding box center [329, 127] width 94 height 14
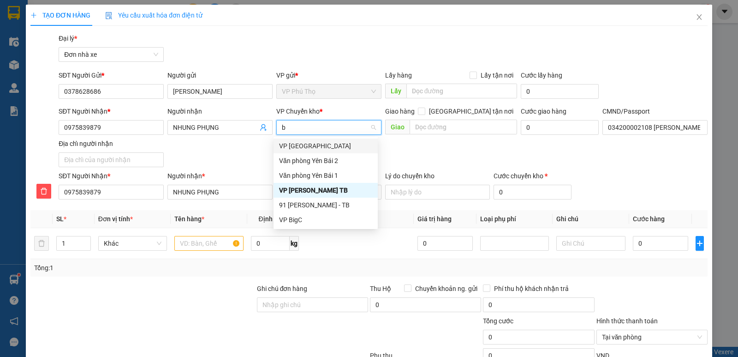
type input "bi"
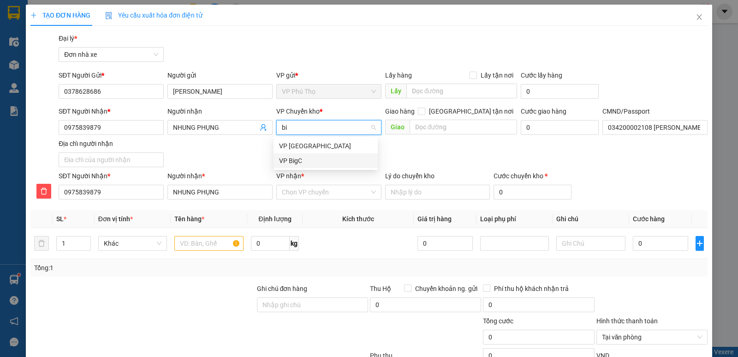
click at [317, 159] on div "VP BigC" at bounding box center [325, 161] width 93 height 10
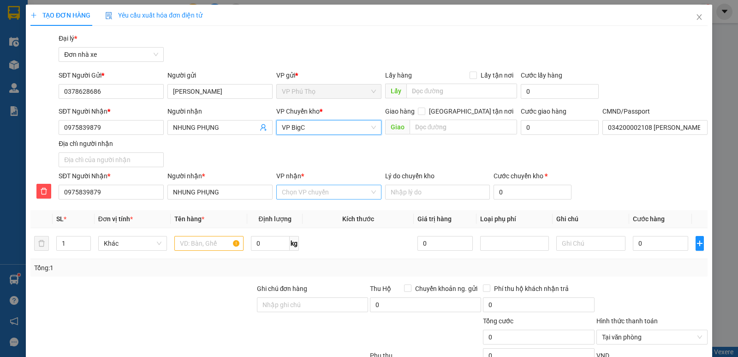
click at [308, 193] on input "VP nhận *" at bounding box center [326, 192] width 88 height 14
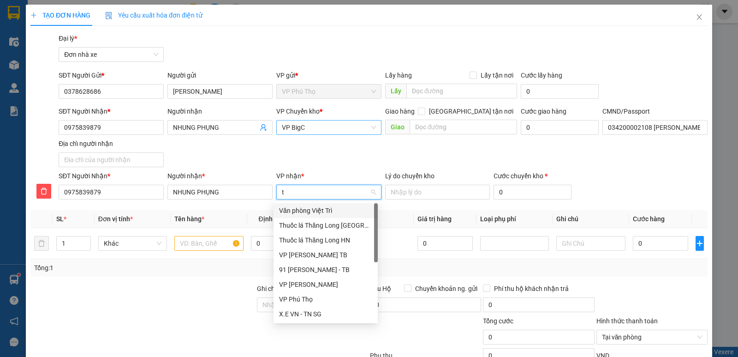
type input "tb"
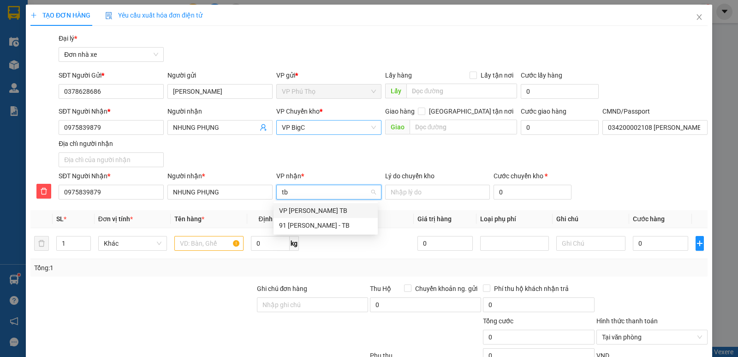
click at [324, 210] on div "VP Trần Phú TB" at bounding box center [325, 210] width 93 height 10
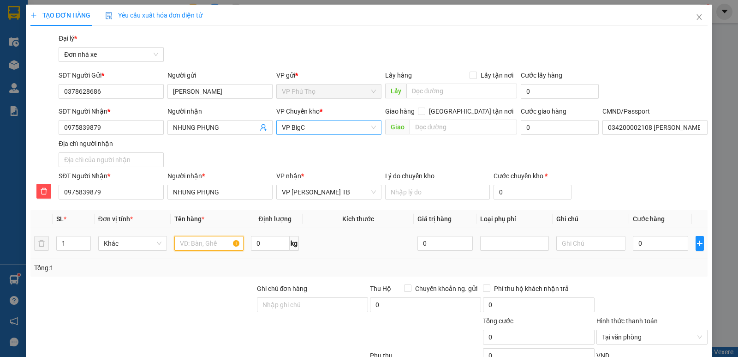
click at [189, 242] on input "text" at bounding box center [208, 243] width 69 height 15
type input "d"
type input "điện thoại"
click at [645, 243] on input "0" at bounding box center [660, 243] width 55 height 15
drag, startPoint x: 646, startPoint y: 243, endPoint x: 649, endPoint y: 239, distance: 5.3
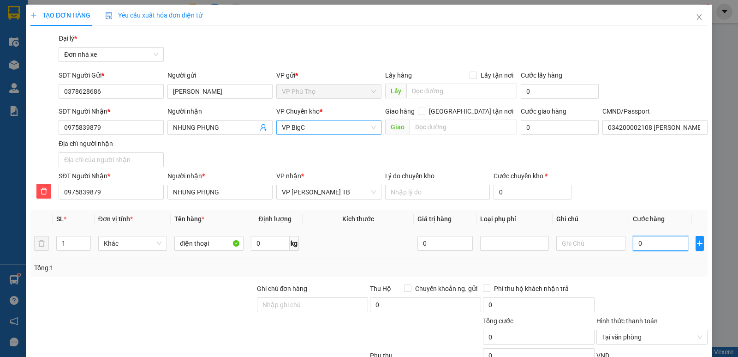
click at [647, 243] on input "0" at bounding box center [660, 243] width 55 height 15
type input "2"
type input "25"
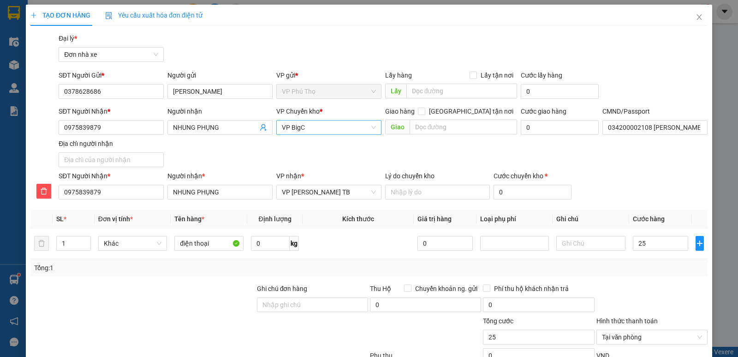
type input "25.000"
click at [628, 164] on div "SĐT Người Nhận * 0975839879 Người nhận NHUNG PHỤNG VP Chuyển kho * VP BigC Giao…" at bounding box center [383, 138] width 653 height 65
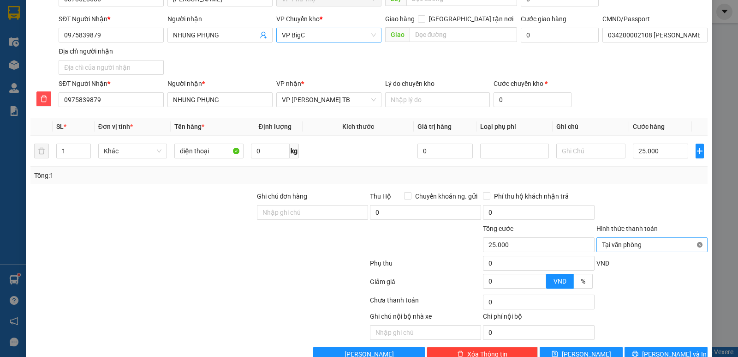
type input "25.000"
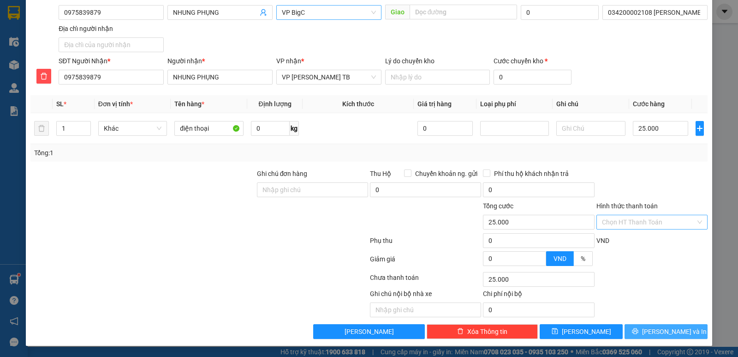
click at [649, 331] on button "Lưu và In" at bounding box center [666, 331] width 83 height 15
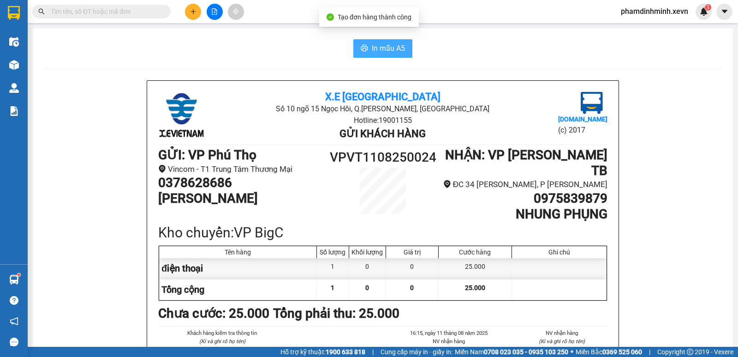
click at [364, 46] on icon "printer" at bounding box center [364, 47] width 7 height 7
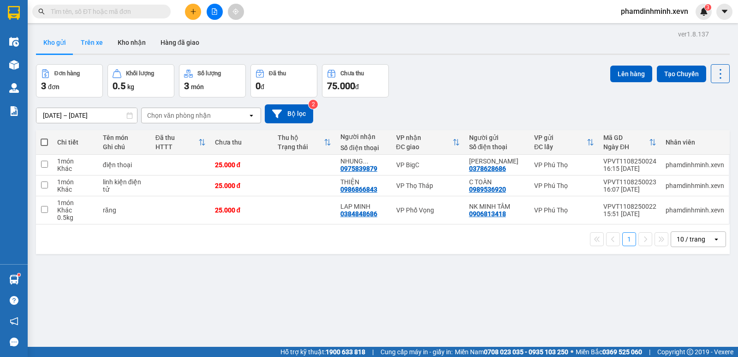
click at [97, 42] on button "Trên xe" at bounding box center [91, 42] width 37 height 22
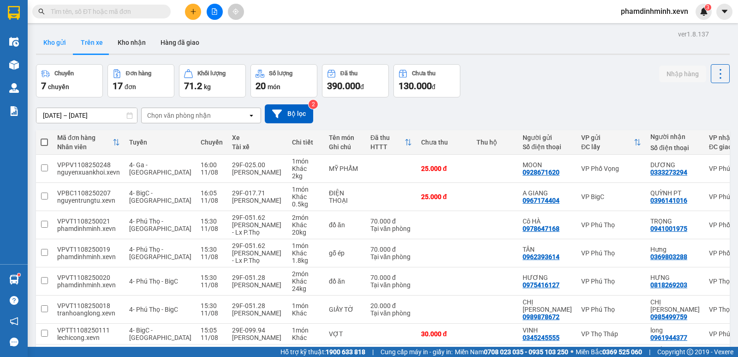
click at [58, 42] on button "Kho gửi" at bounding box center [54, 42] width 37 height 22
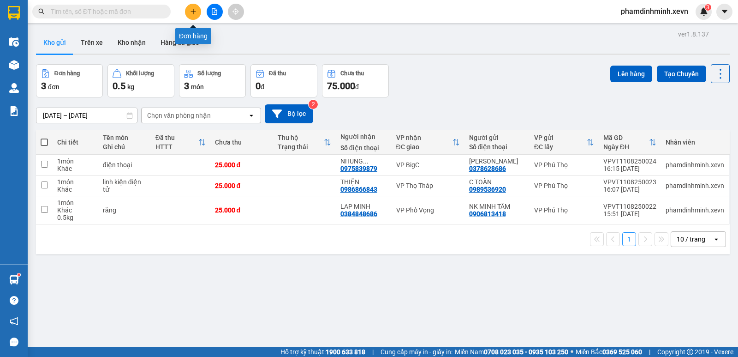
click at [196, 11] on icon "plus" at bounding box center [193, 11] width 6 height 6
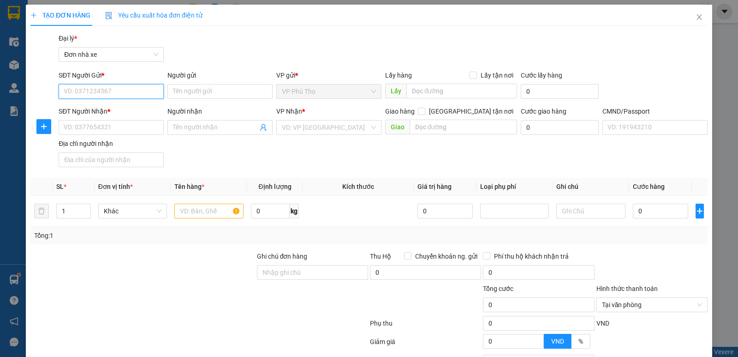
click at [146, 93] on input "SĐT Người Gửi *" at bounding box center [111, 91] width 105 height 15
click at [126, 107] on div "0944576918 - TRÁNG" at bounding box center [110, 110] width 93 height 10
type input "0944576918"
type input "TRÁNG"
type input "0967419894"
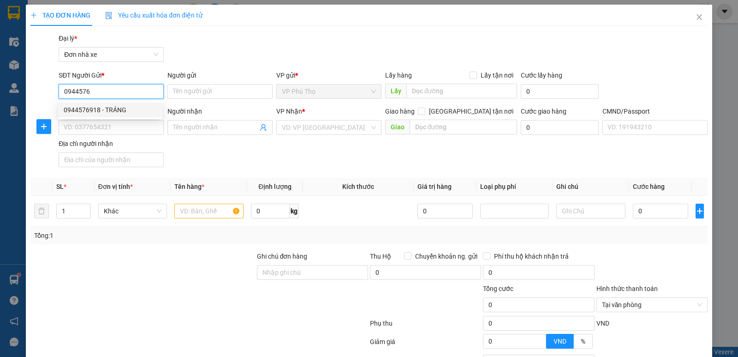
type input "CTY KATRI"
type input "001066048212 bùi đức hùng"
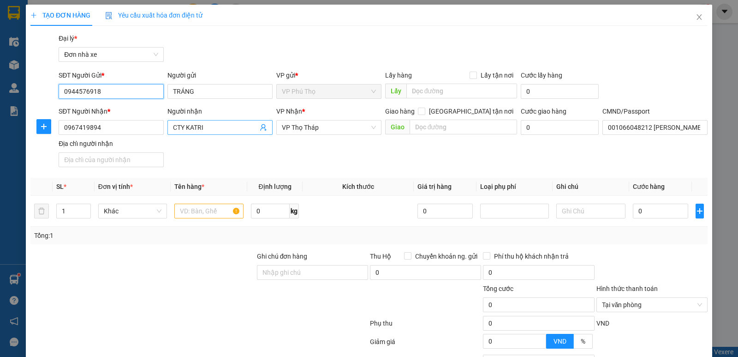
type input "0944576918"
click at [263, 127] on icon "user-add" at bounding box center [263, 127] width 7 height 7
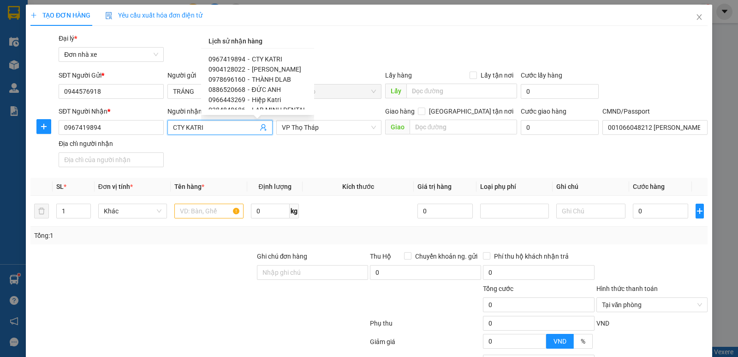
click at [279, 68] on span "[PERSON_NAME]" at bounding box center [276, 69] width 49 height 7
type input "0904128022"
type input "MINH Phương"
type input "NGUYỄN HOÀNG ĐỨC THONG"
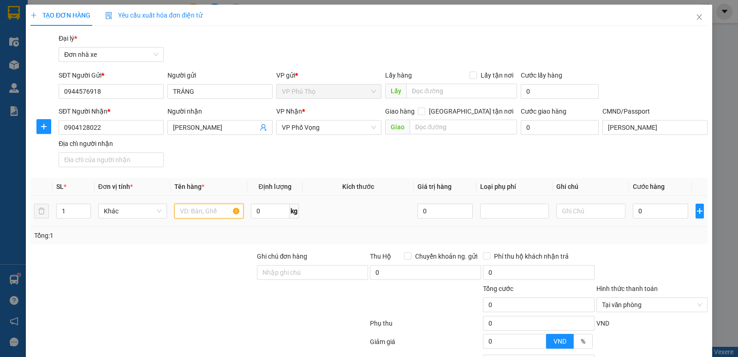
click at [201, 215] on input "text" at bounding box center [208, 211] width 69 height 15
type input "răng"
click at [659, 216] on input "0" at bounding box center [660, 211] width 55 height 15
click at [659, 214] on input "0" at bounding box center [660, 211] width 55 height 15
type input "02"
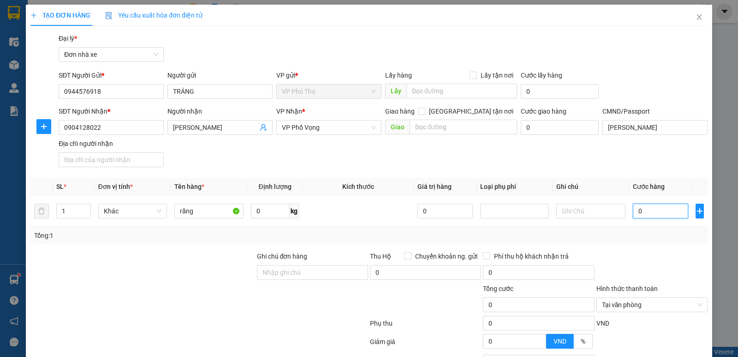
type input "2"
type input "025"
type input "25"
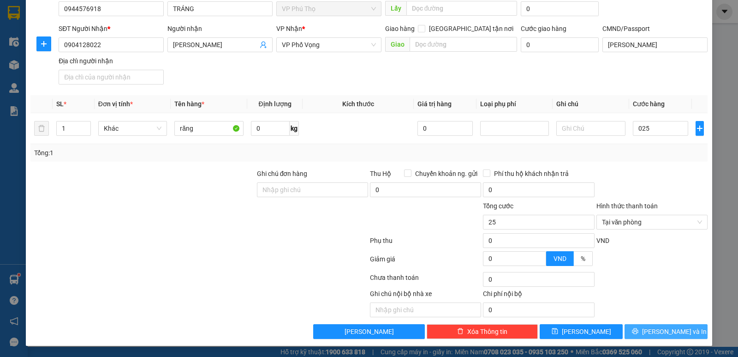
type input "25.000"
click at [650, 330] on button "Lưu và In" at bounding box center [666, 331] width 83 height 15
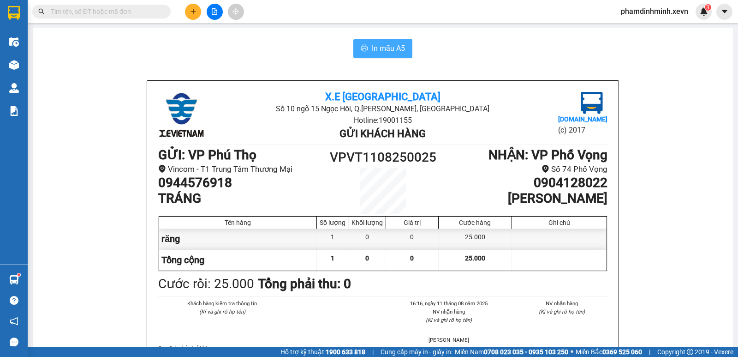
click at [385, 48] on span "In mẫu A5" at bounding box center [388, 48] width 33 height 12
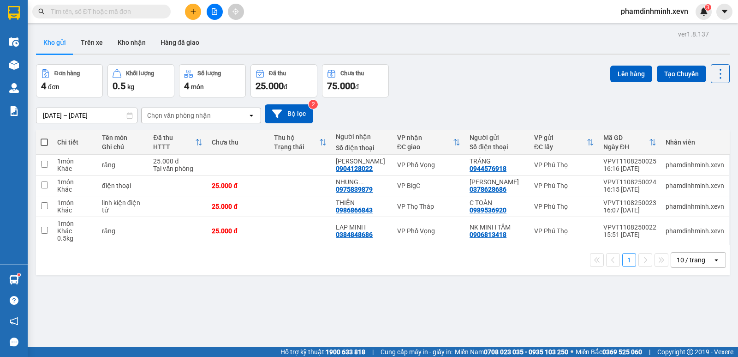
click at [102, 16] on span at bounding box center [101, 12] width 138 height 14
click at [105, 14] on input "text" at bounding box center [105, 11] width 109 height 10
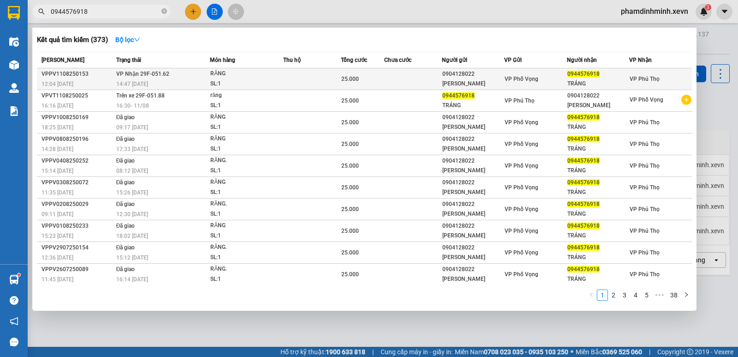
type input "0944576918"
click at [240, 77] on div "RĂNG" at bounding box center [244, 74] width 69 height 10
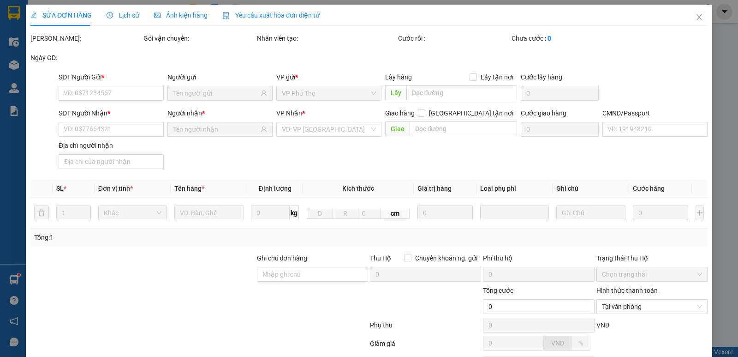
type input "0904128022"
type input "MINH PHƯƠNG"
type input "0944576918"
type input "TRÁNG"
type input "037200003577 LẠI THÀNH LONG"
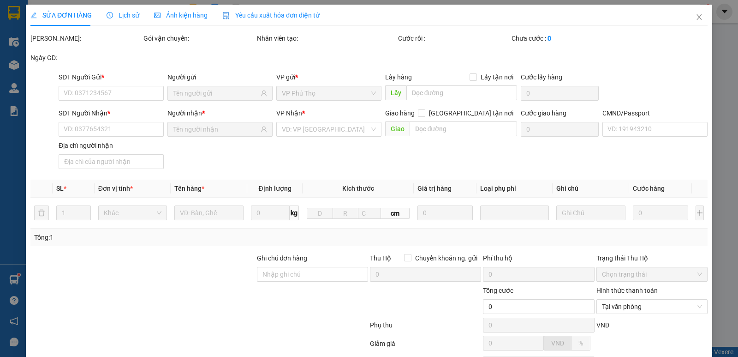
type input "25.000"
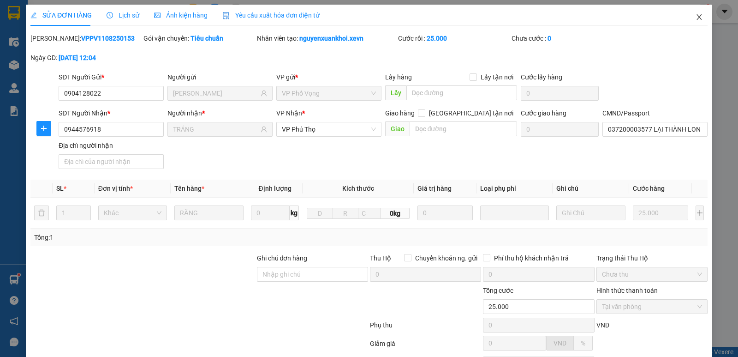
click at [695, 13] on span "Close" at bounding box center [700, 18] width 26 height 26
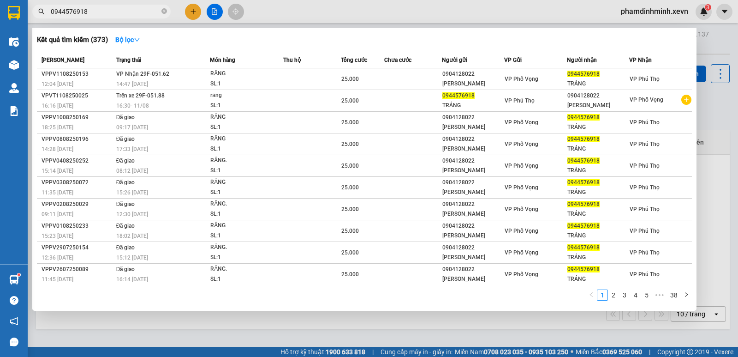
click at [116, 12] on input "0944576918" at bounding box center [105, 11] width 109 height 10
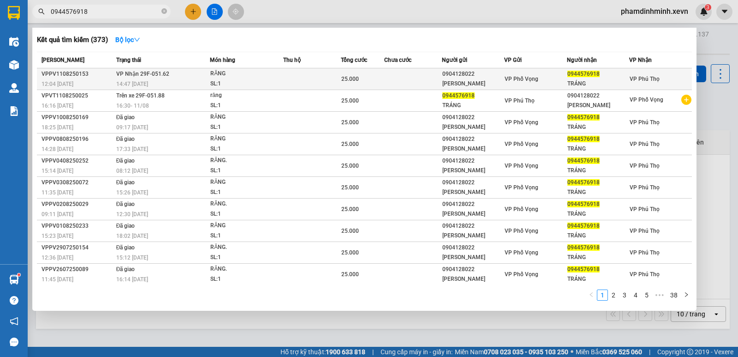
click at [173, 78] on td "VP Nhận 29F-051.62 14:47 - 11/08" at bounding box center [162, 79] width 96 height 22
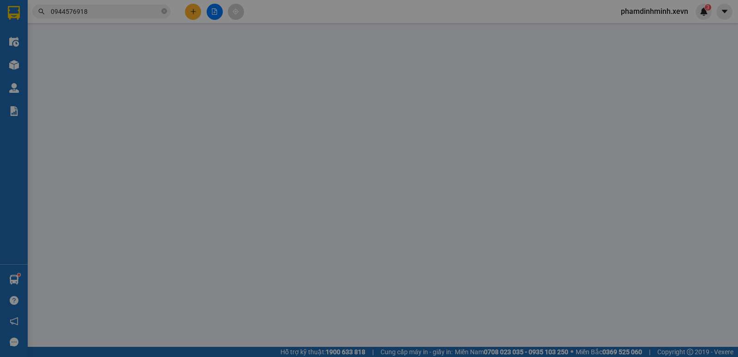
type input "0904128022"
type input "MINH PHƯƠNG"
type input "0944576918"
type input "TRÁNG"
type input "037200003577 LẠI THÀNH LONG"
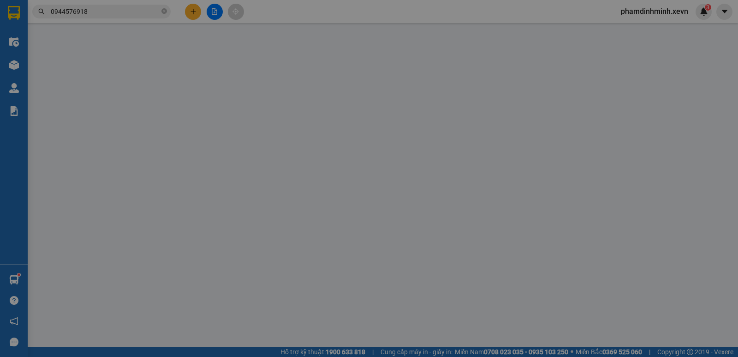
type input "25.000"
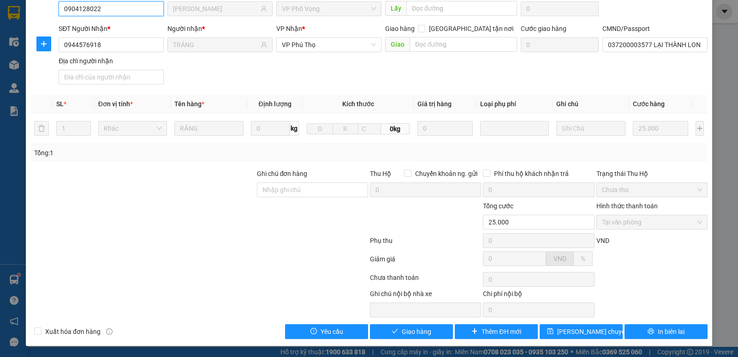
scroll to position [84, 0]
click at [419, 327] on span "Giao hàng" at bounding box center [417, 331] width 30 height 10
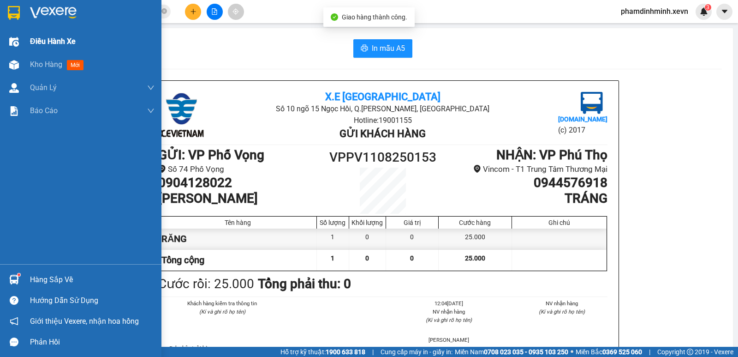
click at [15, 42] on img at bounding box center [14, 42] width 10 height 10
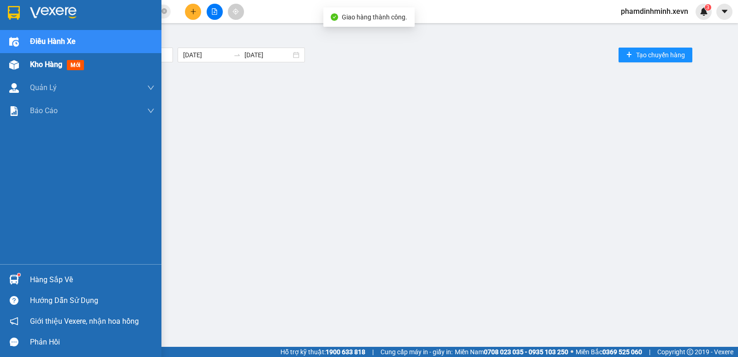
click at [13, 57] on div at bounding box center [14, 65] width 16 height 16
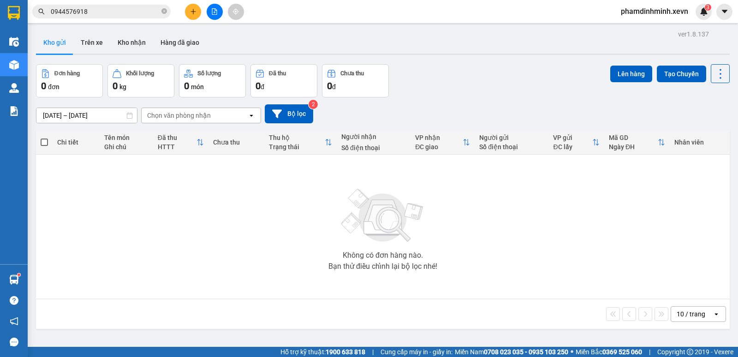
click at [116, 12] on input "0944576918" at bounding box center [105, 11] width 109 height 10
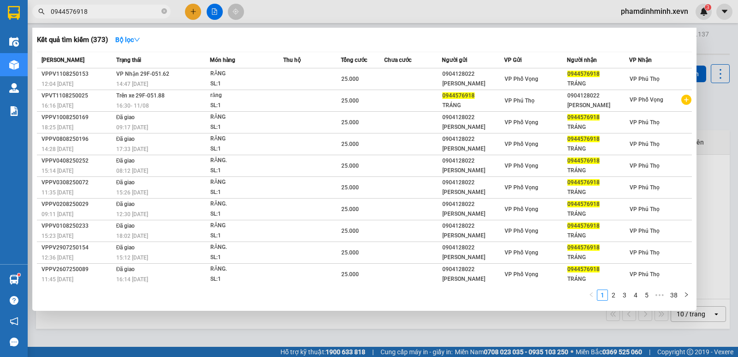
click at [116, 12] on input "0944576918" at bounding box center [105, 11] width 109 height 10
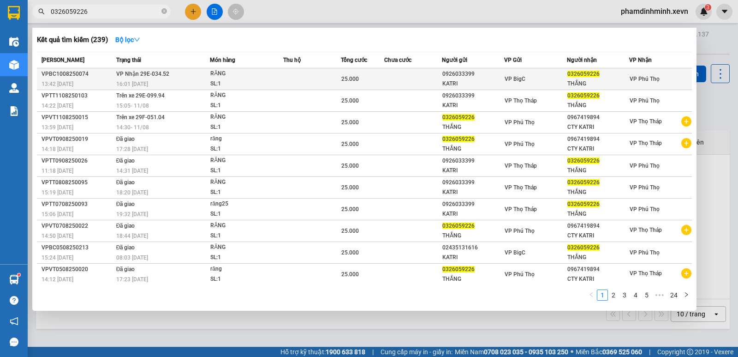
type input "0326059226"
click at [145, 73] on span "VP Nhận 29E-034.52" at bounding box center [142, 74] width 53 height 6
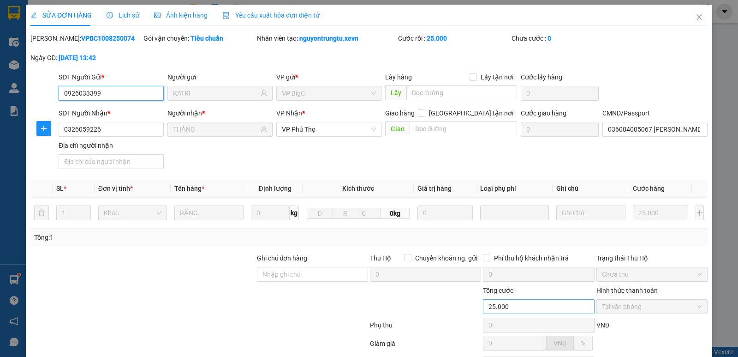
scroll to position [84, 0]
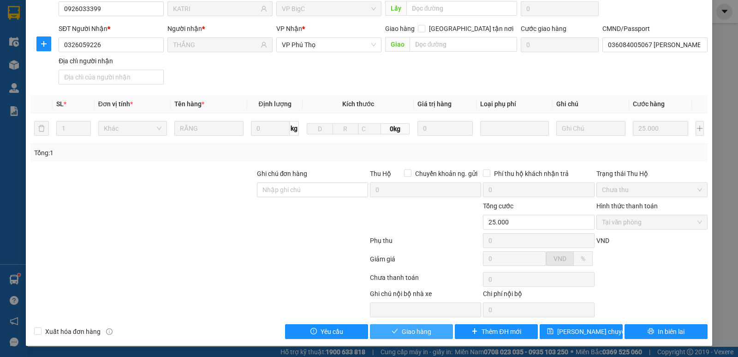
click at [418, 334] on span "Giao hàng" at bounding box center [417, 331] width 30 height 10
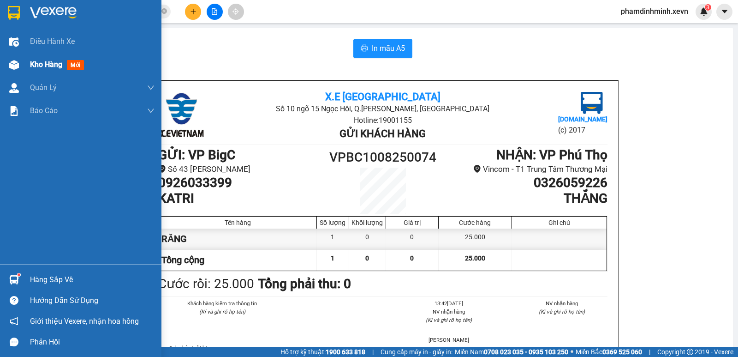
click at [47, 64] on span "Kho hàng" at bounding box center [46, 64] width 32 height 9
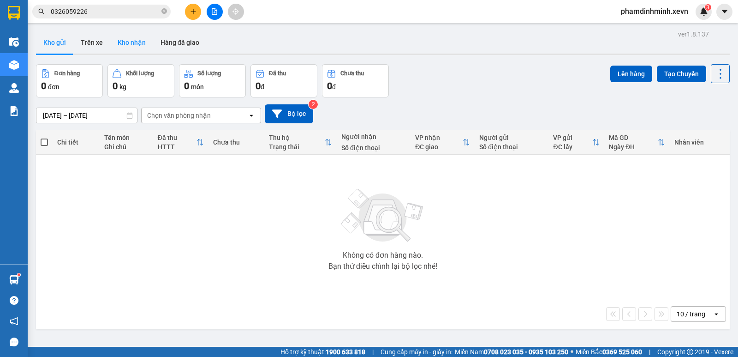
click at [130, 42] on button "Kho nhận" at bounding box center [131, 42] width 43 height 22
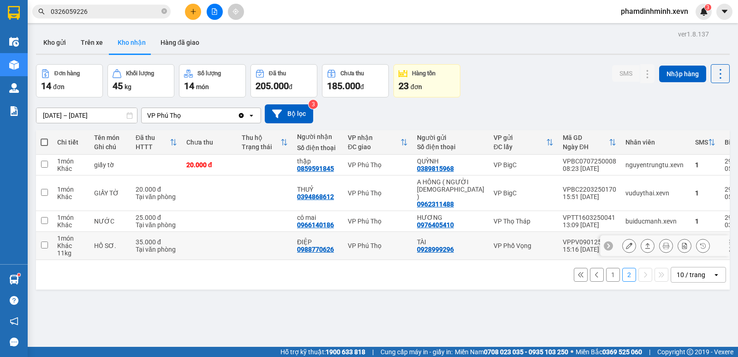
scroll to position [42, 0]
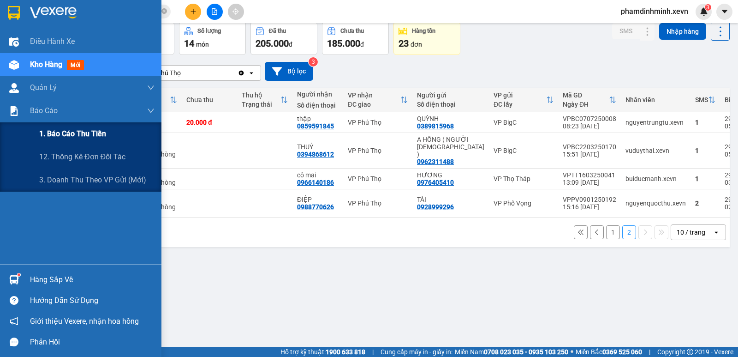
click at [71, 131] on span "1. Báo cáo thu tiền" at bounding box center [72, 134] width 67 height 12
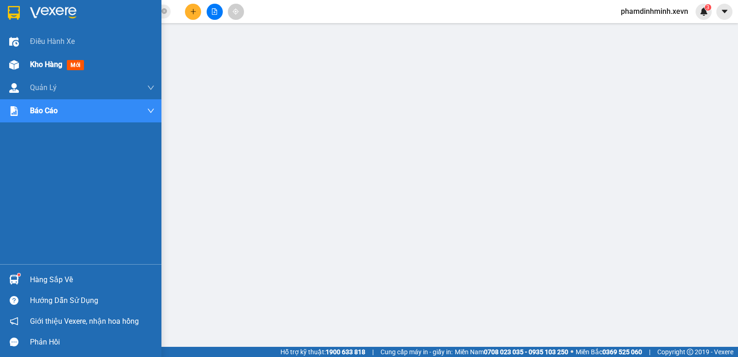
click at [41, 59] on div "Kho hàng mới" at bounding box center [59, 65] width 58 height 12
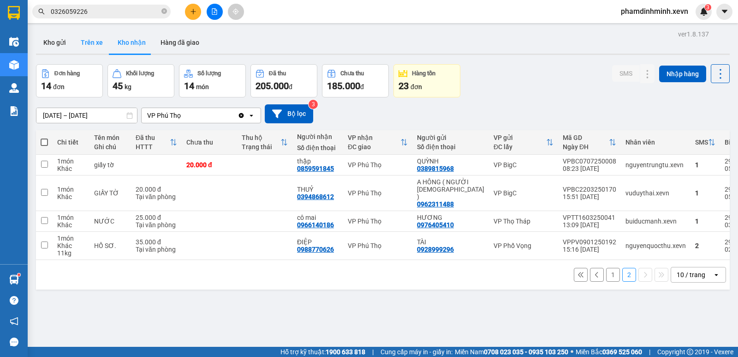
click at [92, 46] on button "Trên xe" at bounding box center [91, 42] width 37 height 22
type input "[DATE] – [DATE]"
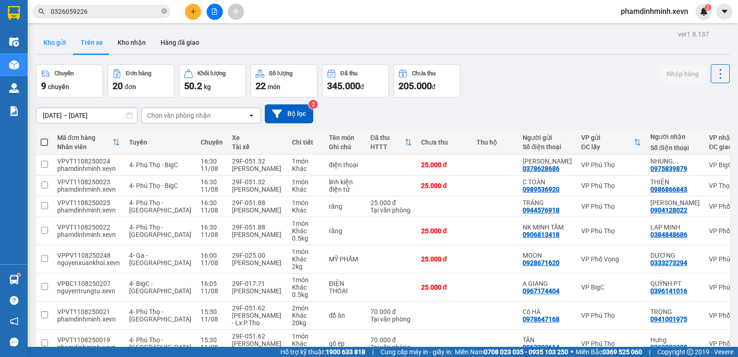
drag, startPoint x: 54, startPoint y: 48, endPoint x: 62, endPoint y: 48, distance: 8.3
click at [54, 48] on button "Kho gửi" at bounding box center [54, 42] width 37 height 22
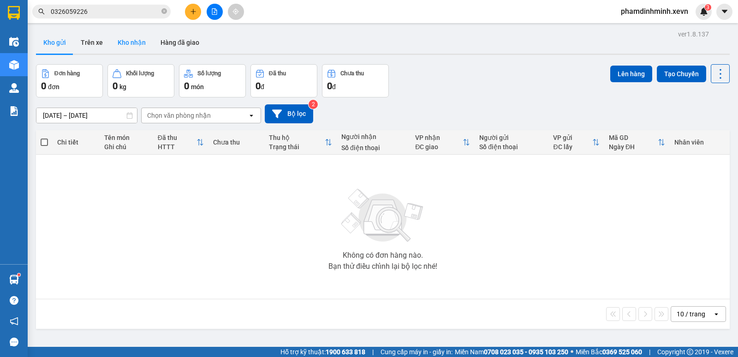
click at [148, 49] on button "Kho nhận" at bounding box center [131, 42] width 43 height 22
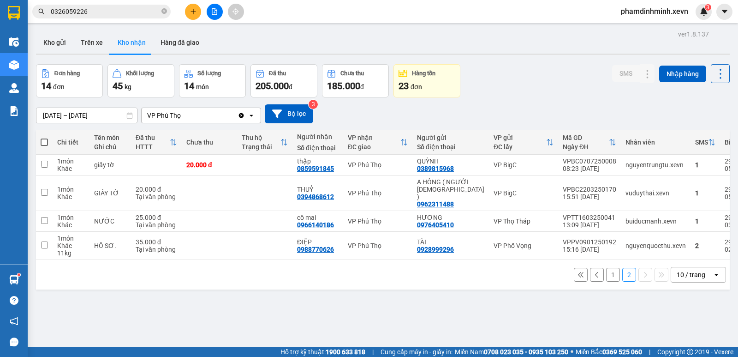
click at [608, 270] on button "1" at bounding box center [613, 275] width 14 height 14
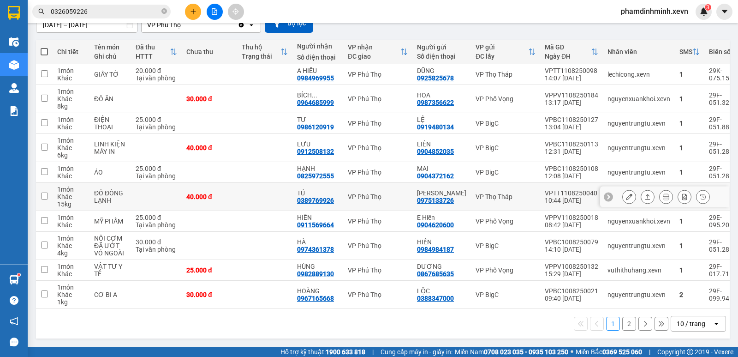
scroll to position [2, 0]
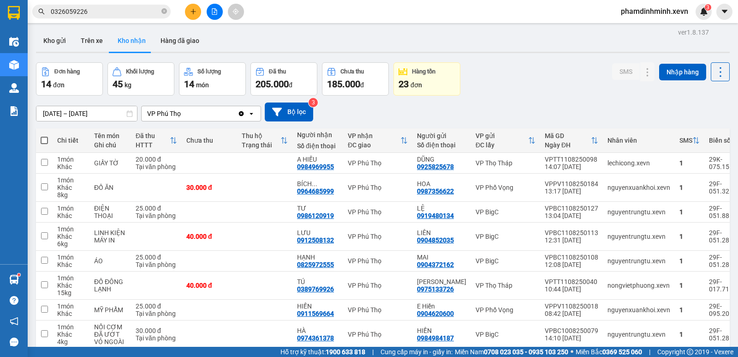
click at [104, 11] on input "0326059226" at bounding box center [105, 11] width 109 height 10
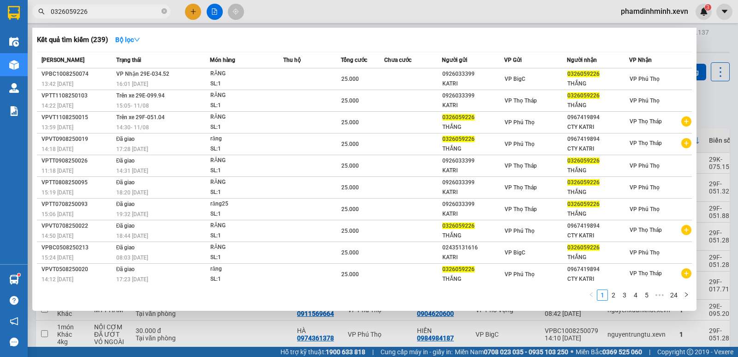
click at [104, 10] on input "0326059226" at bounding box center [105, 11] width 109 height 10
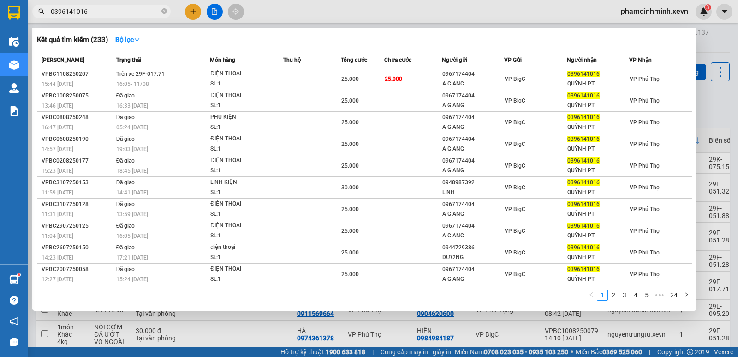
type input "0396141016"
click at [102, 13] on input "0396141016" at bounding box center [105, 11] width 109 height 10
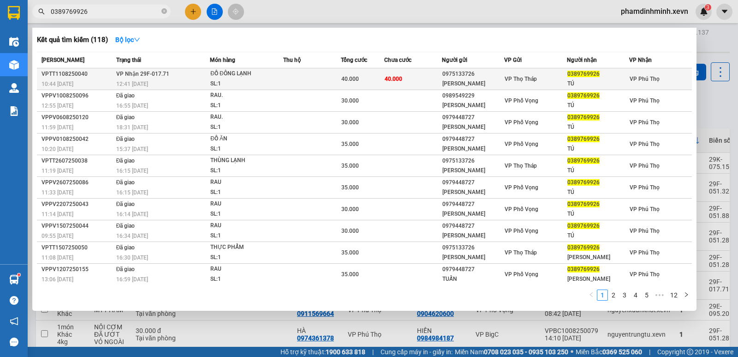
type input "0389769926"
click at [304, 80] on td at bounding box center [312, 79] width 58 height 22
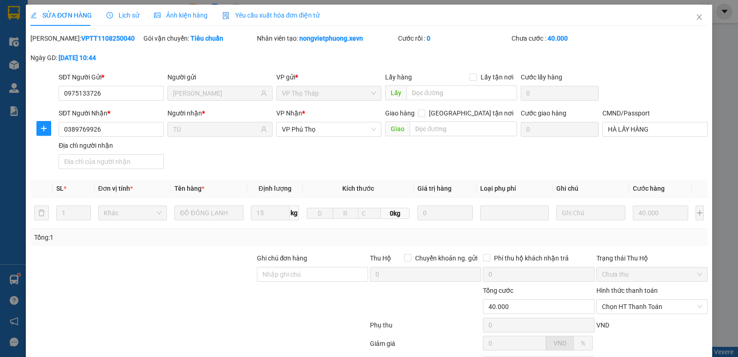
type input "0975133726"
type input "TRẦN THỊ TƠ"
type input "0389769926"
type input "TÚ"
type input "HÀ LẤY HÀNG"
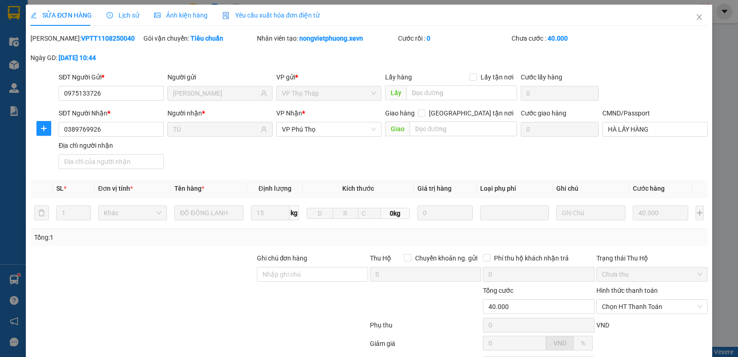
type input "40.000"
click at [647, 309] on span "Chọn HT Thanh Toán" at bounding box center [652, 306] width 100 height 14
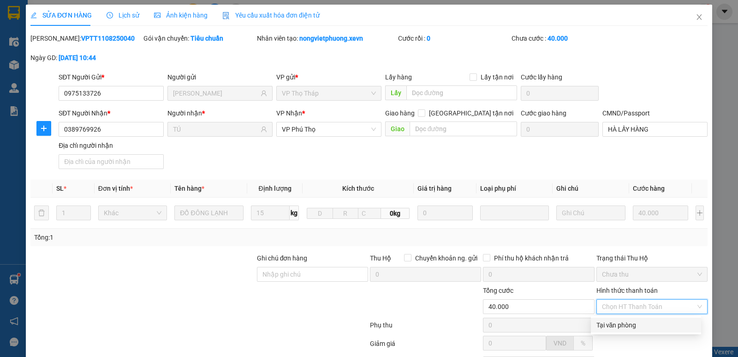
click at [625, 323] on div "Tại văn phòng" at bounding box center [646, 325] width 99 height 10
type input "0"
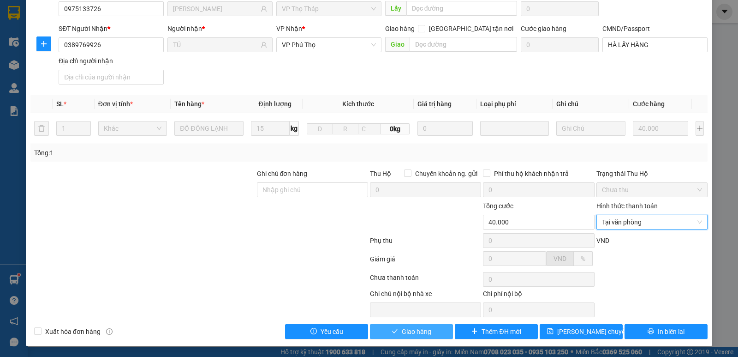
click at [413, 329] on span "Giao hàng" at bounding box center [417, 331] width 30 height 10
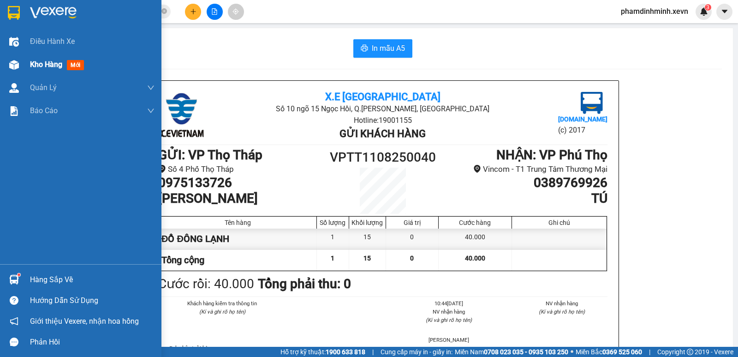
click at [46, 65] on span "Kho hàng" at bounding box center [46, 64] width 32 height 9
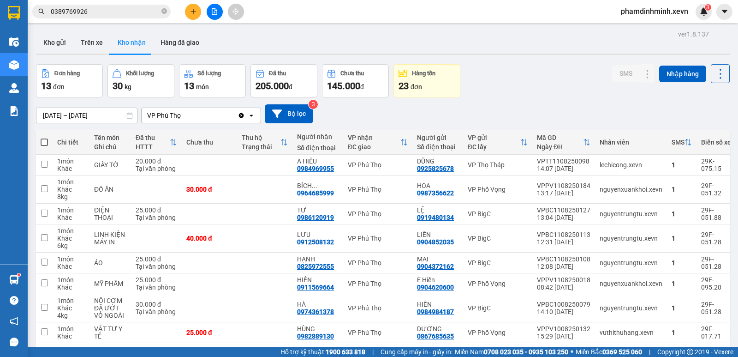
click at [289, 43] on div "Kho gửi Trên xe Kho nhận Hàng đã giao" at bounding box center [383, 43] width 694 height 24
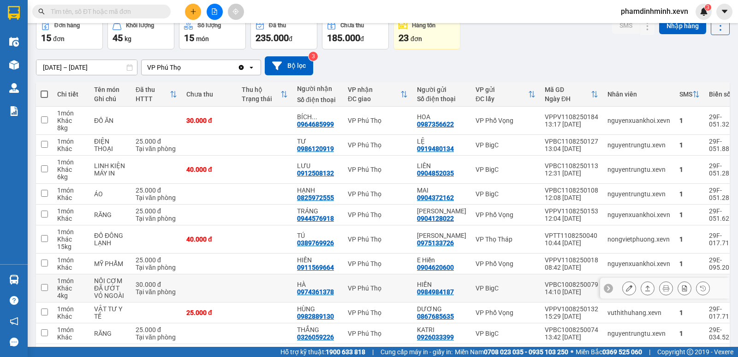
scroll to position [94, 0]
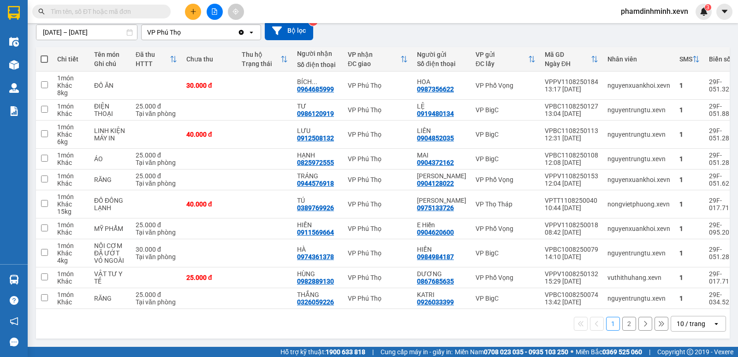
click at [114, 12] on input "text" at bounding box center [105, 11] width 109 height 10
click at [99, 11] on input "text" at bounding box center [105, 11] width 109 height 10
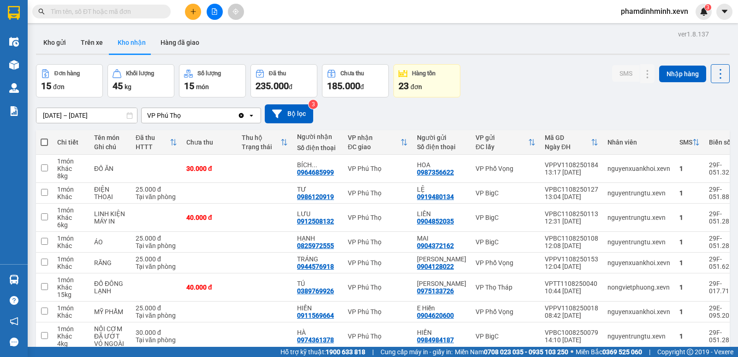
scroll to position [92, 0]
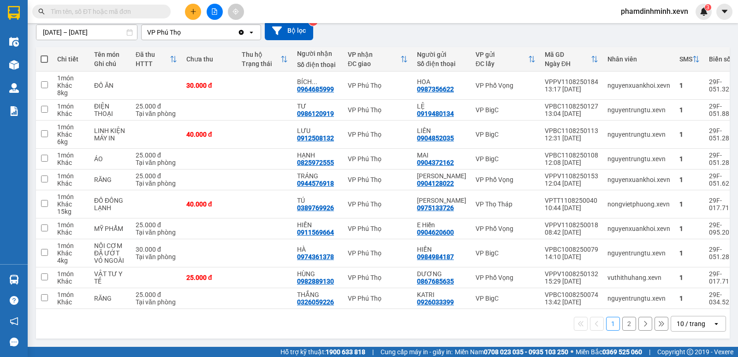
click at [623, 329] on button "2" at bounding box center [630, 324] width 14 height 14
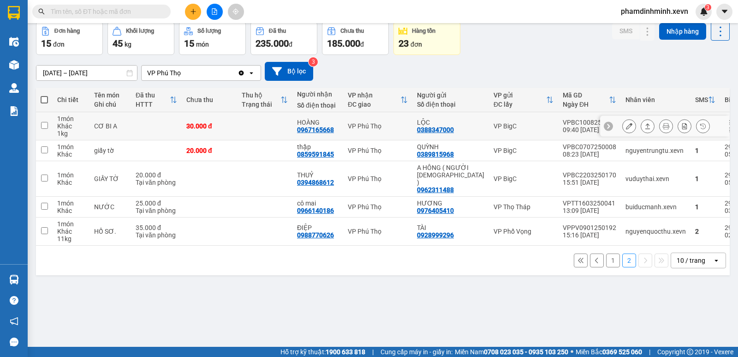
scroll to position [0, 0]
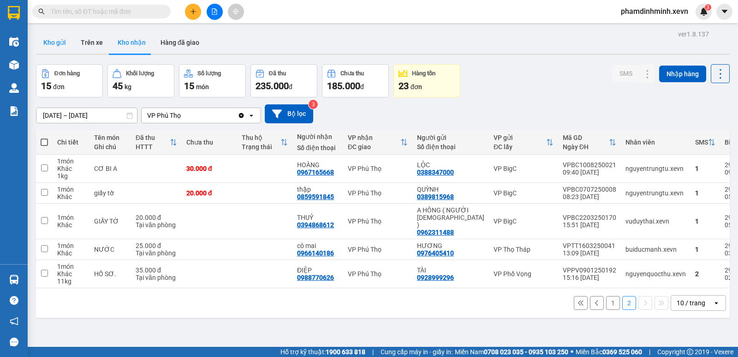
click at [61, 41] on button "Kho gửi" at bounding box center [54, 42] width 37 height 22
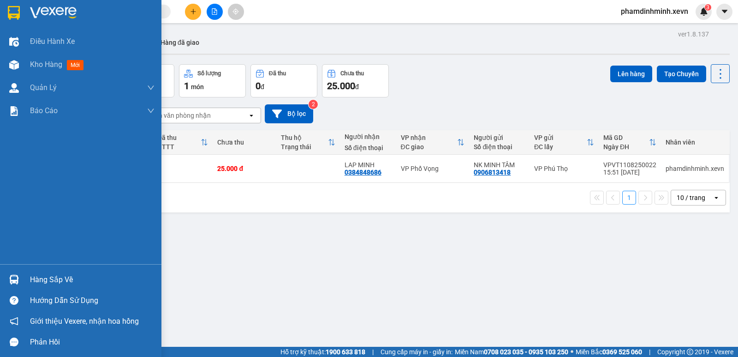
click at [14, 290] on div "Hướng dẫn sử dụng" at bounding box center [81, 300] width 162 height 21
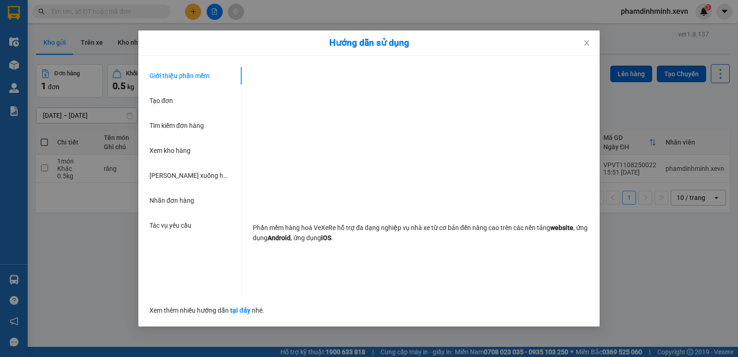
click at [106, 256] on div "Hướng dẫn sử dụng Giới thiệu phần mềm Tạo đơn Tìm kiếm đơn hàng Xem kho hàng Lê…" at bounding box center [369, 178] width 738 height 357
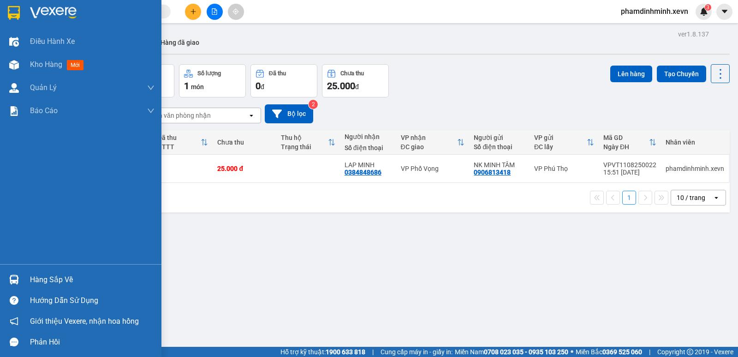
click at [9, 281] on img at bounding box center [14, 280] width 10 height 10
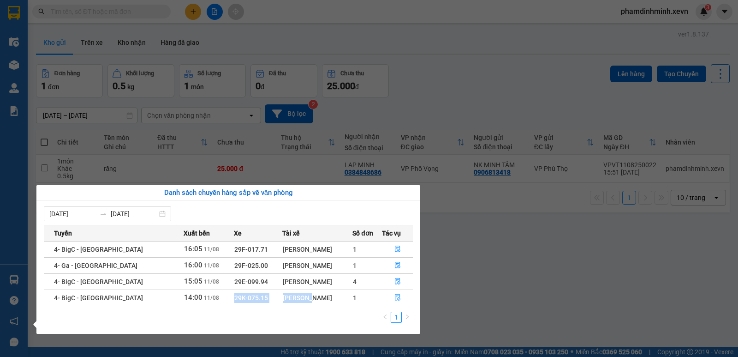
drag, startPoint x: 280, startPoint y: 301, endPoint x: 185, endPoint y: 301, distance: 95.1
click at [182, 301] on tr "4- BigC - [GEOGRAPHIC_DATA] 14:00 [DATE] 29K-075.15 [PERSON_NAME] 1" at bounding box center [228, 297] width 369 height 16
click at [234, 303] on td "29K-075.15" at bounding box center [258, 297] width 48 height 16
click at [395, 297] on icon "file-done" at bounding box center [398, 297] width 6 height 6
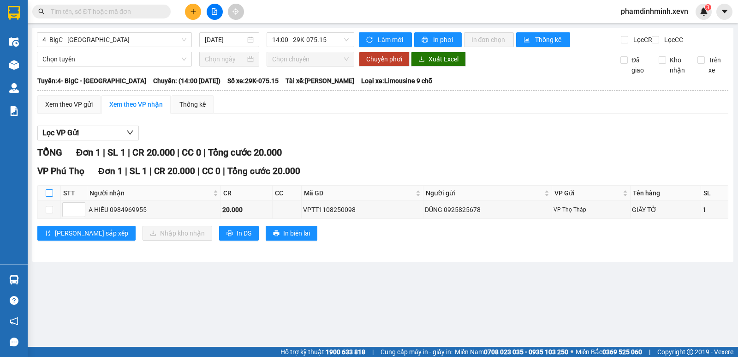
click at [50, 197] on input "checkbox" at bounding box center [49, 192] width 7 height 7
checkbox input "true"
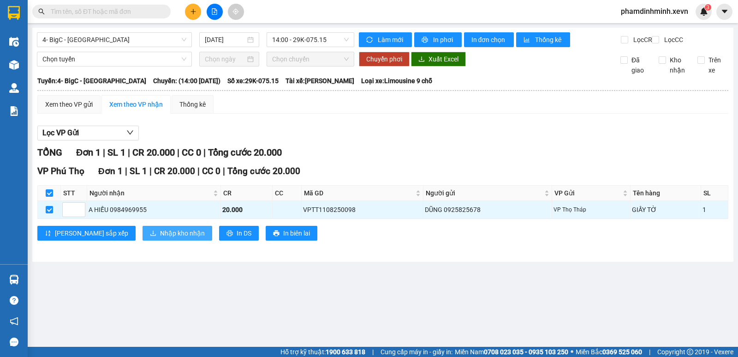
click at [160, 238] on span "Nhập kho nhận" at bounding box center [182, 233] width 45 height 10
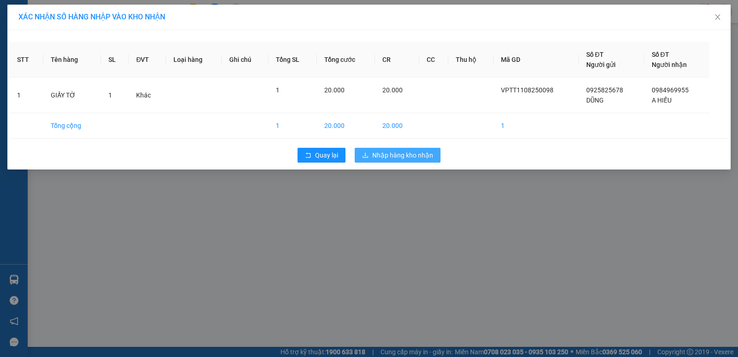
click at [393, 157] on span "Nhập hàng kho nhận" at bounding box center [402, 155] width 61 height 10
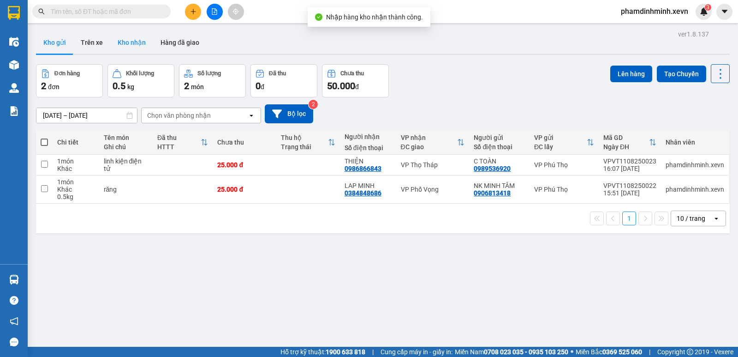
click at [145, 47] on button "Kho nhận" at bounding box center [131, 42] width 43 height 22
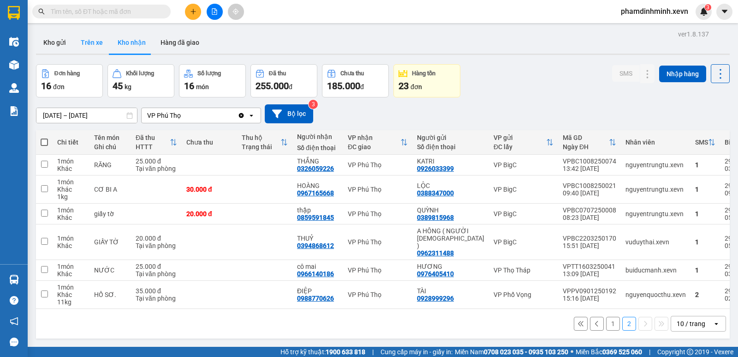
click at [93, 44] on button "Trên xe" at bounding box center [91, 42] width 37 height 22
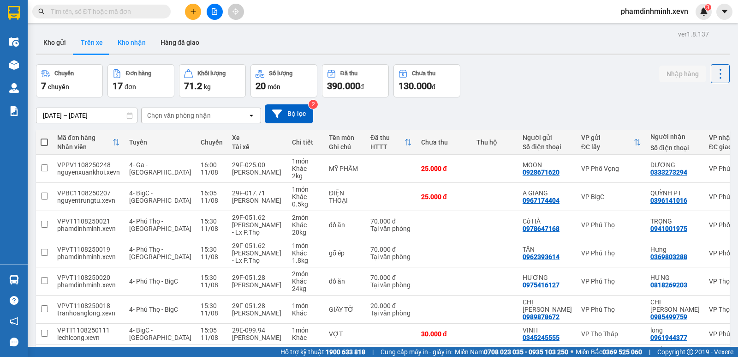
click at [136, 43] on button "Kho nhận" at bounding box center [131, 42] width 43 height 22
type input "[DATE] – [DATE]"
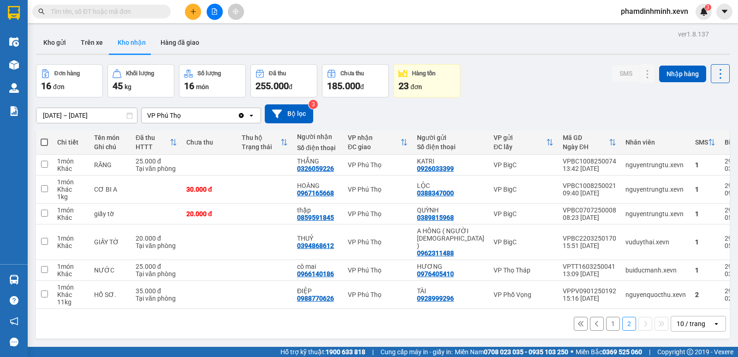
click at [607, 319] on button "1" at bounding box center [613, 324] width 14 height 14
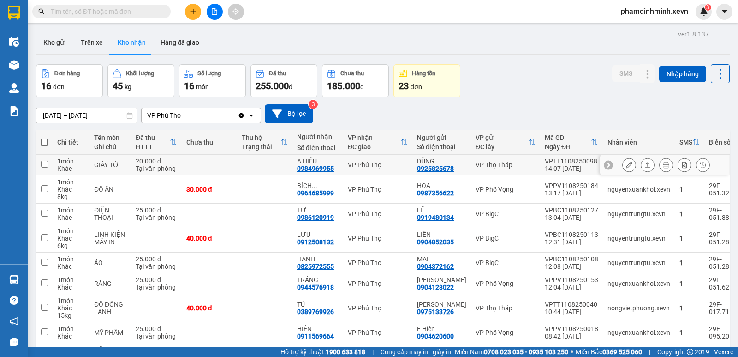
drag, startPoint x: 257, startPoint y: 162, endPoint x: 275, endPoint y: 161, distance: 17.6
click at [257, 162] on td at bounding box center [264, 165] width 55 height 21
checkbox input "true"
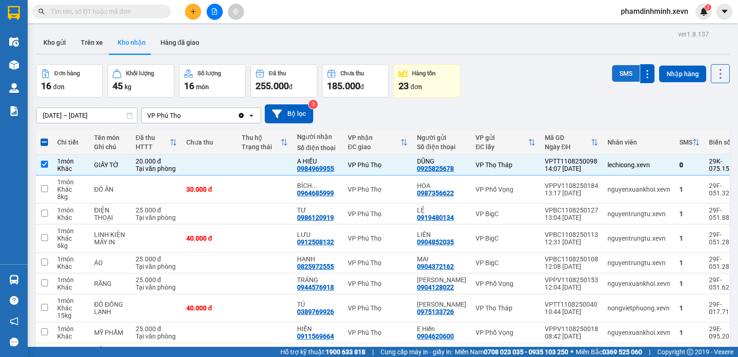
click at [613, 72] on button "SMS" at bounding box center [626, 73] width 28 height 17
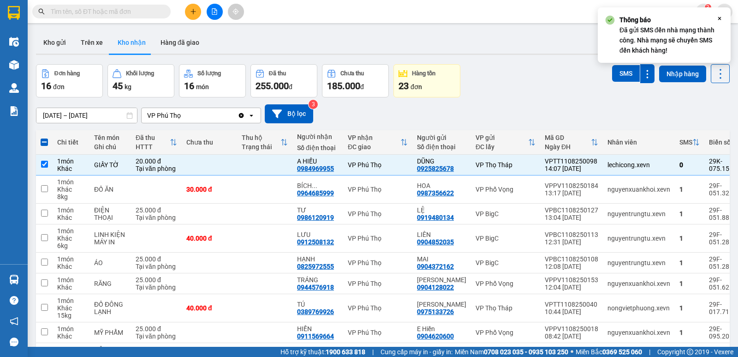
click at [718, 19] on icon "Close" at bounding box center [719, 18] width 7 height 7
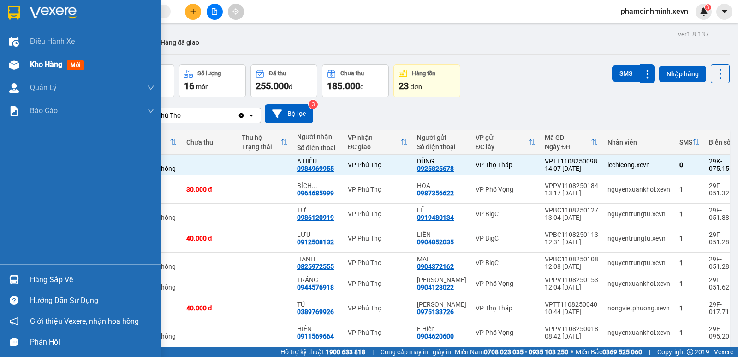
click at [41, 64] on span "Kho hàng" at bounding box center [46, 64] width 32 height 9
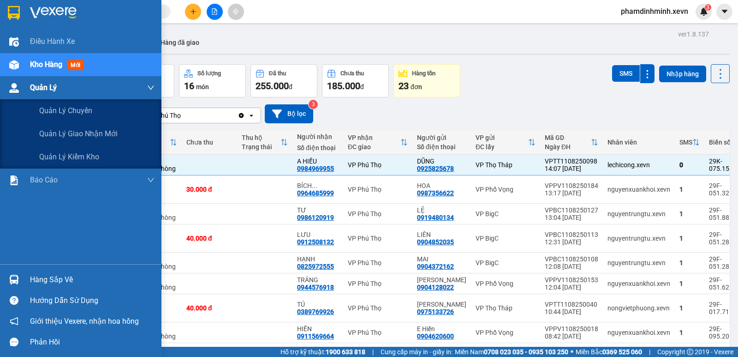
click at [18, 83] on img at bounding box center [14, 88] width 10 height 10
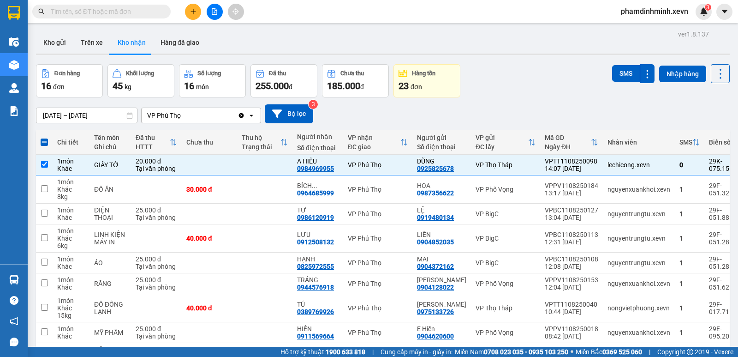
click at [271, 32] on div "Kho gửi Trên xe Kho nhận Hàng đã giao" at bounding box center [383, 43] width 694 height 24
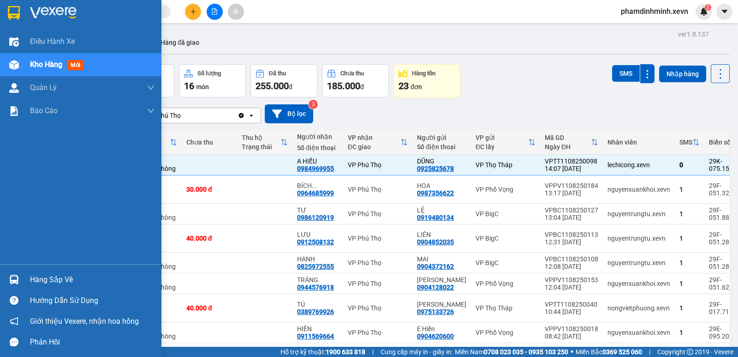
click at [28, 277] on div "Hàng sắp về" at bounding box center [81, 279] width 162 height 21
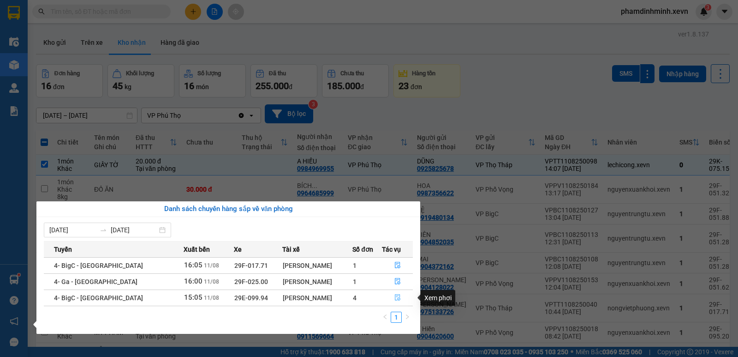
click at [395, 298] on icon "file-done" at bounding box center [398, 297] width 6 height 6
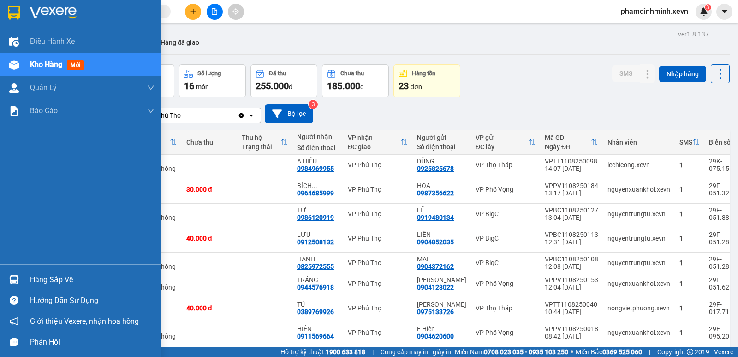
click at [19, 279] on div at bounding box center [14, 279] width 16 height 16
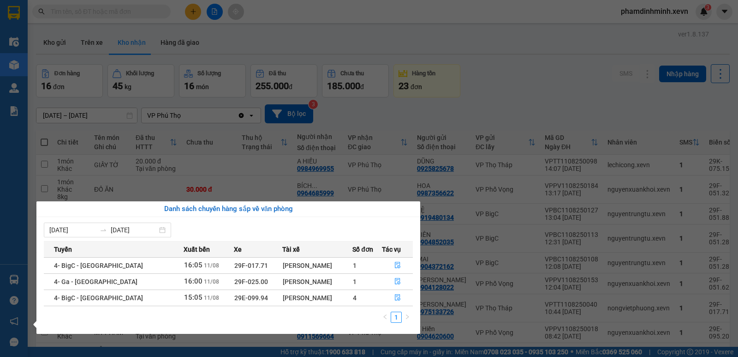
click at [522, 70] on section "Kết quả tìm kiếm ( 0 ) Bộ lọc No Data phamdinhminh.xevn 3 Điều hành xe Kho hàng…" at bounding box center [369, 178] width 738 height 357
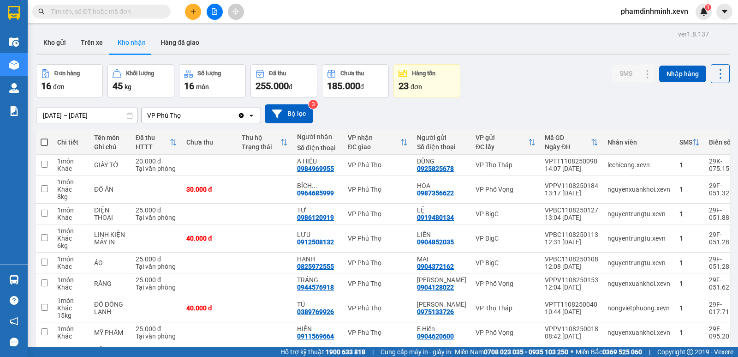
scroll to position [94, 0]
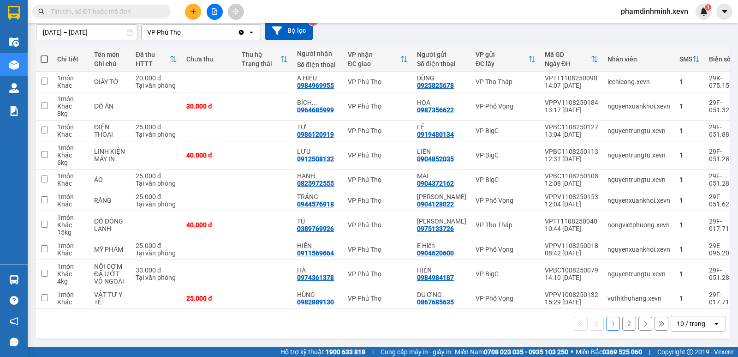
click at [623, 324] on button "2" at bounding box center [630, 324] width 14 height 14
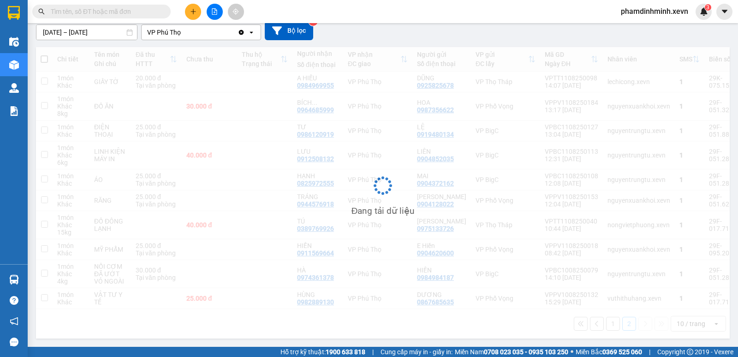
scroll to position [42, 0]
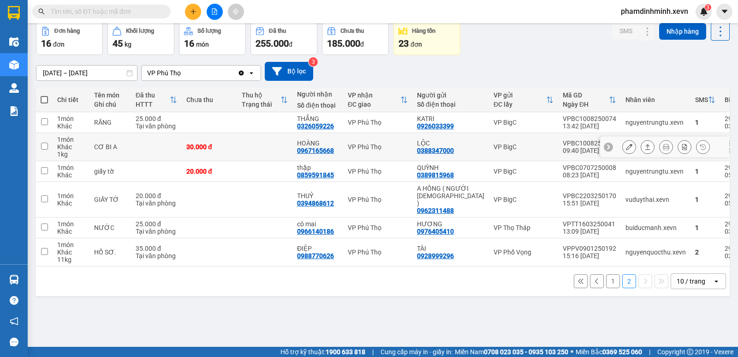
click at [563, 148] on div "09:40 [DATE]" at bounding box center [590, 150] width 54 height 7
checkbox input "true"
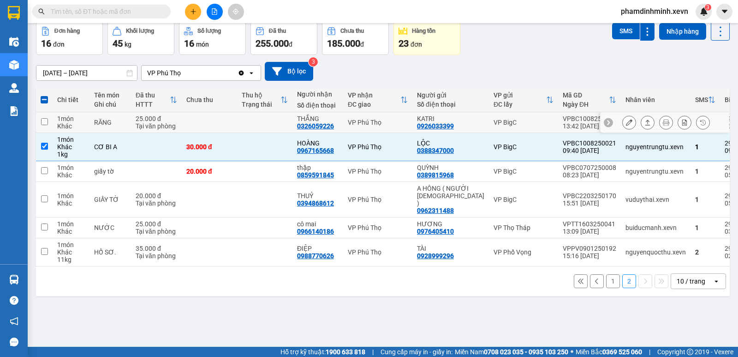
click at [498, 121] on div "VP BigC" at bounding box center [524, 122] width 60 height 7
checkbox input "true"
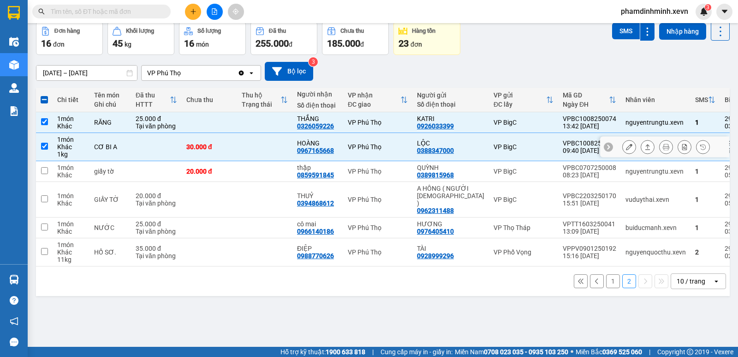
scroll to position [0, 0]
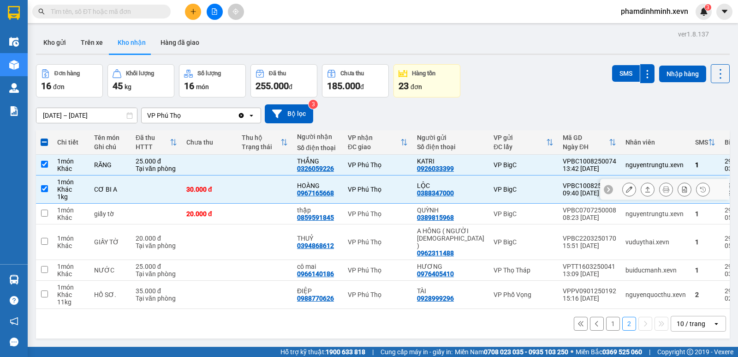
click at [144, 194] on td at bounding box center [156, 189] width 51 height 28
checkbox input "false"
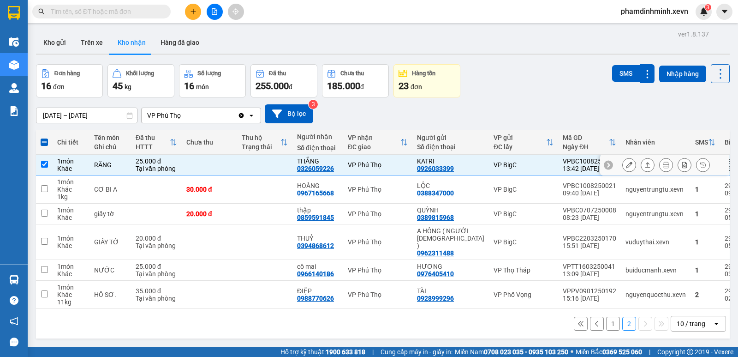
click at [177, 162] on div "25.000 đ" at bounding box center [157, 160] width 42 height 7
checkbox input "false"
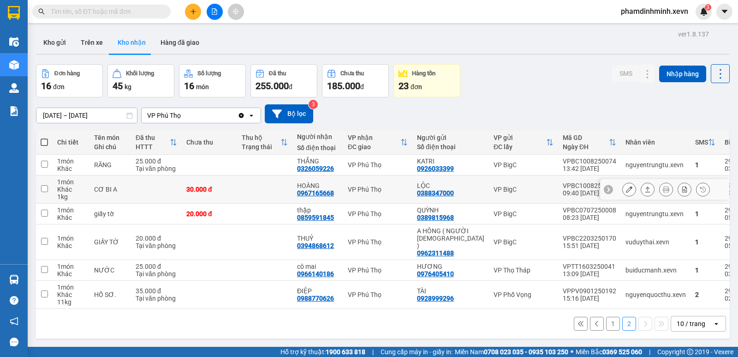
click at [147, 188] on td at bounding box center [156, 189] width 51 height 28
checkbox input "true"
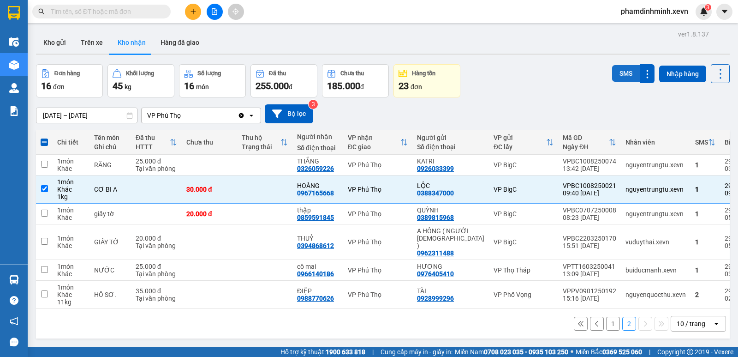
click at [614, 72] on button "SMS" at bounding box center [626, 73] width 28 height 17
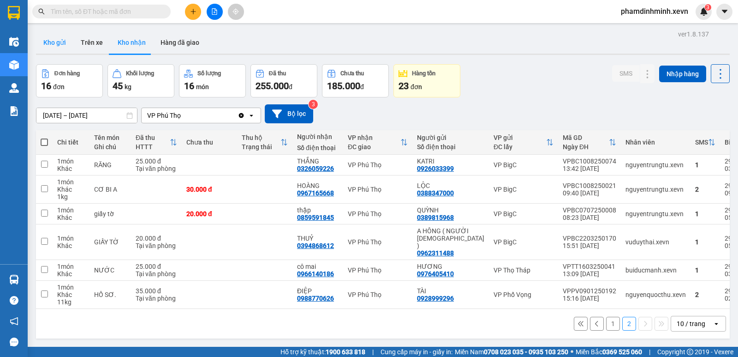
click at [60, 42] on button "Kho gửi" at bounding box center [54, 42] width 37 height 22
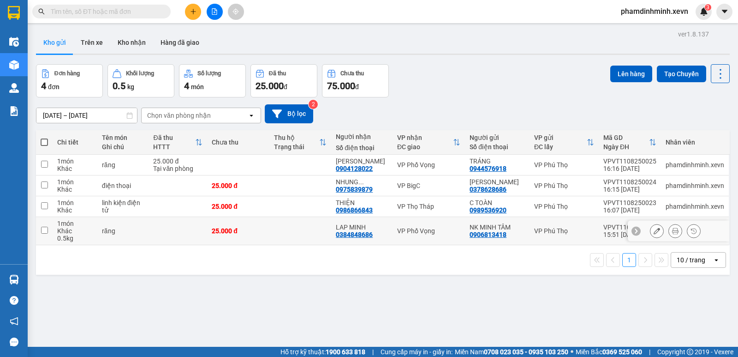
click at [425, 235] on td "VP Phố Vọng" at bounding box center [429, 231] width 72 height 28
checkbox input "true"
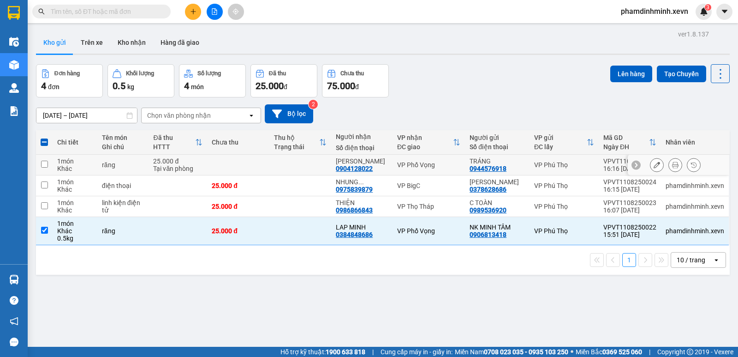
click at [431, 164] on div "VP Phố Vọng" at bounding box center [428, 164] width 63 height 7
checkbox input "true"
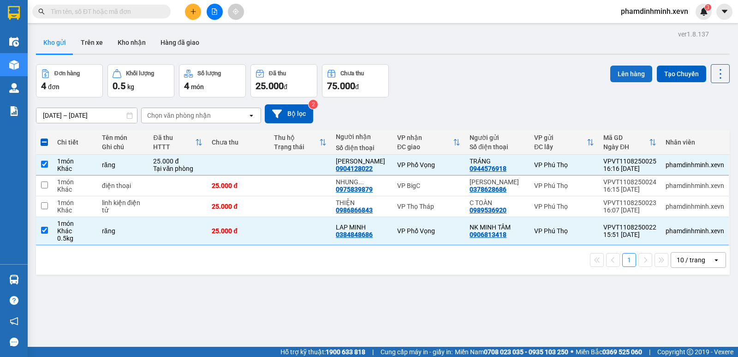
click at [626, 70] on button "Lên hàng" at bounding box center [632, 74] width 42 height 17
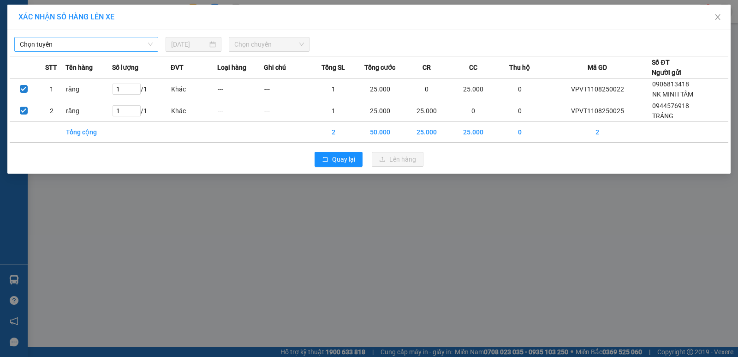
click at [130, 47] on span "Chọn tuyến" at bounding box center [86, 44] width 133 height 14
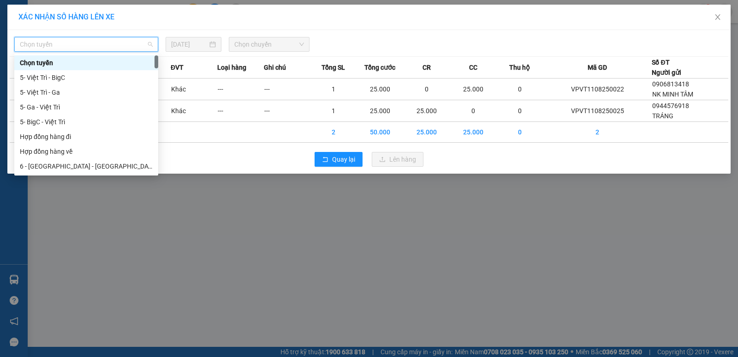
click at [364, 225] on div "XÁC NHẬN SỐ HÀNG LÊN XE Chọn tuyến [DATE] Chọn chuyến STT Tên hàng Số lượng ĐVT…" at bounding box center [369, 178] width 738 height 357
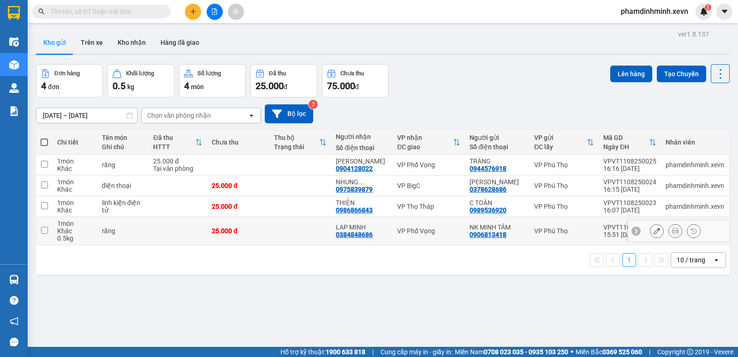
click at [409, 230] on div "VP Phố Vọng" at bounding box center [428, 230] width 63 height 7
checkbox input "true"
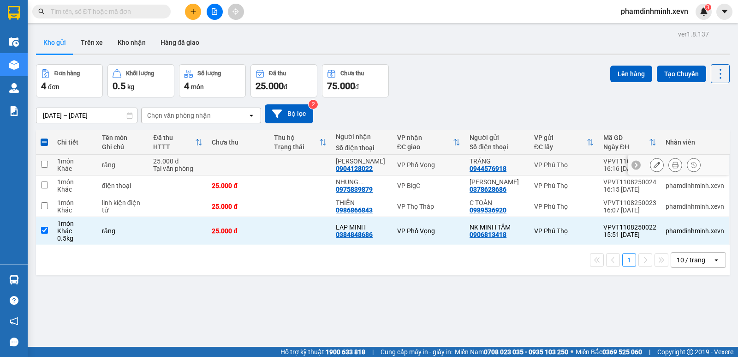
click at [422, 161] on div "VP Phố Vọng" at bounding box center [428, 164] width 63 height 7
checkbox input "true"
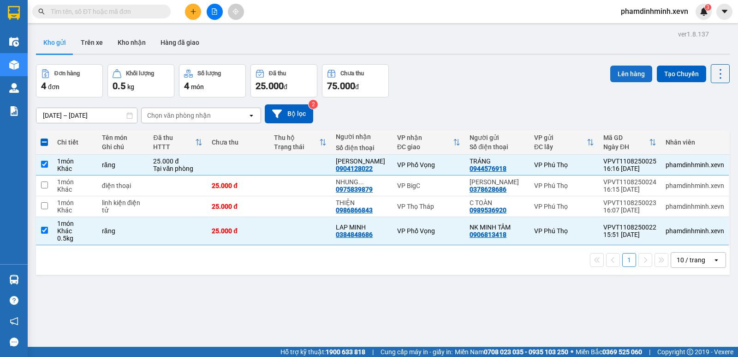
click at [622, 73] on button "Lên hàng" at bounding box center [632, 74] width 42 height 17
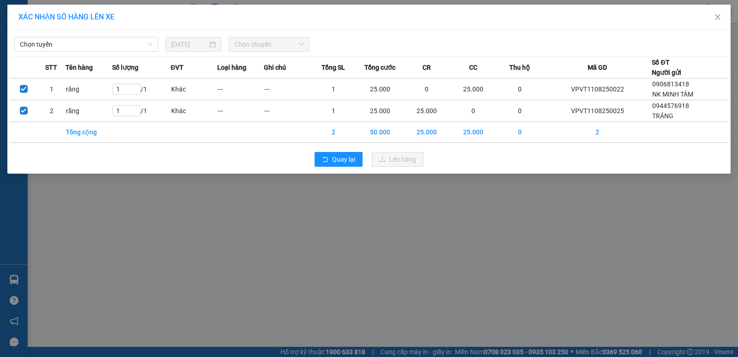
click at [88, 36] on div "Chọn tuyến [DATE] Chọn chuyến" at bounding box center [369, 41] width 719 height 19
click at [88, 41] on span "Chọn tuyến" at bounding box center [86, 44] width 133 height 14
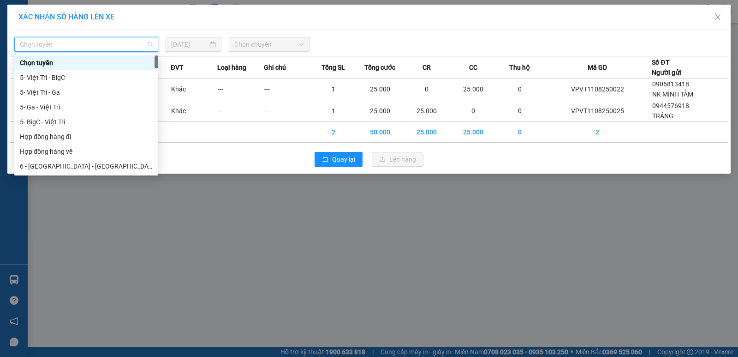
type input "4"
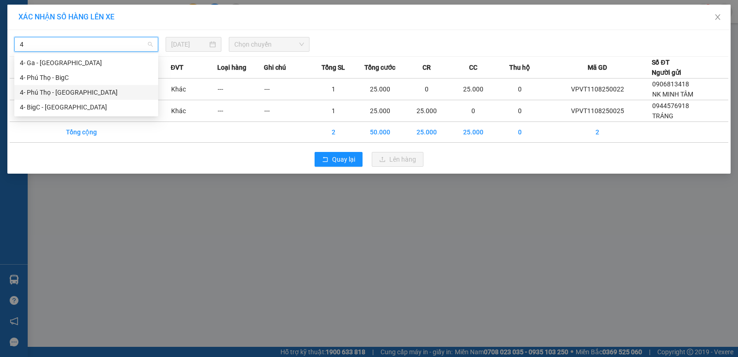
click at [70, 91] on div "4- Phú Thọ - [GEOGRAPHIC_DATA]" at bounding box center [86, 92] width 133 height 10
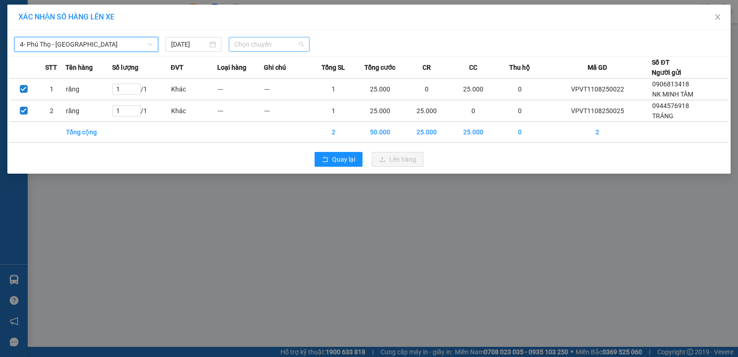
click at [279, 45] on span "Chọn chuyến" at bounding box center [269, 44] width 70 height 14
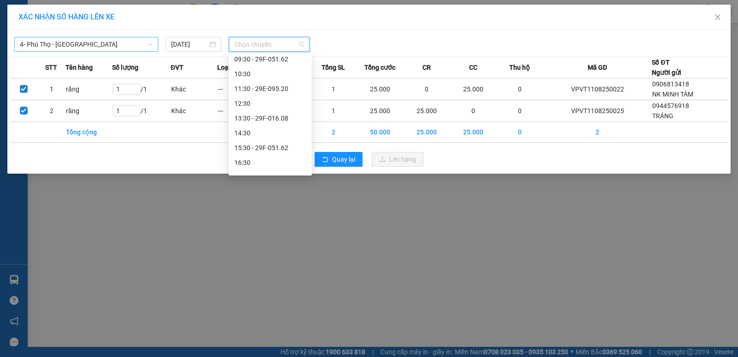
scroll to position [133, 0]
click at [255, 120] on div "16:30" at bounding box center [270, 122] width 72 height 10
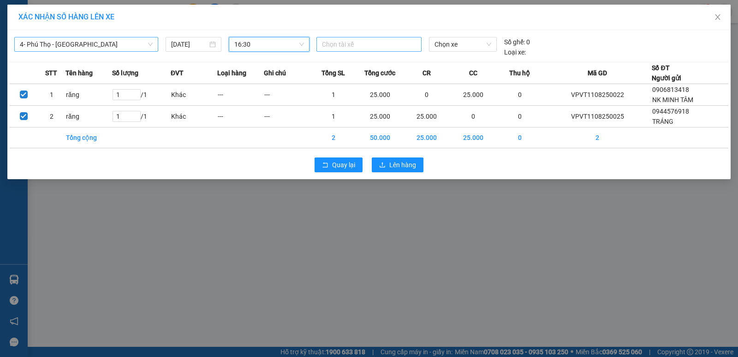
click at [342, 46] on div at bounding box center [369, 44] width 101 height 11
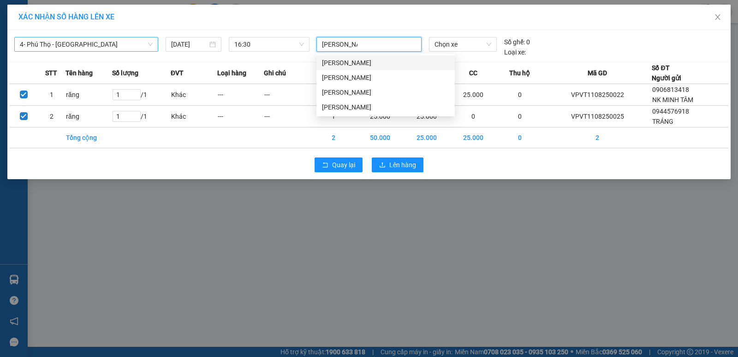
type input "[PERSON_NAME]"
click at [361, 105] on div "[PERSON_NAME]" at bounding box center [385, 107] width 127 height 10
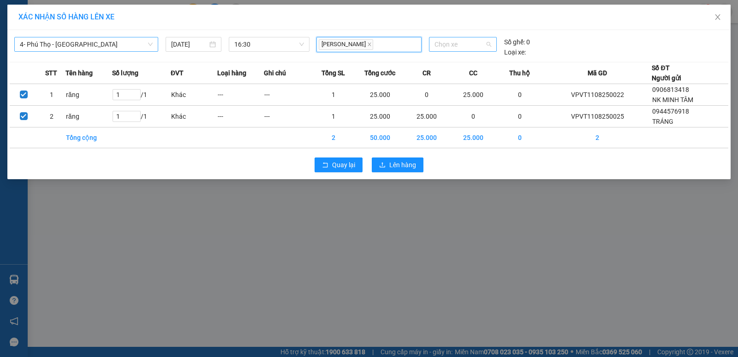
click at [459, 40] on span "Chọn xe" at bounding box center [463, 44] width 57 height 14
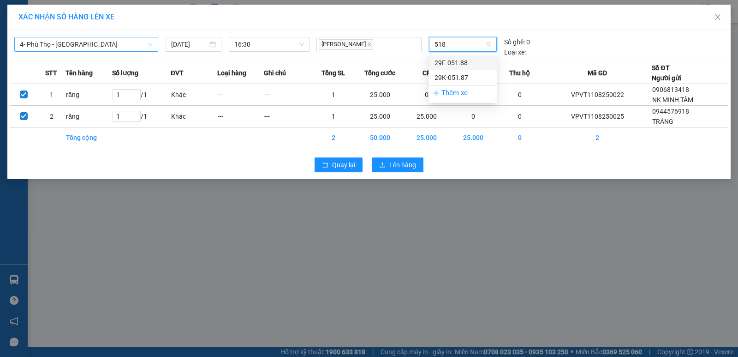
type input "5188"
click at [457, 65] on div "29F-051.88" at bounding box center [463, 63] width 57 height 10
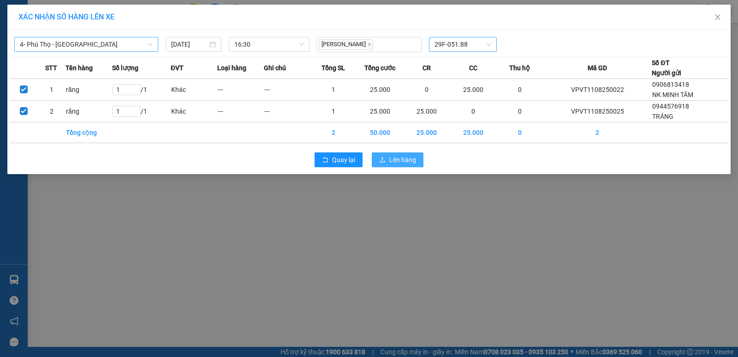
click at [403, 160] on span "Lên hàng" at bounding box center [402, 160] width 27 height 10
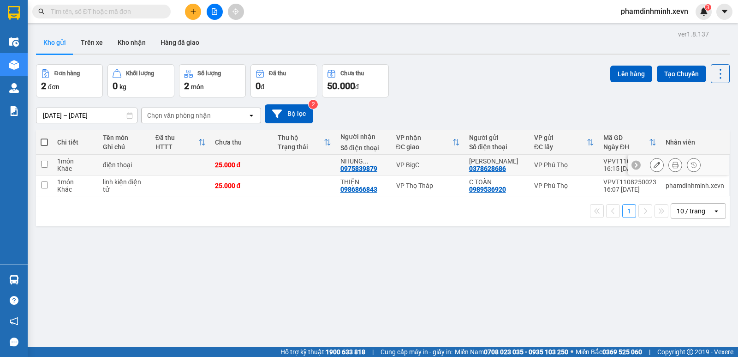
drag, startPoint x: 195, startPoint y: 163, endPoint x: 195, endPoint y: 180, distance: 16.6
click at [195, 163] on td at bounding box center [181, 165] width 60 height 21
checkbox input "true"
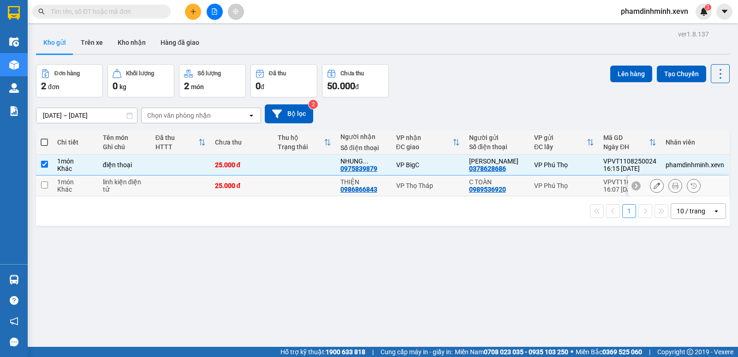
click at [195, 182] on td at bounding box center [181, 185] width 60 height 21
checkbox input "true"
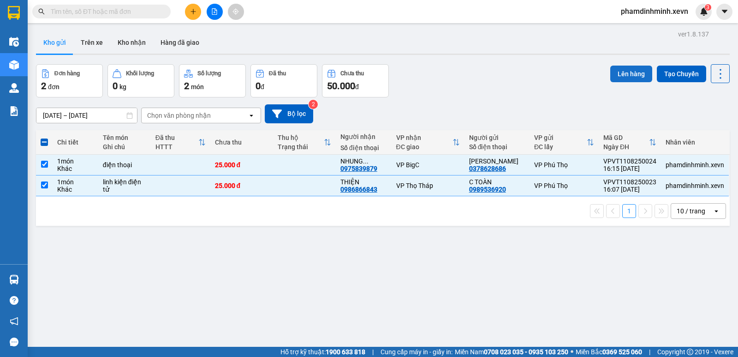
click at [618, 72] on button "Lên hàng" at bounding box center [632, 74] width 42 height 17
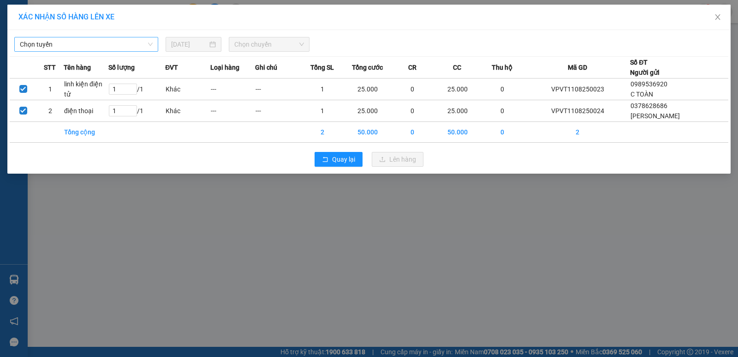
click at [105, 44] on span "Chọn tuyến" at bounding box center [86, 44] width 133 height 14
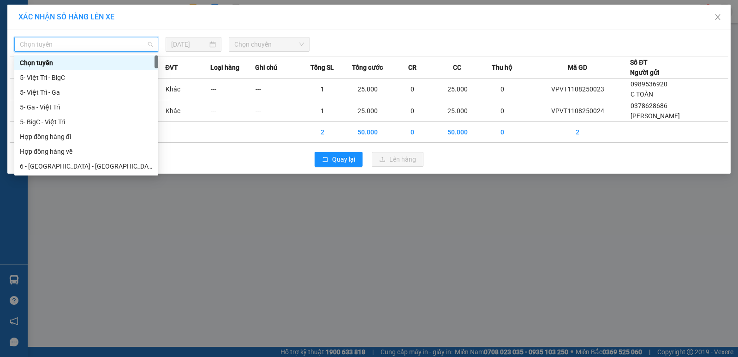
type input "4"
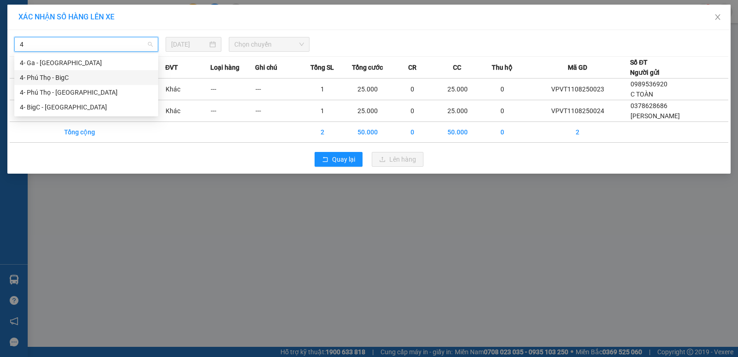
click at [84, 73] on div "4- Phú Thọ - BigC" at bounding box center [86, 77] width 133 height 10
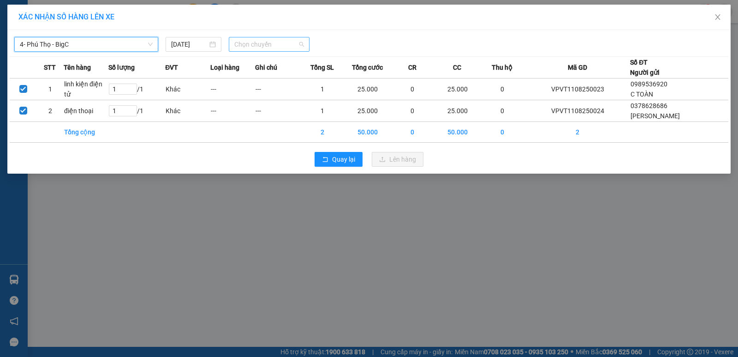
click at [263, 48] on span "Chọn chuyến" at bounding box center [269, 44] width 70 height 14
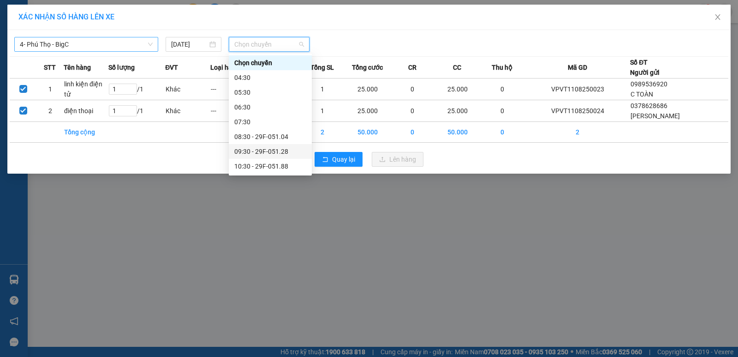
scroll to position [133, 0]
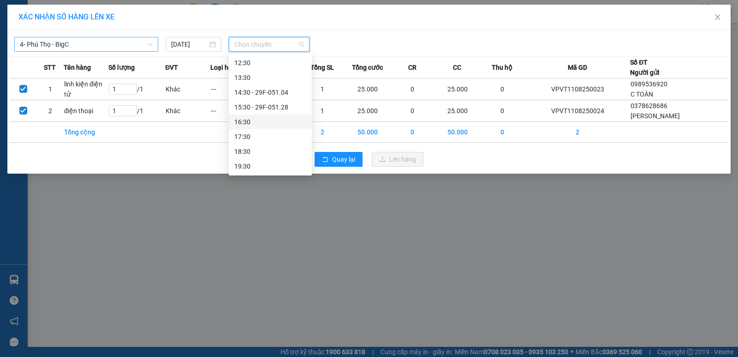
click at [258, 119] on div "16:30" at bounding box center [270, 122] width 72 height 10
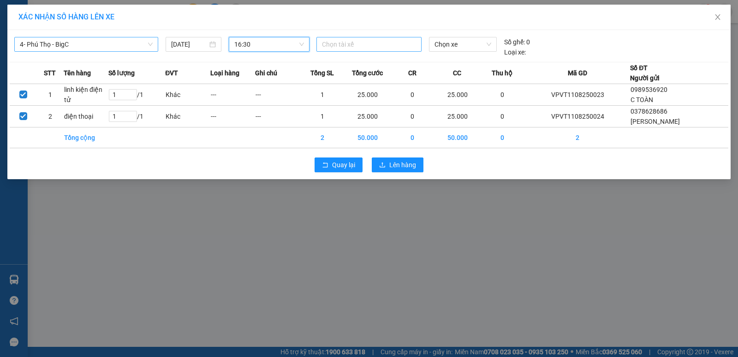
click at [350, 47] on div at bounding box center [369, 44] width 101 height 11
click at [356, 42] on div at bounding box center [369, 44] width 101 height 11
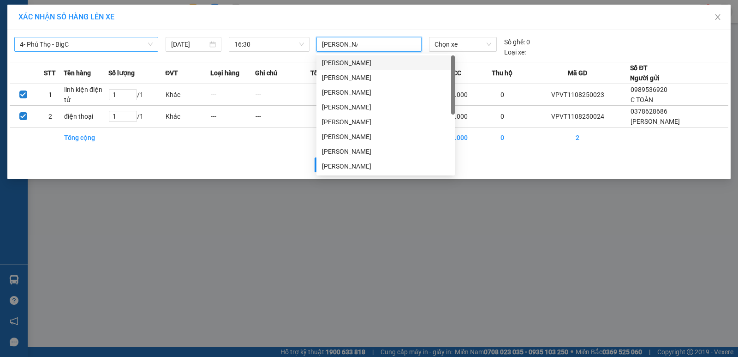
type input "[PERSON_NAME]"
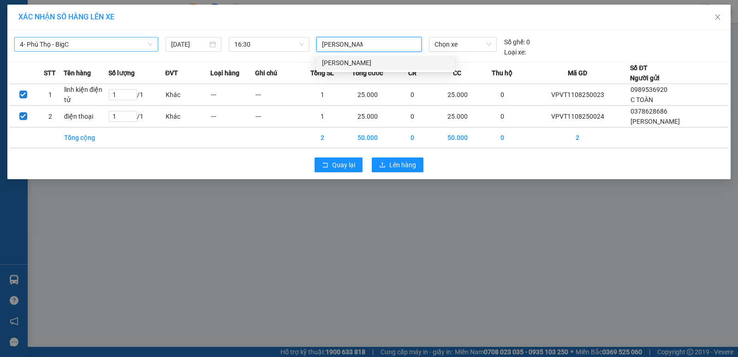
click at [371, 62] on div "[PERSON_NAME]" at bounding box center [385, 63] width 127 height 10
drag, startPoint x: 462, startPoint y: 50, endPoint x: 462, endPoint y: 44, distance: 5.5
click at [462, 48] on span "Chọn xe" at bounding box center [463, 44] width 57 height 14
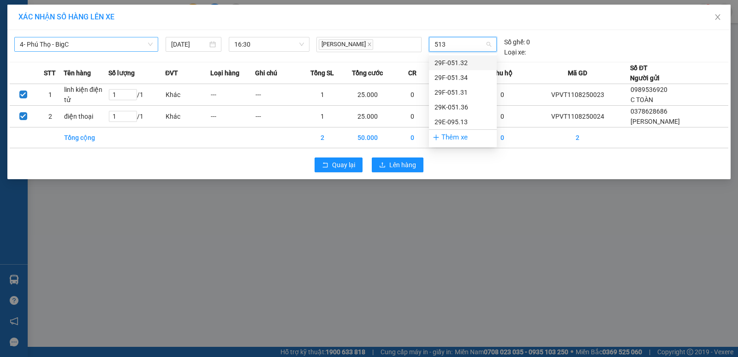
type input "5132"
click at [458, 58] on div "29F-051.32" at bounding box center [463, 63] width 57 height 10
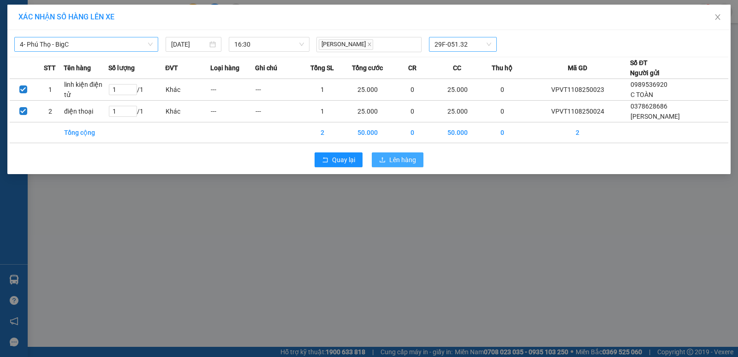
click at [414, 163] on span "Lên hàng" at bounding box center [402, 160] width 27 height 10
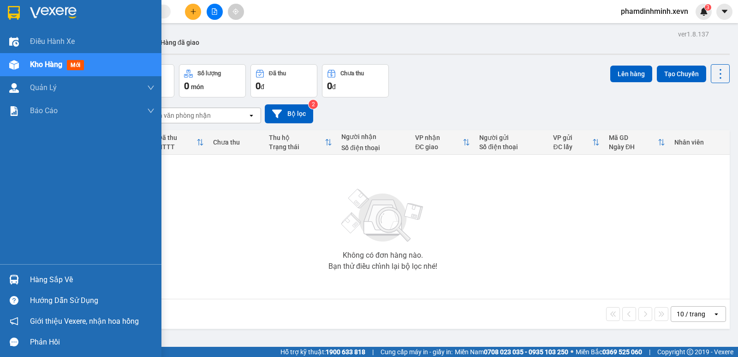
click at [12, 285] on div at bounding box center [14, 279] width 16 height 16
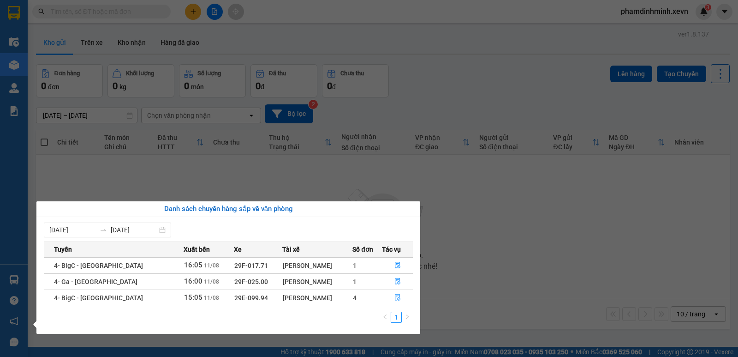
click at [179, 179] on section "Kết quả tìm kiếm ( 0 ) Bộ lọc No Data phamdinhminh.xevn 3 Điều hành xe Kho hàng…" at bounding box center [369, 178] width 738 height 357
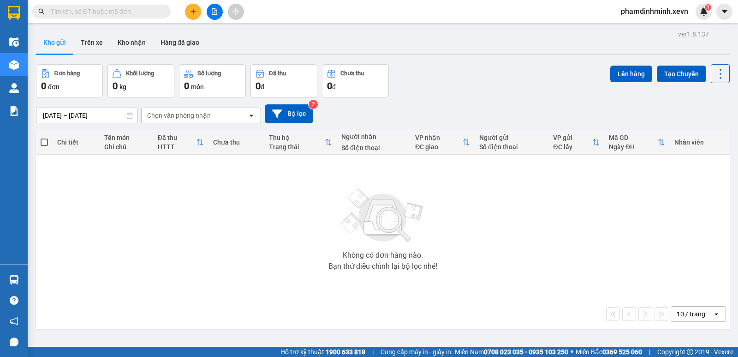
click at [54, 45] on button "Kho gửi" at bounding box center [54, 42] width 37 height 22
click at [123, 42] on button "Kho nhận" at bounding box center [131, 42] width 43 height 22
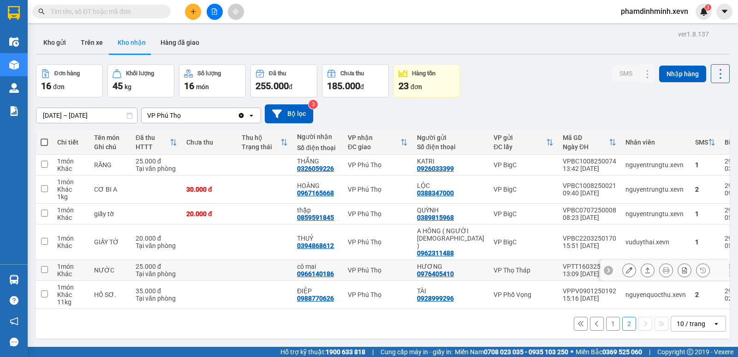
scroll to position [42, 0]
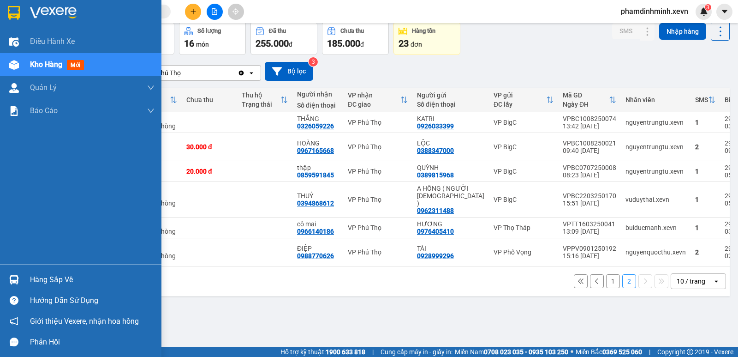
click at [20, 279] on div at bounding box center [14, 279] width 16 height 16
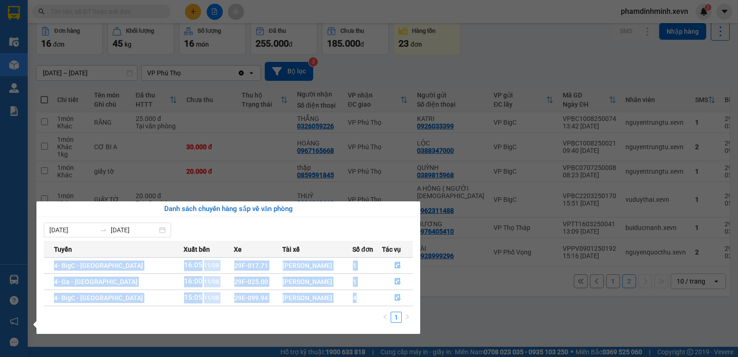
drag, startPoint x: 318, startPoint y: 293, endPoint x: 75, endPoint y: 275, distance: 244.3
click at [46, 262] on tbody "4- BigC - Phú Thọ 16:05 11/08 29F-017.71 Hà Văn Dũng 1 4- Ga - Phú Thọ 16:00 11…" at bounding box center [228, 281] width 369 height 48
click at [107, 287] on td "4- Ga - Phú Thọ" at bounding box center [113, 281] width 139 height 16
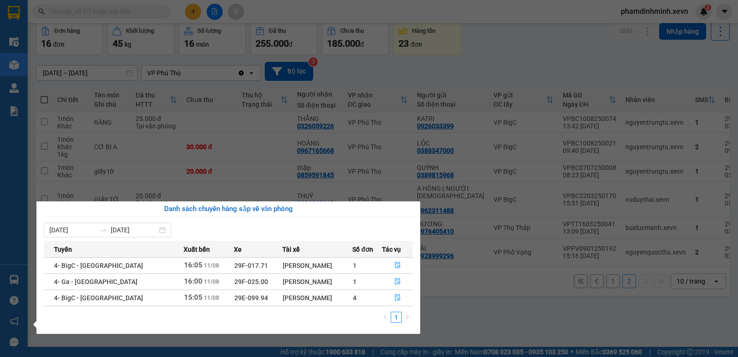
click at [19, 163] on div "Điều hành xe Kho hàng mới Quản Lý Quản lý chuyến Quản lý giao nhận mới Quản lý …" at bounding box center [14, 178] width 28 height 357
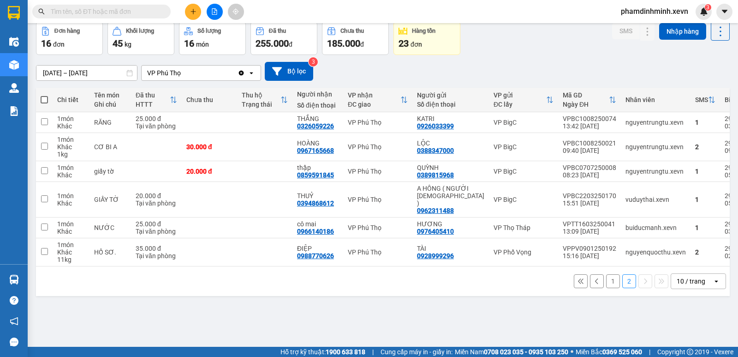
click at [289, 302] on div "ver 1.8.137 Kho gửi Trên xe Kho nhận Hàng đã giao Đơn hàng 16 đơn Khối lượng 45…" at bounding box center [382, 163] width 701 height 357
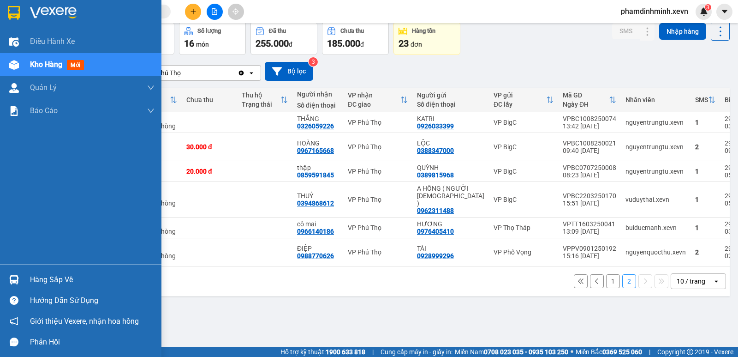
click at [36, 281] on div "Hàng sắp về" at bounding box center [92, 280] width 125 height 14
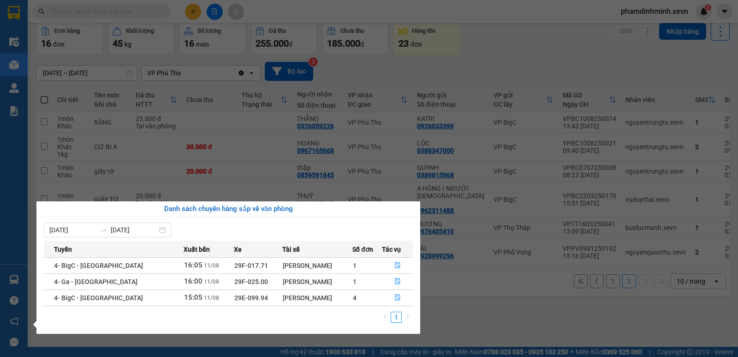
click at [523, 68] on section "Kết quả tìm kiếm ( 0 ) Bộ lọc No Data phamdinhminh.xevn 3 Điều hành xe Kho hàng…" at bounding box center [369, 178] width 738 height 357
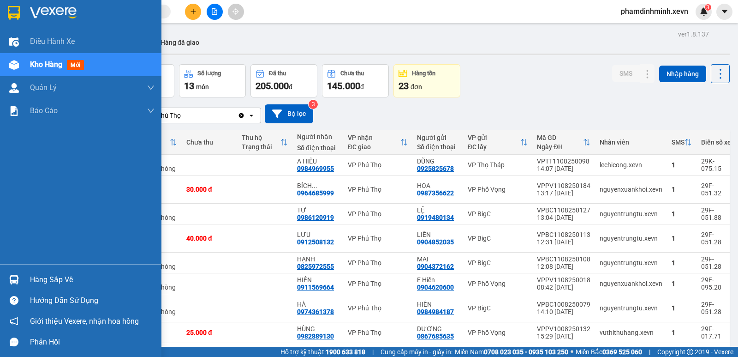
click at [48, 277] on div "Hàng sắp về" at bounding box center [92, 280] width 125 height 14
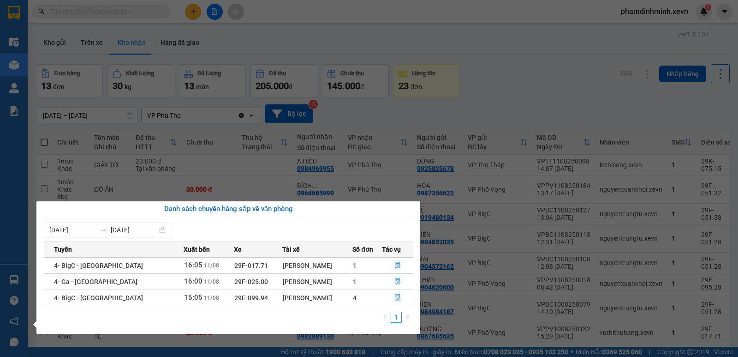
click at [502, 109] on section "Kết quả tìm kiếm ( 0 ) Bộ lọc No Data phamdinhminh.xevn 3 Điều hành xe Kho hàng…" at bounding box center [369, 178] width 738 height 357
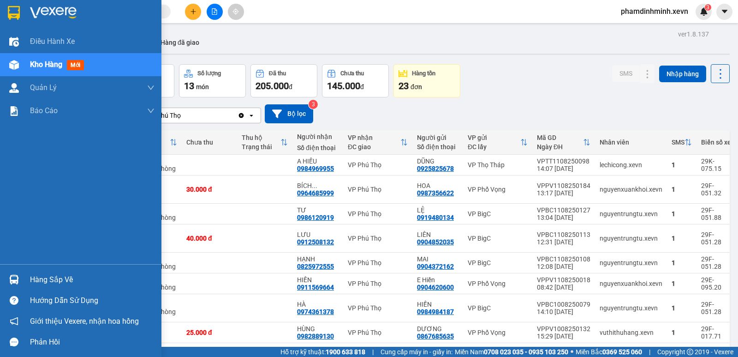
click at [43, 283] on div "Hàng sắp về" at bounding box center [92, 280] width 125 height 14
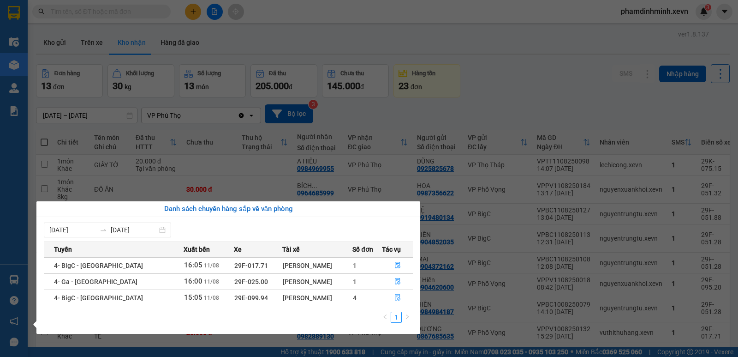
drag, startPoint x: 518, startPoint y: 88, endPoint x: 519, endPoint y: 80, distance: 7.4
click at [520, 87] on section "Kết quả tìm kiếm ( 0 ) Bộ lọc No Data phamdinhminh.xevn 3 Điều hành xe Kho hàng…" at bounding box center [369, 178] width 738 height 357
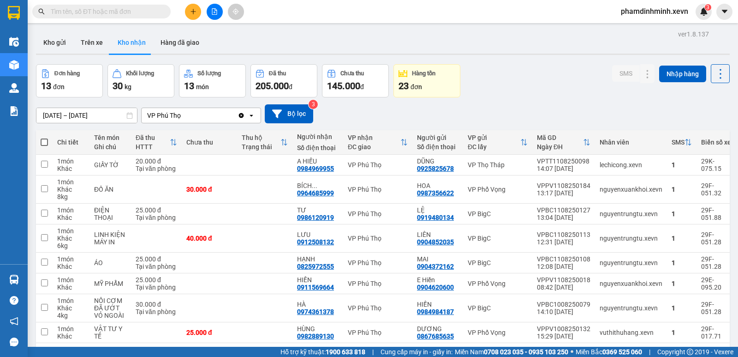
drag, startPoint x: 90, startPoint y: 15, endPoint x: 244, endPoint y: 16, distance: 154.1
click at [90, 14] on input "text" at bounding box center [105, 11] width 109 height 10
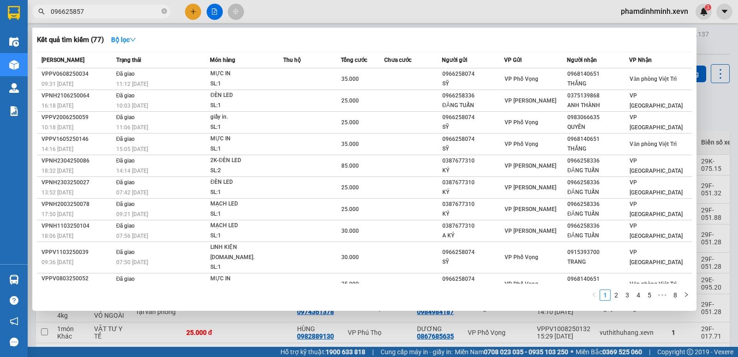
type input "0966258570"
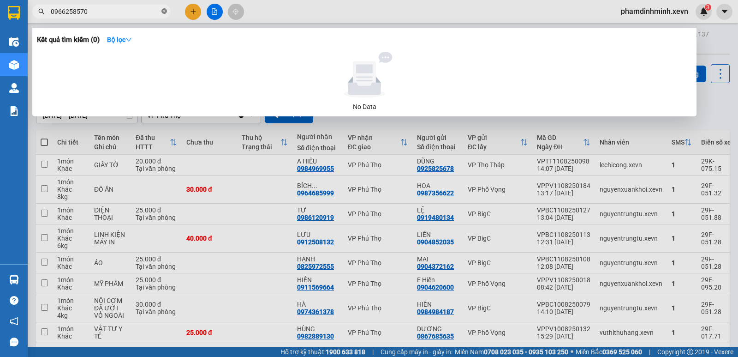
click at [166, 12] on icon "close-circle" at bounding box center [165, 11] width 6 height 6
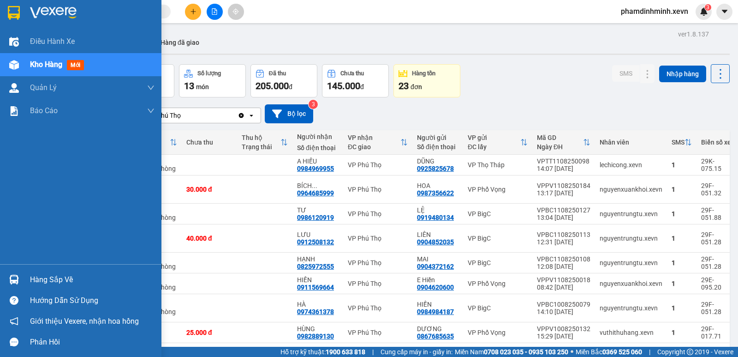
click at [20, 276] on div at bounding box center [14, 279] width 16 height 16
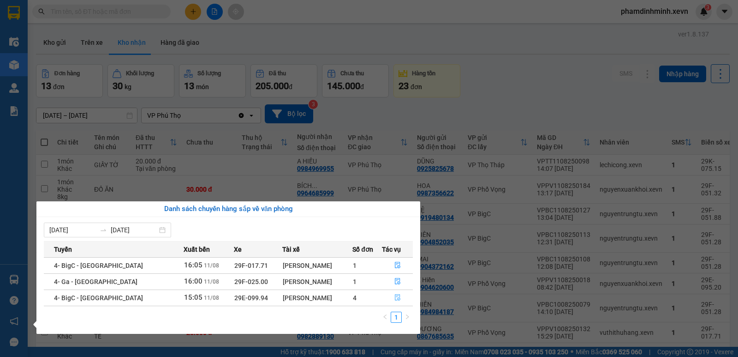
click at [396, 296] on icon "file-done" at bounding box center [398, 297] width 6 height 6
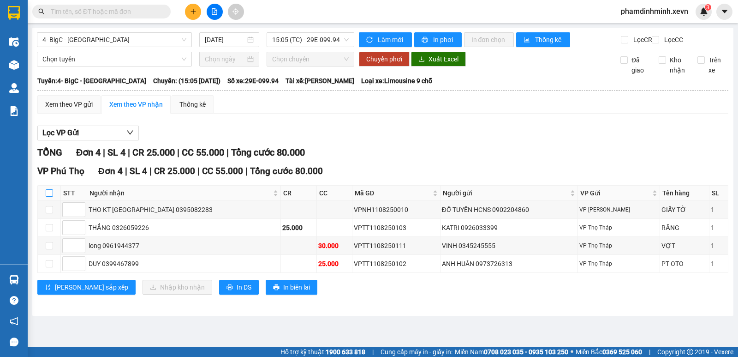
click at [48, 197] on input "checkbox" at bounding box center [49, 192] width 7 height 7
checkbox input "true"
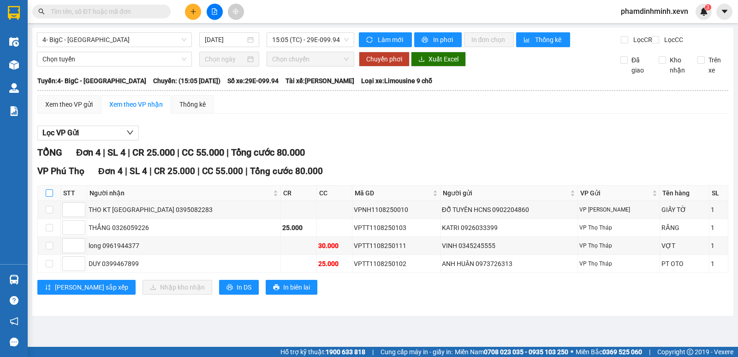
checkbox input "true"
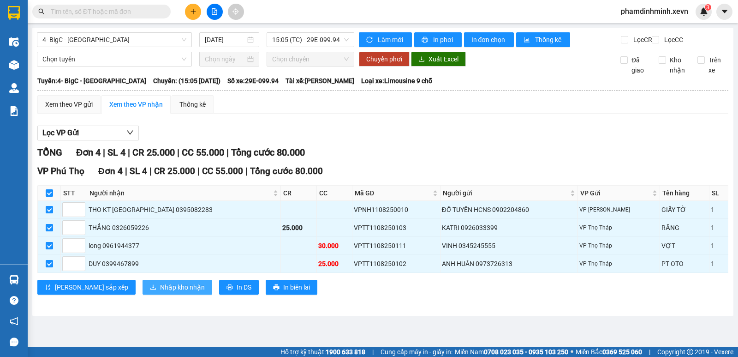
click at [160, 292] on span "Nhập kho nhận" at bounding box center [182, 287] width 45 height 10
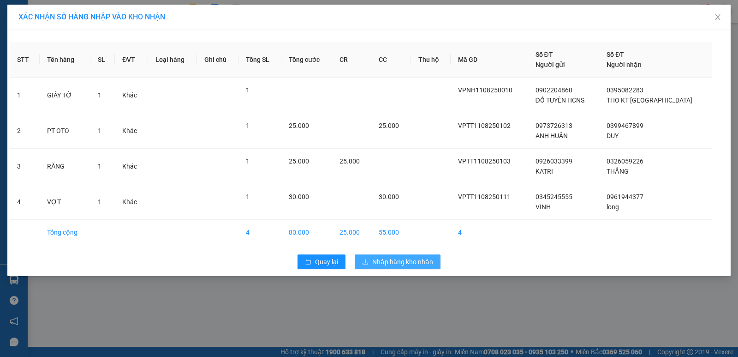
click at [402, 262] on span "Nhập hàng kho nhận" at bounding box center [402, 262] width 61 height 10
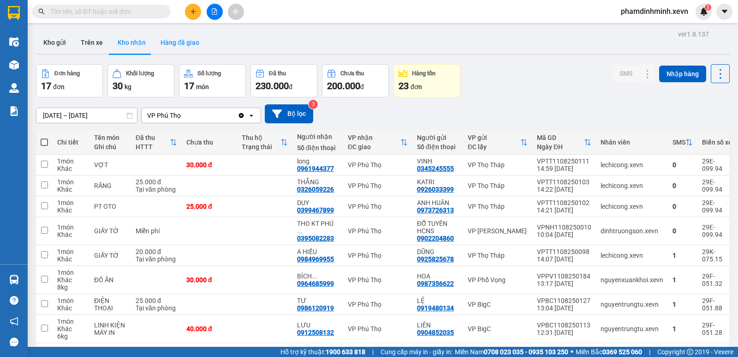
click at [190, 45] on button "Hàng đã giao" at bounding box center [180, 42] width 54 height 22
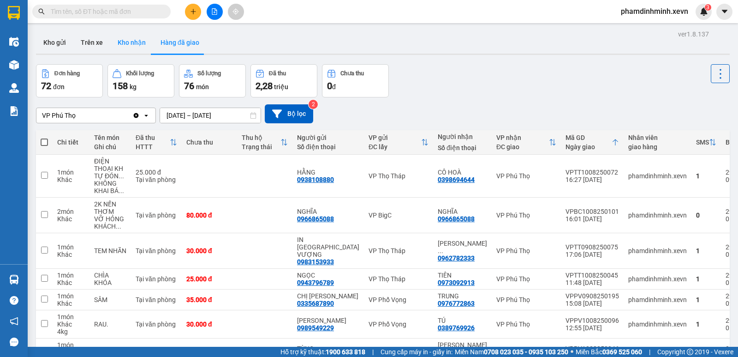
click at [127, 44] on button "Kho nhận" at bounding box center [131, 42] width 43 height 22
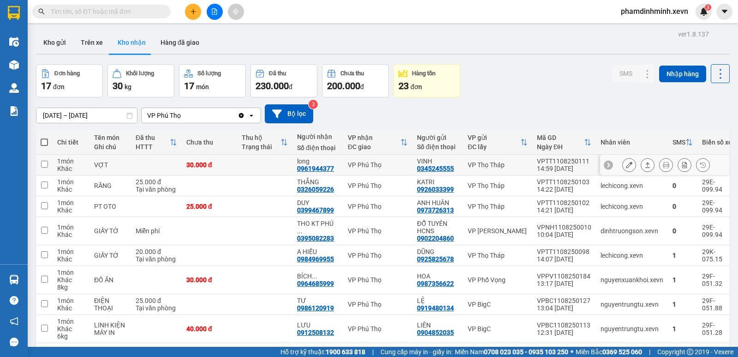
click at [241, 165] on td at bounding box center [264, 165] width 55 height 21
checkbox input "true"
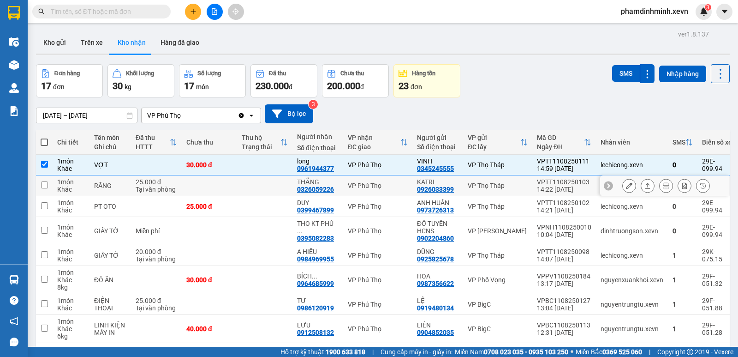
click at [242, 185] on td at bounding box center [264, 185] width 55 height 21
checkbox input "true"
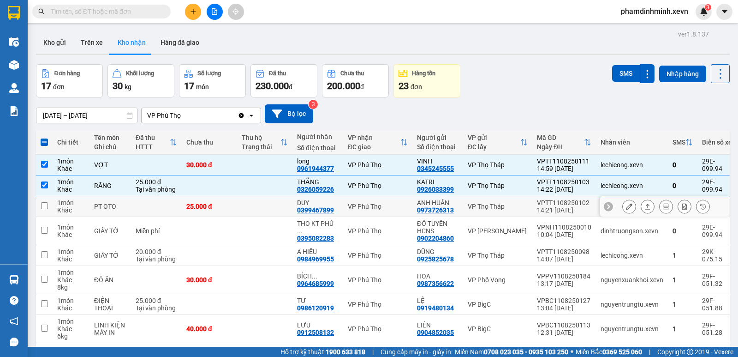
click at [244, 204] on td at bounding box center [264, 206] width 55 height 21
checkbox input "true"
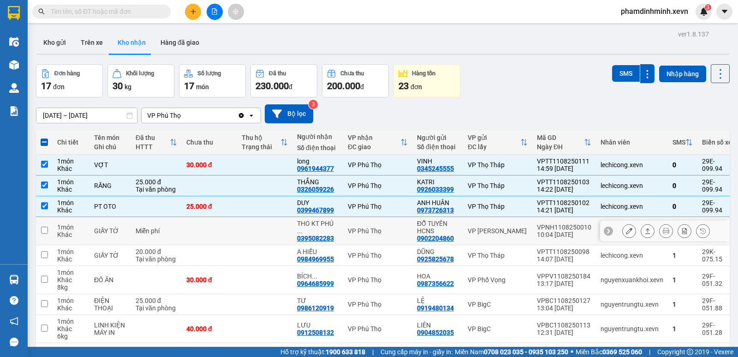
drag, startPoint x: 242, startPoint y: 226, endPoint x: 298, endPoint y: 196, distance: 63.4
click at [243, 226] on td at bounding box center [264, 231] width 55 height 28
checkbox input "true"
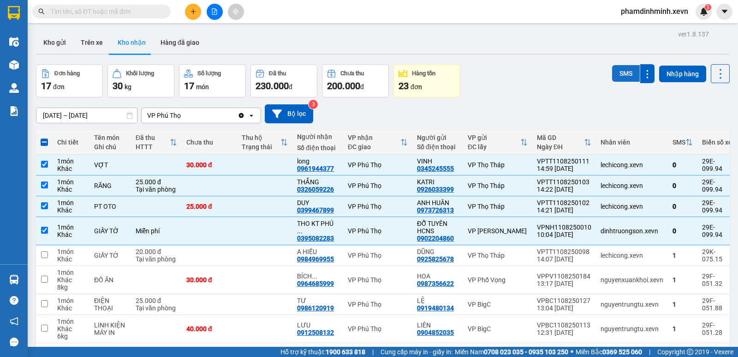
click at [619, 68] on button "SMS" at bounding box center [626, 73] width 28 height 17
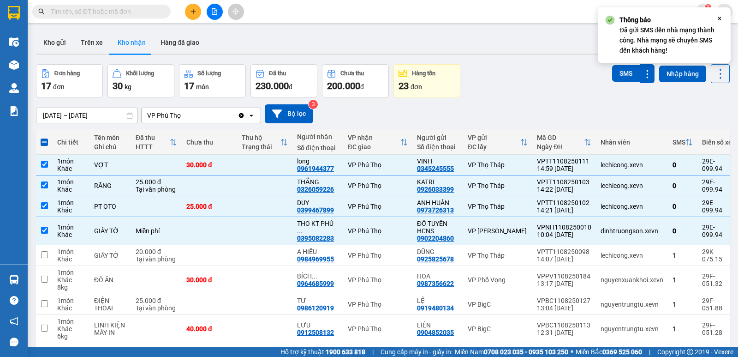
click at [533, 81] on div "Đơn hàng 17 đơn Khối lượng 30 kg Số lượng 17 món Đã thu 230.000 đ Chưa thu 200.…" at bounding box center [383, 80] width 694 height 33
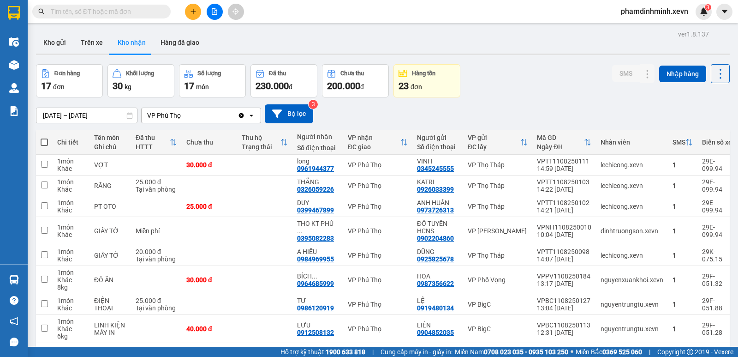
click at [530, 66] on div "Đơn hàng 17 đơn Khối lượng 30 kg Số lượng 17 món Đã thu 230.000 đ Chưa thu 200.…" at bounding box center [383, 80] width 694 height 33
click at [227, 231] on td at bounding box center [209, 231] width 55 height 28
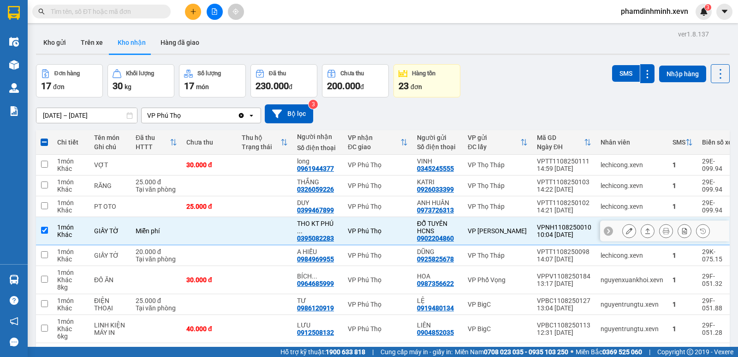
click at [235, 228] on td at bounding box center [209, 231] width 55 height 28
checkbox input "false"
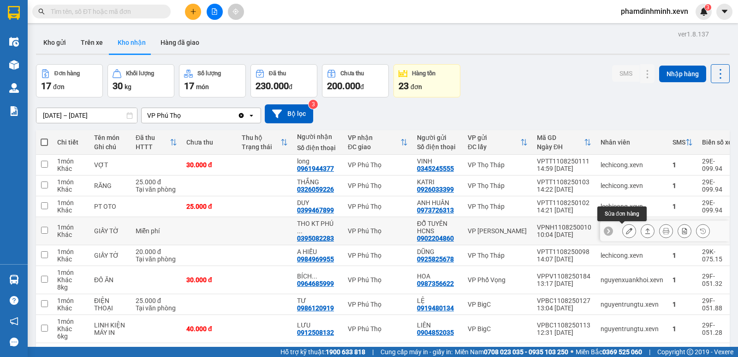
click at [626, 229] on icon at bounding box center [629, 231] width 6 height 6
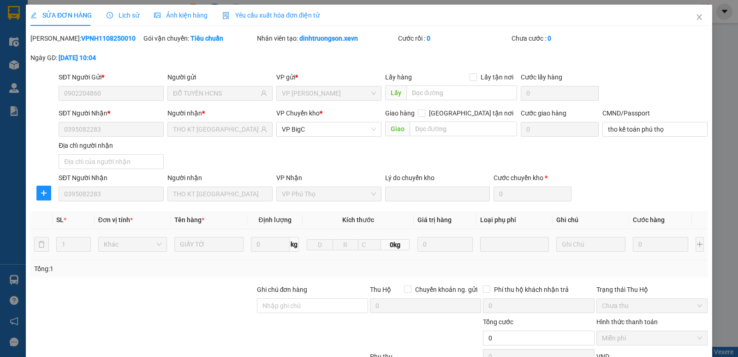
type input "0902204860"
type input "ĐỖ TUYÊN HCNS"
type input "0395082283"
type input "THO KT [GEOGRAPHIC_DATA]"
type input "tho kế toán phú thọ"
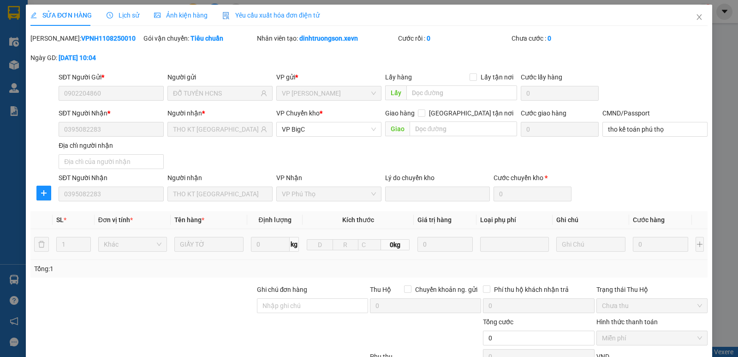
scroll to position [116, 0]
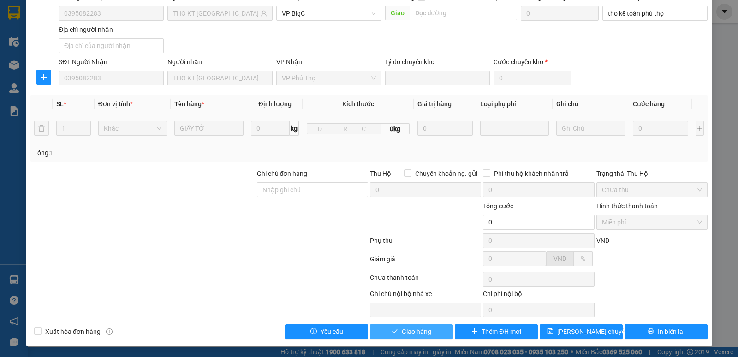
click at [402, 332] on span "Giao hàng" at bounding box center [417, 331] width 30 height 10
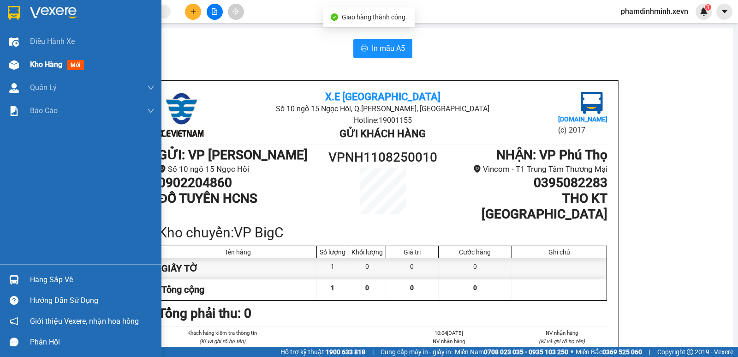
click at [41, 67] on span "Kho hàng" at bounding box center [46, 64] width 32 height 9
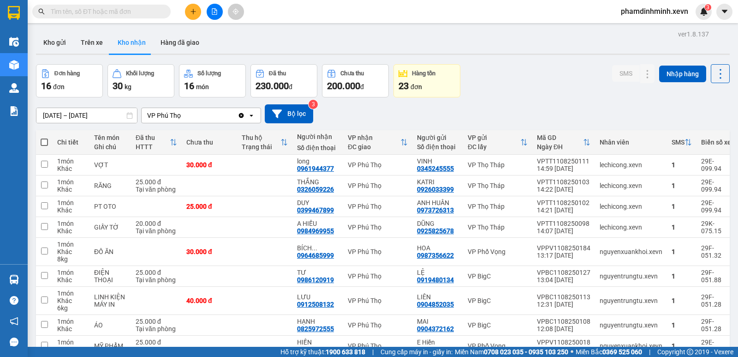
click at [193, 11] on icon "plus" at bounding box center [193, 11] width 6 height 6
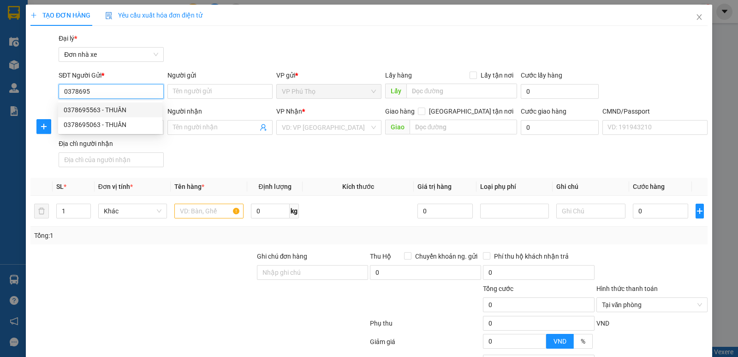
click at [114, 106] on div "0378695563 - THUẦN" at bounding box center [110, 110] width 93 height 10
type input "0378695563"
type input "THUẦN"
type input "0981137593"
type input "LINH"
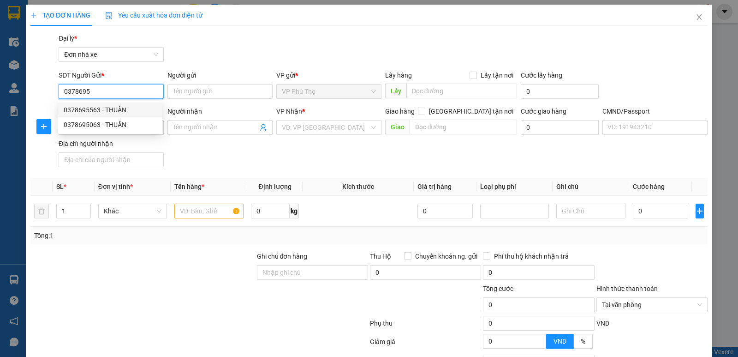
type input "A VŨ"
type input "0378695563"
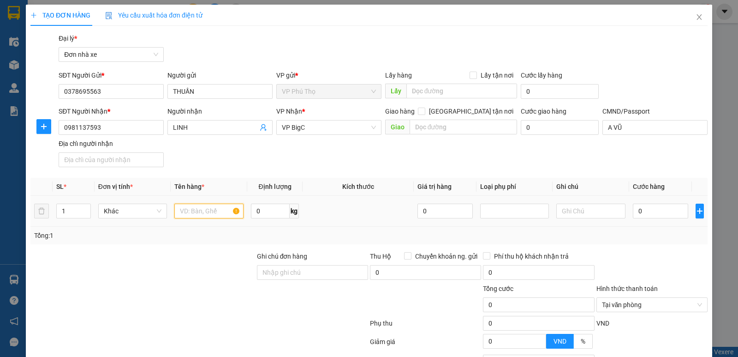
click at [205, 211] on input "text" at bounding box center [208, 211] width 69 height 15
type input "giấy tờ"
click at [344, 225] on td at bounding box center [358, 211] width 111 height 31
click at [639, 211] on input "0" at bounding box center [660, 211] width 55 height 15
drag, startPoint x: 639, startPoint y: 211, endPoint x: 630, endPoint y: 209, distance: 9.1
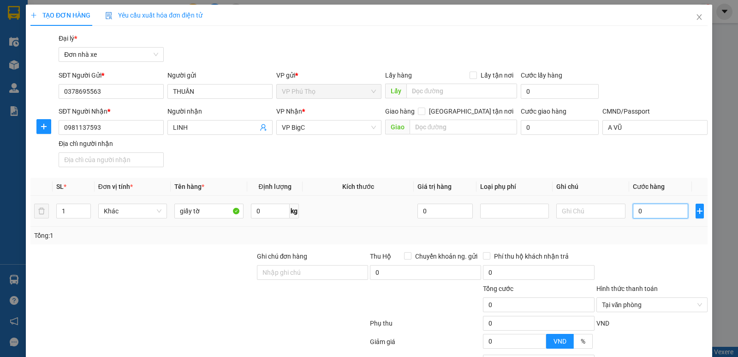
click at [640, 210] on input "0" at bounding box center [660, 211] width 55 height 15
type input "2"
type input "20"
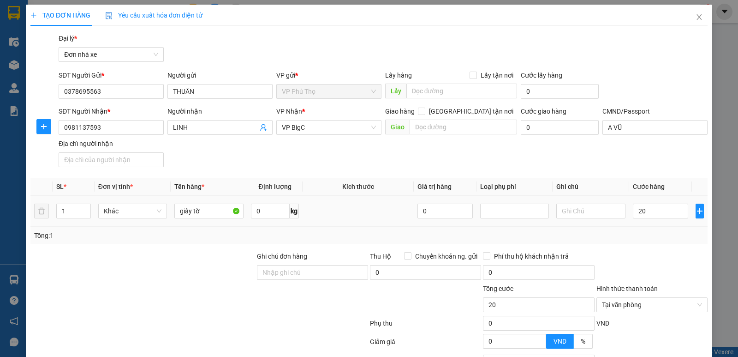
type input "20.000"
click at [629, 226] on td "20.000" at bounding box center [660, 211] width 63 height 31
click at [309, 130] on span "VP BigC" at bounding box center [329, 127] width 94 height 14
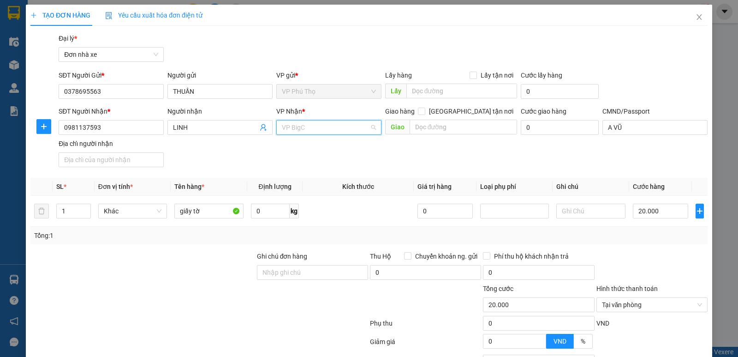
click at [309, 130] on span "VP BigC" at bounding box center [329, 127] width 94 height 14
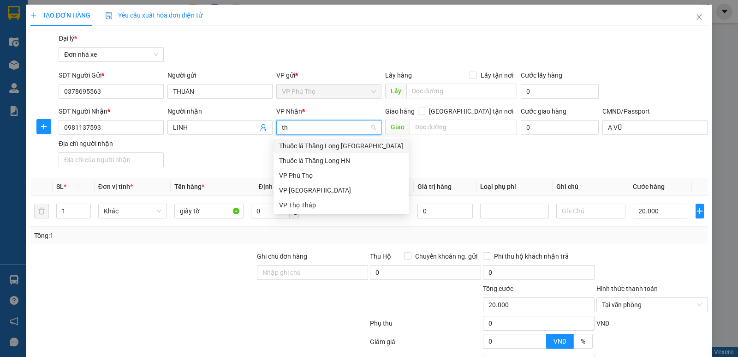
scroll to position [0, 0]
type input "t"
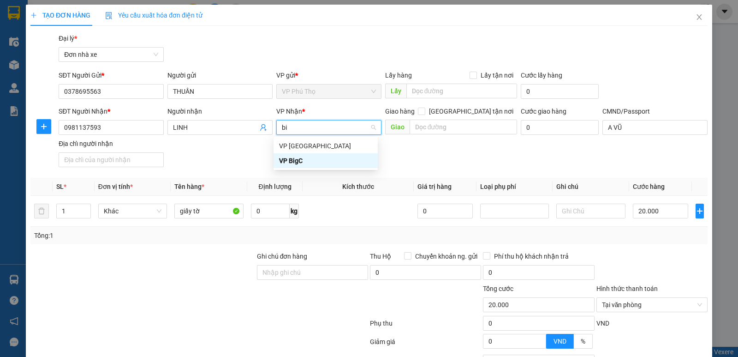
type input "big"
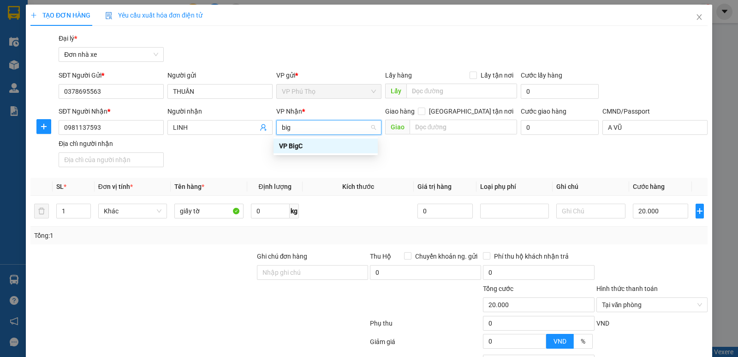
click at [299, 142] on div "VP BigC" at bounding box center [325, 146] width 93 height 10
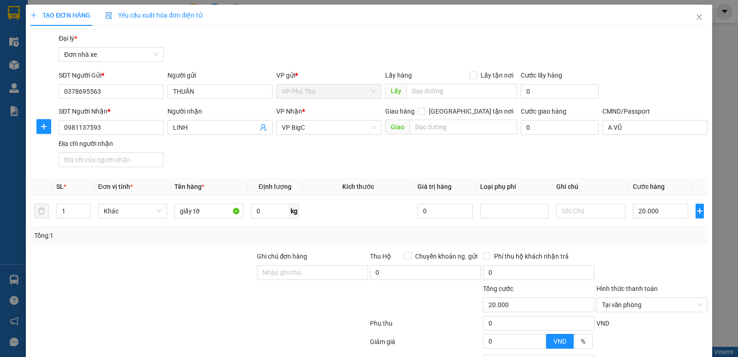
drag, startPoint x: 314, startPoint y: 152, endPoint x: 528, endPoint y: 291, distance: 254.8
click at [321, 156] on div "SĐT Người Nhận * 0981137593 Người nhận LINH VP Nhận * VP BigC Giao hàng Giao tậ…" at bounding box center [383, 138] width 653 height 65
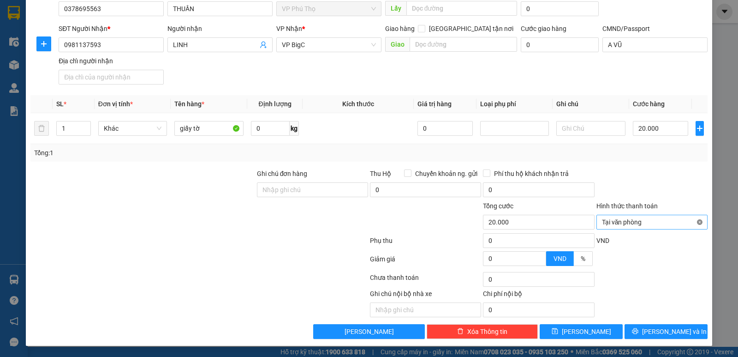
type input "20.000"
drag, startPoint x: 668, startPoint y: 327, endPoint x: 673, endPoint y: 327, distance: 5.1
click at [668, 327] on span "Lưu và In" at bounding box center [674, 331] width 65 height 10
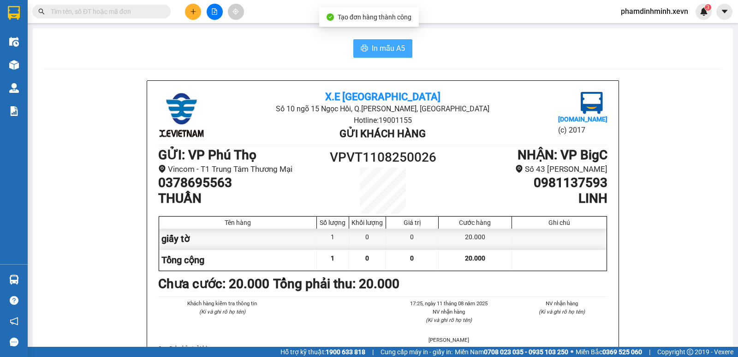
click at [378, 40] on button "In mẫu A5" at bounding box center [382, 48] width 59 height 18
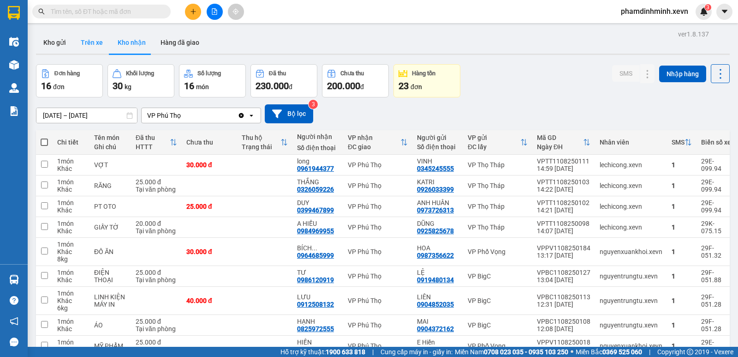
click at [95, 45] on button "Trên xe" at bounding box center [91, 42] width 37 height 22
type input "[DATE] – [DATE]"
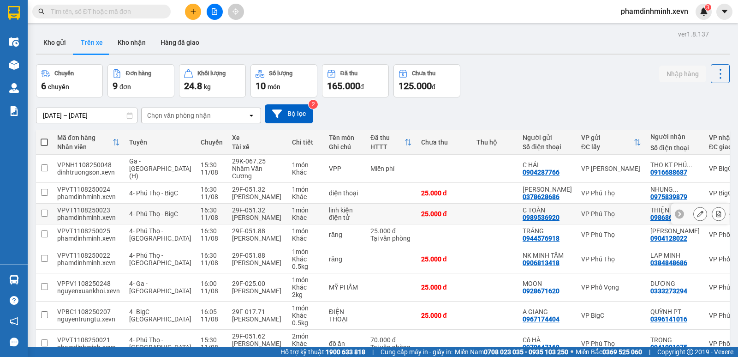
scroll to position [88, 0]
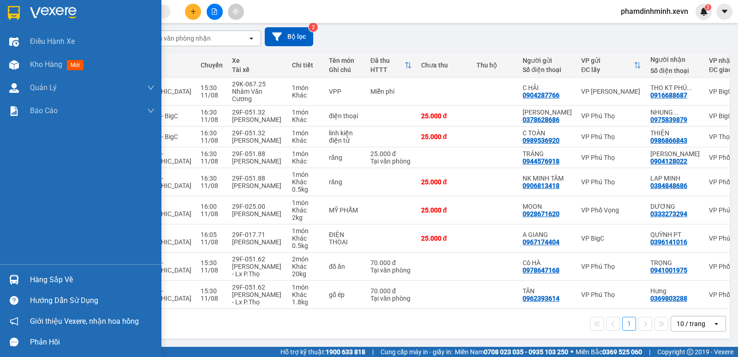
click at [13, 281] on img at bounding box center [14, 280] width 10 height 10
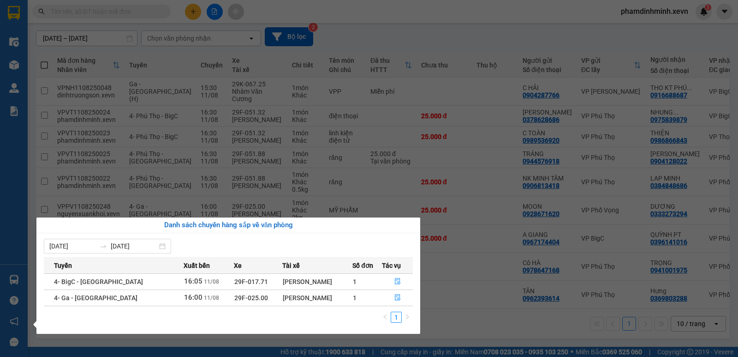
click at [458, 326] on section "Kết quả tìm kiếm ( 0 ) Bộ lọc No Data phamdinhminh.xevn 3 Điều hành xe Kho hàng…" at bounding box center [369, 178] width 738 height 357
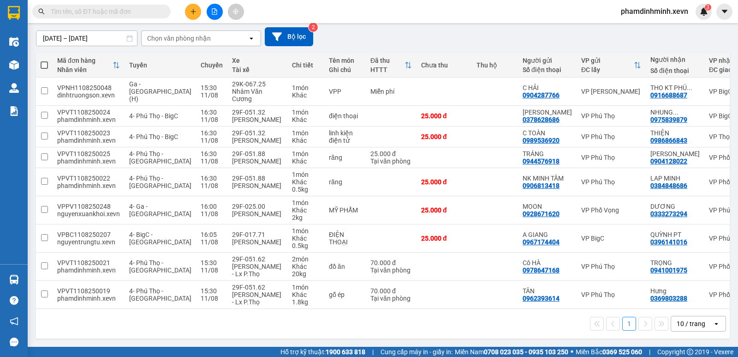
click at [82, 12] on input "text" at bounding box center [105, 11] width 109 height 10
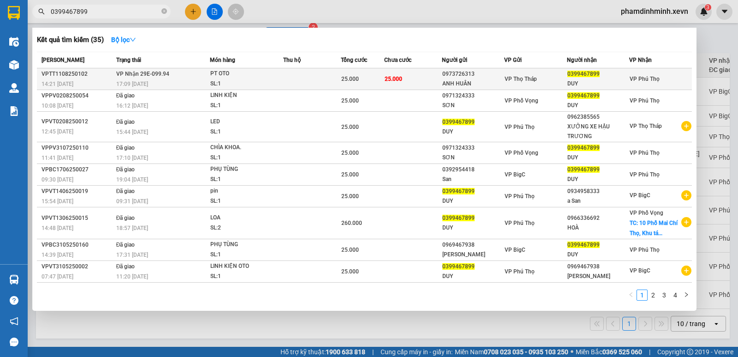
type input "0399467899"
click at [260, 73] on div "PT OTO" at bounding box center [244, 74] width 69 height 10
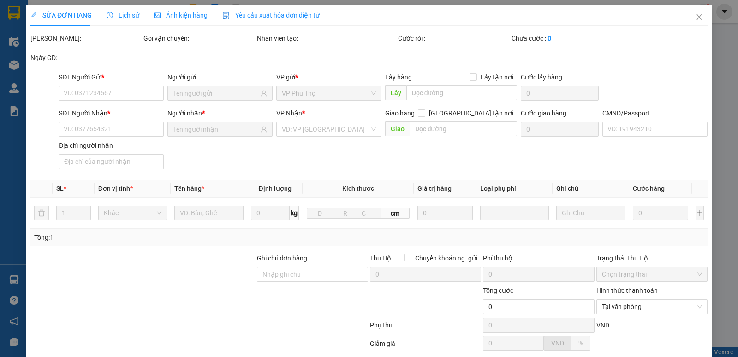
type input "0973726313"
type input "ANH HUÂN"
type input "0399467899"
type input "DUY"
type input "036192002590 NG THỊ THU HÀ"
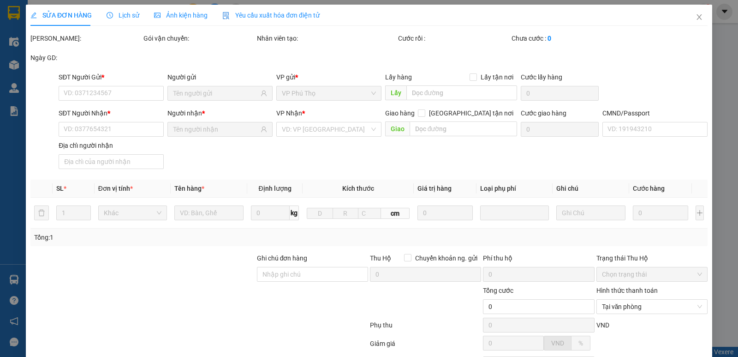
type input "25.000"
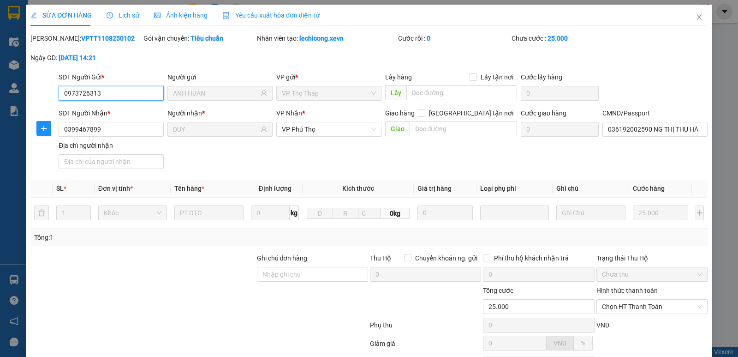
scroll to position [84, 0]
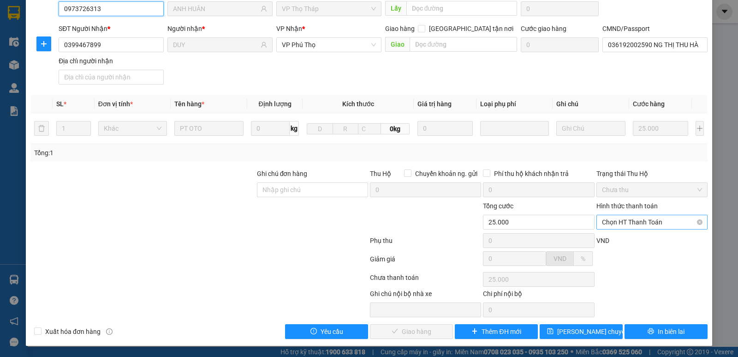
click at [647, 225] on span "Chọn HT Thanh Toán" at bounding box center [652, 222] width 100 height 14
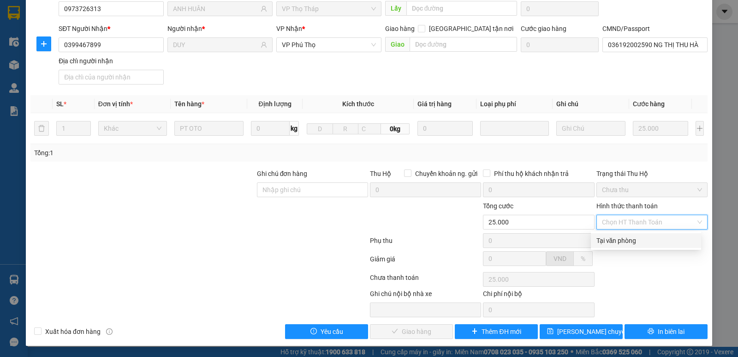
click at [639, 240] on div "Tại văn phòng" at bounding box center [646, 240] width 99 height 10
type input "0"
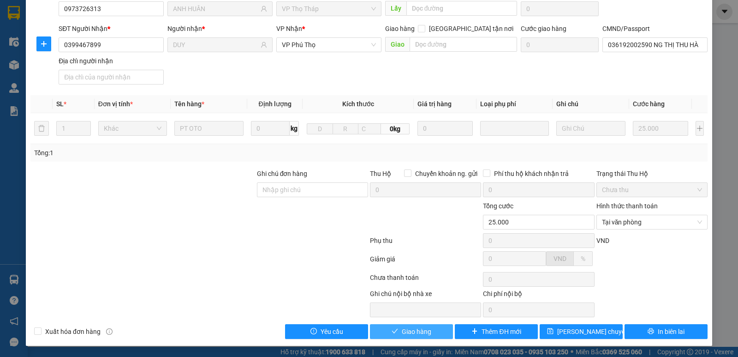
click at [409, 334] on span "Giao hàng" at bounding box center [417, 331] width 30 height 10
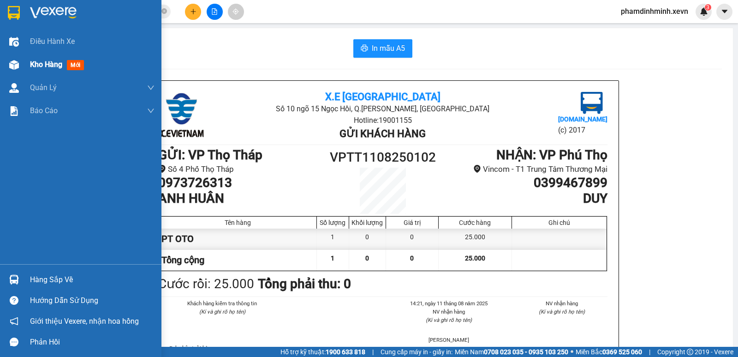
click at [40, 65] on span "Kho hàng" at bounding box center [46, 64] width 32 height 9
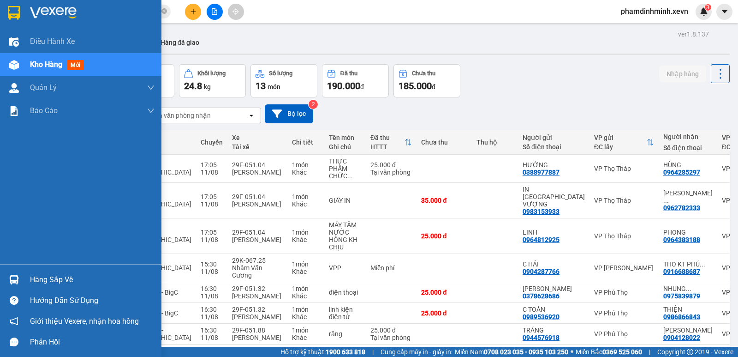
click at [18, 275] on div at bounding box center [14, 279] width 16 height 16
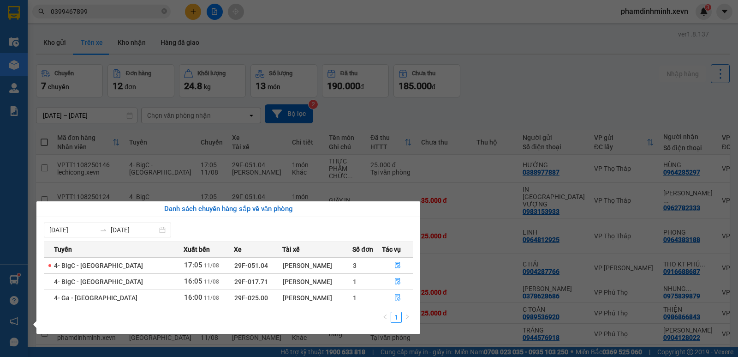
click at [470, 18] on section "Kết quả tìm kiếm ( 35 ) Bộ lọc Mã ĐH Trạng thái Món hàng Thu hộ Tổng cước Chưa …" at bounding box center [369, 178] width 738 height 357
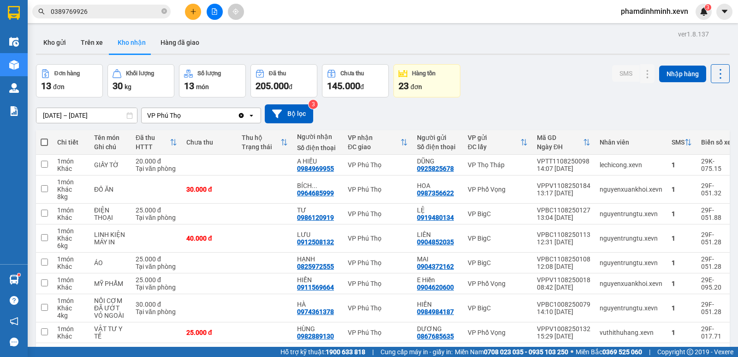
click at [120, 10] on input "0389769926" at bounding box center [105, 11] width 109 height 10
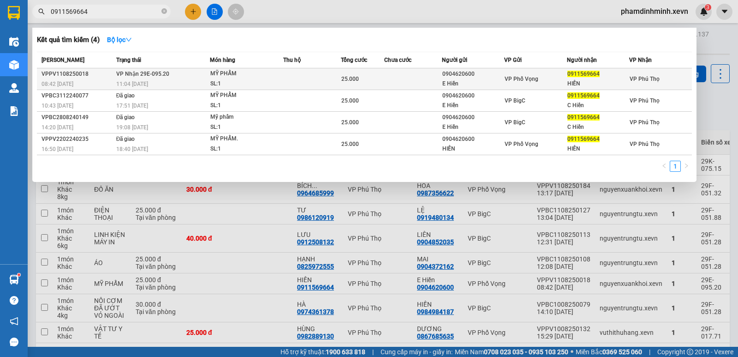
type input "0911569664"
click at [274, 80] on div "SL: 1" at bounding box center [244, 84] width 69 height 10
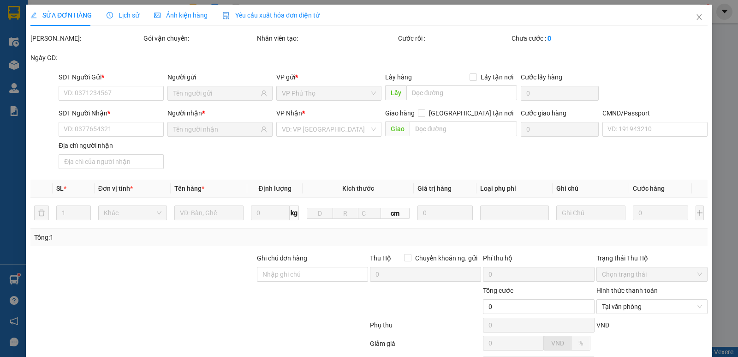
type input "0904620600"
type input "E Hiền"
type input "0911569664"
type input "HIỀN"
type input "[PERSON_NAME] 034302002762"
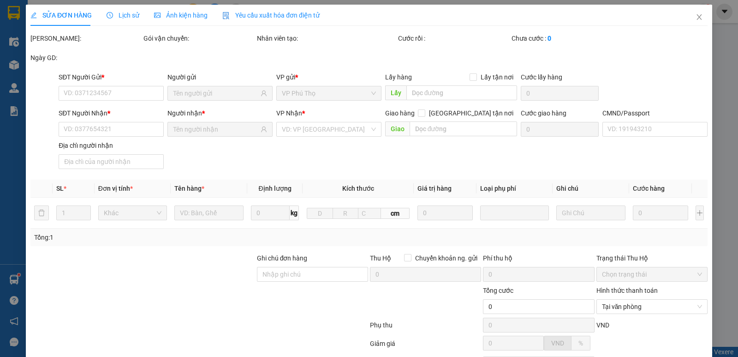
type input "25.000"
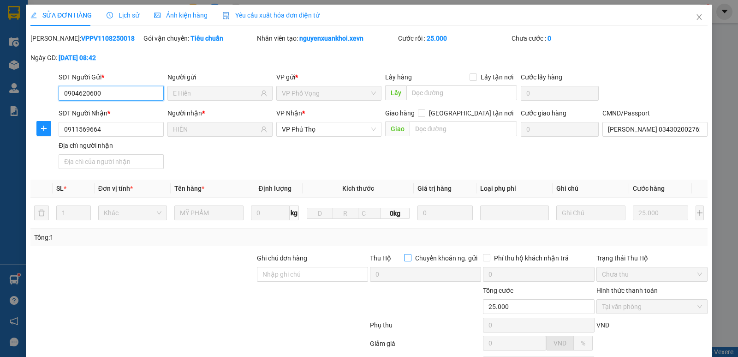
scroll to position [84, 0]
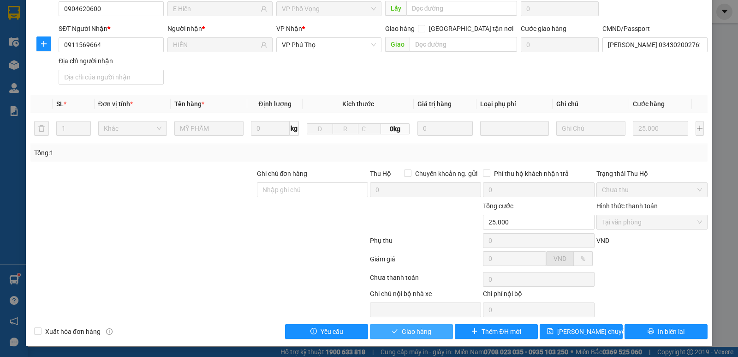
click at [415, 335] on span "Giao hàng" at bounding box center [417, 331] width 30 height 10
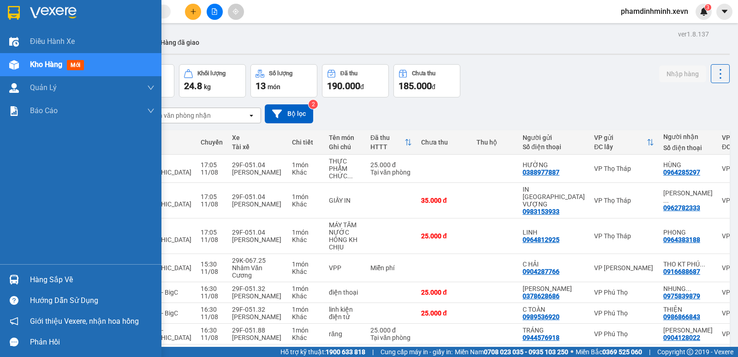
click at [35, 281] on div "Hàng sắp về" at bounding box center [92, 280] width 125 height 14
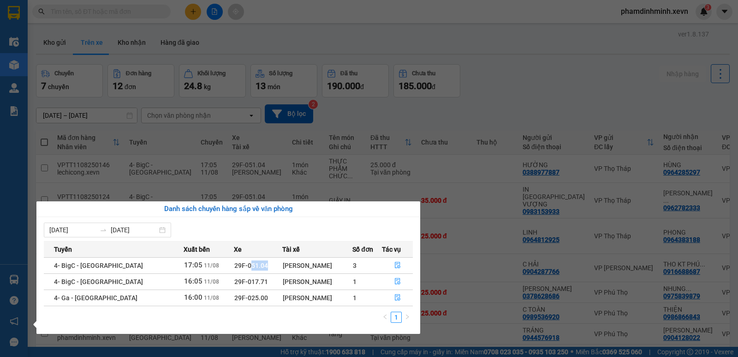
drag, startPoint x: 214, startPoint y: 267, endPoint x: 251, endPoint y: 267, distance: 36.5
click at [251, 267] on td "29F-051.04" at bounding box center [258, 265] width 48 height 16
click at [324, 275] on td "[PERSON_NAME]" at bounding box center [317, 281] width 71 height 16
click at [395, 280] on icon "file-done" at bounding box center [398, 281] width 6 height 6
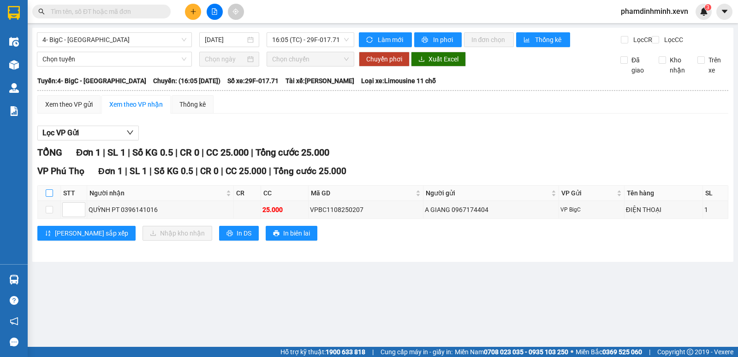
click at [52, 197] on input "checkbox" at bounding box center [49, 192] width 7 height 7
checkbox input "true"
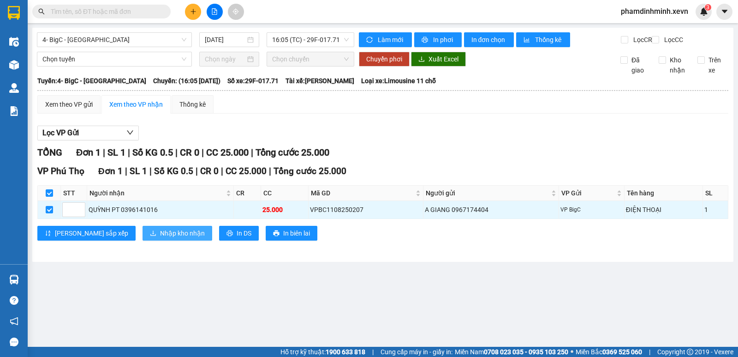
click at [160, 238] on span "Nhập kho nhận" at bounding box center [182, 233] width 45 height 10
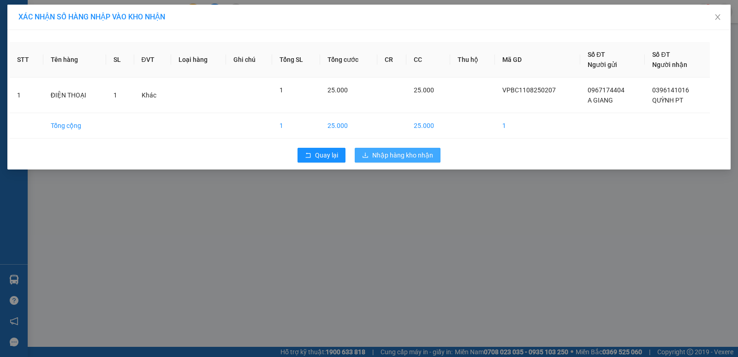
click at [394, 156] on span "Nhập hàng kho nhận" at bounding box center [402, 155] width 61 height 10
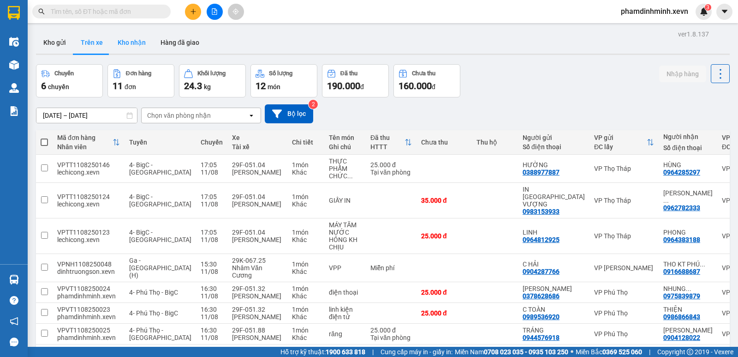
click at [120, 44] on button "Kho nhận" at bounding box center [131, 42] width 43 height 22
type input "[DATE] – [DATE]"
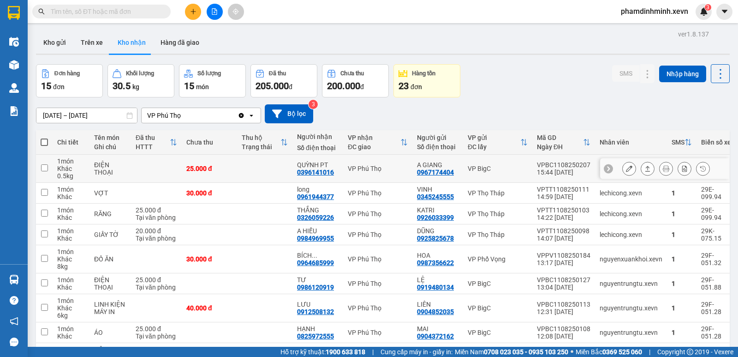
click at [251, 170] on td at bounding box center [264, 169] width 55 height 28
checkbox input "true"
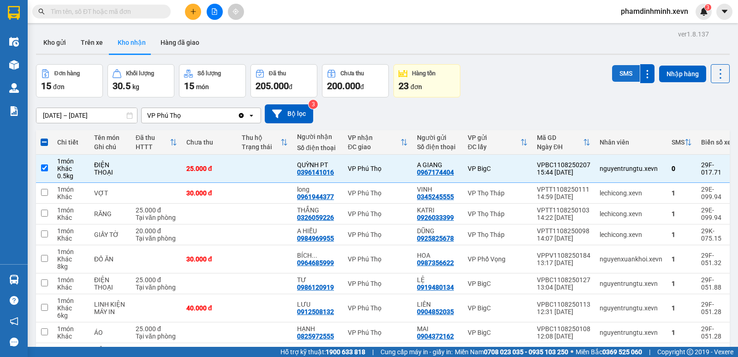
click at [621, 72] on button "SMS" at bounding box center [626, 73] width 28 height 17
click at [622, 72] on button "SMS" at bounding box center [626, 73] width 28 height 17
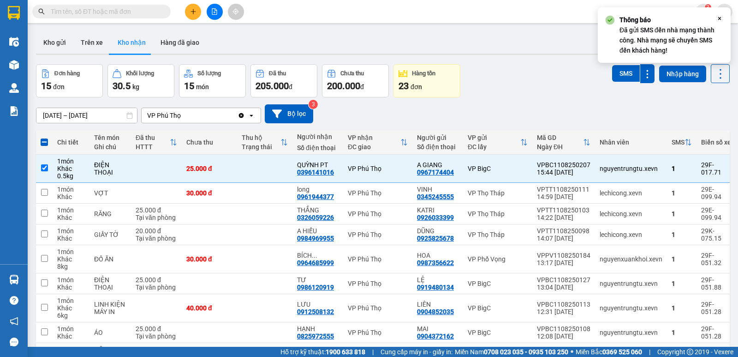
click at [716, 17] on icon "Close" at bounding box center [719, 18] width 7 height 7
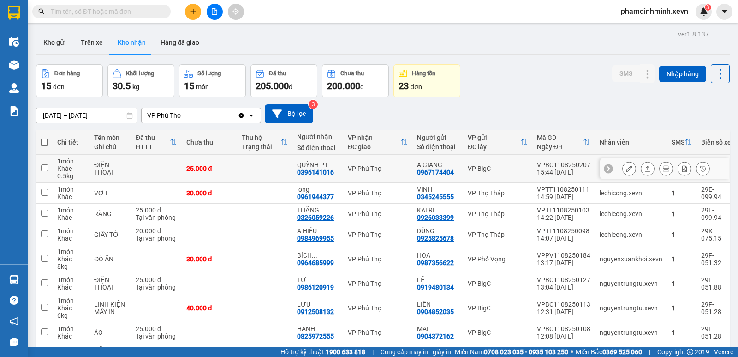
click at [202, 165] on div "25.000 đ" at bounding box center [209, 168] width 46 height 7
checkbox input "true"
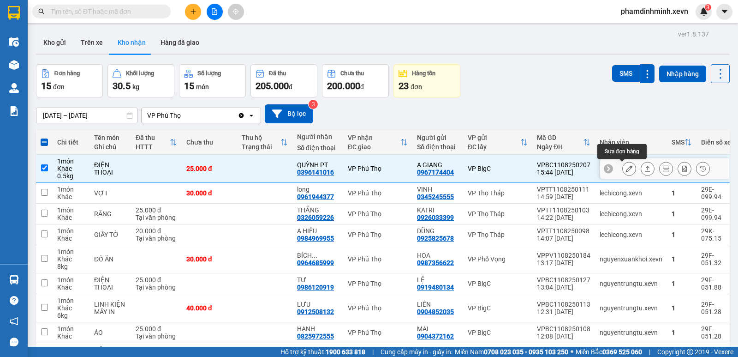
click at [626, 169] on icon at bounding box center [629, 168] width 6 height 6
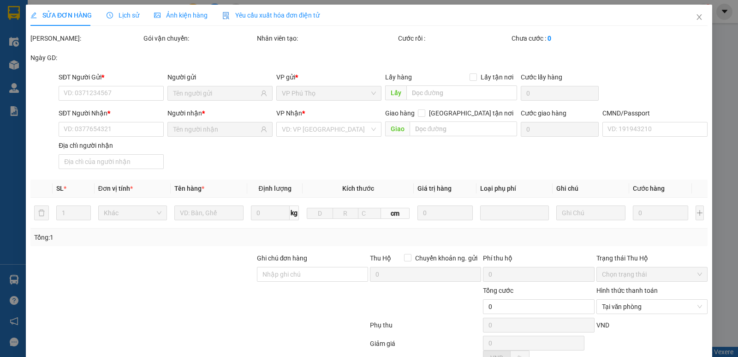
type input "0967174404"
type input "A GIANG"
type input "0396141016"
type input "QUỲNH PT"
type input "QUỲNH THỌ"
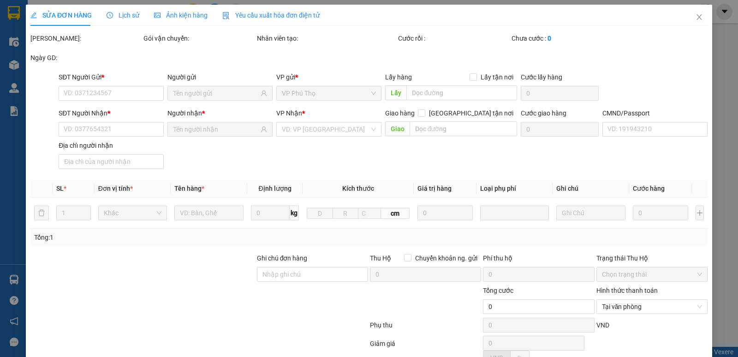
type input "25.000"
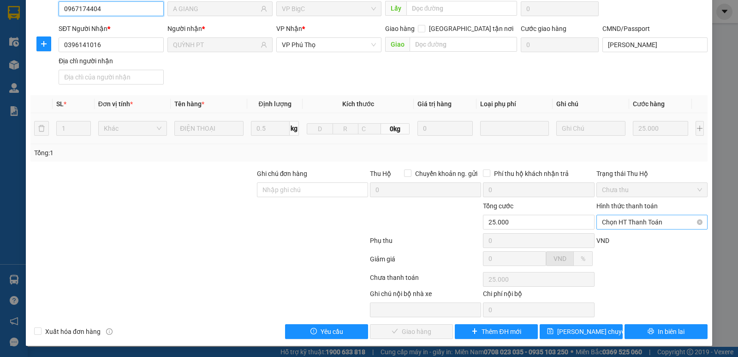
scroll to position [84, 0]
drag, startPoint x: 614, startPoint y: 221, endPoint x: 620, endPoint y: 221, distance: 5.6
click at [617, 221] on span "Chọn HT Thanh Toán" at bounding box center [652, 222] width 100 height 14
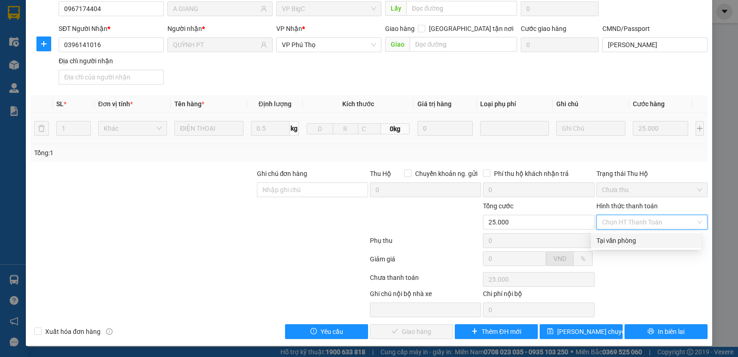
click at [621, 239] on div "Tại văn phòng" at bounding box center [646, 240] width 99 height 10
type input "0"
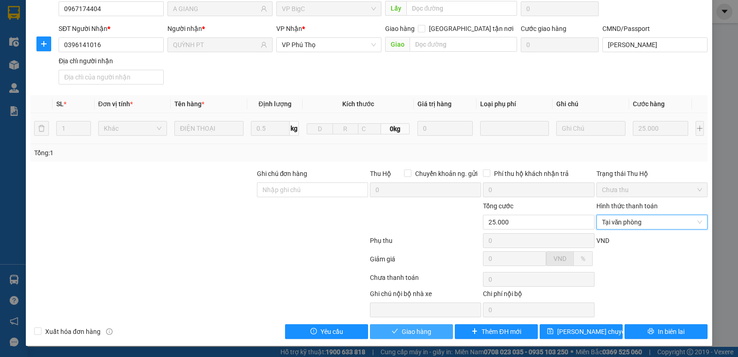
click at [422, 328] on span "Giao hàng" at bounding box center [417, 331] width 30 height 10
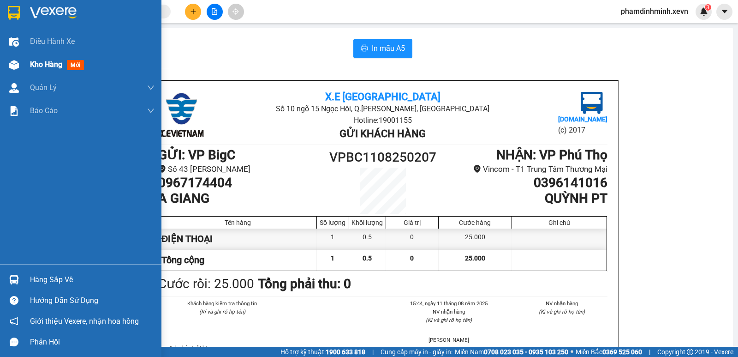
click at [44, 59] on div "Kho hàng mới" at bounding box center [59, 65] width 58 height 12
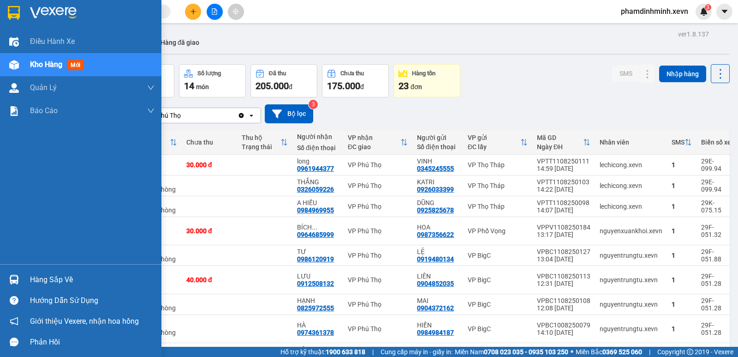
click at [60, 280] on div "Hàng sắp về" at bounding box center [92, 280] width 125 height 14
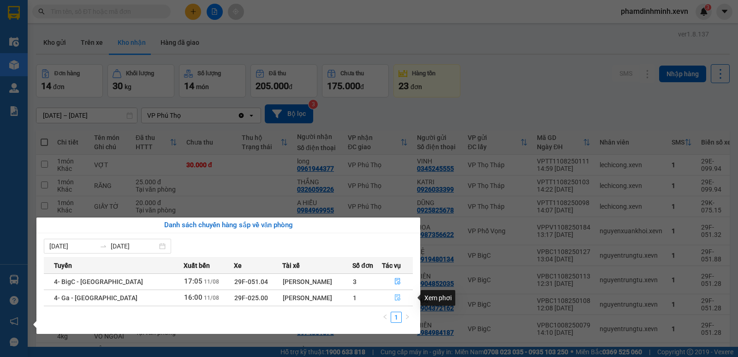
click at [398, 299] on icon "file-done" at bounding box center [398, 297] width 6 height 6
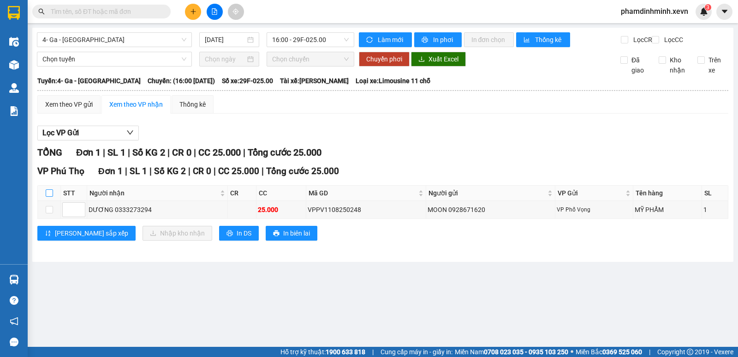
drag, startPoint x: 46, startPoint y: 198, endPoint x: 83, endPoint y: 214, distance: 39.5
click at [47, 197] on input "checkbox" at bounding box center [49, 192] width 7 height 7
checkbox input "true"
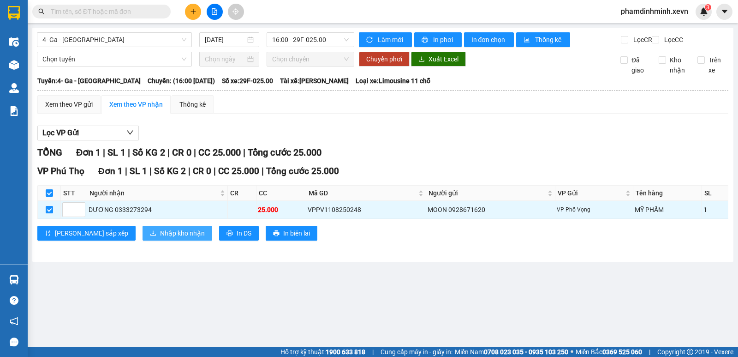
click at [160, 238] on span "Nhập kho nhận" at bounding box center [182, 233] width 45 height 10
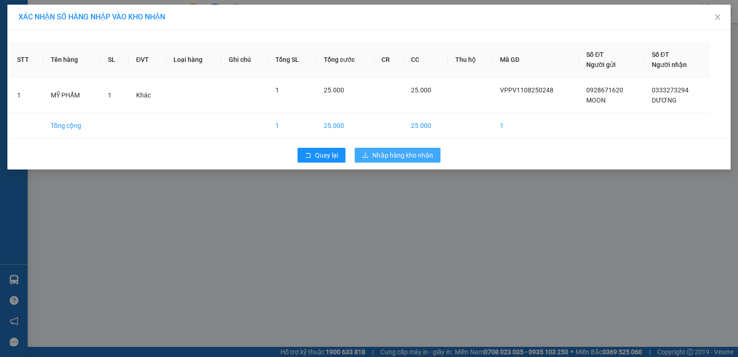
click at [391, 157] on span "Nhập hàng kho nhận" at bounding box center [402, 155] width 61 height 10
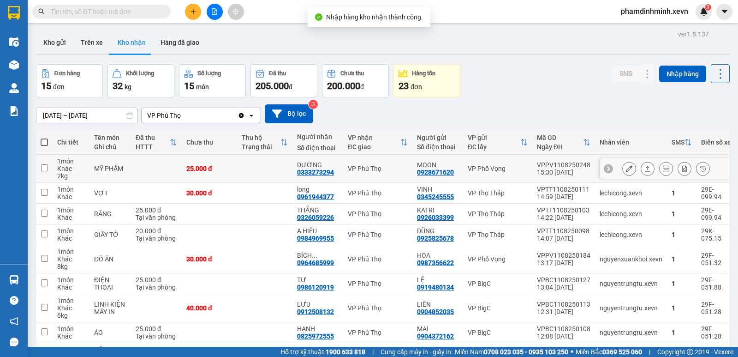
click at [251, 168] on td at bounding box center [264, 169] width 55 height 28
checkbox input "true"
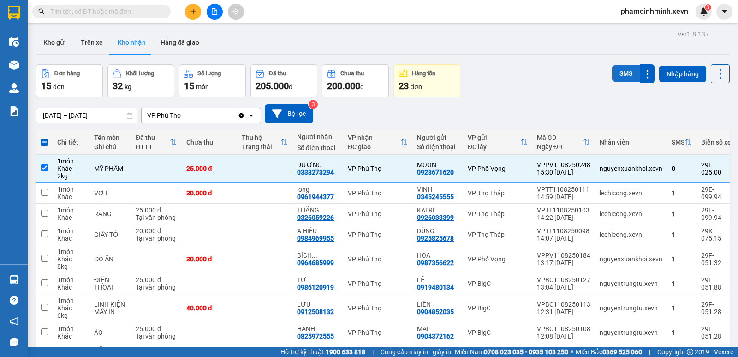
click at [624, 77] on button "SMS" at bounding box center [626, 73] width 28 height 17
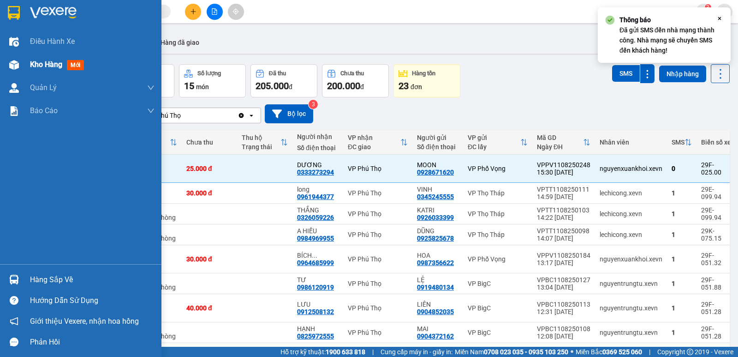
click at [43, 68] on span "Kho hàng" at bounding box center [46, 64] width 32 height 9
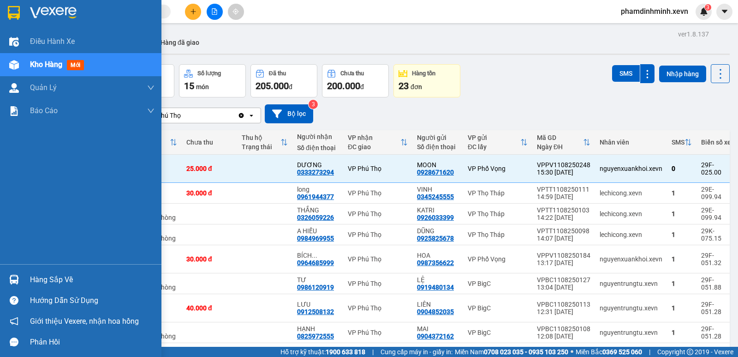
click at [53, 279] on div "Hàng sắp về" at bounding box center [92, 280] width 125 height 14
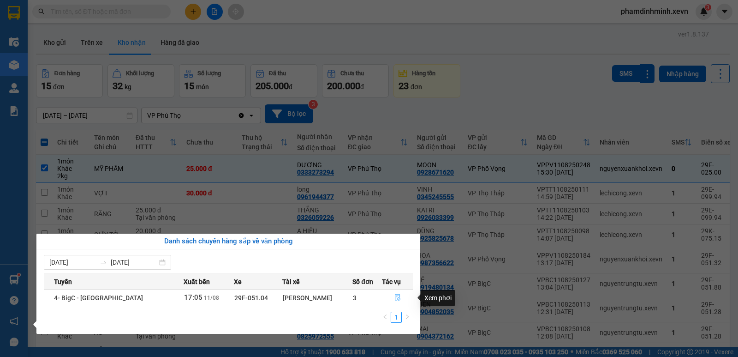
click at [395, 299] on icon "file-done" at bounding box center [398, 297] width 6 height 6
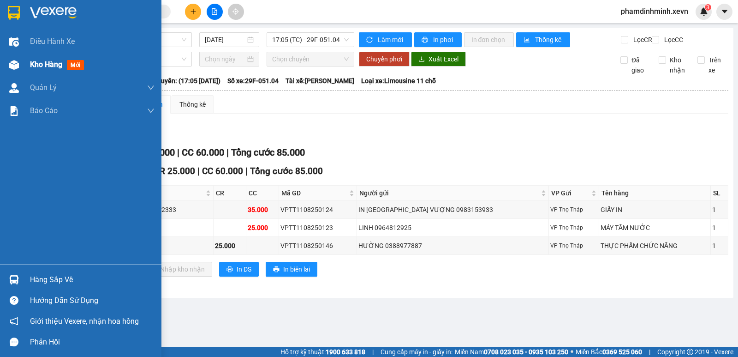
click at [54, 69] on span "Kho hàng" at bounding box center [46, 64] width 32 height 9
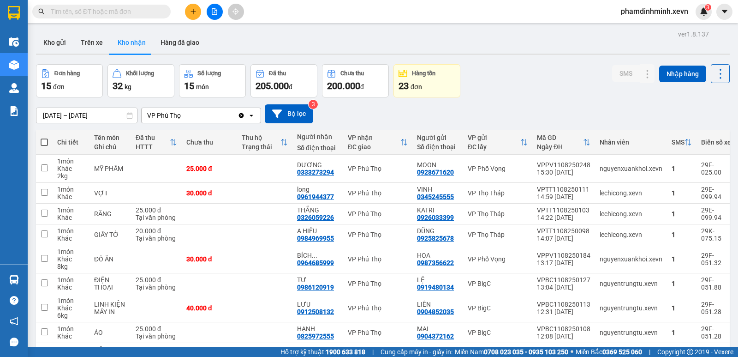
click at [90, 9] on input "text" at bounding box center [105, 11] width 109 height 10
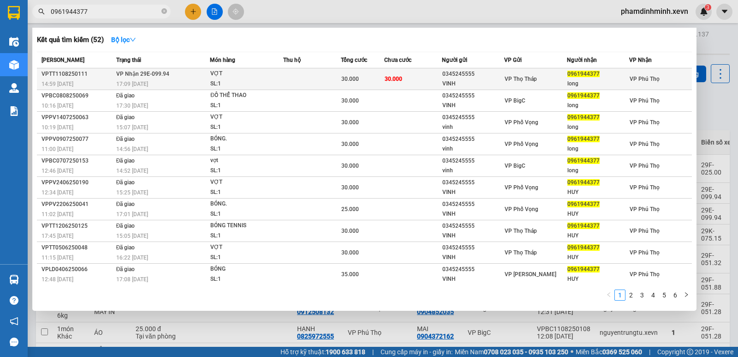
type input "0961944377"
click at [277, 76] on div "VỢT" at bounding box center [244, 74] width 69 height 10
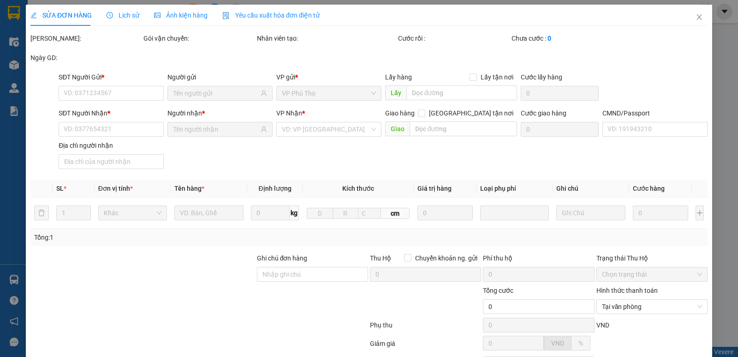
type input "0345245555"
type input "VINH"
type input "0961944377"
type input "long"
type input "037091004459 PHÙNG TRUNG LƯƠNG"
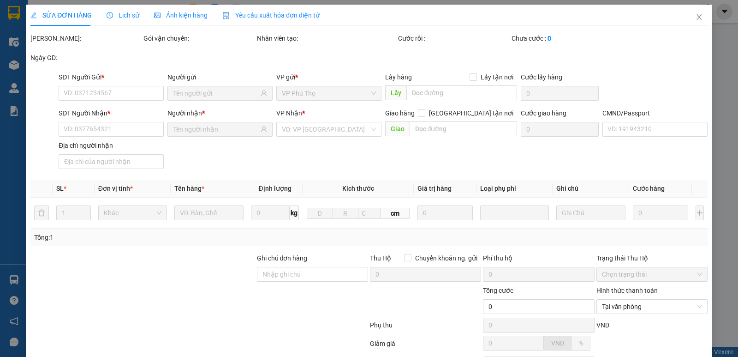
type input "30.000"
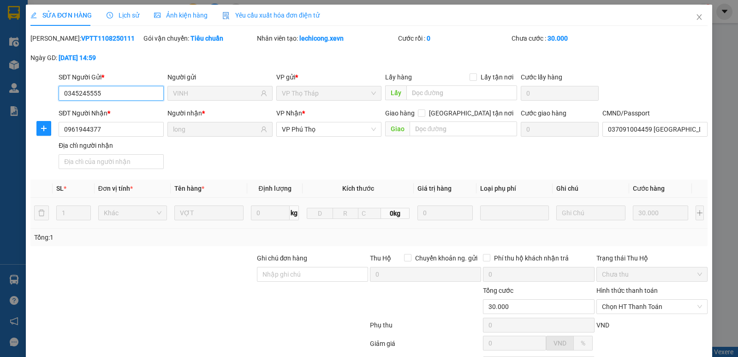
scroll to position [84, 0]
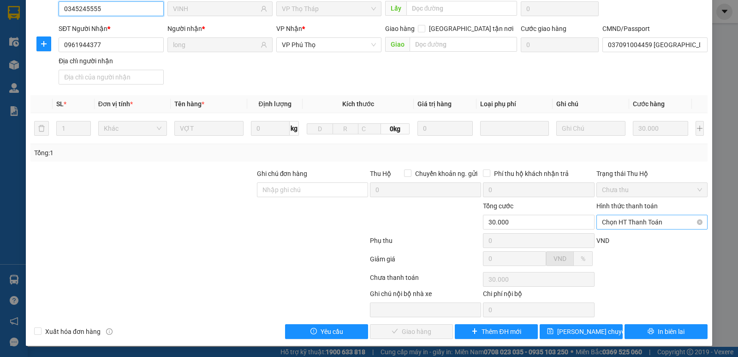
click at [647, 218] on span "Chọn HT Thanh Toán" at bounding box center [652, 222] width 100 height 14
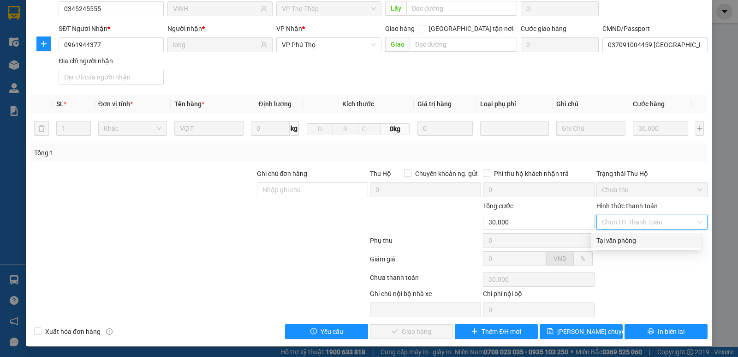
click at [639, 238] on div "Tại văn phòng" at bounding box center [646, 240] width 99 height 10
type input "0"
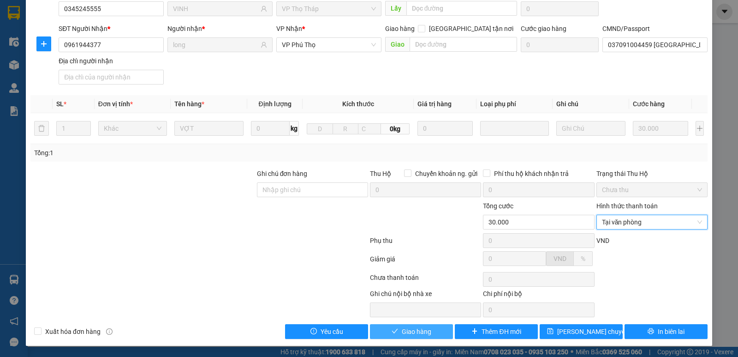
click at [414, 330] on span "Giao hàng" at bounding box center [417, 331] width 30 height 10
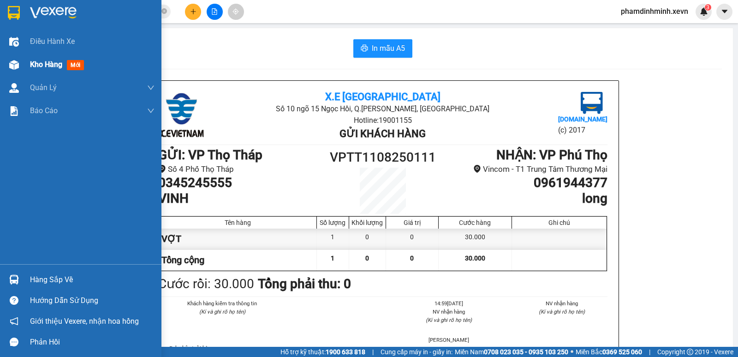
click at [53, 62] on span "Kho hàng" at bounding box center [46, 64] width 32 height 9
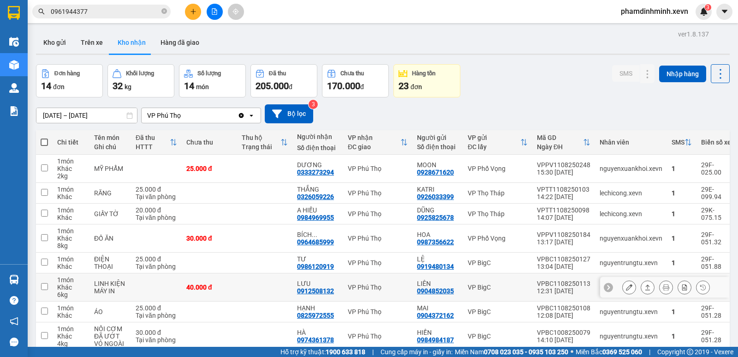
scroll to position [94, 0]
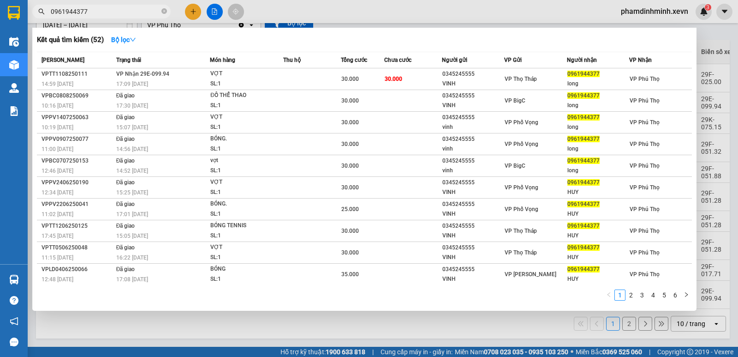
click at [122, 13] on input "0961944377" at bounding box center [105, 11] width 109 height 10
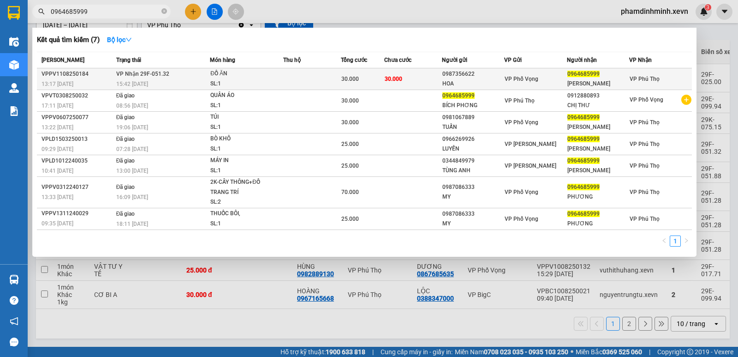
type input "0964685999"
click at [256, 78] on div "ĐỒ ĂN" at bounding box center [244, 74] width 69 height 10
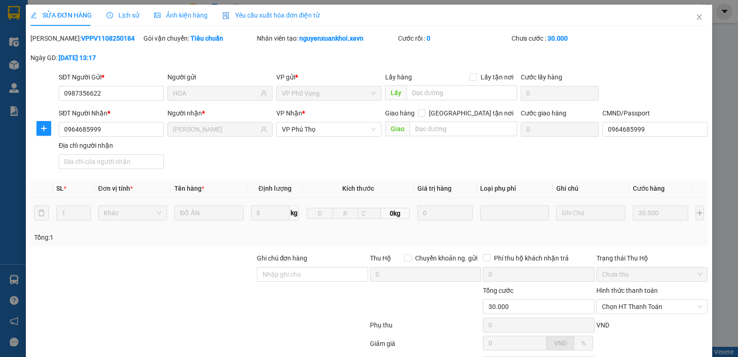
type input "0987356622"
type input "HOA"
type input "0964685999"
type input "BÍCH PHƯƠNG"
type input "0964685999"
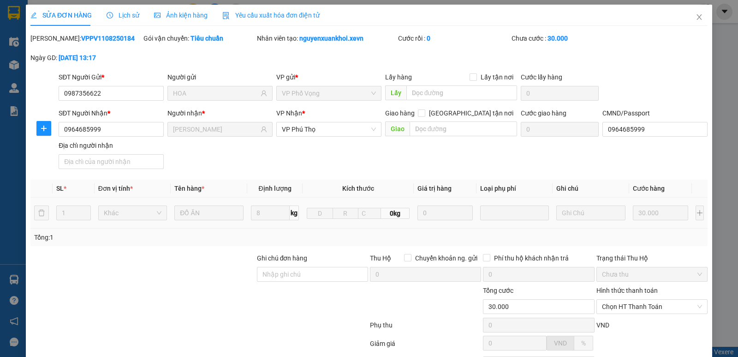
type input "30.000"
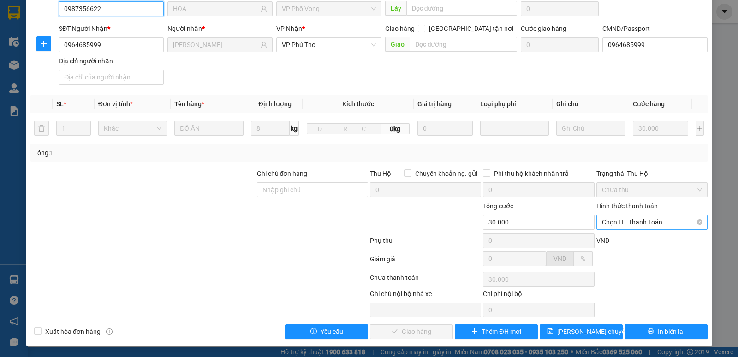
click at [644, 227] on span "Chọn HT Thanh Toán" at bounding box center [652, 222] width 100 height 14
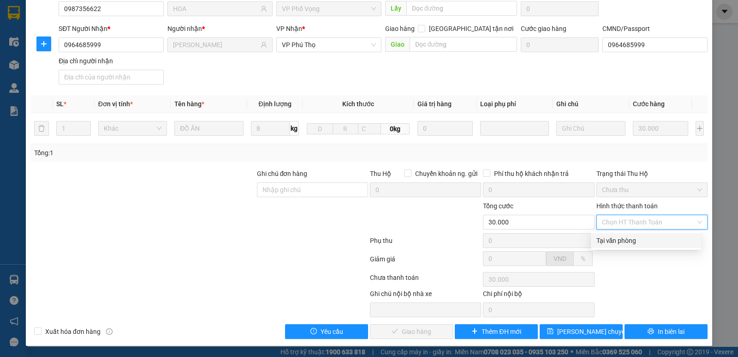
click at [635, 242] on div "Tại văn phòng" at bounding box center [646, 240] width 99 height 10
type input "0"
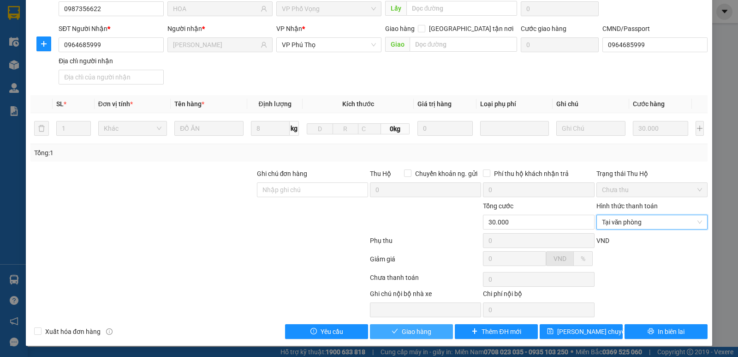
click at [417, 333] on span "Giao hàng" at bounding box center [417, 331] width 30 height 10
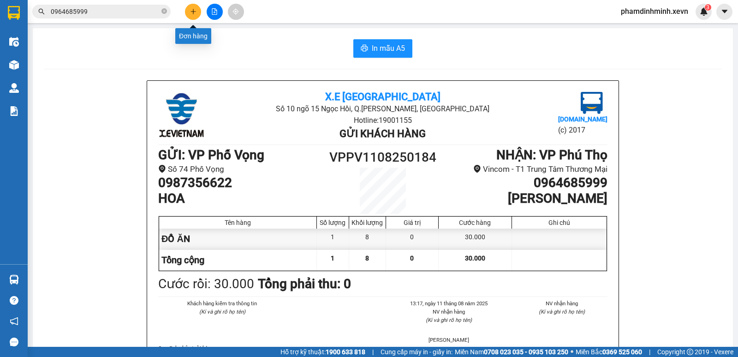
click at [190, 13] on icon "plus" at bounding box center [193, 11] width 6 height 6
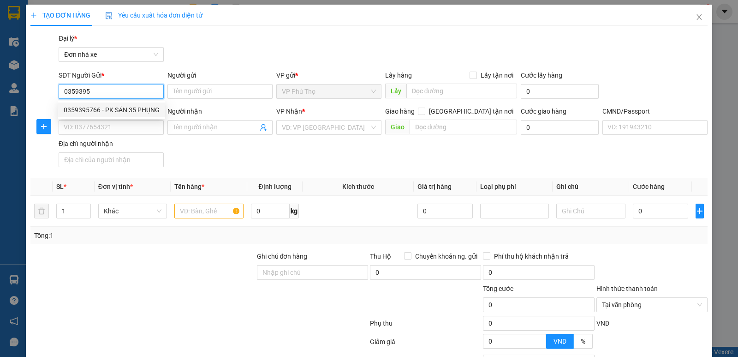
click at [135, 109] on div "0359395766 - PK SẢN 35 PHỤNG" at bounding box center [112, 110] width 96 height 10
type input "0359395766"
type input "PK SẢN 35 PHỤNG"
type input "0349761686"
type input "QUÂN"
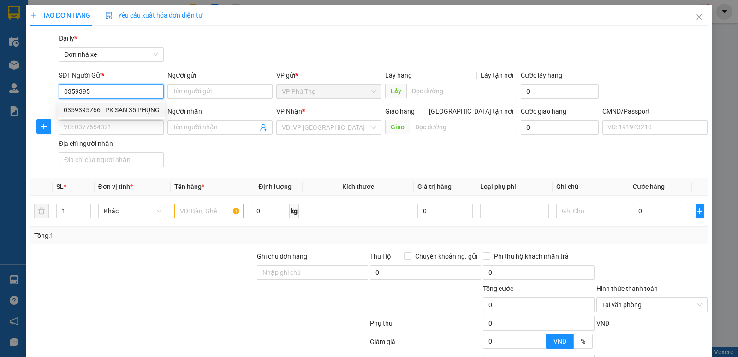
type input "A DŨNG"
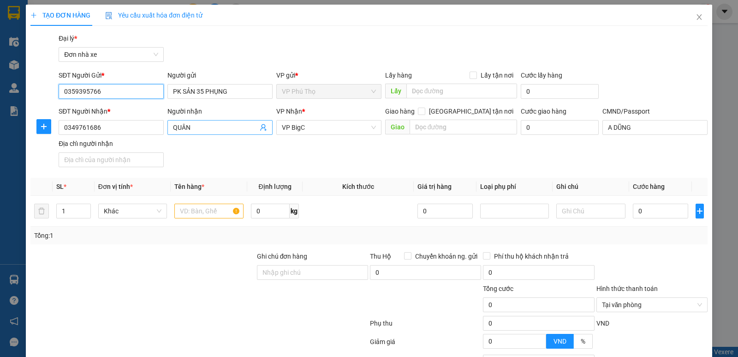
type input "0359395766"
click at [260, 131] on icon "user-add" at bounding box center [263, 127] width 7 height 7
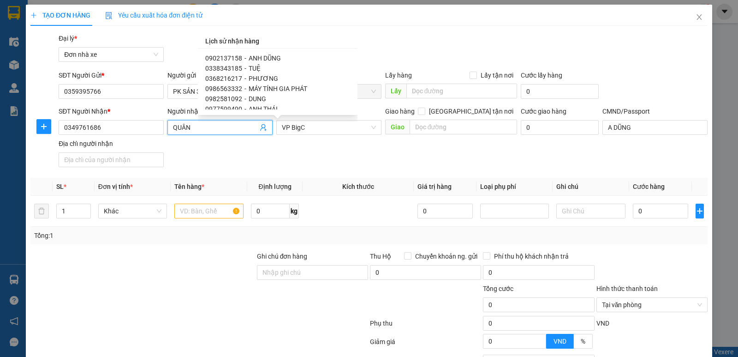
scroll to position [107, 0]
drag, startPoint x: 262, startPoint y: 156, endPoint x: 233, endPoint y: 154, distance: 29.1
click at [259, 156] on div "SĐT Người Nhận * 0349761686 Người nhận QUÂN QUÂN VP Nhận * VP BigC Giao hàng Gi…" at bounding box center [383, 138] width 653 height 65
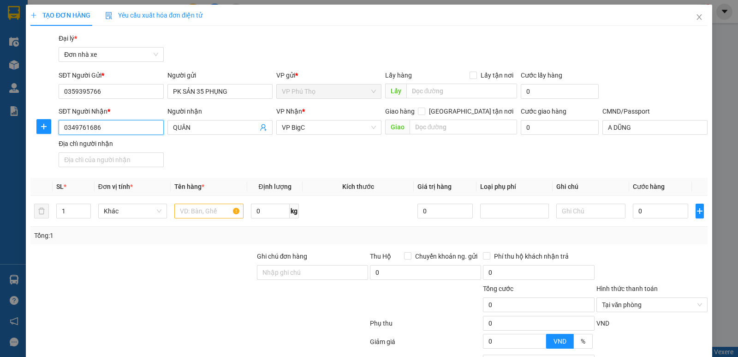
click at [156, 128] on input "0349761686" at bounding box center [111, 127] width 105 height 15
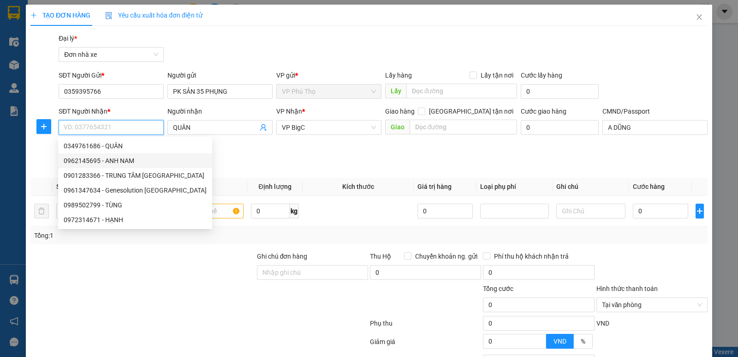
click at [132, 161] on div "0962145695 - ANH NAM" at bounding box center [135, 161] width 143 height 10
type input "0962145695"
type input "ANH NAM"
type input "001088036178 nguyễn trung hiếu"
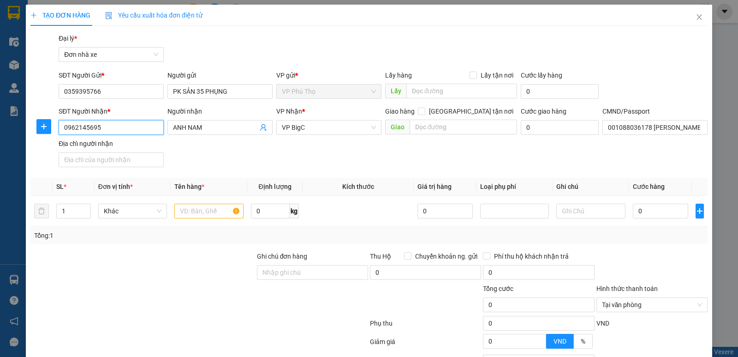
type input "0962145695"
click at [226, 149] on div "SĐT Người Nhận * 0962145695 0962145695 Người nhận ANH NAM VP Nhận * VP BigC Gia…" at bounding box center [383, 138] width 653 height 65
click at [129, 127] on input "0962145695" at bounding box center [111, 127] width 105 height 15
click at [192, 155] on div "SĐT Người Nhận * 0962145695 Người nhận ANH NAM VP Nhận * VP BigC Giao hàng Giao…" at bounding box center [383, 138] width 653 height 65
click at [271, 152] on div "SĐT Người Nhận * 0962145695 Người nhận ANH NAM VP Nhận * VP BigC Giao hàng Giao…" at bounding box center [383, 138] width 653 height 65
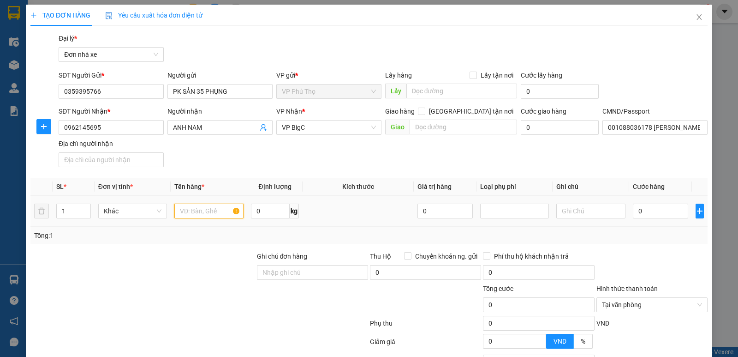
click at [204, 213] on input "text" at bounding box center [208, 211] width 69 height 15
click at [215, 233] on div "Tổng: 1" at bounding box center [159, 235] width 251 height 10
click at [203, 208] on input "text" at bounding box center [208, 211] width 69 height 15
type input "mẫu máu"
click at [647, 215] on input "0" at bounding box center [660, 211] width 55 height 15
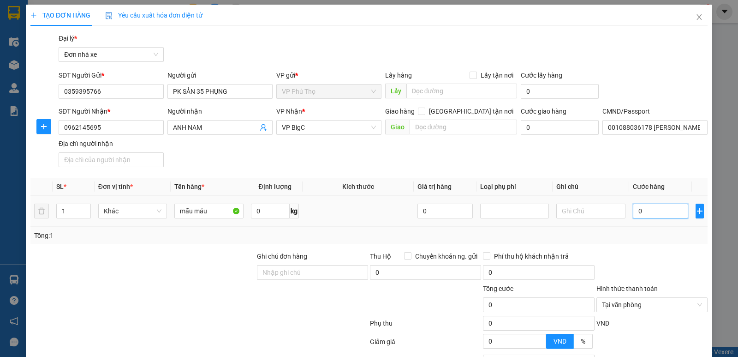
click at [651, 211] on input "0" at bounding box center [660, 211] width 55 height 15
type input "02"
type input "2"
type input "025"
type input "25"
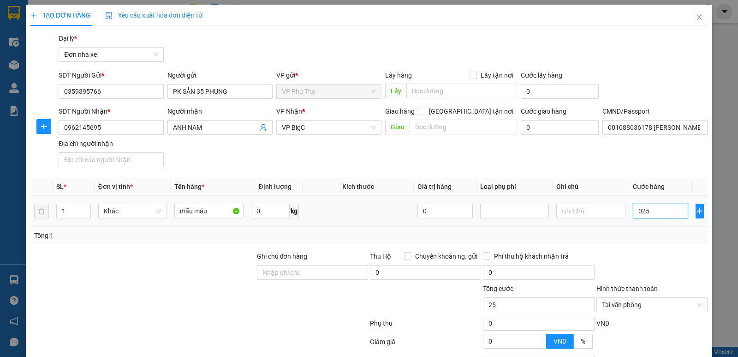
type input "0.250"
type input "250"
type input "025"
type input "25"
type input "25.000"
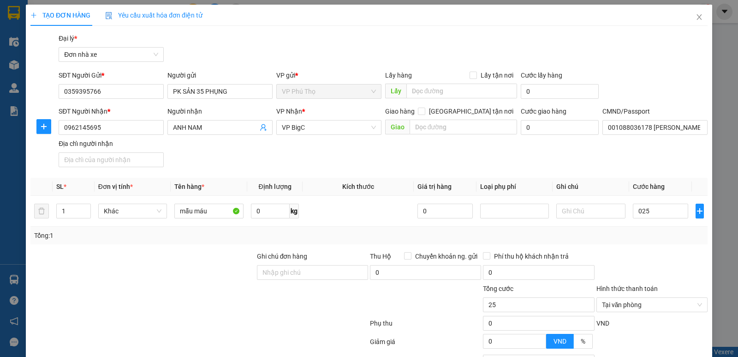
type input "25.000"
click at [647, 231] on div "Tổng: 1" at bounding box center [369, 235] width 670 height 10
click at [268, 210] on input "0" at bounding box center [270, 211] width 39 height 15
type input "0.2"
click at [336, 229] on div "Tổng: 1" at bounding box center [368, 236] width 677 height 18
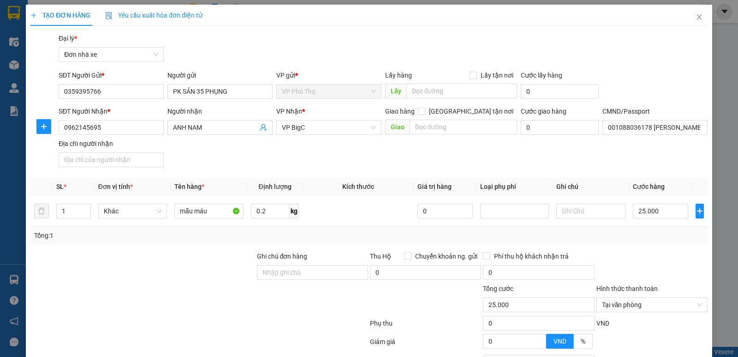
scroll to position [83, 0]
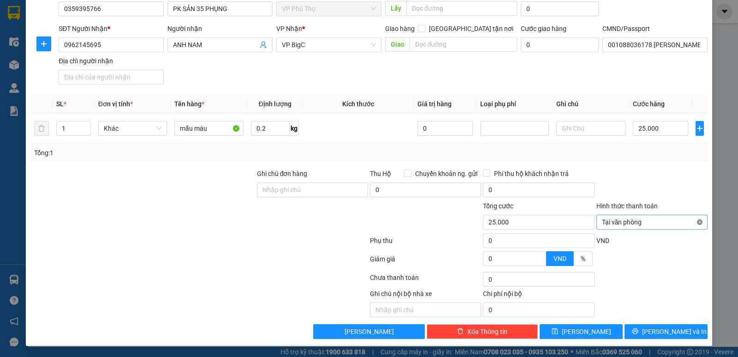
type input "25.000"
click at [659, 330] on span "[PERSON_NAME] và In" at bounding box center [674, 331] width 65 height 10
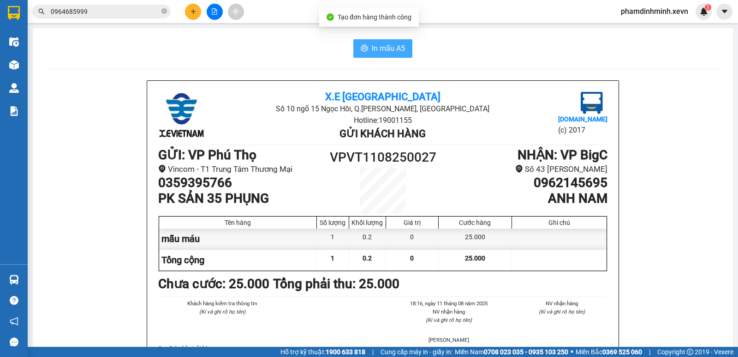
click at [379, 46] on span "In mẫu A5" at bounding box center [388, 48] width 33 height 12
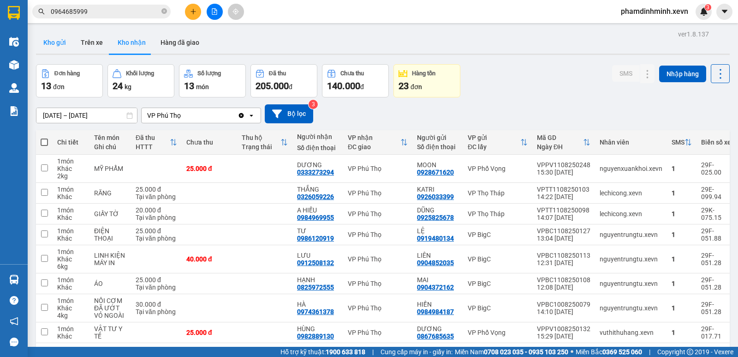
click at [53, 41] on button "Kho gửi" at bounding box center [54, 42] width 37 height 22
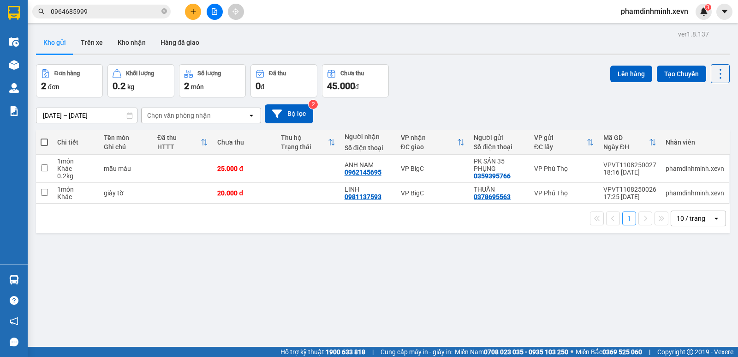
click at [87, 10] on input "0964685999" at bounding box center [105, 11] width 109 height 10
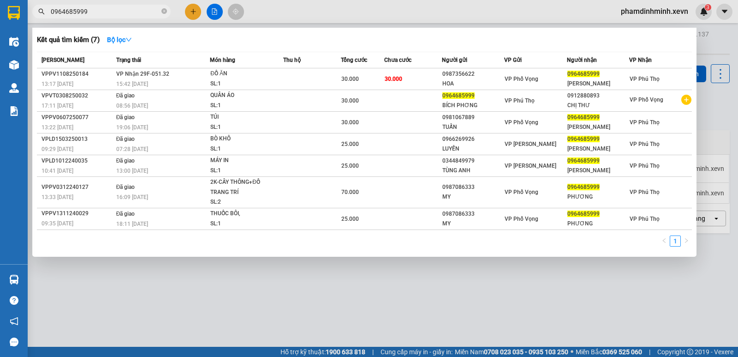
click at [87, 10] on input "0964685999" at bounding box center [105, 11] width 109 height 10
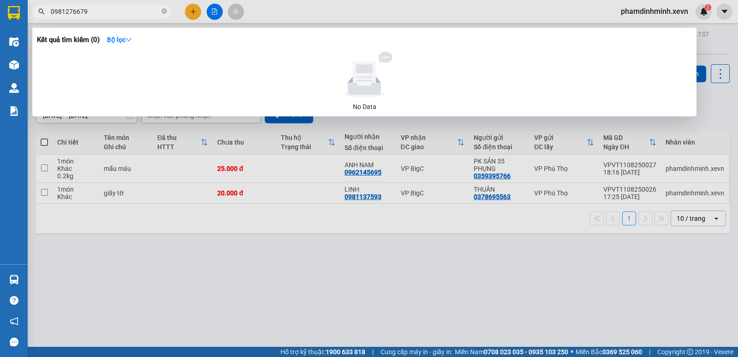
click at [64, 11] on input "0981276679" at bounding box center [105, 11] width 109 height 10
type input "098276679"
click at [100, 14] on input "098276679" at bounding box center [105, 11] width 109 height 10
click at [114, 15] on input "098276679" at bounding box center [105, 11] width 109 height 10
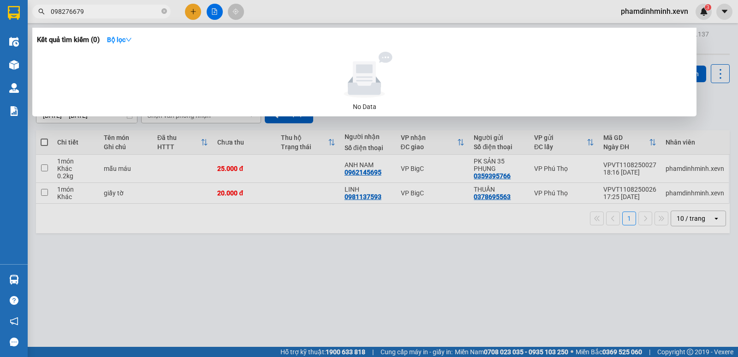
click at [114, 15] on input "098276679" at bounding box center [105, 11] width 109 height 10
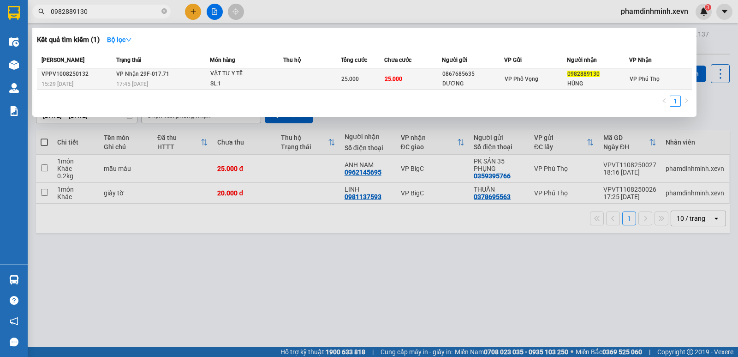
type input "0982889130"
click at [280, 79] on span "VẬT TƯ Y TẾ SL: 1" at bounding box center [246, 79] width 72 height 20
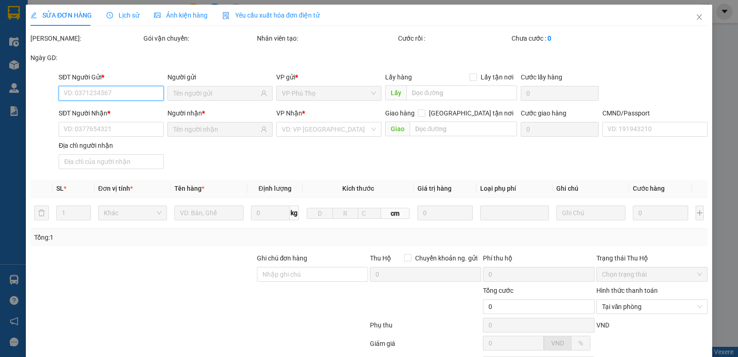
type input "0867685635"
type input "DƯƠNG"
type input "0982889130"
type input "HÙNG"
type input "25.000"
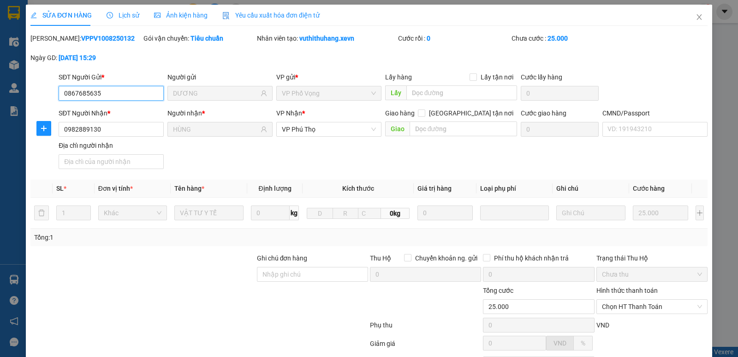
scroll to position [84, 0]
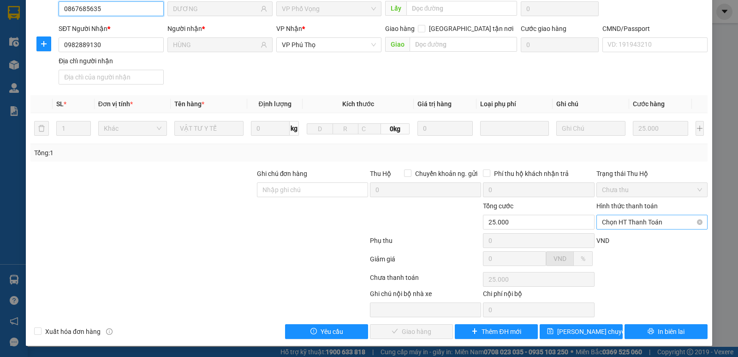
click at [623, 227] on span "Chọn HT Thanh Toán" at bounding box center [652, 222] width 100 height 14
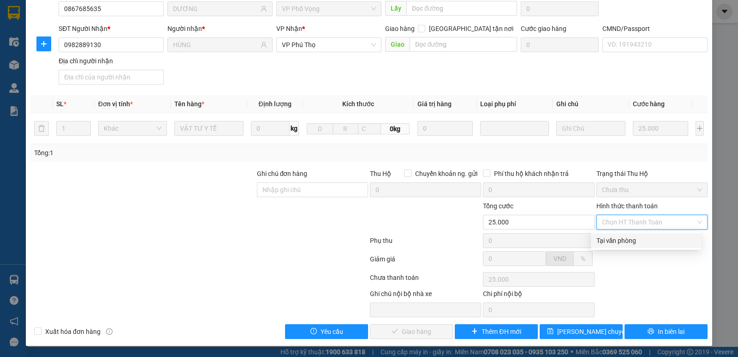
click at [624, 241] on div "Tại văn phòng" at bounding box center [646, 240] width 99 height 10
type input "0"
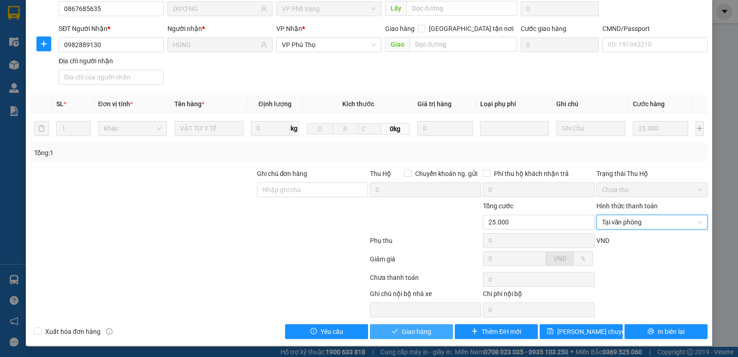
click at [409, 334] on span "Giao hàng" at bounding box center [417, 331] width 30 height 10
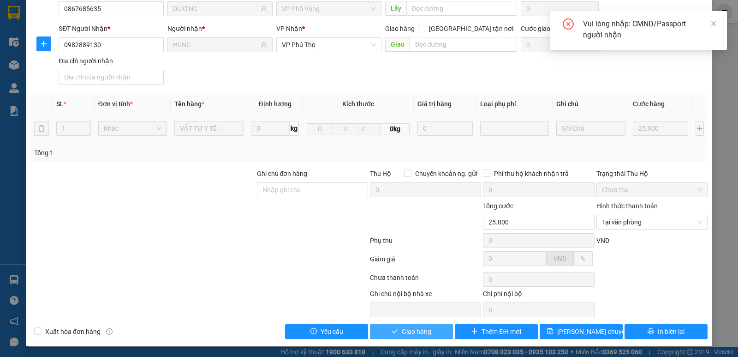
scroll to position [0, 0]
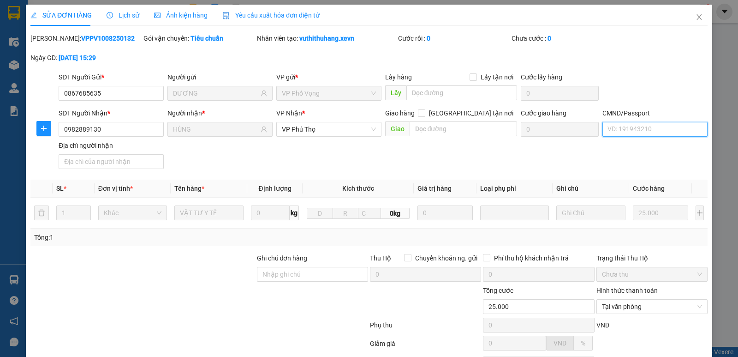
click at [641, 129] on input "CMND/Passport" at bounding box center [655, 129] width 105 height 15
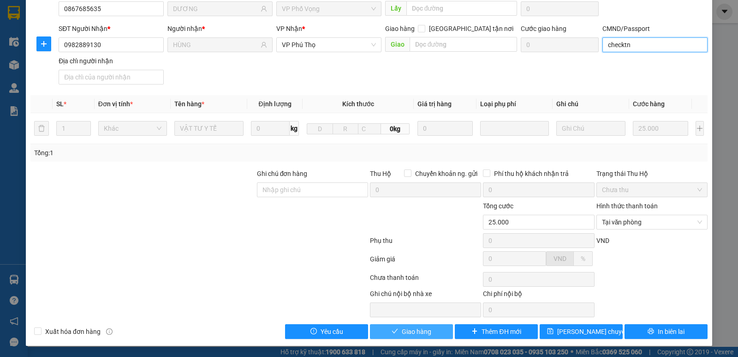
type input "checktn"
click at [410, 336] on button "Giao hàng" at bounding box center [411, 331] width 83 height 15
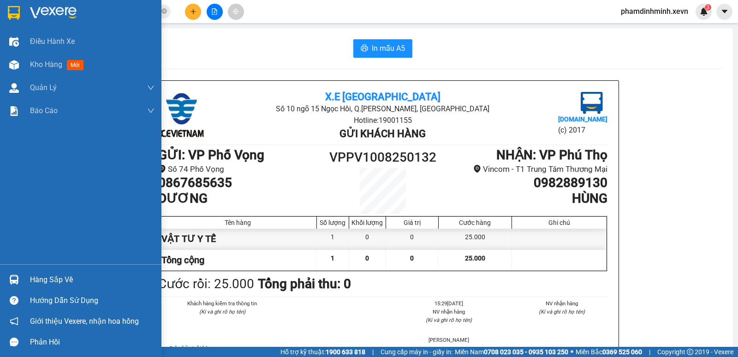
click at [47, 275] on div "Hàng sắp về" at bounding box center [92, 280] width 125 height 14
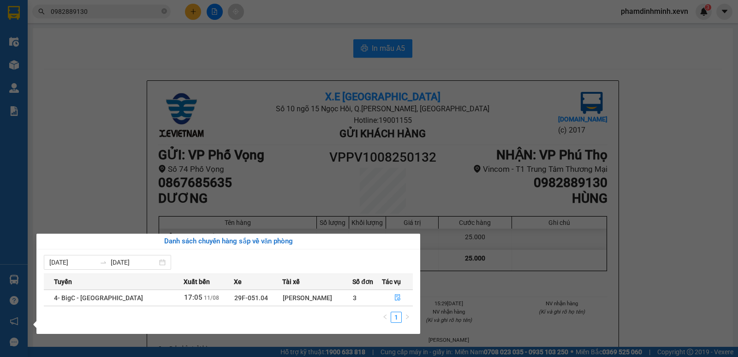
drag, startPoint x: 129, startPoint y: 144, endPoint x: 193, endPoint y: 13, distance: 145.1
click at [131, 143] on section "Kết quả tìm kiếm ( 1 ) Bộ lọc Mã ĐH Trạng thái Món hàng Thu hộ Tổng cước Chưa c…" at bounding box center [369, 178] width 738 height 357
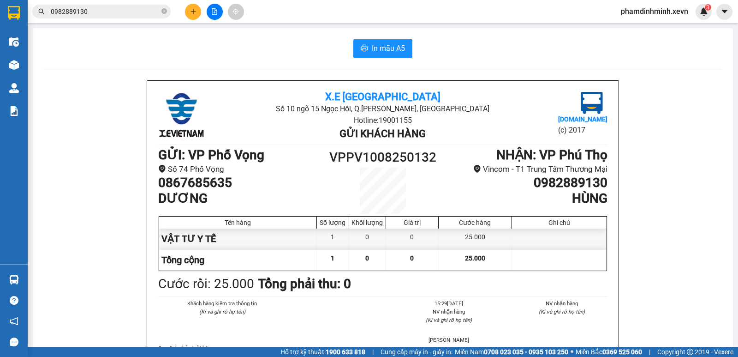
click at [98, 12] on input "0982889130" at bounding box center [105, 11] width 109 height 10
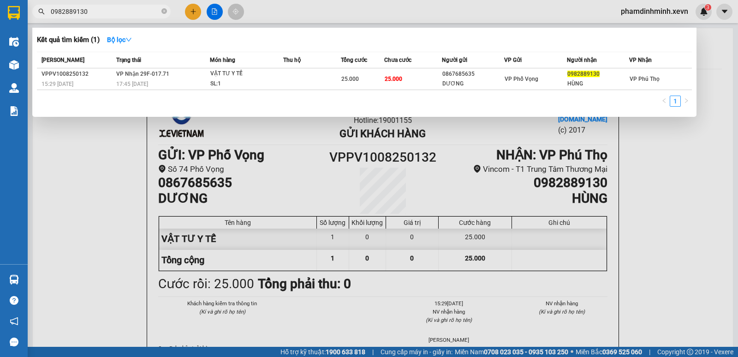
click at [98, 12] on input "0982889130" at bounding box center [105, 11] width 109 height 10
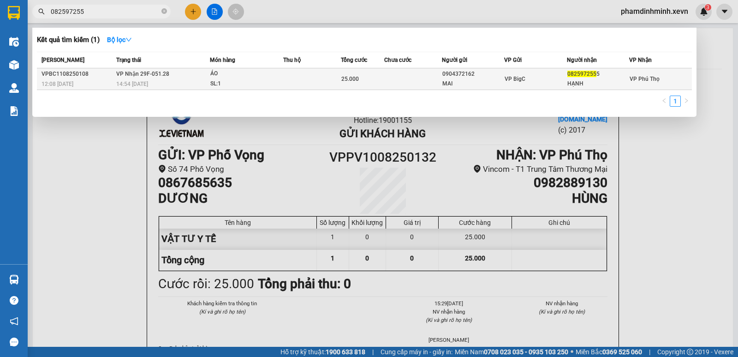
type input "082597255"
click at [430, 74] on td at bounding box center [413, 79] width 58 height 22
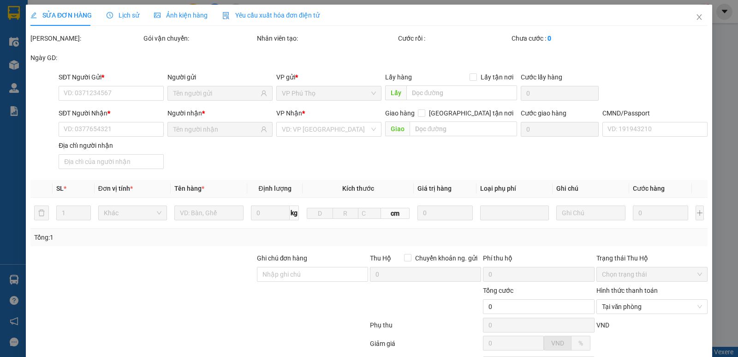
type input "0904372162"
type input "MAI"
type input "0825972555"
type input "HẠNH"
type input "25.000"
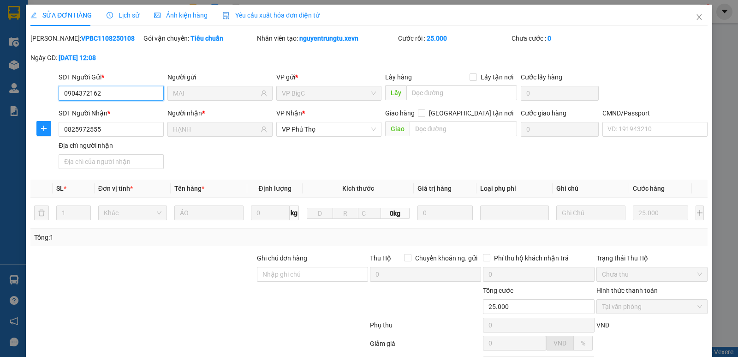
scroll to position [84, 0]
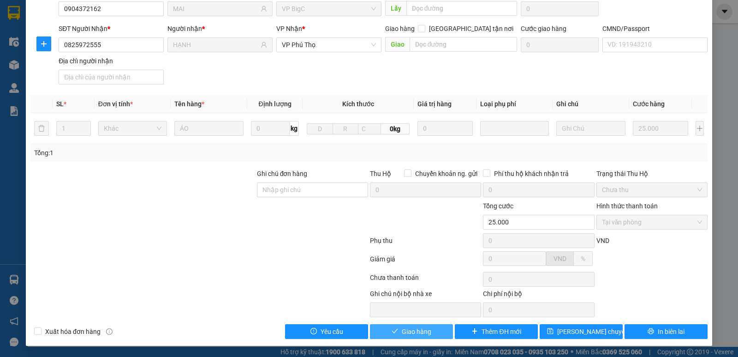
click at [413, 330] on span "Giao hàng" at bounding box center [417, 331] width 30 height 10
click at [407, 332] on span "Giao hàng" at bounding box center [417, 331] width 30 height 10
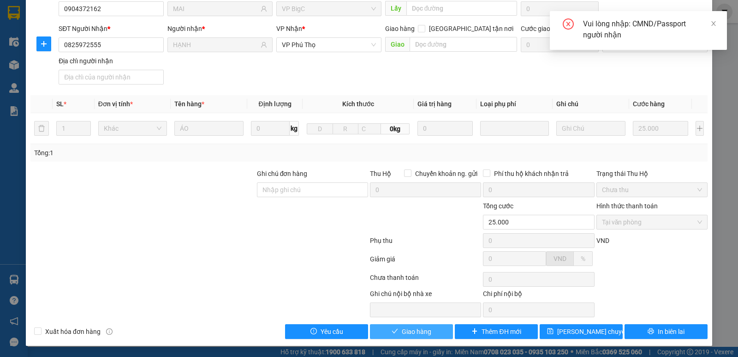
scroll to position [0, 0]
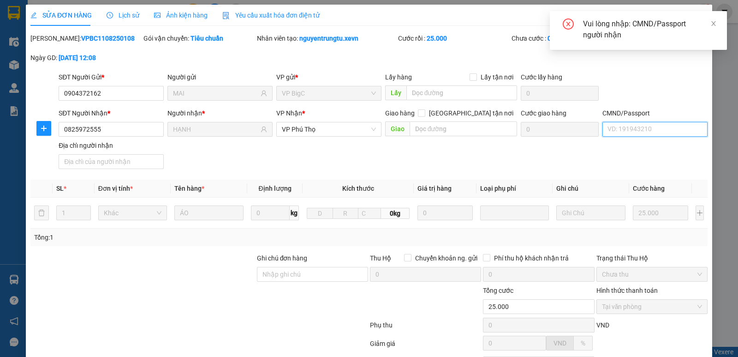
click at [647, 134] on input "CMND/Passport" at bounding box center [655, 129] width 105 height 15
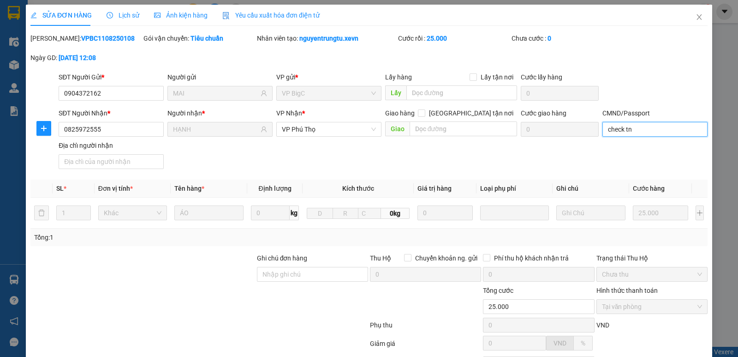
scroll to position [84, 0]
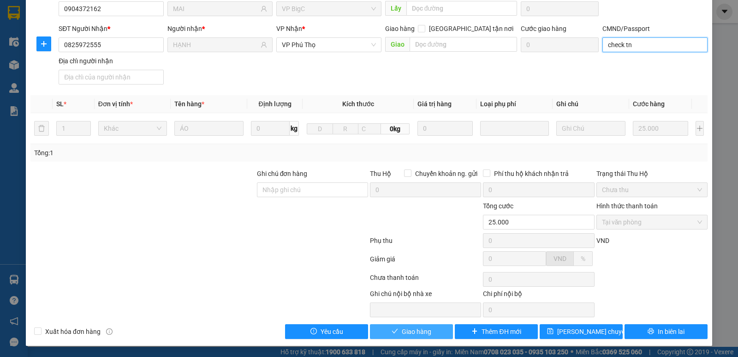
type input "check tn"
click at [424, 335] on span "Giao hàng" at bounding box center [417, 331] width 30 height 10
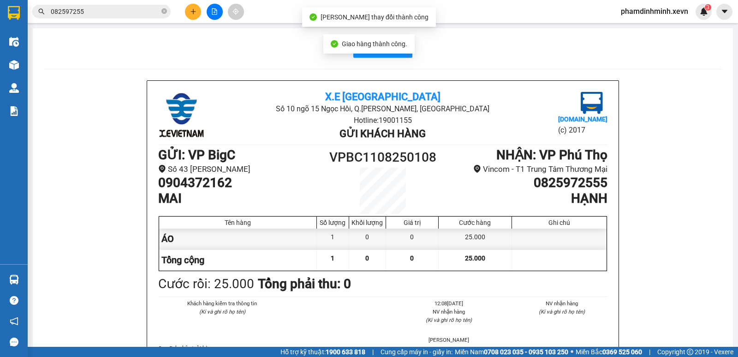
click at [141, 15] on input "082597255" at bounding box center [105, 11] width 109 height 10
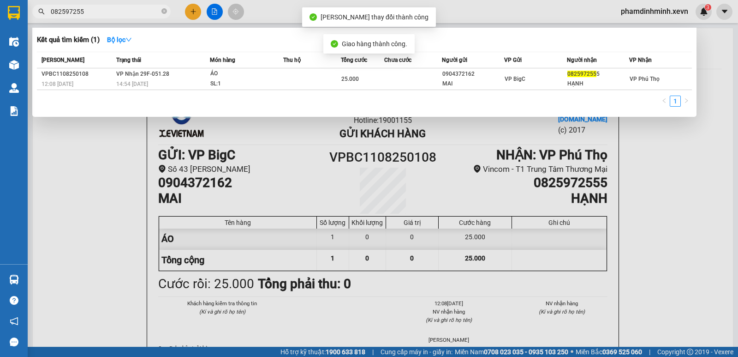
click at [141, 15] on input "082597255" at bounding box center [105, 11] width 109 height 10
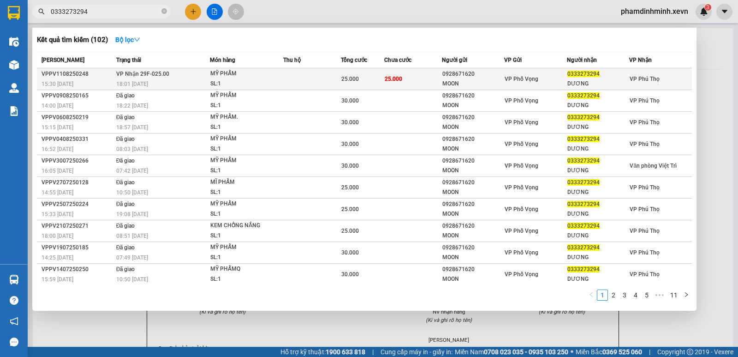
type input "0333273294"
click at [247, 76] on div "MỸ PHẨM" at bounding box center [244, 74] width 69 height 10
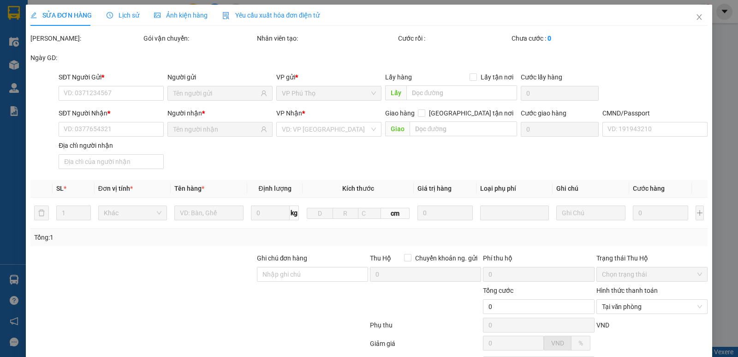
type input "0928671620"
type input "MOON"
type input "0333273294"
type input "DƯƠNG"
type input "LÊ QUỐC VIỆT"
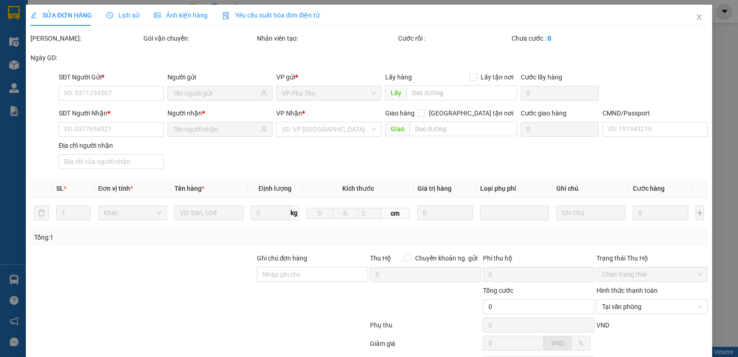
type input "25.000"
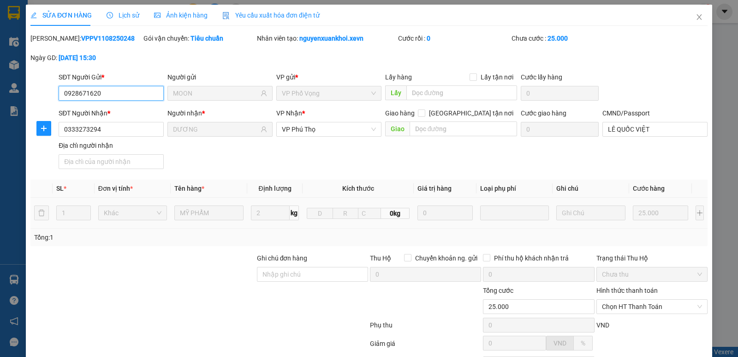
scroll to position [84, 0]
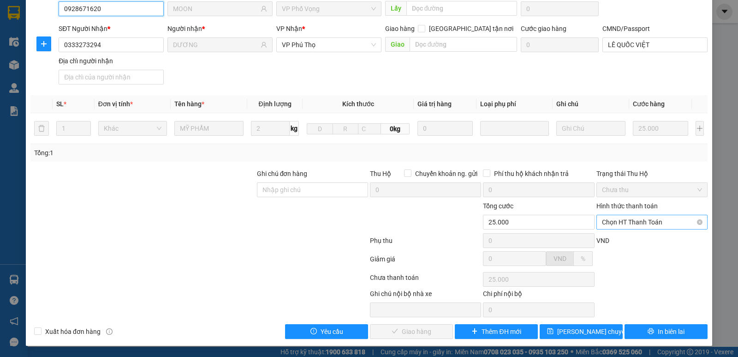
click at [602, 227] on span "Chọn HT Thanh Toán" at bounding box center [652, 222] width 100 height 14
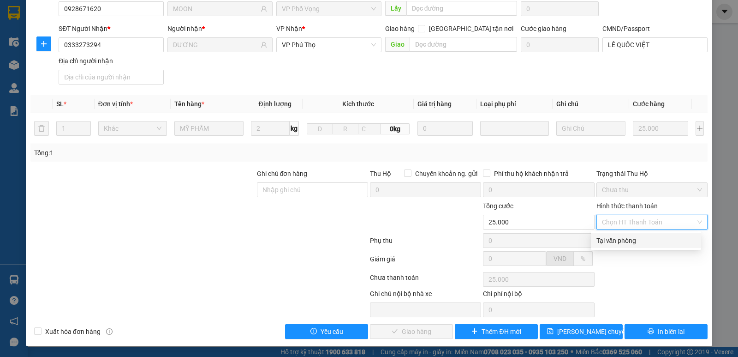
click at [610, 240] on div "Tại văn phòng" at bounding box center [646, 240] width 99 height 10
type input "0"
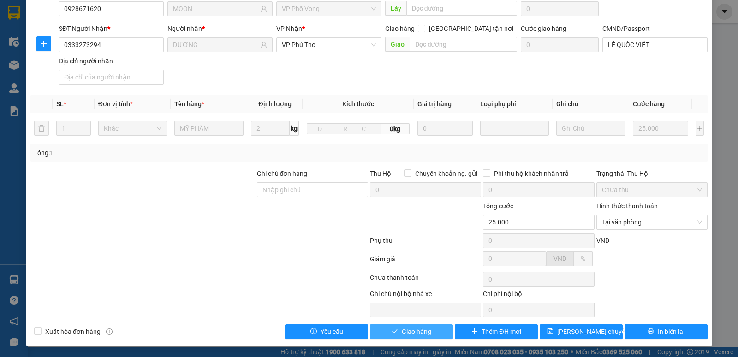
click at [431, 328] on button "Giao hàng" at bounding box center [411, 331] width 83 height 15
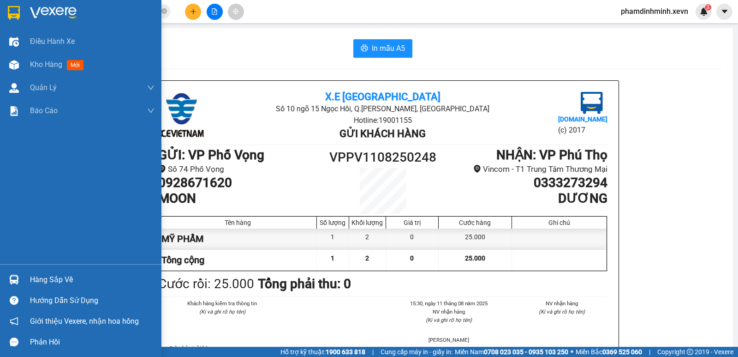
click at [20, 282] on div at bounding box center [14, 279] width 16 height 16
drag, startPoint x: 21, startPoint y: 281, endPoint x: 31, endPoint y: 276, distance: 11.8
click at [22, 281] on div "Điều hành xe Kho hàng mới Quản Lý Quản lý chuyến Quản lý giao nhận mới Quản lý …" at bounding box center [81, 178] width 162 height 357
click at [27, 281] on div "Hàng sắp về" at bounding box center [81, 279] width 162 height 21
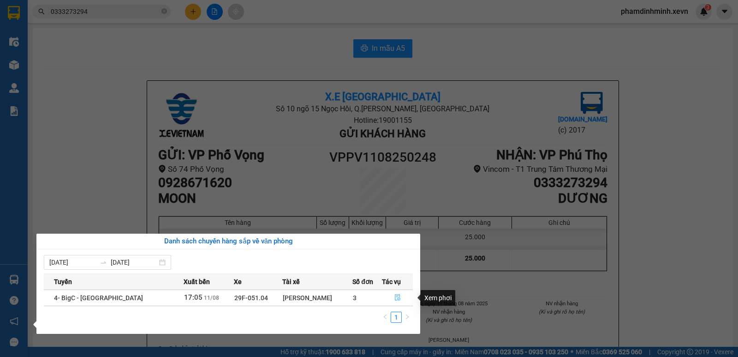
click at [395, 295] on icon "file-done" at bounding box center [398, 297] width 6 height 6
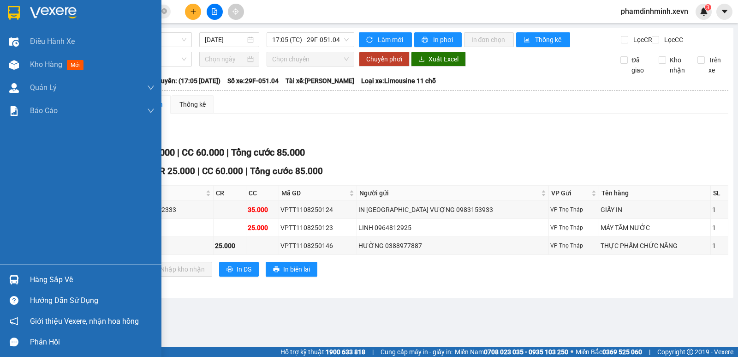
drag, startPoint x: 15, startPoint y: 268, endPoint x: 14, endPoint y: 281, distance: 13.9
click at [14, 281] on div "Hàng sắp về Hướng dẫn sử dụng Giới thiệu Vexere, nhận hoa hồng Phản hồi" at bounding box center [81, 308] width 162 height 88
click at [15, 280] on img at bounding box center [14, 280] width 10 height 10
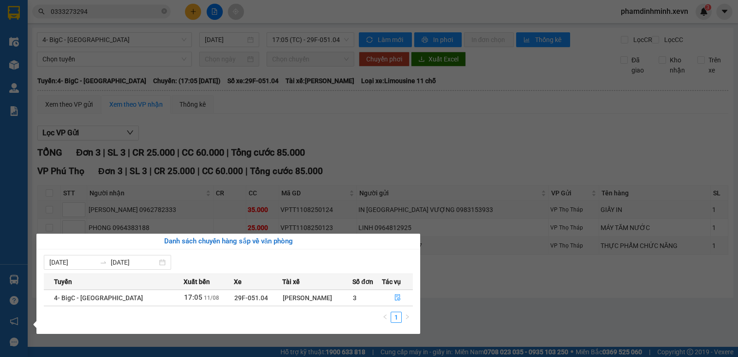
click at [297, 160] on section "Kết quả tìm kiếm ( 102 ) Bộ lọc Mã ĐH Trạng thái Món hàng Thu hộ Tổng cước Chưa…" at bounding box center [369, 178] width 738 height 357
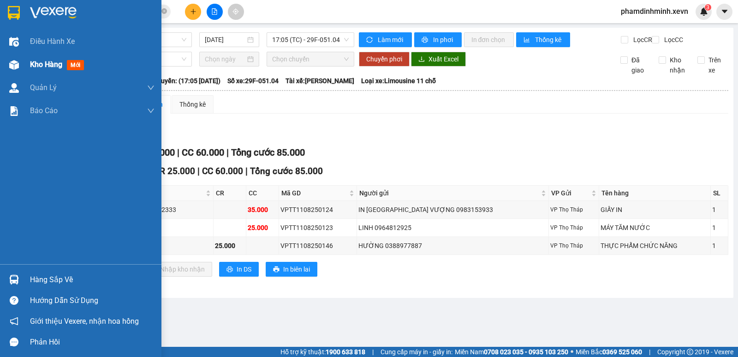
click at [50, 64] on span "Kho hàng" at bounding box center [46, 64] width 32 height 9
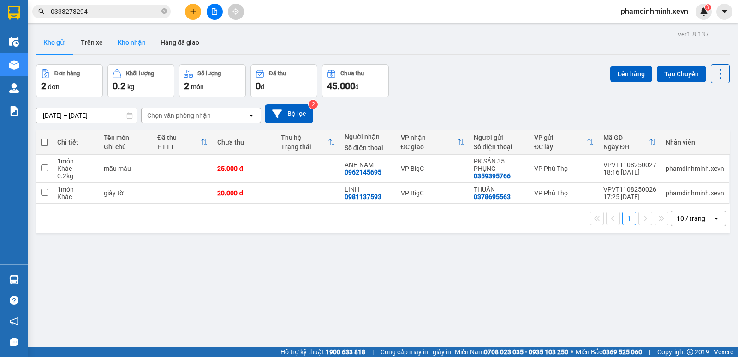
click at [141, 37] on button "Kho nhận" at bounding box center [131, 42] width 43 height 22
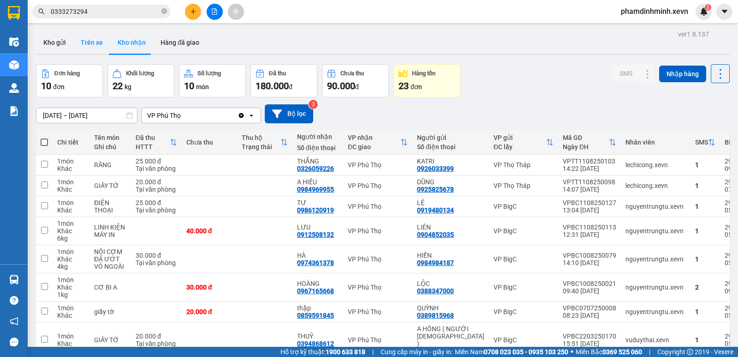
click at [94, 48] on button "Trên xe" at bounding box center [91, 42] width 37 height 22
type input "09/08/2025 – 11/08/2025"
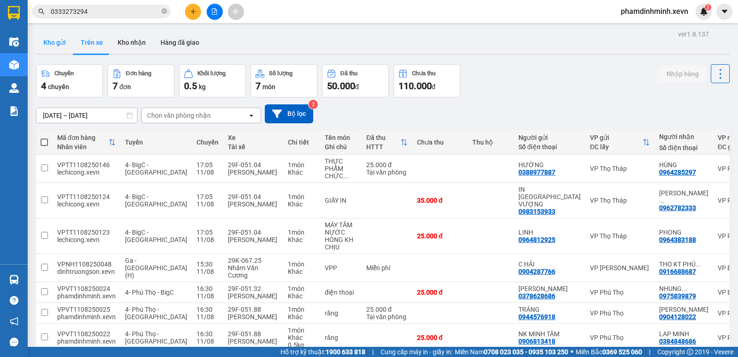
click at [56, 44] on button "Kho gửi" at bounding box center [54, 42] width 37 height 22
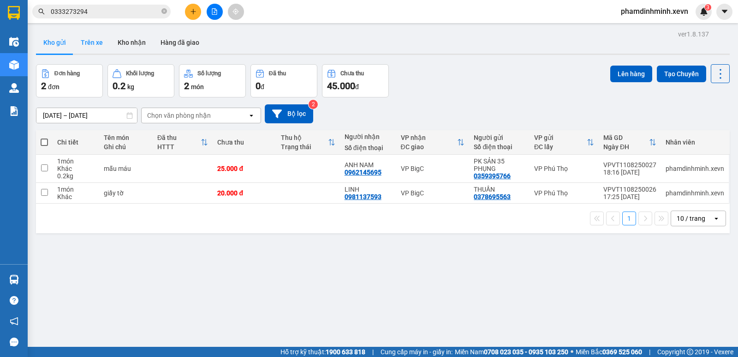
drag, startPoint x: 93, startPoint y: 34, endPoint x: 92, endPoint y: 39, distance: 5.1
click at [92, 39] on button "Trên xe" at bounding box center [91, 42] width 37 height 22
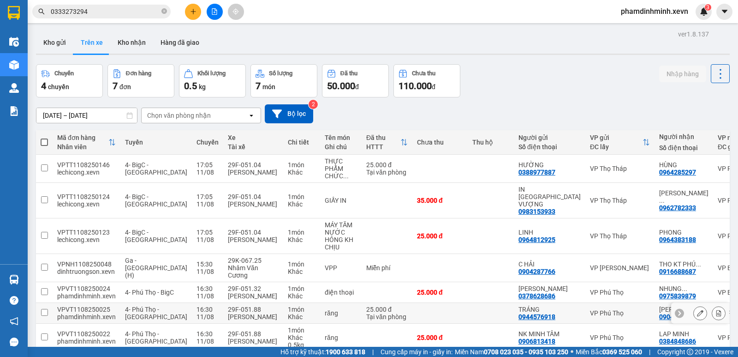
scroll to position [42, 0]
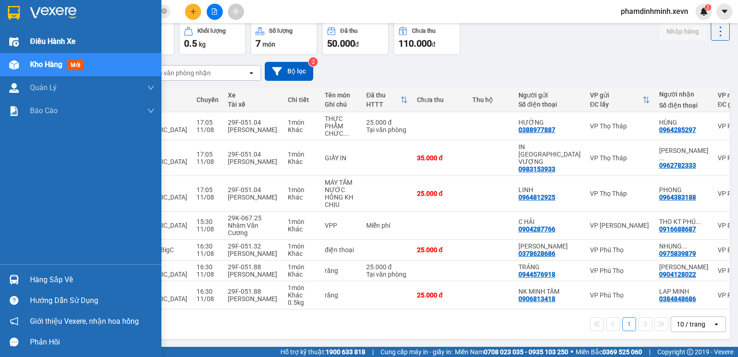
click at [38, 42] on span "Điều hành xe" at bounding box center [53, 42] width 46 height 12
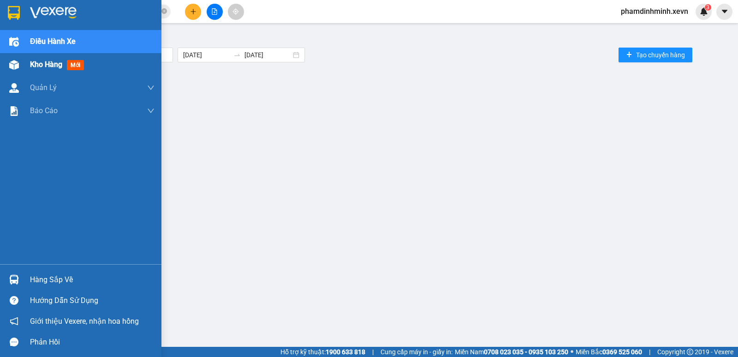
click at [40, 63] on span "Kho hàng" at bounding box center [46, 64] width 32 height 9
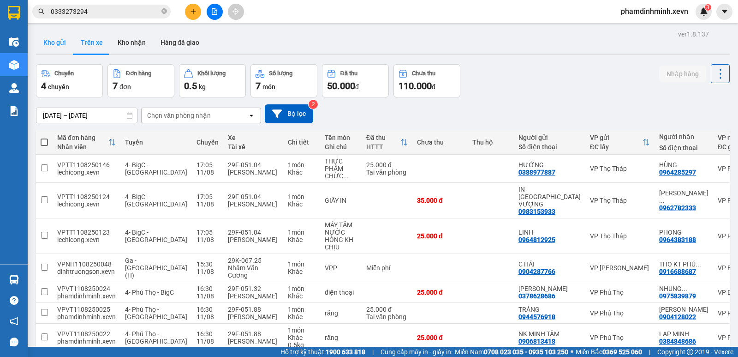
click at [55, 38] on button "Kho gửi" at bounding box center [54, 42] width 37 height 22
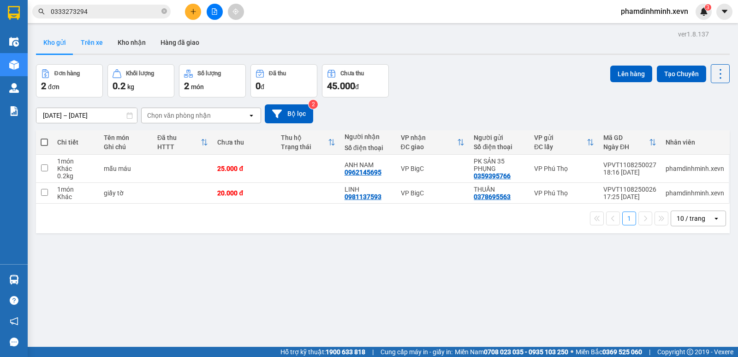
click at [95, 43] on button "Trên xe" at bounding box center [91, 42] width 37 height 22
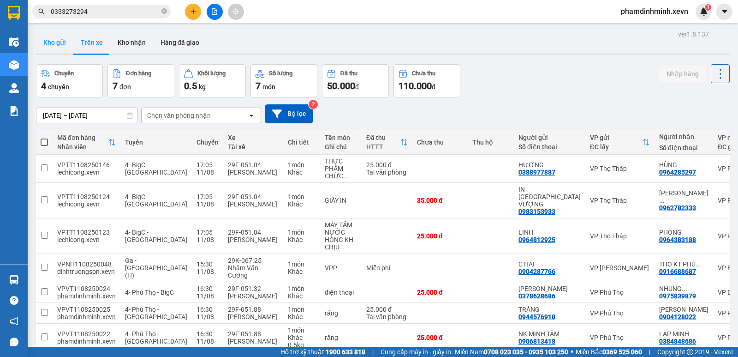
click at [48, 46] on button "Kho gửi" at bounding box center [54, 42] width 37 height 22
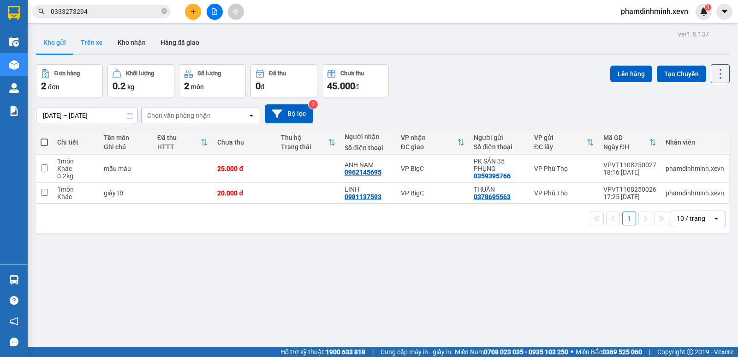
click at [91, 45] on button "Trên xe" at bounding box center [91, 42] width 37 height 22
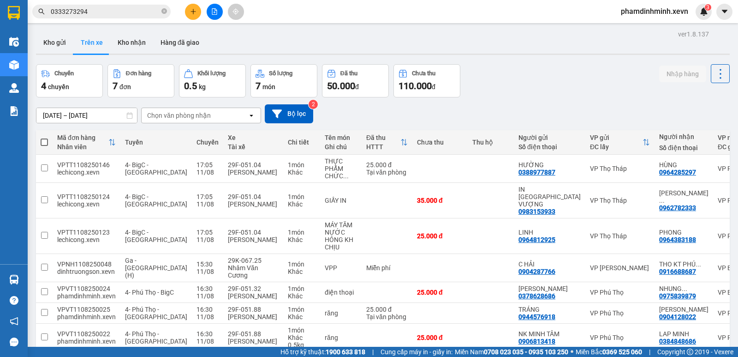
click at [102, 11] on input "0333273294" at bounding box center [105, 11] width 109 height 10
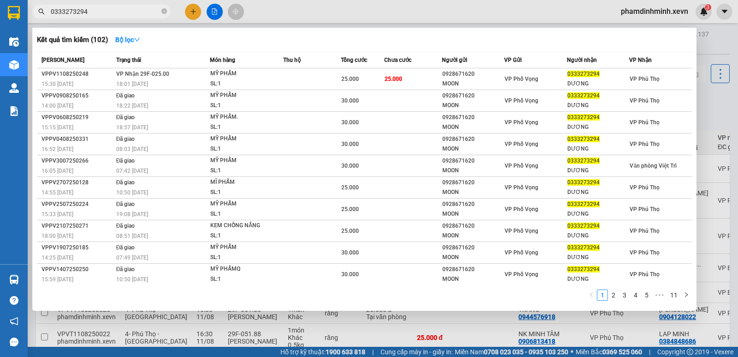
click at [102, 11] on input "0333273294" at bounding box center [105, 11] width 109 height 10
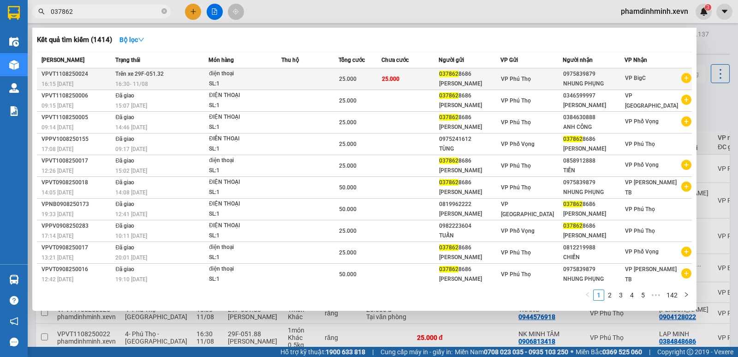
type input "037862"
click at [299, 78] on td at bounding box center [309, 79] width 57 height 22
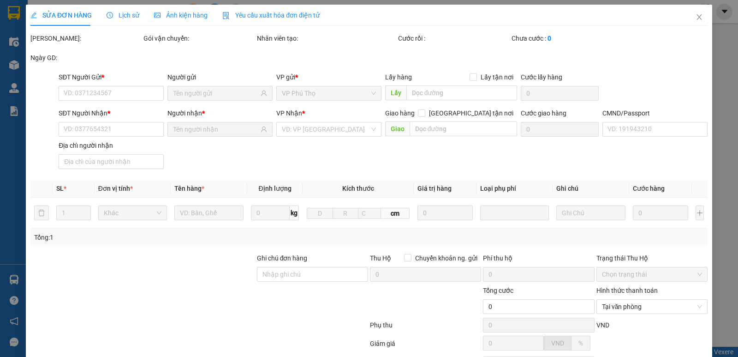
type input "0378628686"
type input "0975839879"
type input "034200002108 LÊ VĂN TOÀN 2000.SDT0971841714"
type input "25.000"
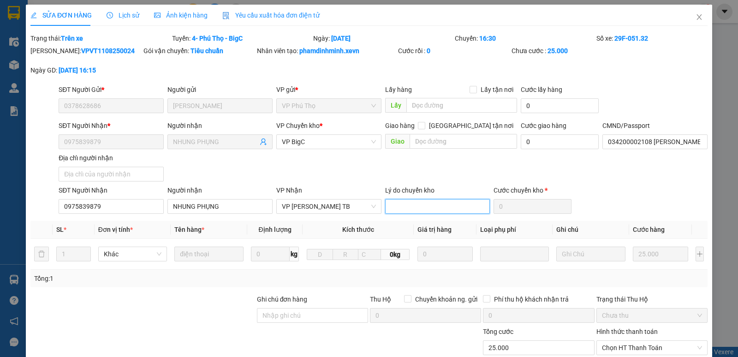
click at [422, 207] on input "text" at bounding box center [437, 206] width 105 height 15
click at [550, 142] on input "0" at bounding box center [560, 141] width 78 height 15
click at [559, 159] on div "SĐT Người Nhận * 0975839879 Người nhận NHUNG PHỤNG VP Chuyển kho * VP BigC Giao…" at bounding box center [383, 152] width 653 height 65
click at [538, 144] on input "0" at bounding box center [560, 141] width 78 height 15
click at [541, 144] on input "0" at bounding box center [560, 141] width 78 height 15
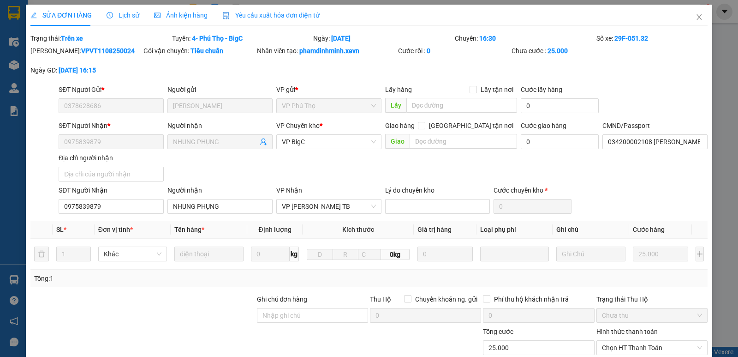
click at [535, 171] on div "SĐT Người Nhận * 0975839879 Người nhận NHUNG PHỤNG VP Chuyển kho * VP BigC Giao…" at bounding box center [383, 152] width 653 height 65
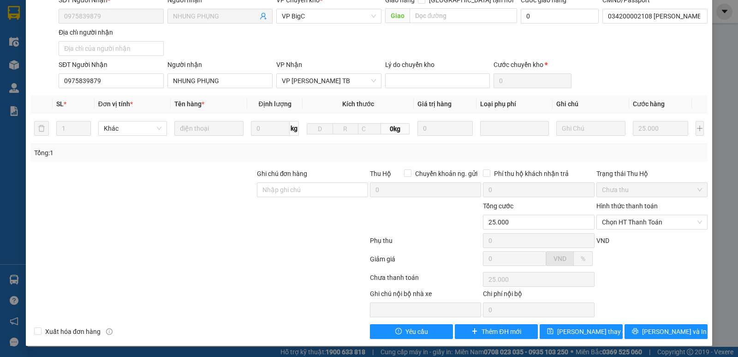
scroll to position [33, 0]
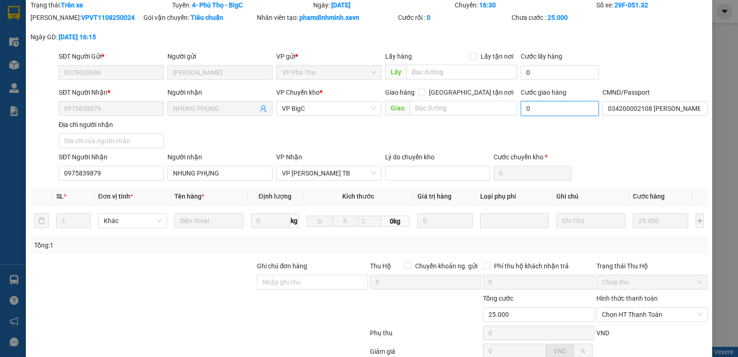
click at [536, 111] on input "0" at bounding box center [560, 108] width 78 height 15
click at [539, 109] on input "0" at bounding box center [560, 108] width 78 height 15
type input "25.002"
type input "2"
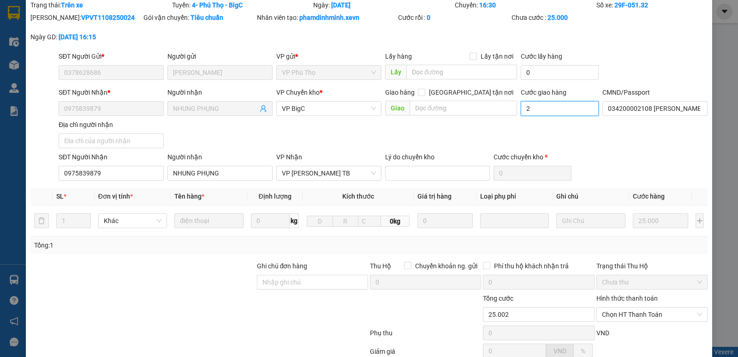
type input "25.025"
type input "25"
type input "50.000"
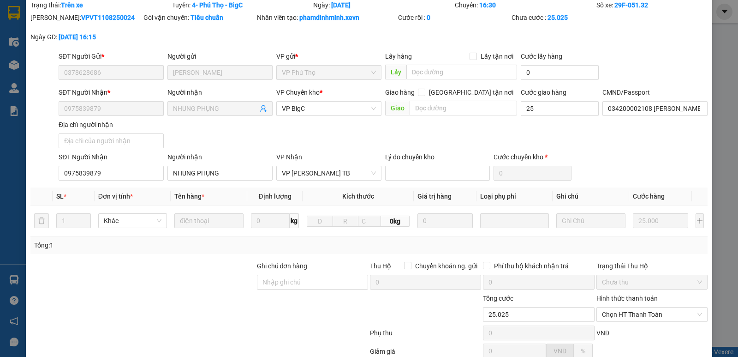
type input "25.000"
click at [502, 148] on div "SĐT Người Nhận * 0975839879 Người nhận NHUNG PHỤNG VP Chuyển kho * VP BigC Giao…" at bounding box center [383, 119] width 653 height 65
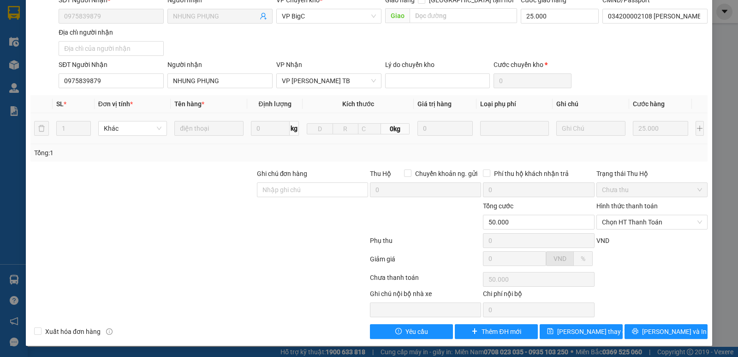
scroll to position [0, 0]
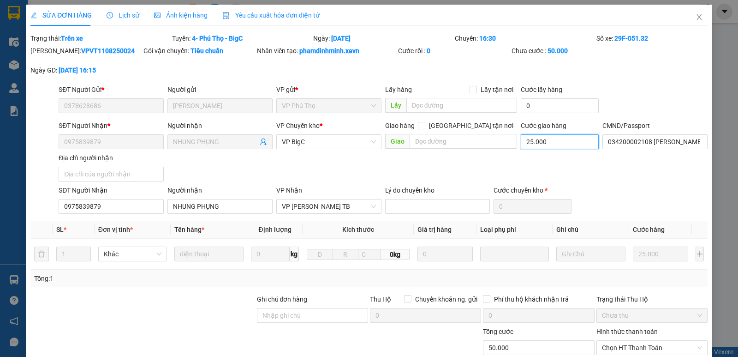
type input "25.000"
type input "0"
click at [512, 155] on div "SĐT Người Nhận * 0975839879 Người nhận NHUNG PHỤNG VP Chuyển kho * VP BigC Giao…" at bounding box center [383, 152] width 653 height 65
click at [419, 200] on input "text" at bounding box center [437, 206] width 105 height 15
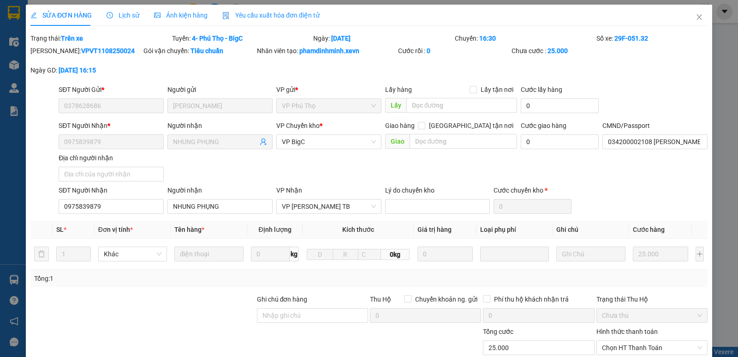
click at [398, 162] on div "SĐT Người Nhận * 0975839879 Người nhận NHUNG PHỤNG VP Chuyển kho * VP BigC Giao…" at bounding box center [383, 152] width 653 height 65
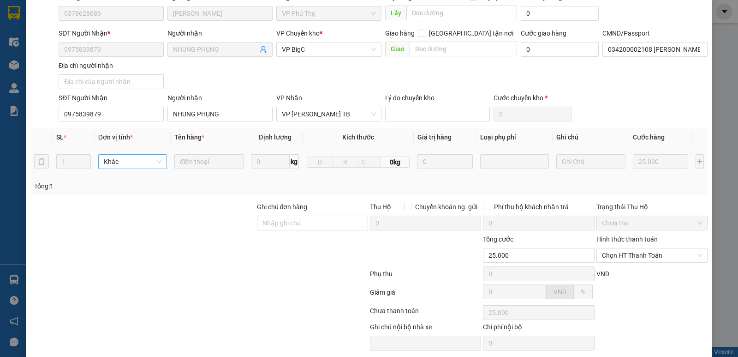
click at [149, 162] on span "Khác" at bounding box center [133, 162] width 58 height 14
drag, startPoint x: 284, startPoint y: 174, endPoint x: 291, endPoint y: 175, distance: 7.2
click at [288, 175] on td "0 kg" at bounding box center [274, 161] width 55 height 31
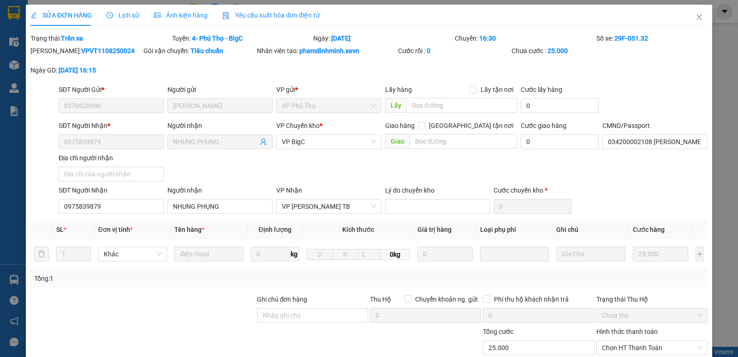
scroll to position [126, 0]
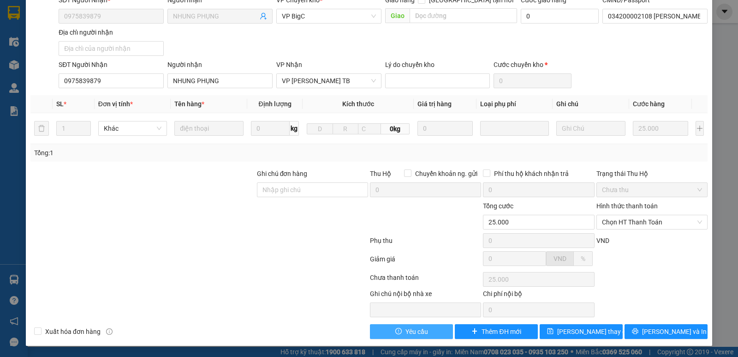
click at [426, 331] on button "Yêu cầu" at bounding box center [411, 331] width 83 height 15
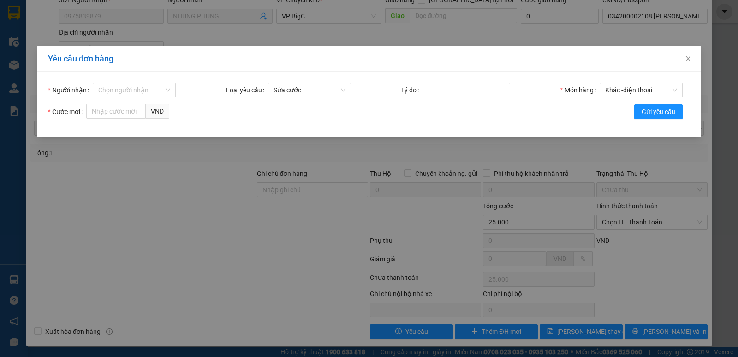
click at [297, 81] on div "Người nhận Chọn người nhận Loại yêu cầu Sửa cước Lý do Món hàng Khác - điện tho…" at bounding box center [369, 105] width 665 height 66
click at [298, 86] on span "Sửa cước" at bounding box center [310, 90] width 72 height 14
click at [283, 107] on div "Sửa cước" at bounding box center [309, 108] width 72 height 10
click at [141, 92] on input "Người nhận" at bounding box center [131, 90] width 66 height 14
click at [226, 102] on form "Người nhận Chọn người nhận Loại yêu cầu Sửa cước Lý do Món hàng Khác - điện tho…" at bounding box center [369, 104] width 642 height 43
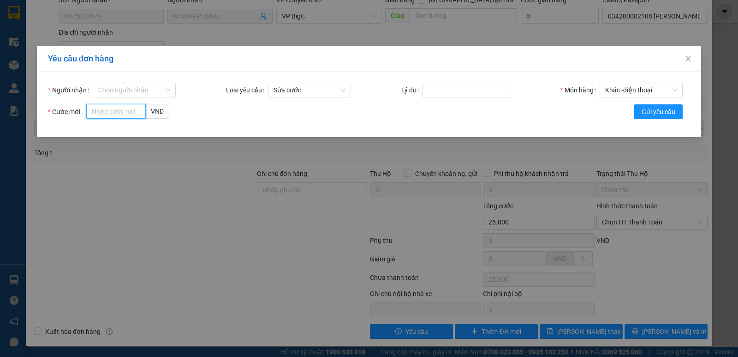
click at [112, 115] on input "Cước mới" at bounding box center [116, 111] width 60 height 15
click at [199, 114] on form "Người nhận Chọn người nhận Loại yêu cầu Sửa cước Lý do Món hàng Khác - điện tho…" at bounding box center [369, 104] width 642 height 43
click at [607, 90] on span "Khác - điện thoại" at bounding box center [641, 90] width 72 height 14
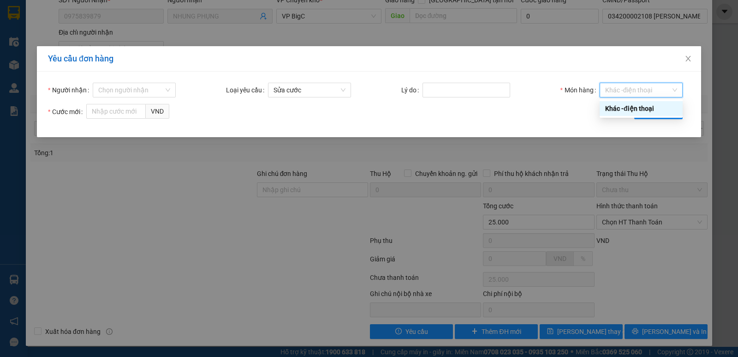
click at [610, 90] on span "Khác - điện thoại" at bounding box center [641, 90] width 72 height 14
click at [424, 90] on input "Lý do" at bounding box center [467, 90] width 88 height 15
drag, startPoint x: 383, startPoint y: 106, endPoint x: 359, endPoint y: 108, distance: 24.5
click at [379, 108] on form "Người nhận Chọn người nhận Loại yêu cầu Sửa cước Lý do Món hàng Khác - điện tho…" at bounding box center [369, 104] width 642 height 43
click at [311, 93] on span "Sửa cước" at bounding box center [310, 90] width 72 height 14
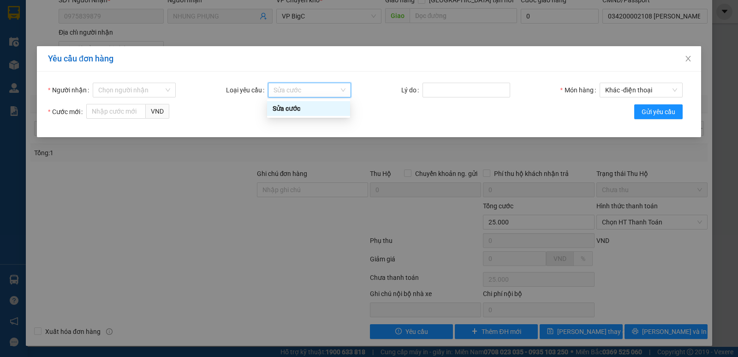
click at [313, 92] on span "Sửa cước" at bounding box center [310, 90] width 72 height 14
click at [693, 54] on span "Close" at bounding box center [689, 59] width 26 height 26
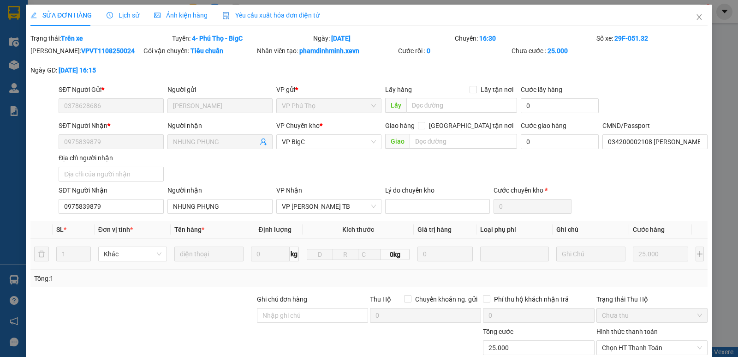
scroll to position [46, 0]
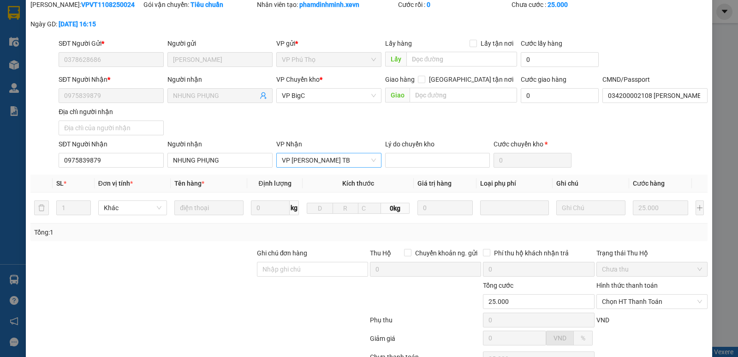
click at [347, 163] on span "VP [PERSON_NAME] TB" at bounding box center [329, 160] width 94 height 14
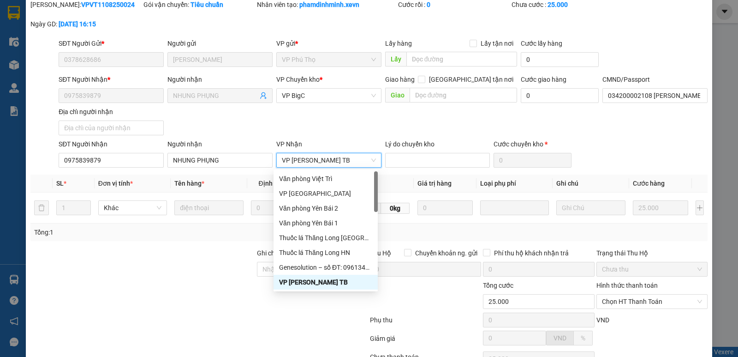
click at [352, 161] on span "VP [PERSON_NAME] TB" at bounding box center [329, 160] width 94 height 14
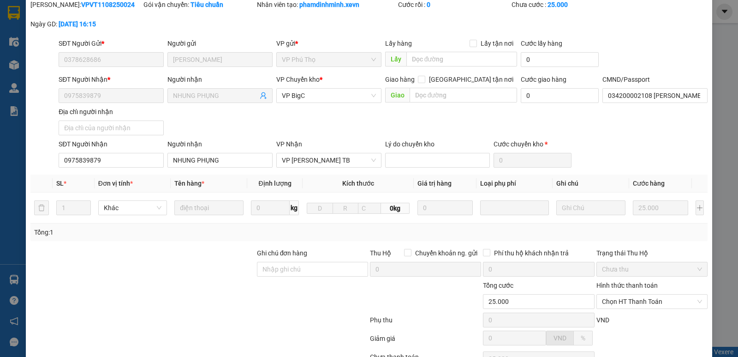
click at [354, 128] on div "SĐT Người Nhận * 0975839879 Người nhận NHUNG PHỤNG VP Chuyển kho * VP BigC Giao…" at bounding box center [383, 106] width 653 height 65
click at [342, 94] on span "VP BigC" at bounding box center [329, 96] width 94 height 14
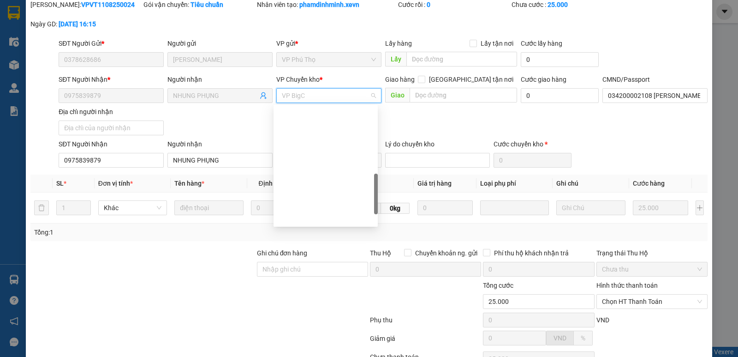
scroll to position [255, 0]
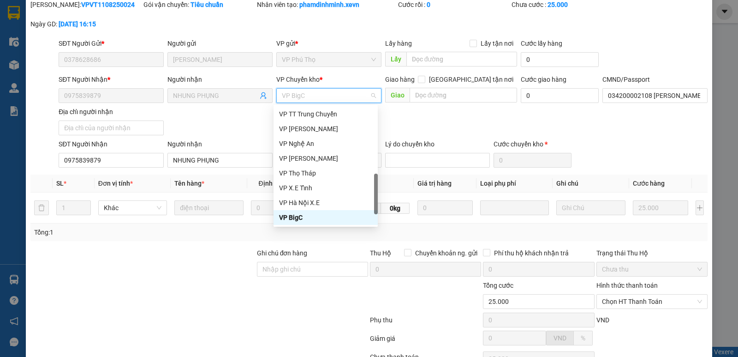
click at [346, 94] on span "VP BigC" at bounding box center [329, 96] width 94 height 14
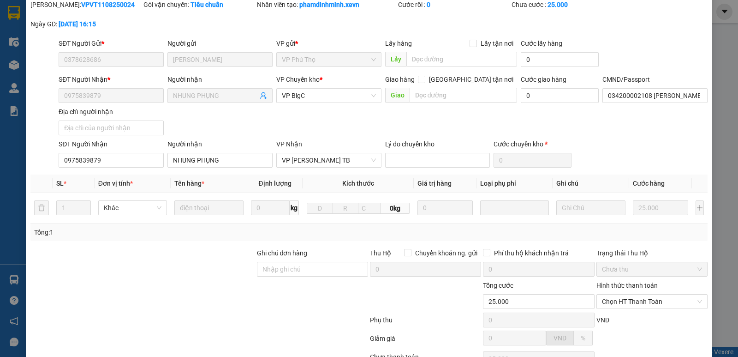
click at [407, 114] on div "SĐT Người Nhận * 0975839879 Người nhận NHUNG PHỤNG VP Chuyển kho * VP BigC Giao…" at bounding box center [383, 106] width 653 height 65
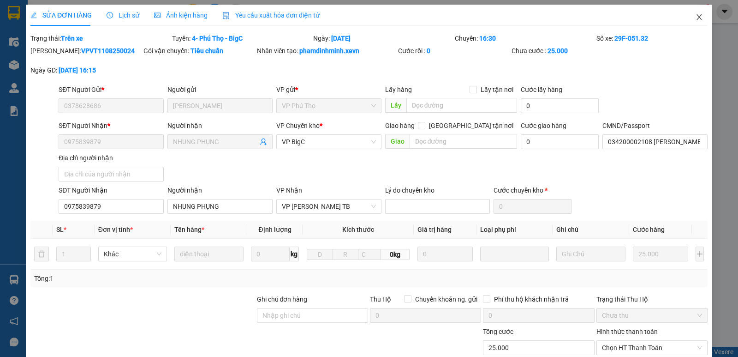
click at [696, 20] on icon "close" at bounding box center [699, 16] width 7 height 7
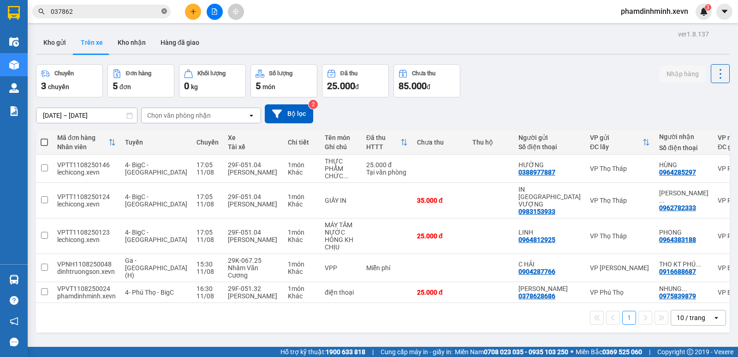
click at [163, 13] on icon "close-circle" at bounding box center [165, 11] width 6 height 6
click at [133, 12] on input "text" at bounding box center [105, 11] width 109 height 10
click at [59, 47] on button "Kho gửi" at bounding box center [54, 42] width 37 height 22
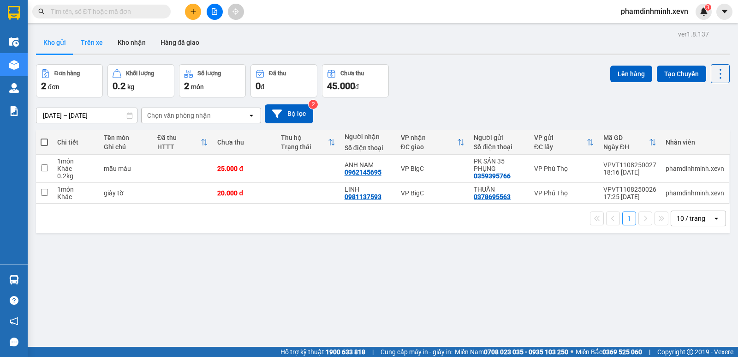
click at [93, 45] on button "Trên xe" at bounding box center [91, 42] width 37 height 22
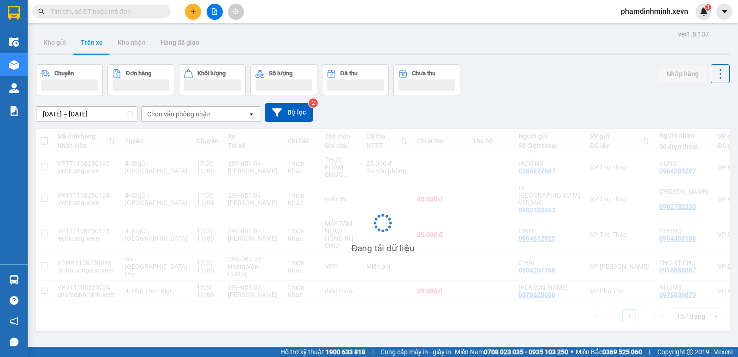
click at [106, 12] on input "text" at bounding box center [105, 11] width 109 height 10
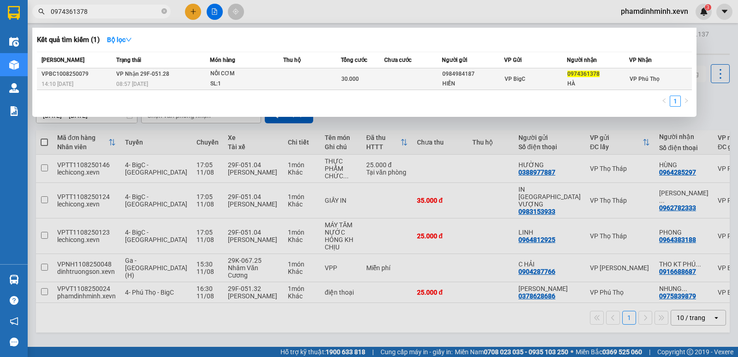
type input "0974361378"
click at [332, 79] on td at bounding box center [312, 79] width 58 height 22
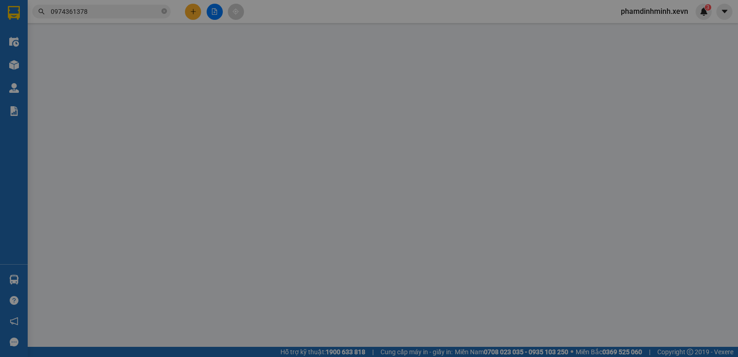
type input "0984984187"
type input "HIỀN"
type input "0974361378"
type input "HÀ"
type input "30.000"
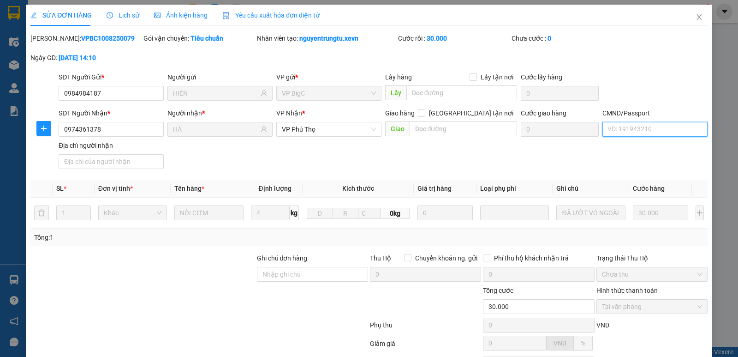
click at [636, 133] on input "CMND/Passport" at bounding box center [655, 129] width 105 height 15
type input "024178018860"
drag, startPoint x: 450, startPoint y: 173, endPoint x: 451, endPoint y: 168, distance: 5.1
click at [450, 172] on div "Total Paid Fee 30.000 Total UnPaid Fee 0 Cash Collection Total Fee Mã ĐH: VPBC1…" at bounding box center [368, 228] width 677 height 390
click at [340, 161] on div "SĐT Người Nhận * 0974361378 Người nhận * HÀ VP Nhận * VP Phú Thọ Giao hàng Giao…" at bounding box center [383, 140] width 653 height 65
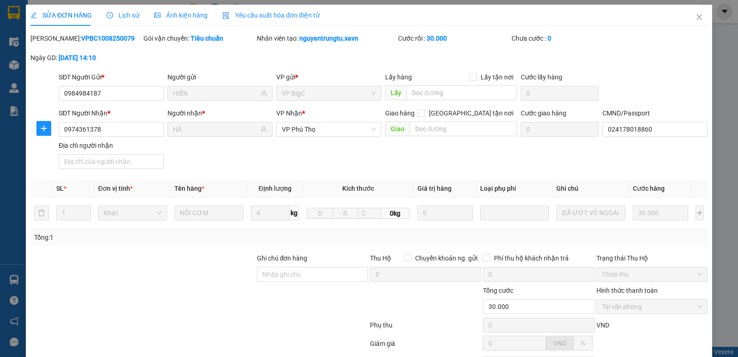
scroll to position [84, 0]
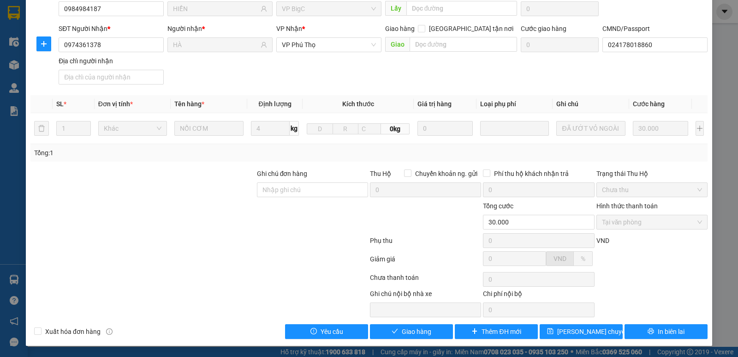
drag, startPoint x: 622, startPoint y: 219, endPoint x: 558, endPoint y: 239, distance: 67.1
click at [622, 221] on span "Tại văn phòng" at bounding box center [652, 222] width 100 height 14
drag, startPoint x: 423, startPoint y: 331, endPoint x: 432, endPoint y: 304, distance: 28.7
click at [422, 331] on span "Giao hàng" at bounding box center [417, 331] width 30 height 10
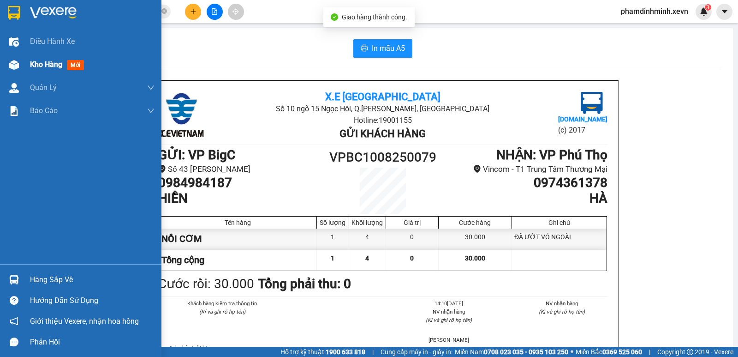
click at [54, 66] on span "Kho hàng" at bounding box center [46, 64] width 32 height 9
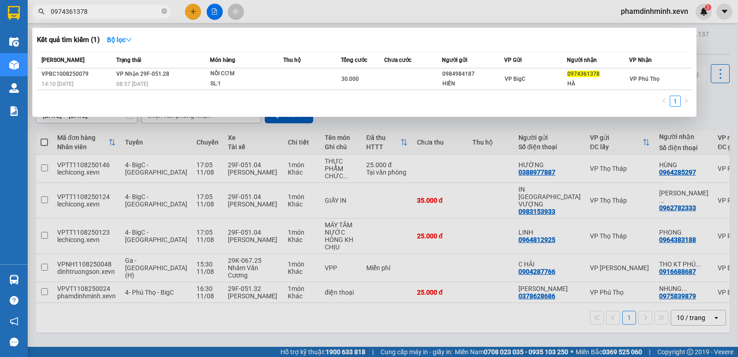
click at [117, 12] on input "0974361378" at bounding box center [105, 11] width 109 height 10
click at [119, 13] on input "0974361378" at bounding box center [105, 11] width 109 height 10
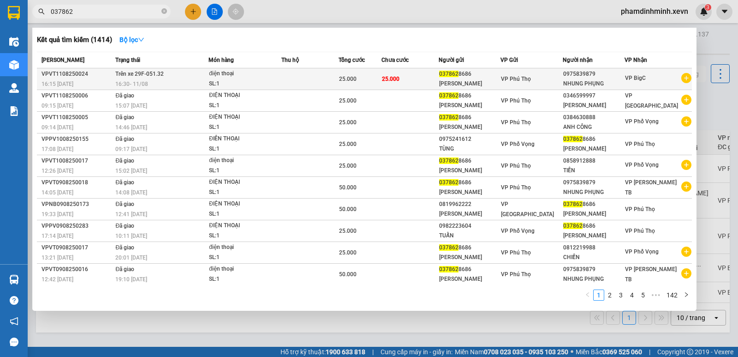
type input "037862"
click at [183, 79] on div "16:30 - 11/08" at bounding box center [161, 84] width 93 height 10
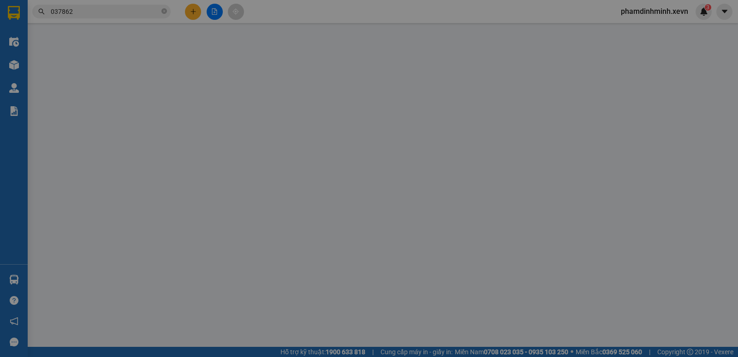
type input "0378628686"
type input "0975839879"
type input "034200002108 LÊ VĂN TOÀN 2000.SDT0971841714"
type input "25.000"
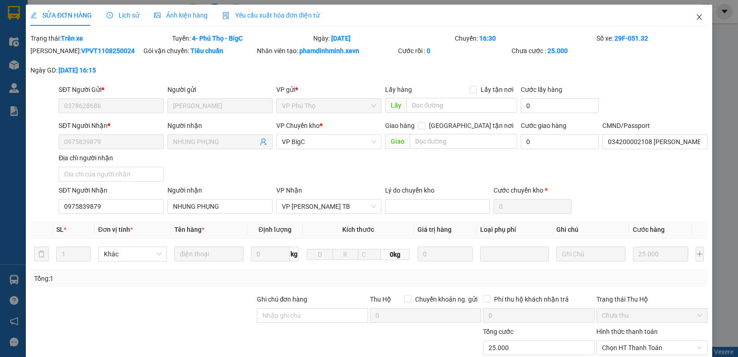
click at [698, 19] on span "Close" at bounding box center [700, 18] width 26 height 26
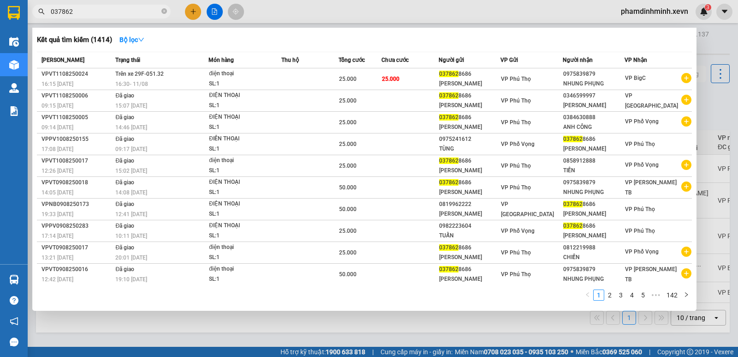
click at [110, 12] on input "037862" at bounding box center [105, 11] width 109 height 10
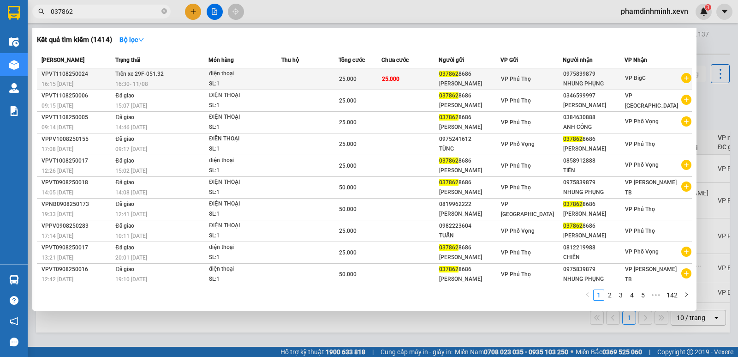
click at [257, 80] on div "SL: 1" at bounding box center [243, 84] width 69 height 10
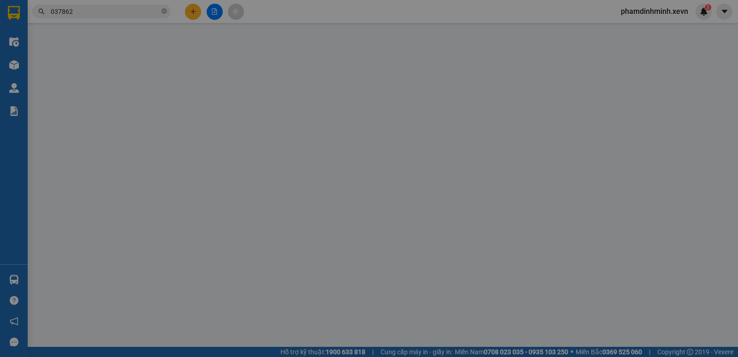
type input "0378628686"
type input "0975839879"
type input "034200002108 LÊ VĂN TOÀN 2000.SDT0971841714"
type input "25.000"
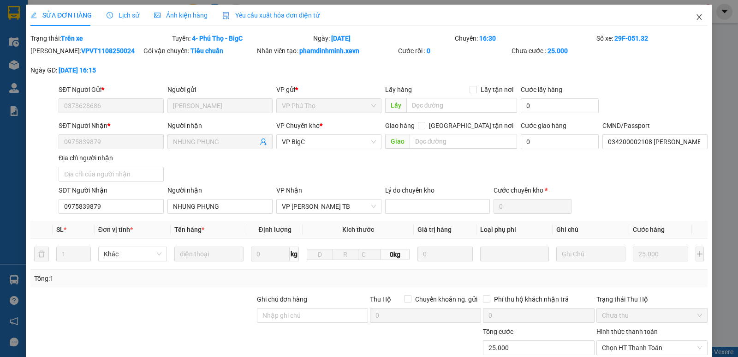
click at [696, 19] on icon "close" at bounding box center [699, 16] width 7 height 7
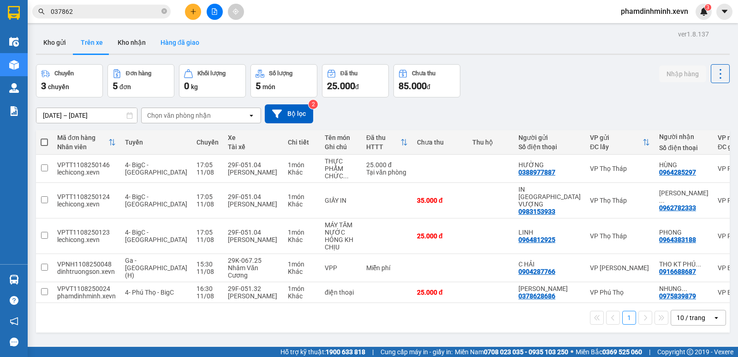
click at [184, 42] on button "Hàng đã giao" at bounding box center [180, 42] width 54 height 22
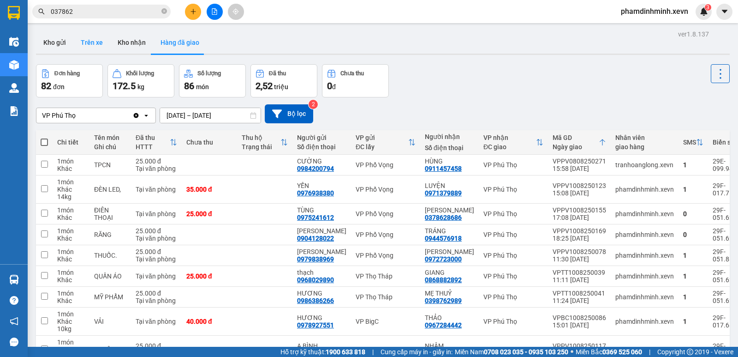
click at [93, 44] on button "Trên xe" at bounding box center [91, 42] width 37 height 22
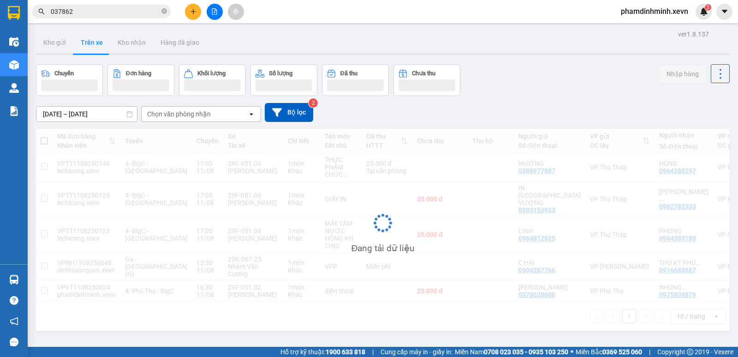
click at [93, 44] on button "Trên xe" at bounding box center [91, 42] width 37 height 22
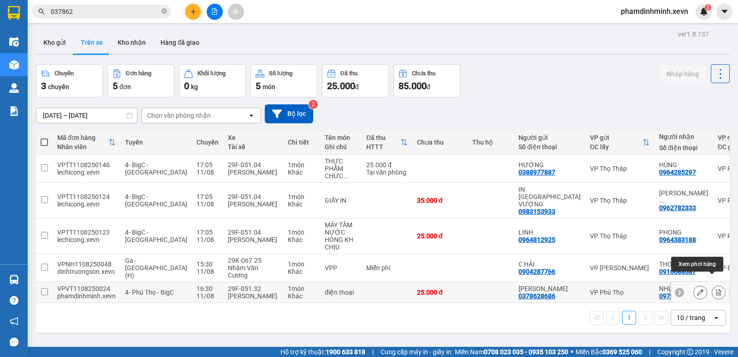
click at [717, 289] on icon at bounding box center [719, 292] width 5 height 6
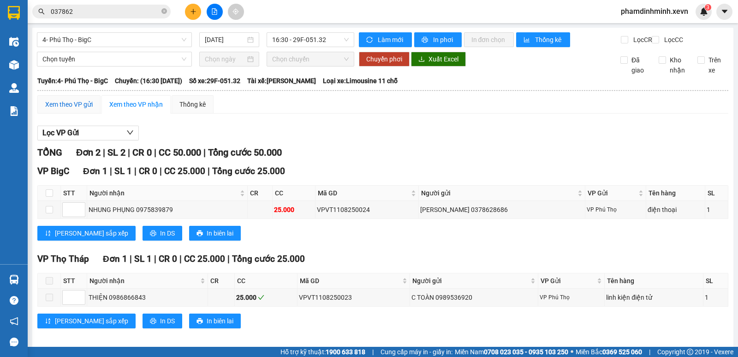
drag, startPoint x: 78, startPoint y: 109, endPoint x: 165, endPoint y: 98, distance: 87.5
click at [85, 109] on div "Xem theo VP gửi" at bounding box center [69, 104] width 48 height 10
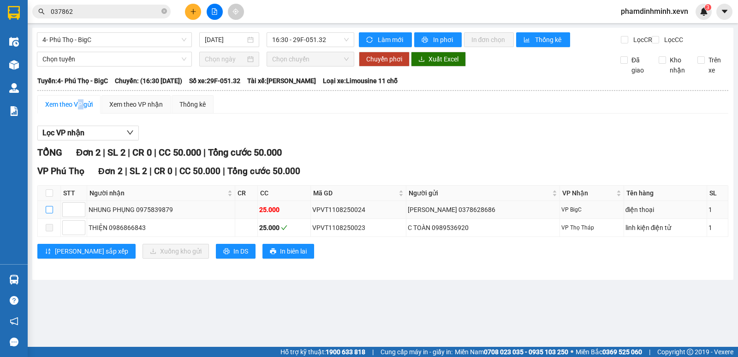
click at [47, 213] on input "checkbox" at bounding box center [49, 209] width 7 height 7
checkbox input "true"
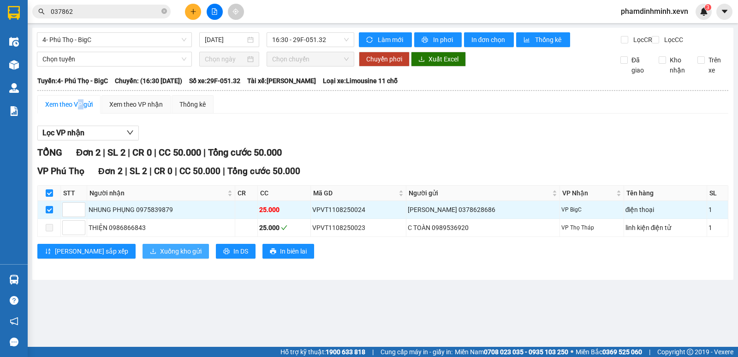
click at [160, 256] on span "Xuống kho gửi" at bounding box center [181, 251] width 42 height 10
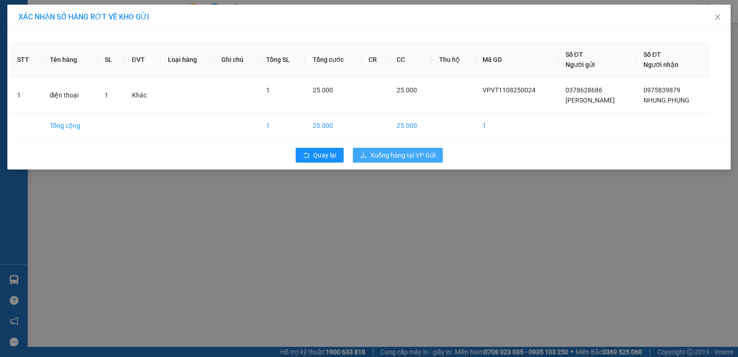
click at [413, 158] on span "Xuống hàng tại VP Gửi" at bounding box center [403, 155] width 65 height 10
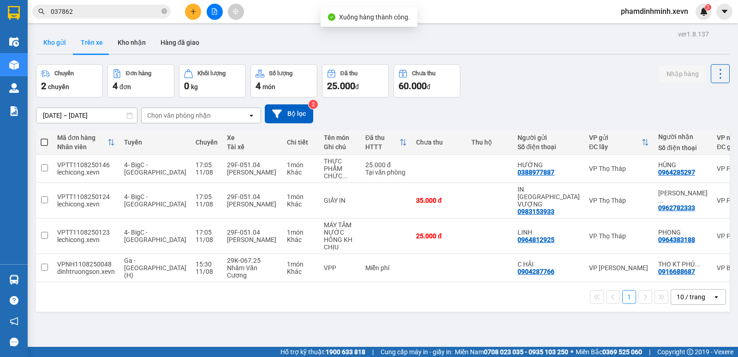
click at [55, 48] on button "Kho gửi" at bounding box center [54, 42] width 37 height 22
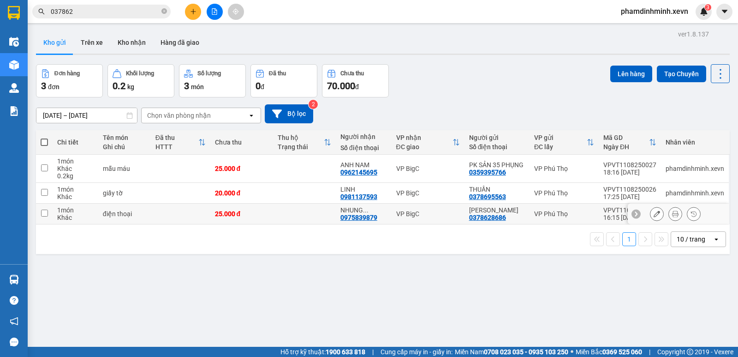
click at [651, 216] on button at bounding box center [657, 214] width 13 height 16
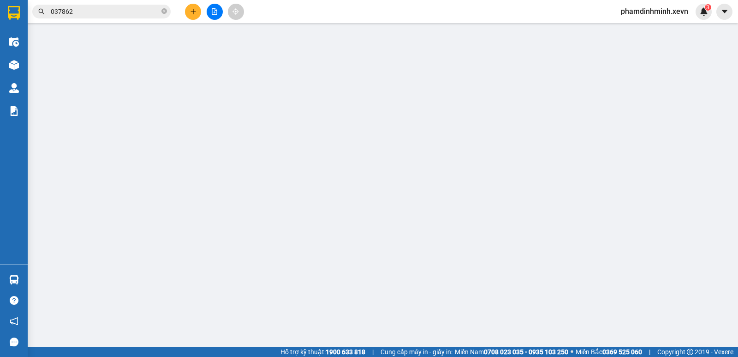
type input "0378628686"
type input "0975839879"
type input "034200002108 LÊ VĂN TOÀN 2000.SDT0971841714"
type input "25.000"
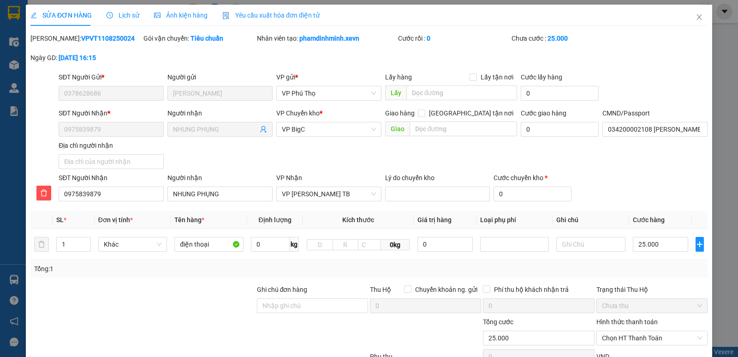
scroll to position [46, 0]
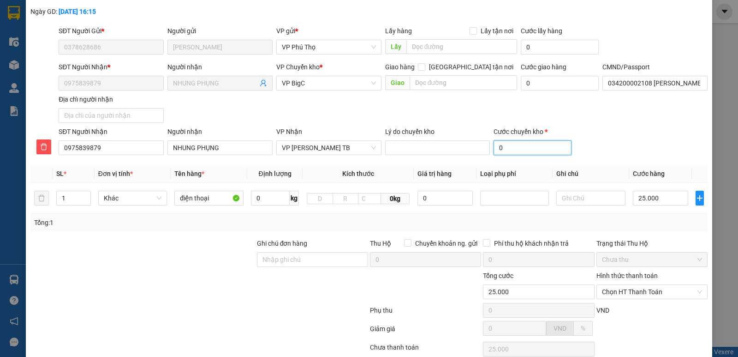
click at [526, 145] on input "0" at bounding box center [533, 147] width 78 height 15
type input "25.002"
type input "2"
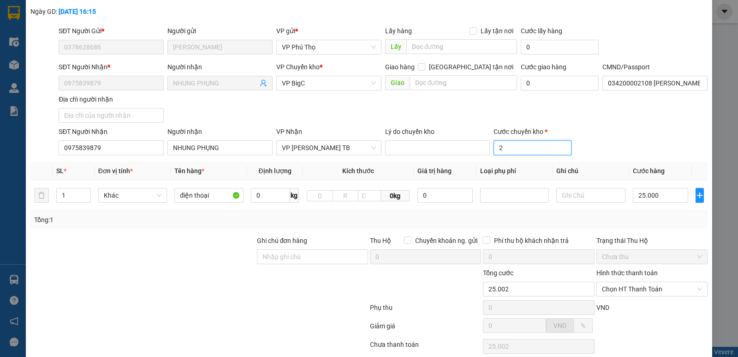
type input "25.025"
type input "25"
type input "50.000"
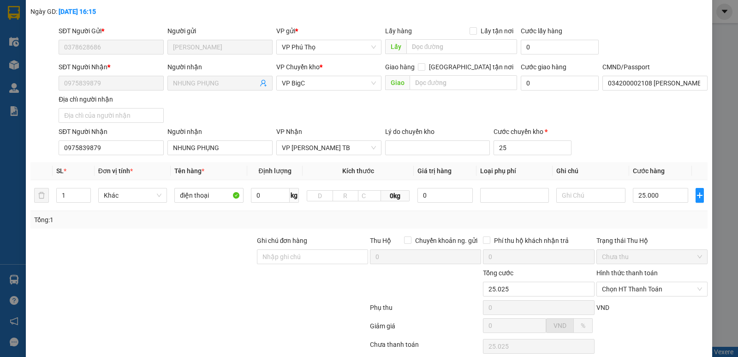
type input "25.000"
click at [524, 161] on div "Total Paid Fee 0 Total UnPaid Fee 25.000 Cash Collection Total Fee Mã ĐH: VPVT1…" at bounding box center [368, 196] width 677 height 419
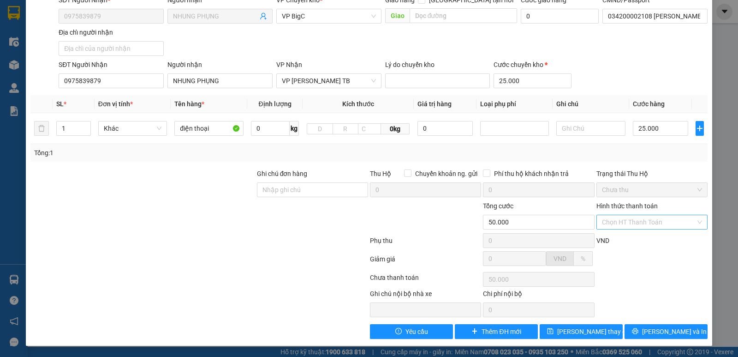
click at [692, 224] on div "Chọn HT Thanh Toán" at bounding box center [652, 222] width 111 height 15
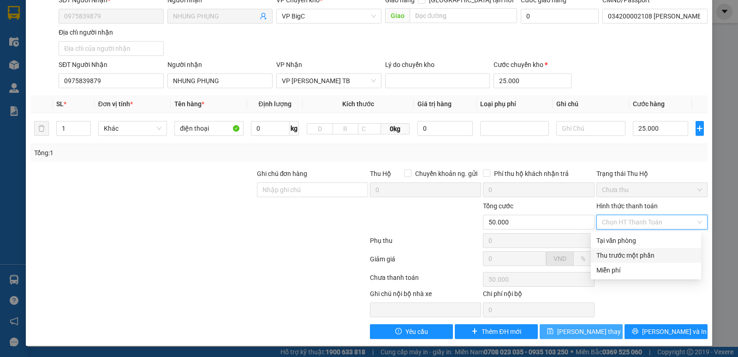
click at [566, 329] on span "Lưu thay đổi" at bounding box center [594, 331] width 74 height 10
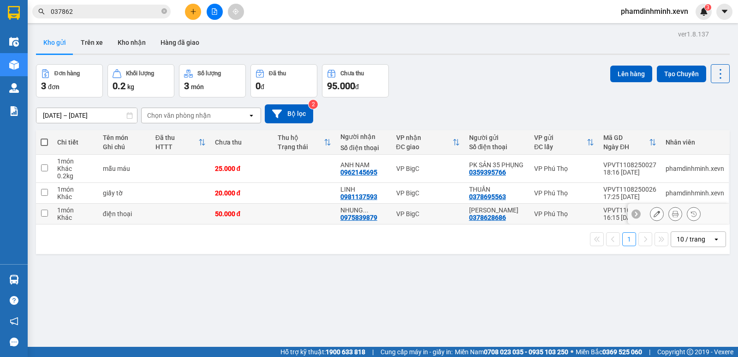
click at [175, 212] on td at bounding box center [181, 214] width 60 height 21
checkbox input "true"
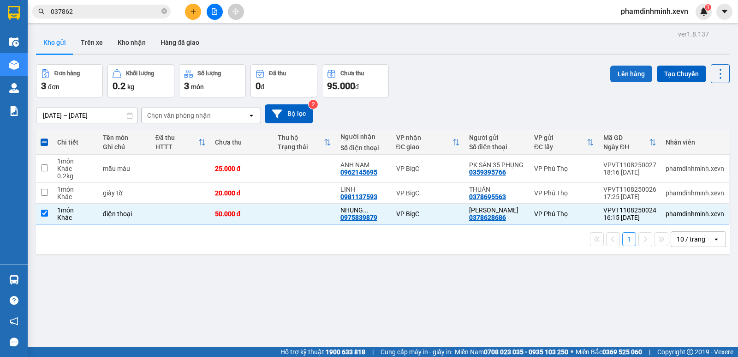
click at [629, 79] on button "Lên hàng" at bounding box center [632, 74] width 42 height 17
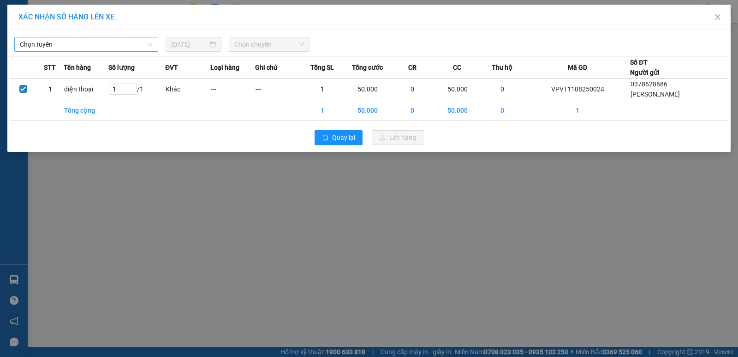
click at [132, 45] on span "Chọn tuyến" at bounding box center [86, 44] width 133 height 14
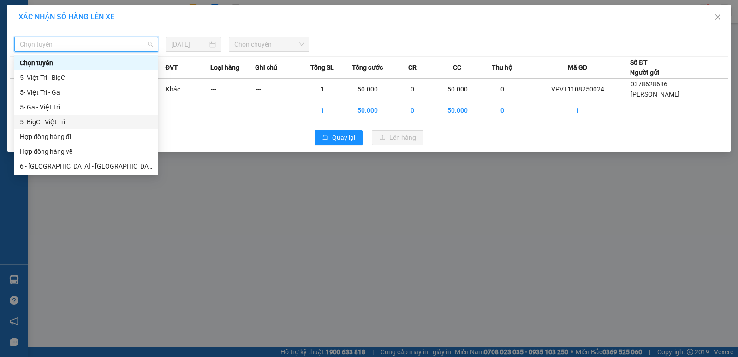
type input "4"
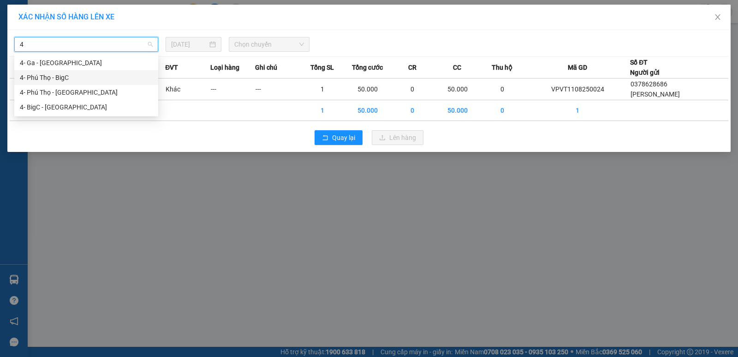
drag, startPoint x: 73, startPoint y: 81, endPoint x: 225, endPoint y: 82, distance: 151.8
click at [74, 81] on div "4- Phú Thọ - BigC" at bounding box center [86, 77] width 133 height 10
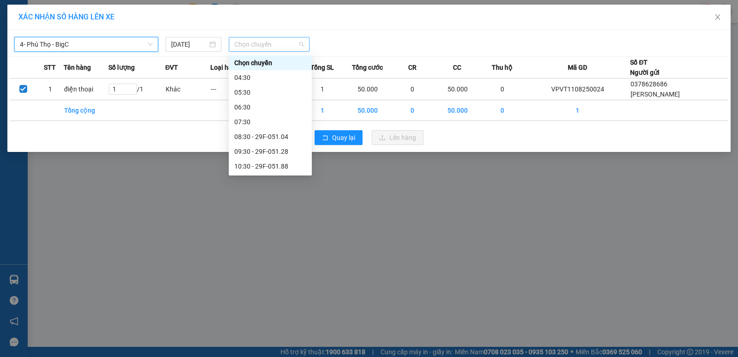
click at [272, 42] on span "Chọn chuyến" at bounding box center [269, 44] width 70 height 14
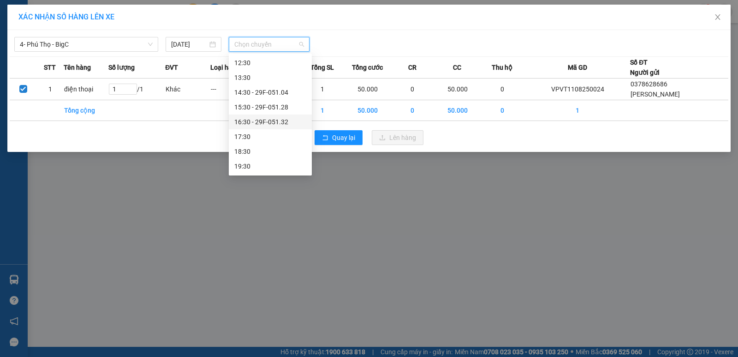
click at [272, 121] on div "16:30 - 29F-051.32" at bounding box center [270, 122] width 72 height 10
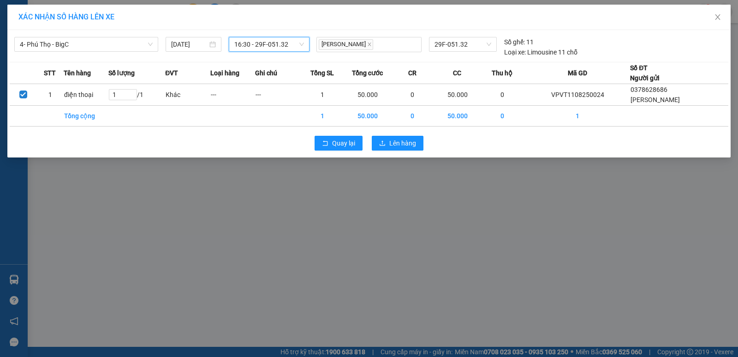
click at [293, 44] on span "16:30 - 29F-051.32" at bounding box center [269, 44] width 70 height 14
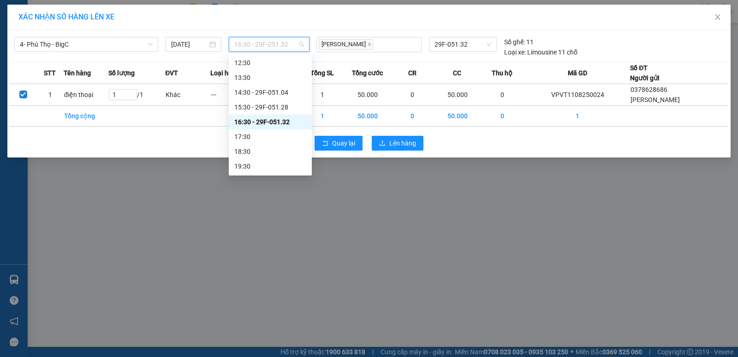
click at [275, 123] on div "16:30 - 29F-051.32" at bounding box center [270, 122] width 72 height 10
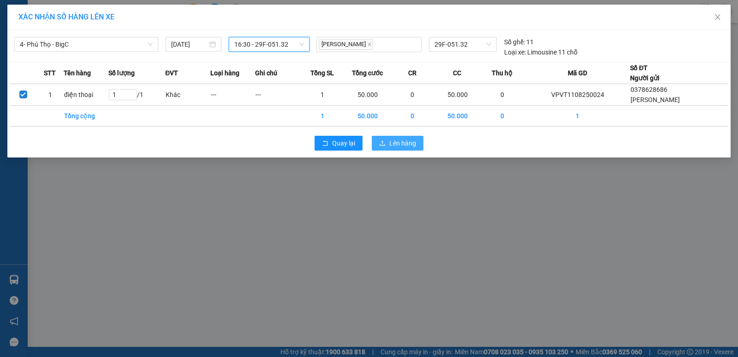
click at [388, 142] on button "Lên hàng" at bounding box center [398, 143] width 52 height 15
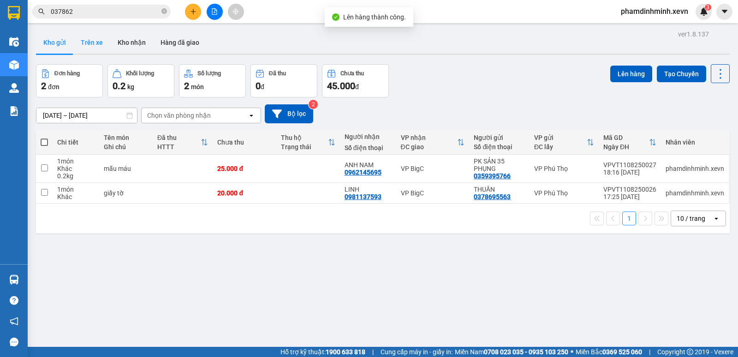
click at [90, 40] on button "Trên xe" at bounding box center [91, 42] width 37 height 22
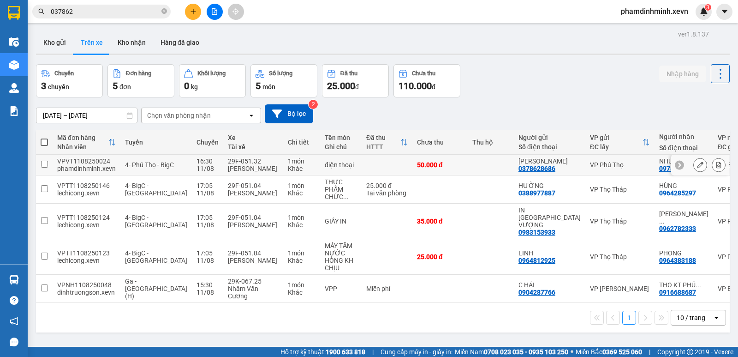
click at [362, 165] on td at bounding box center [387, 165] width 51 height 21
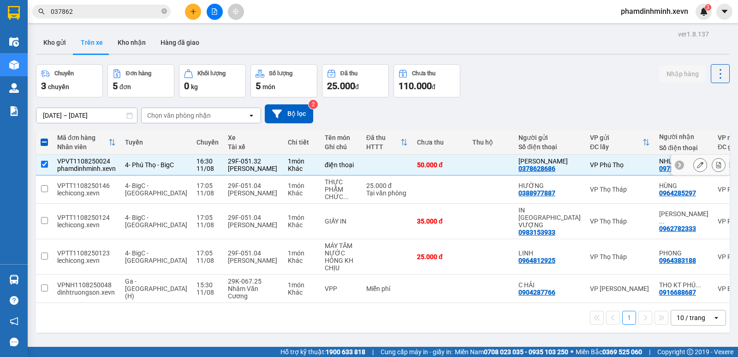
click at [362, 165] on td at bounding box center [387, 165] width 51 height 21
checkbox input "false"
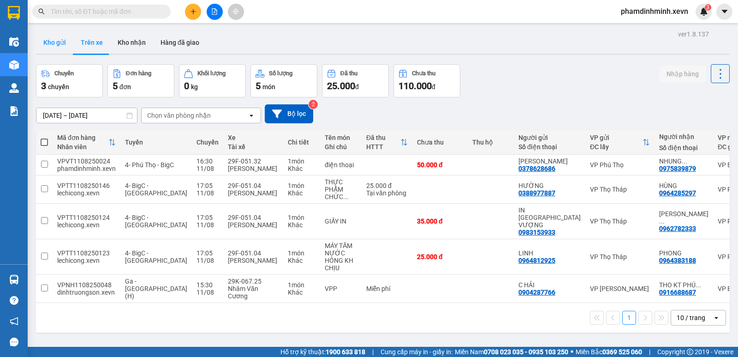
click at [54, 41] on button "Kho gửi" at bounding box center [54, 42] width 37 height 22
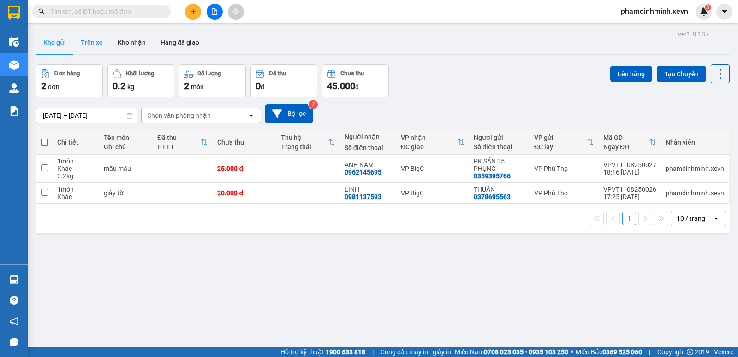
click at [98, 45] on button "Trên xe" at bounding box center [91, 42] width 37 height 22
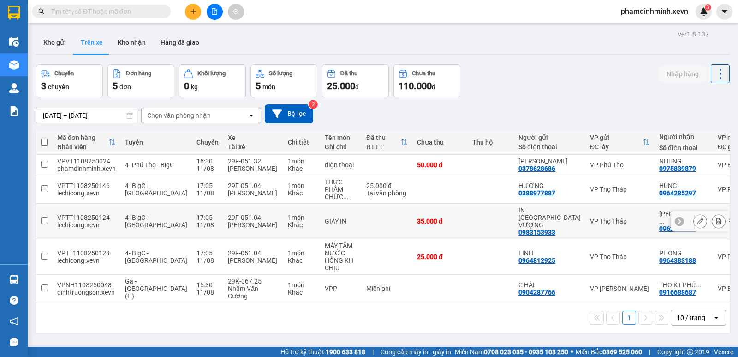
scroll to position [42, 0]
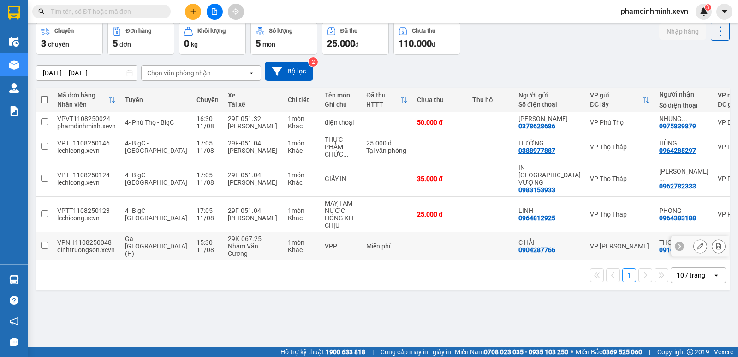
drag, startPoint x: 399, startPoint y: 251, endPoint x: 388, endPoint y: 252, distance: 11.2
click at [413, 251] on td at bounding box center [440, 246] width 55 height 28
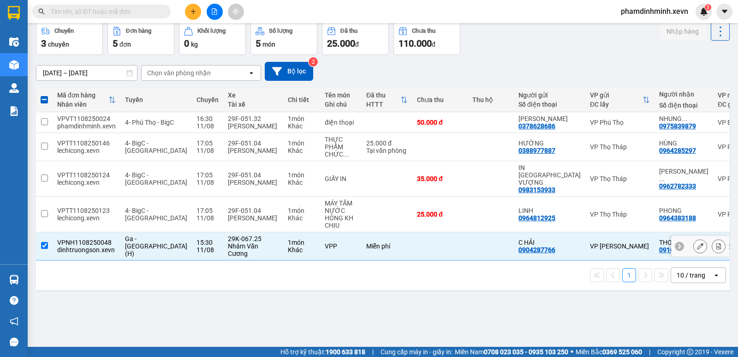
click at [413, 239] on td at bounding box center [440, 246] width 55 height 28
checkbox input "false"
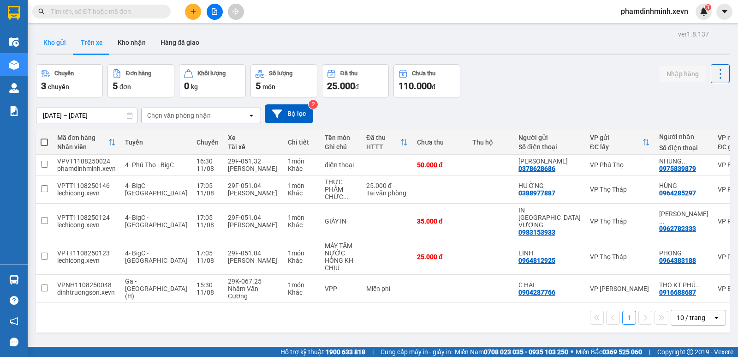
click at [63, 39] on button "Kho gửi" at bounding box center [54, 42] width 37 height 22
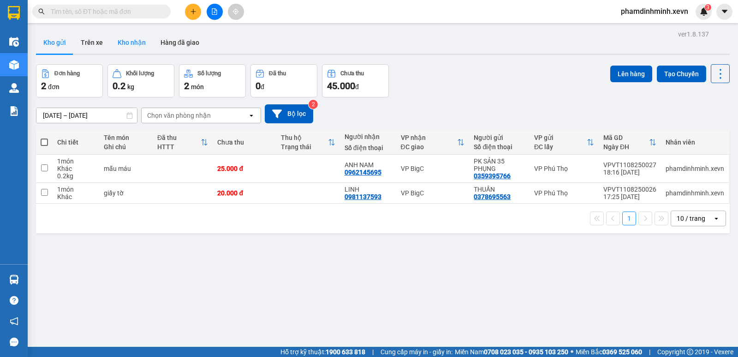
click at [132, 45] on button "Kho nhận" at bounding box center [131, 42] width 43 height 22
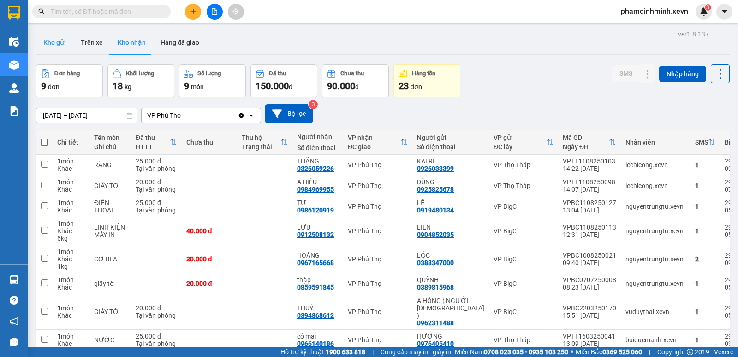
click at [56, 38] on button "Kho gửi" at bounding box center [54, 42] width 37 height 22
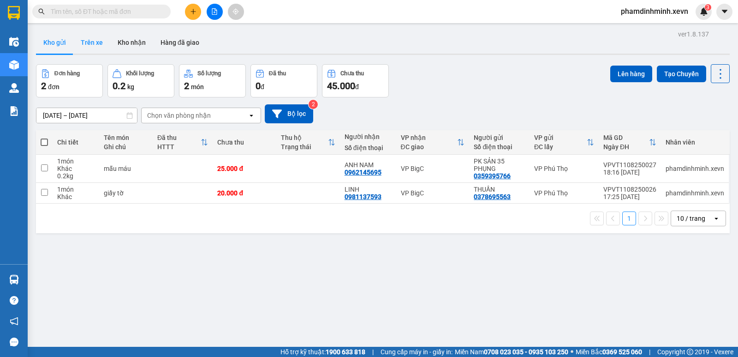
click at [94, 44] on button "Trên xe" at bounding box center [91, 42] width 37 height 22
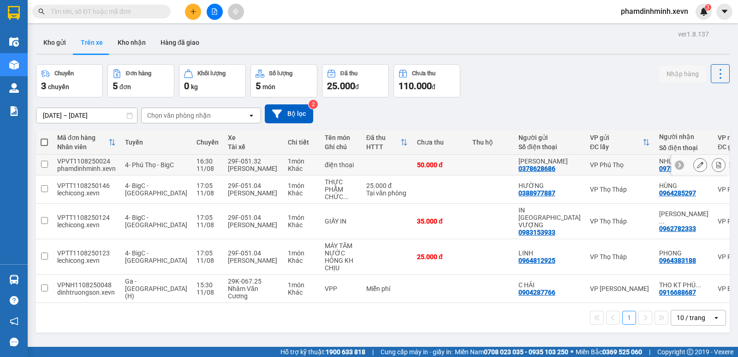
click at [440, 166] on td "50.000 đ" at bounding box center [440, 165] width 55 height 21
checkbox input "true"
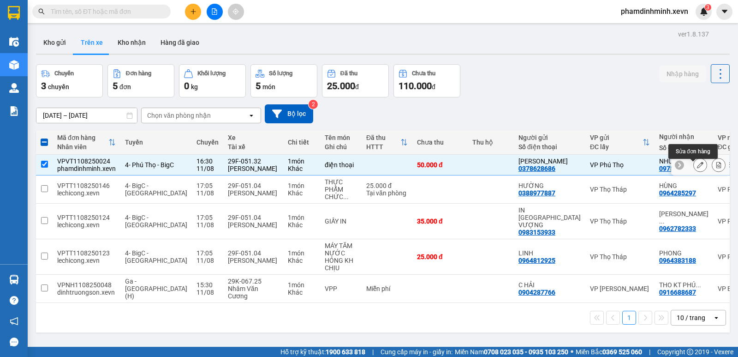
click at [697, 168] on icon at bounding box center [700, 165] width 6 height 6
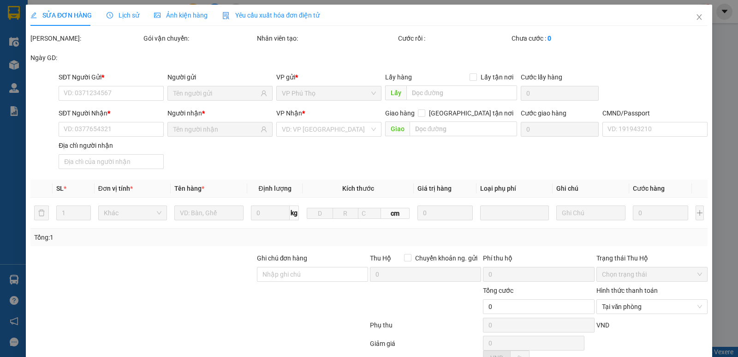
type input "0378628686"
type input "0975839879"
type input "034200002108 [PERSON_NAME] 2000.SDT0971841714"
type input "50.000"
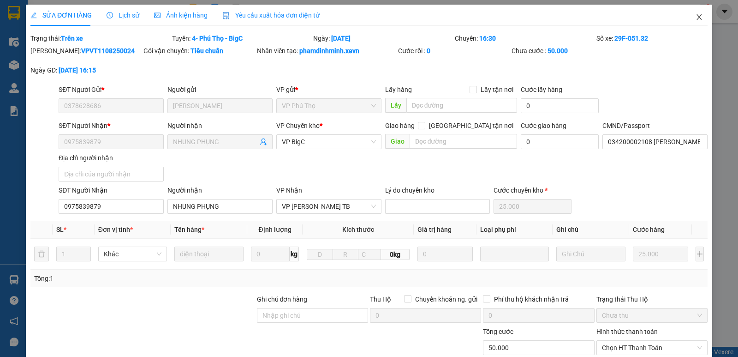
click at [696, 14] on icon "close" at bounding box center [699, 16] width 7 height 7
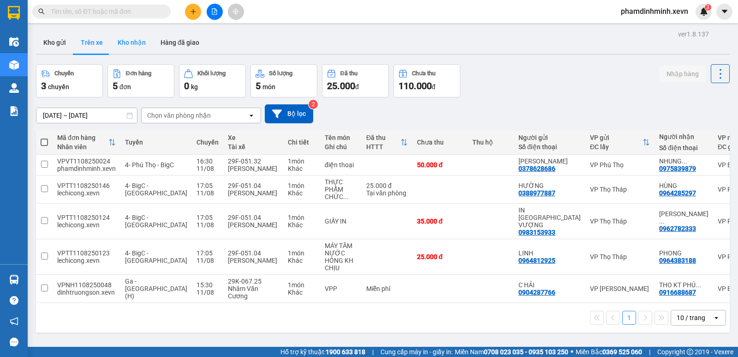
click at [130, 40] on button "Kho nhận" at bounding box center [131, 42] width 43 height 22
type input "[DATE] – [DATE]"
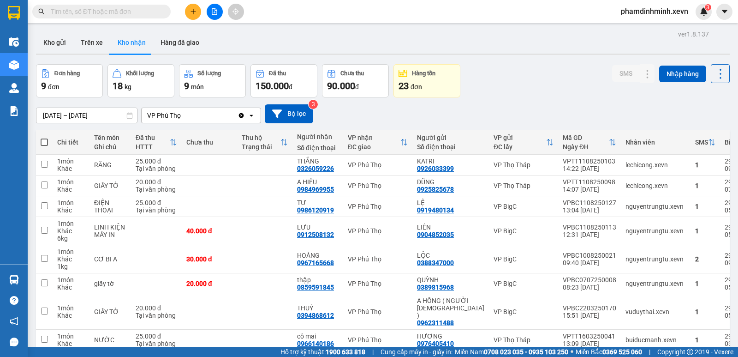
click at [90, 43] on button "Trên xe" at bounding box center [91, 42] width 37 height 22
type input "[DATE] – [DATE]"
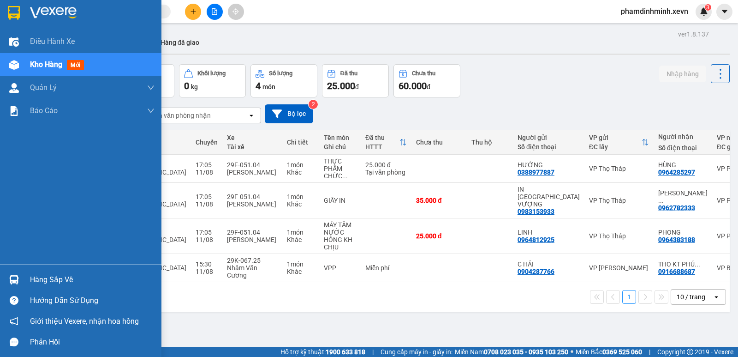
click at [18, 282] on img at bounding box center [14, 280] width 10 height 10
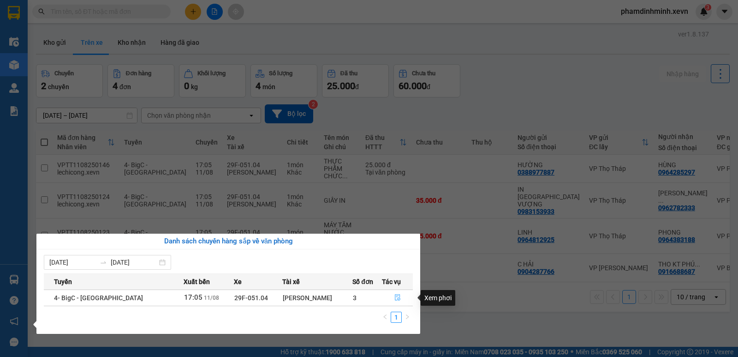
click at [395, 297] on icon "file-done" at bounding box center [398, 297] width 6 height 6
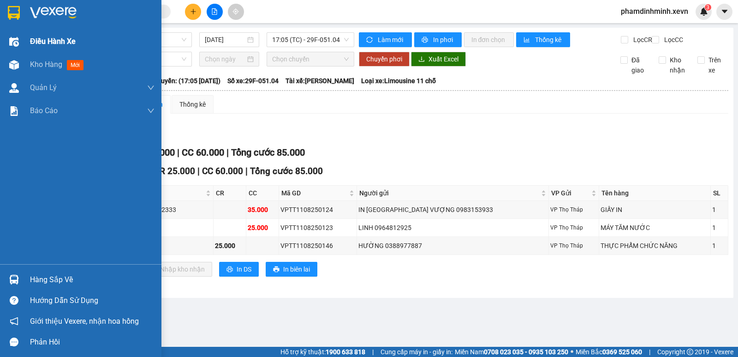
click at [45, 45] on span "Điều hành xe" at bounding box center [53, 42] width 46 height 12
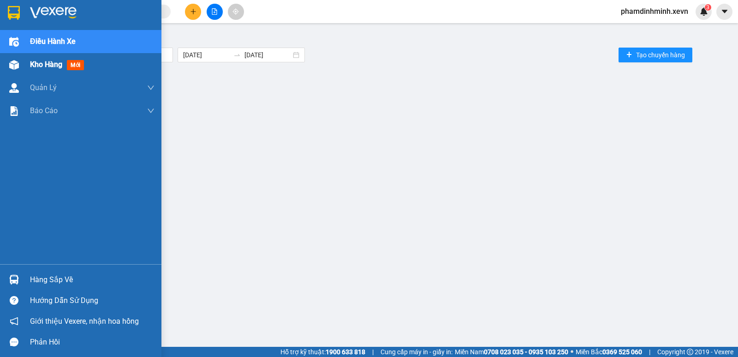
click at [51, 66] on span "Kho hàng" at bounding box center [46, 64] width 32 height 9
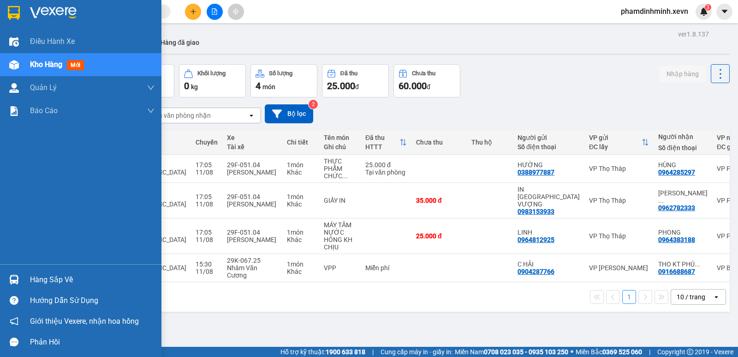
drag, startPoint x: 41, startPoint y: 275, endPoint x: 72, endPoint y: 287, distance: 32.8
click at [41, 277] on div "Hàng sắp về" at bounding box center [92, 280] width 125 height 14
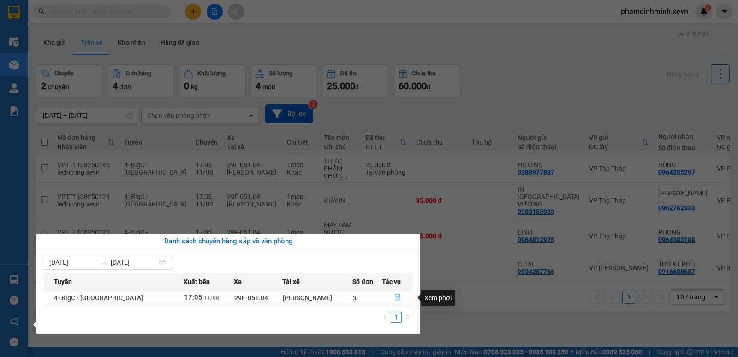
click at [397, 300] on icon "file-done" at bounding box center [398, 297] width 6 height 6
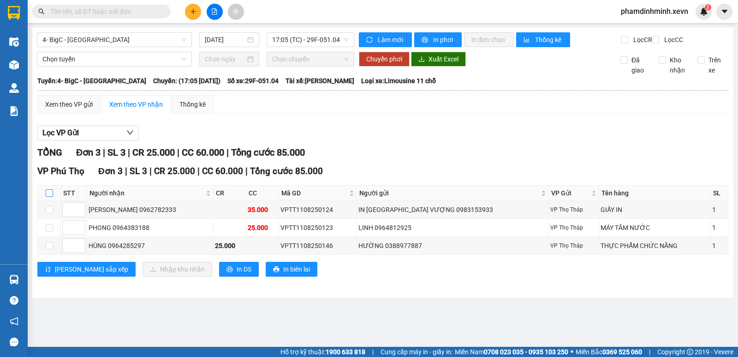
click at [52, 197] on input "checkbox" at bounding box center [49, 192] width 7 height 7
checkbox input "true"
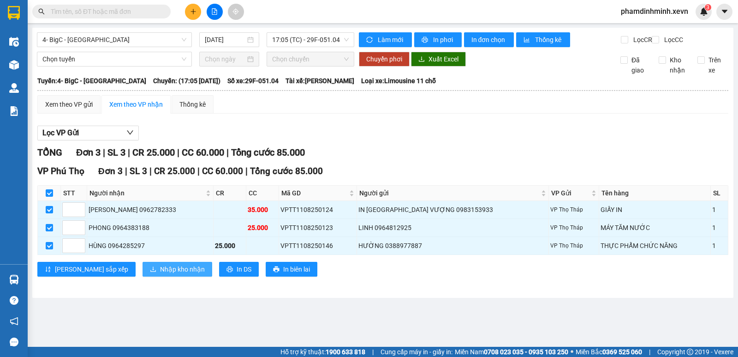
click at [160, 274] on span "Nhập kho nhận" at bounding box center [182, 269] width 45 height 10
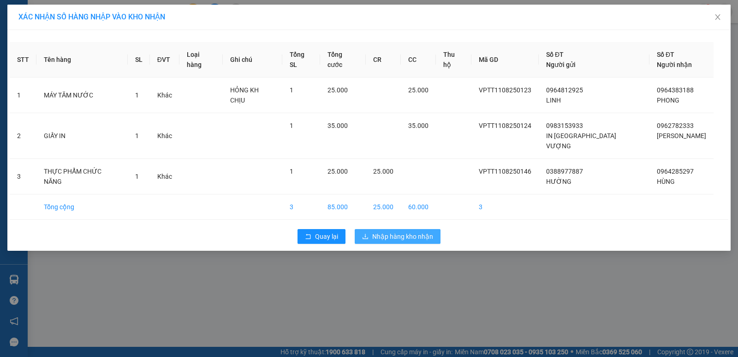
click at [410, 229] on button "Nhập hàng kho nhận" at bounding box center [398, 236] width 86 height 15
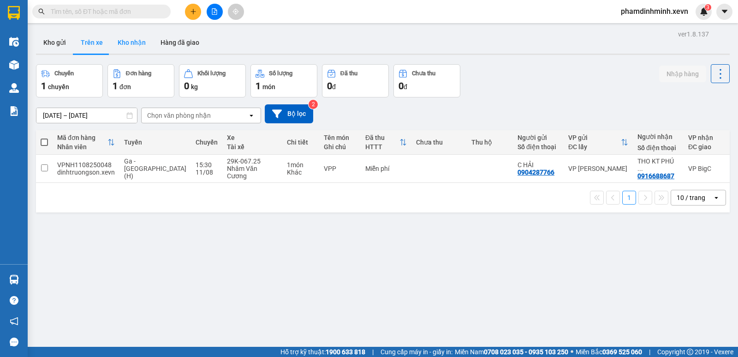
click at [137, 43] on button "Kho nhận" at bounding box center [131, 42] width 43 height 22
type input "[DATE] – [DATE]"
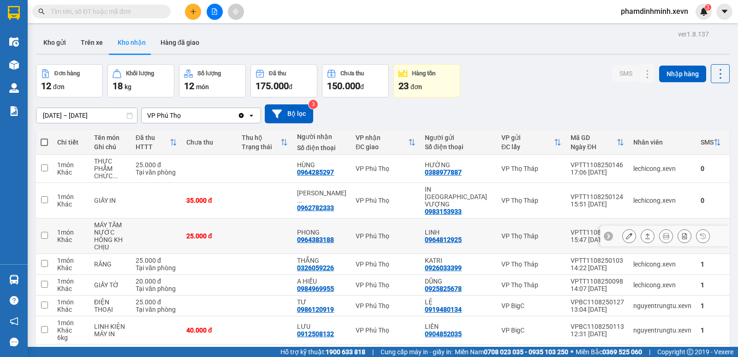
click at [514, 232] on div "VP Thọ Tháp" at bounding box center [532, 235] width 60 height 7
checkbox input "true"
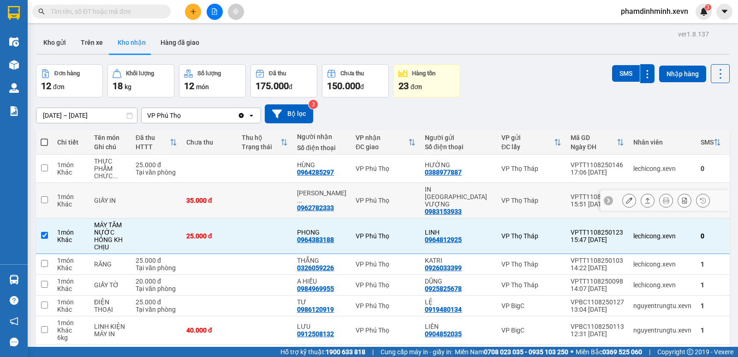
click at [517, 190] on td "VP Thọ Tháp" at bounding box center [531, 201] width 69 height 36
checkbox input "true"
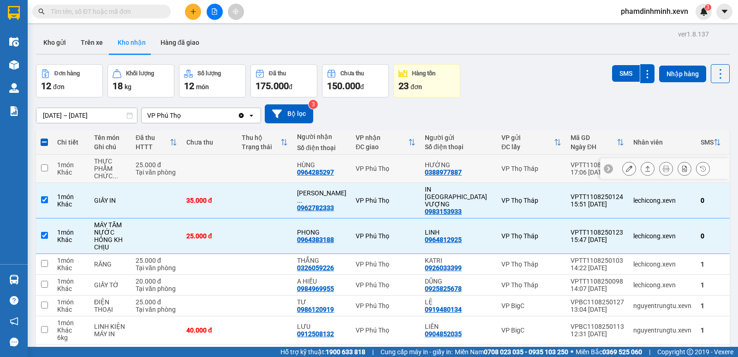
click at [521, 160] on td "VP Thọ Tháp" at bounding box center [531, 169] width 69 height 28
checkbox input "true"
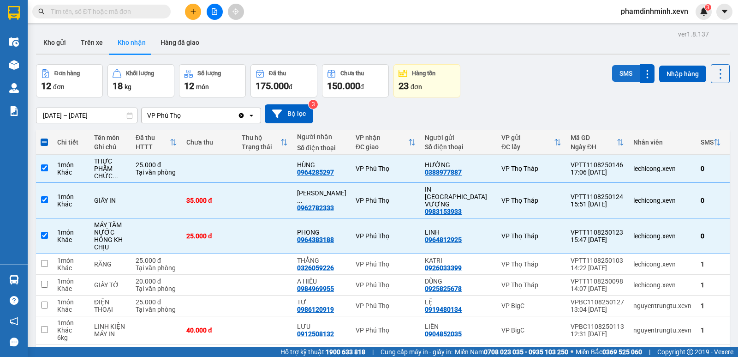
click at [622, 75] on button "SMS" at bounding box center [626, 73] width 28 height 17
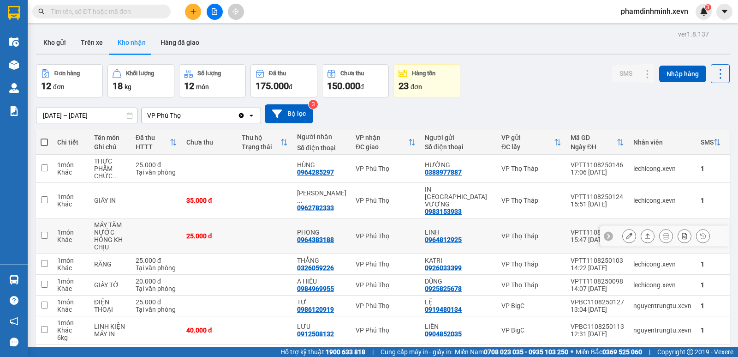
click at [147, 224] on td at bounding box center [156, 236] width 51 height 36
checkbox input "true"
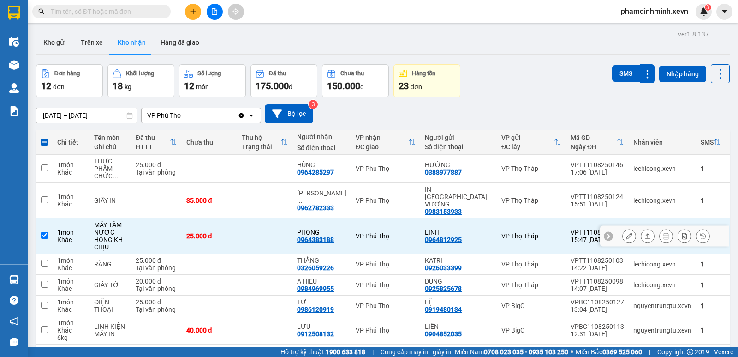
click at [626, 228] on button at bounding box center [629, 236] width 13 height 16
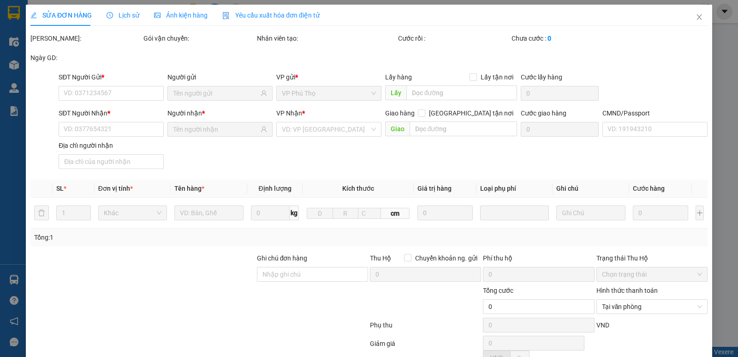
type input "0964812925"
type input "LINH"
type input "0964383188"
type input "PHONG"
type input "25.000"
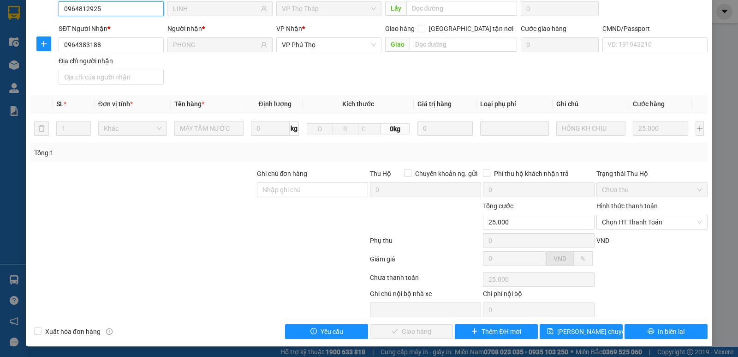
scroll to position [84, 0]
drag, startPoint x: 628, startPoint y: 218, endPoint x: 635, endPoint y: 228, distance: 12.6
click at [629, 218] on span "Chọn HT Thanh Toán" at bounding box center [652, 222] width 100 height 14
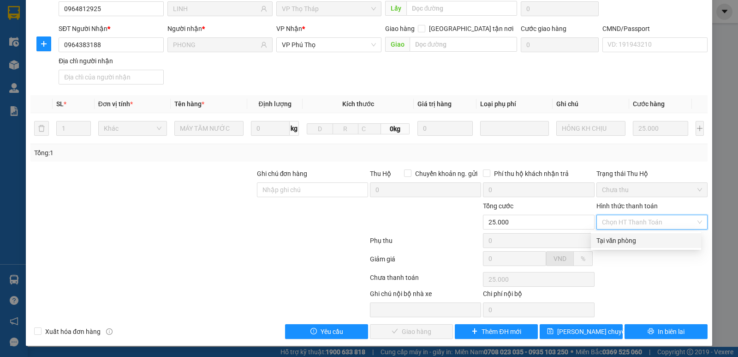
click at [636, 242] on div "Tại văn phòng" at bounding box center [646, 240] width 99 height 10
type input "0"
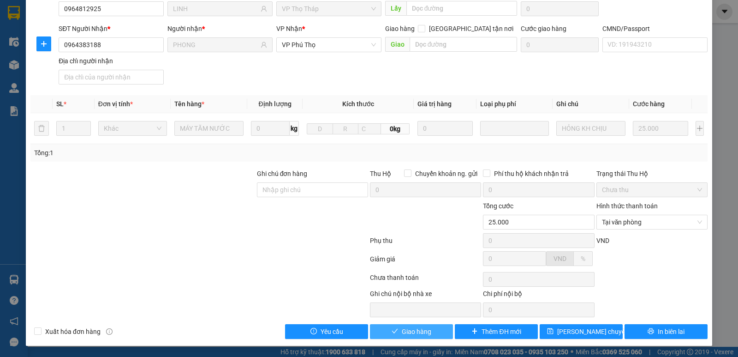
click at [425, 330] on span "Giao hàng" at bounding box center [417, 331] width 30 height 10
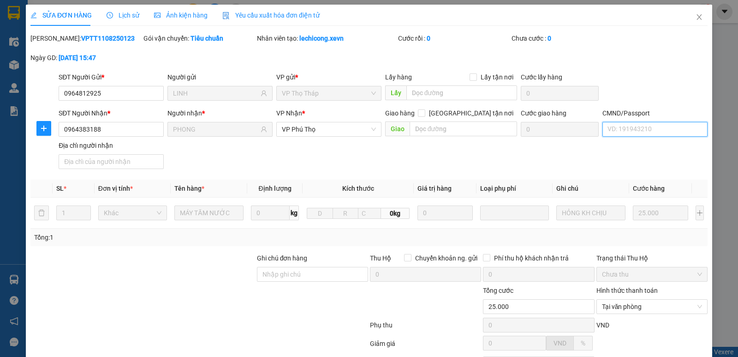
click at [644, 133] on input "CMND/Passport" at bounding box center [655, 129] width 105 height 15
type input "check tn"
click at [598, 145] on div "SĐT Người Nhận * 0964383188 Người nhận * PHONG VP Nhận * VP Phú Thọ Giao hàng […" at bounding box center [383, 140] width 653 height 65
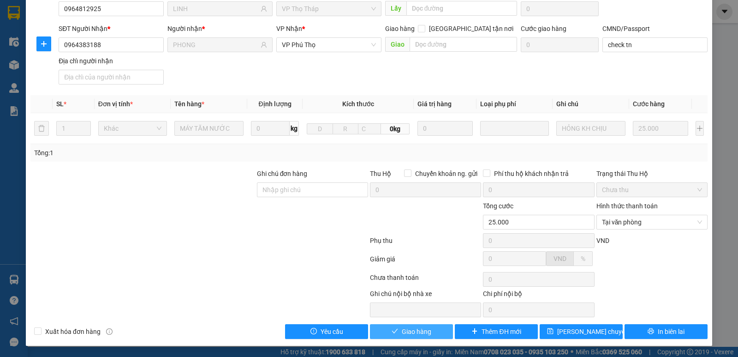
click at [411, 329] on span "Giao hàng" at bounding box center [417, 331] width 30 height 10
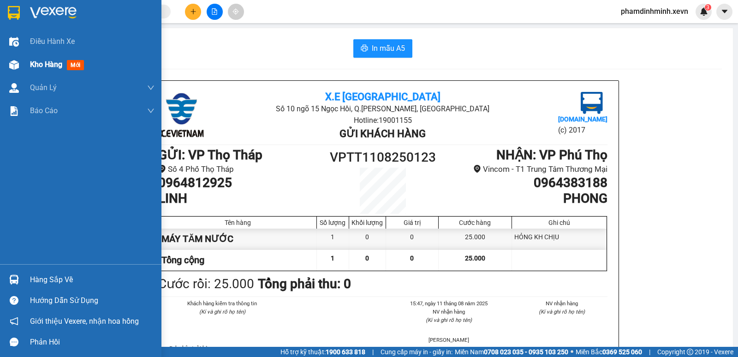
click at [54, 63] on span "Kho hàng" at bounding box center [46, 64] width 32 height 9
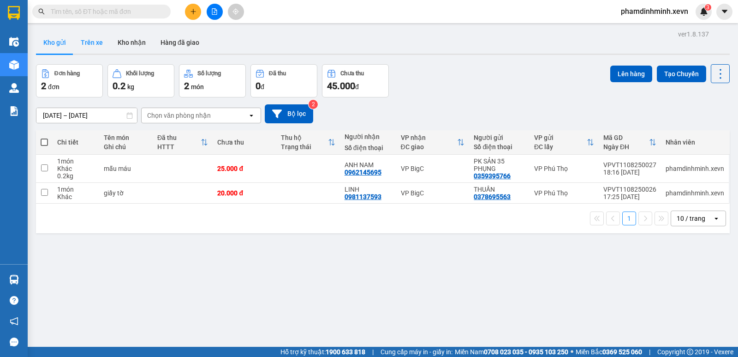
click at [91, 41] on button "Trên xe" at bounding box center [91, 42] width 37 height 22
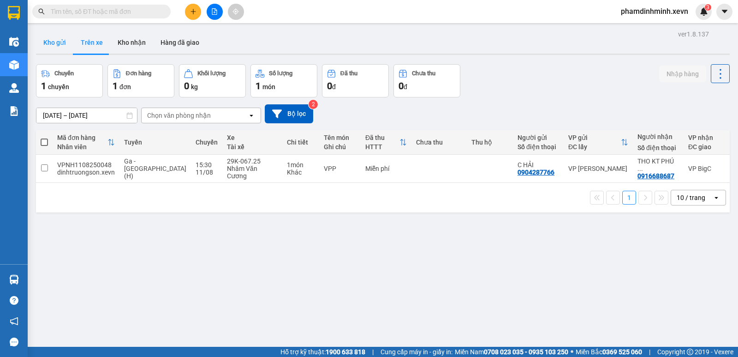
click at [67, 43] on button "Kho gửi" at bounding box center [54, 42] width 37 height 22
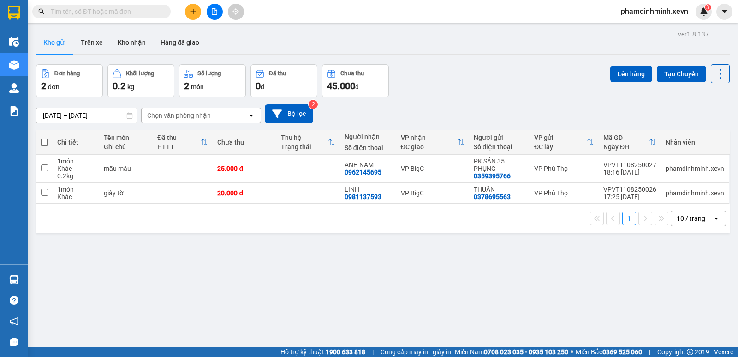
click at [93, 14] on input "text" at bounding box center [105, 11] width 109 height 10
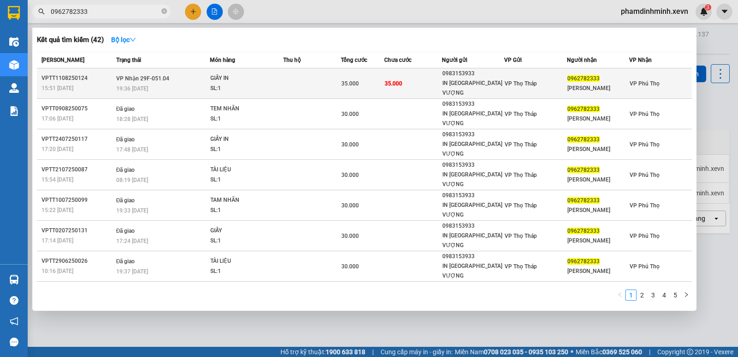
type input "0962782333"
click at [311, 75] on td at bounding box center [312, 83] width 58 height 30
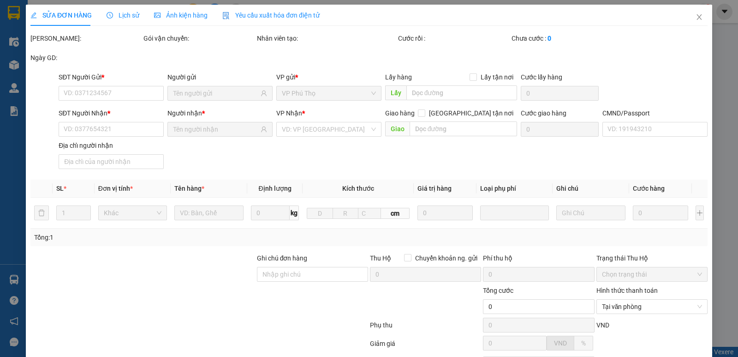
type input "0983153933"
type input "IN [GEOGRAPHIC_DATA] VƯỢNG"
type input "0962782333"
type input "[PERSON_NAME]"
type input "025093008376 THUỶ LẤY HÀNG"
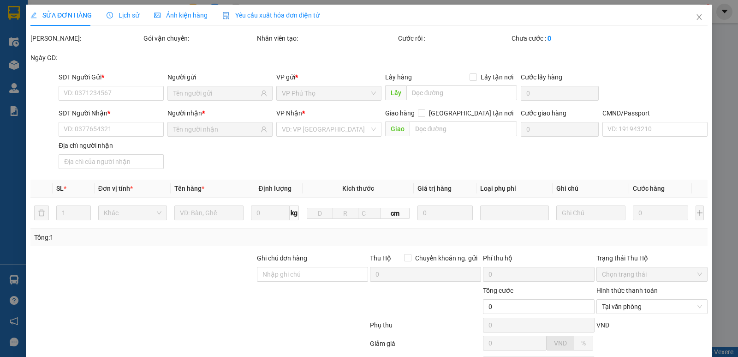
type input "35.000"
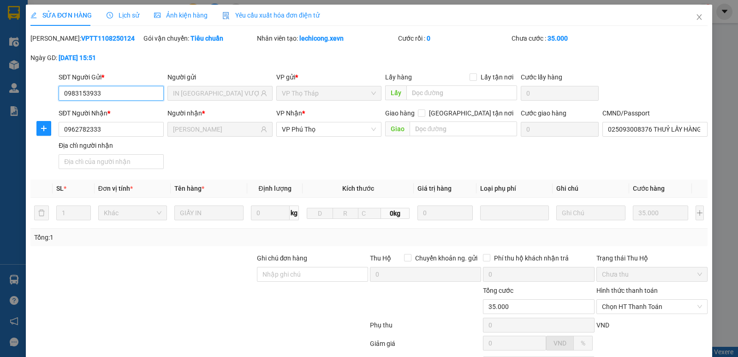
scroll to position [46, 0]
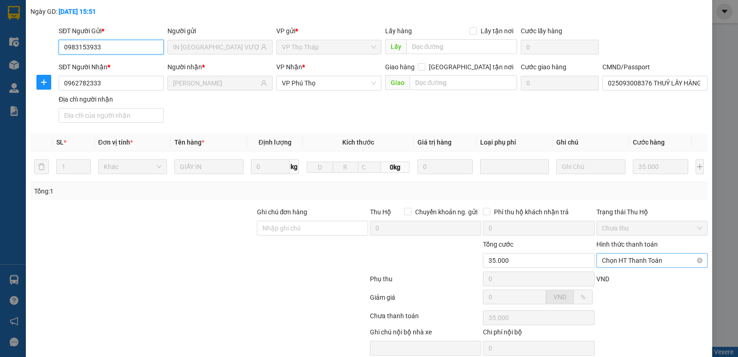
click at [623, 263] on span "Chọn HT Thanh Toán" at bounding box center [652, 260] width 100 height 14
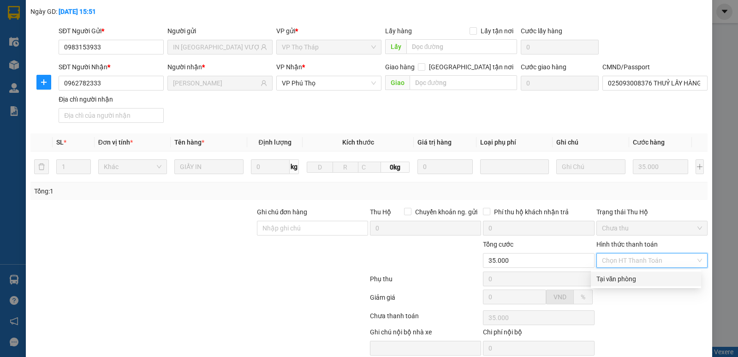
click at [631, 278] on div "Tại văn phòng" at bounding box center [646, 279] width 99 height 10
type input "0"
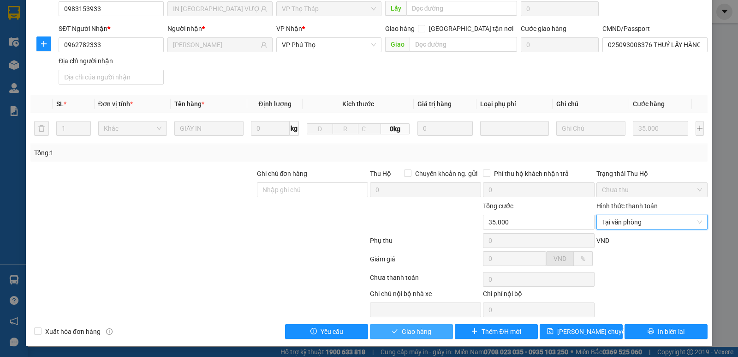
click at [411, 329] on span "Giao hàng" at bounding box center [417, 331] width 30 height 10
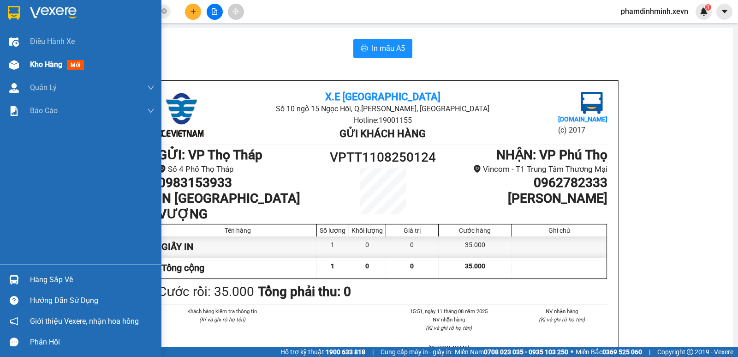
click at [42, 66] on span "Kho hàng" at bounding box center [46, 64] width 32 height 9
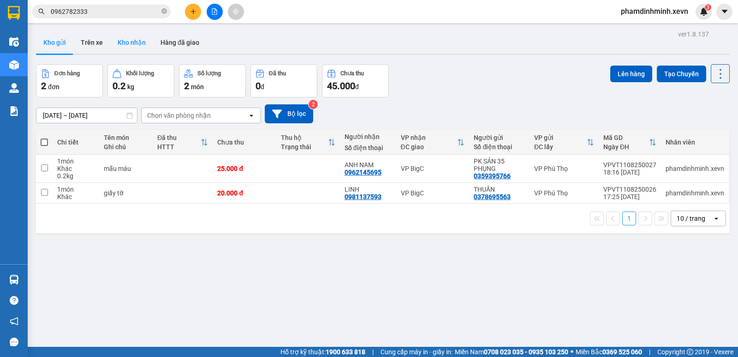
click at [120, 42] on button "Kho nhận" at bounding box center [131, 42] width 43 height 22
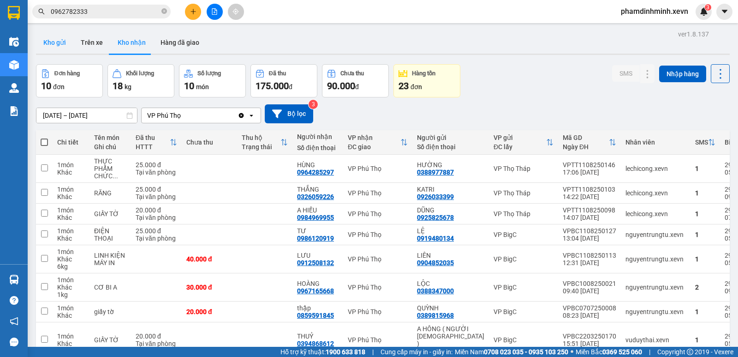
click at [64, 44] on button "Kho gửi" at bounding box center [54, 42] width 37 height 22
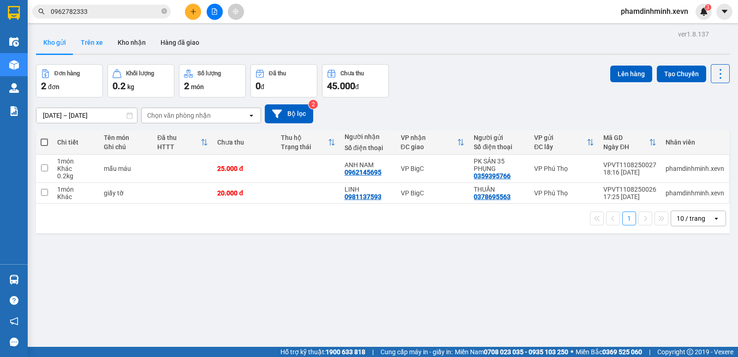
click at [93, 44] on button "Trên xe" at bounding box center [91, 42] width 37 height 22
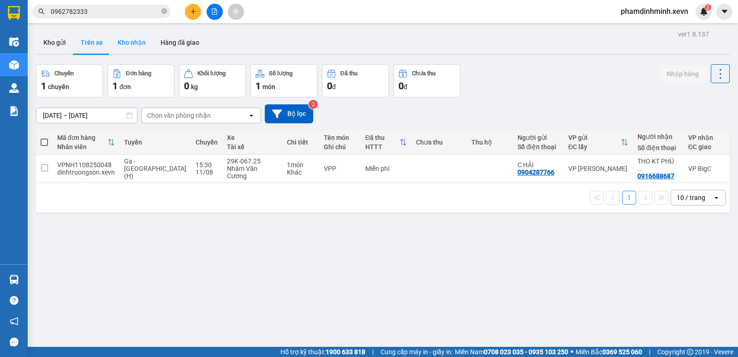
click at [137, 46] on button "Kho nhận" at bounding box center [131, 42] width 43 height 22
type input "[DATE] – [DATE]"
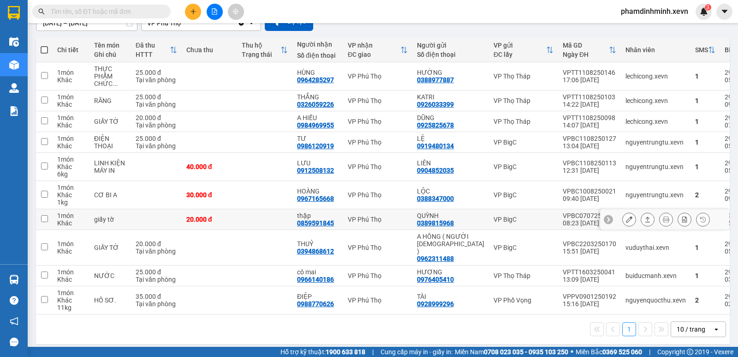
scroll to position [94, 0]
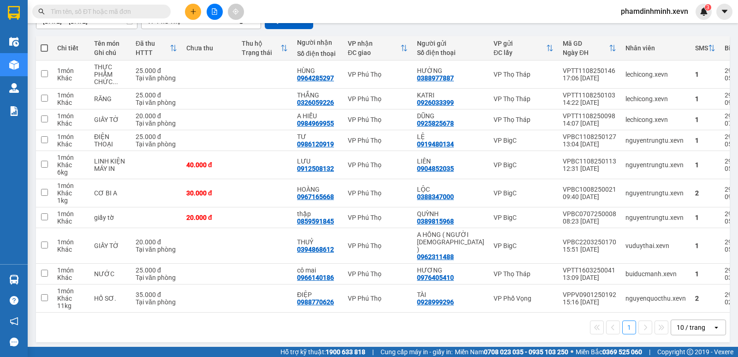
click at [102, 10] on input "text" at bounding box center [105, 11] width 109 height 10
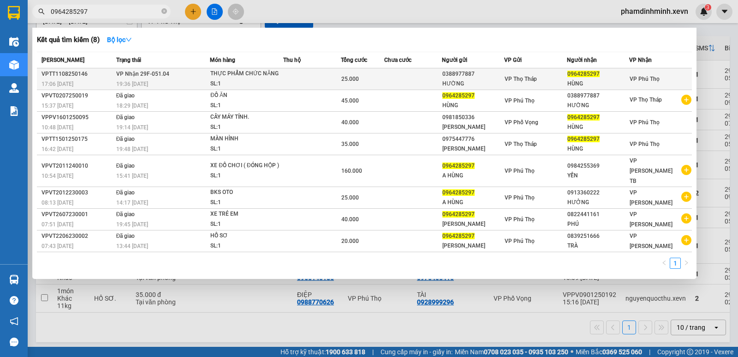
type input "0964285297"
click at [224, 80] on div "SL: 1" at bounding box center [244, 84] width 69 height 10
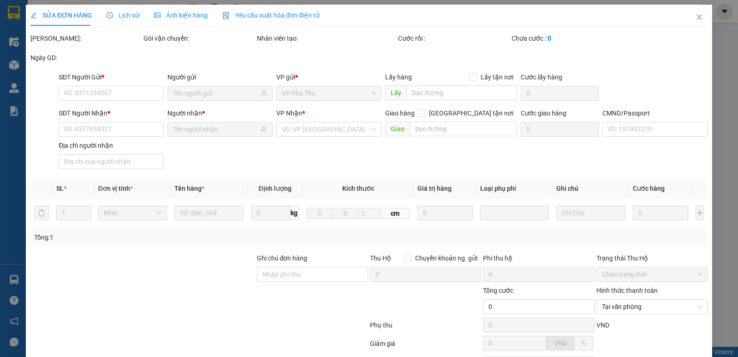
type input "0388977887"
type input "HƯỜNG"
type input "0964285297"
type input "HÙNG"
type input "037088000186 [PERSON_NAME]"
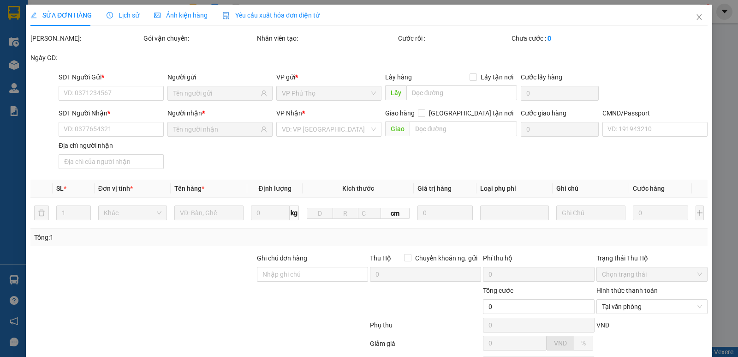
type input "25.000"
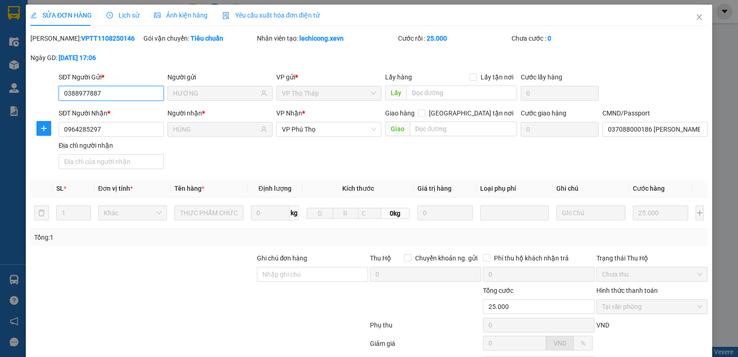
scroll to position [84, 0]
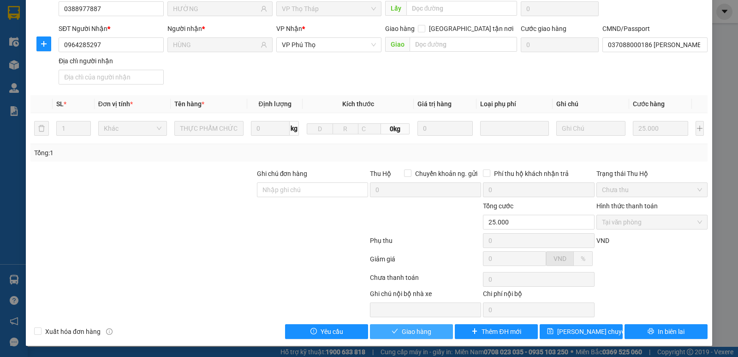
click at [394, 331] on icon "check" at bounding box center [395, 331] width 6 height 6
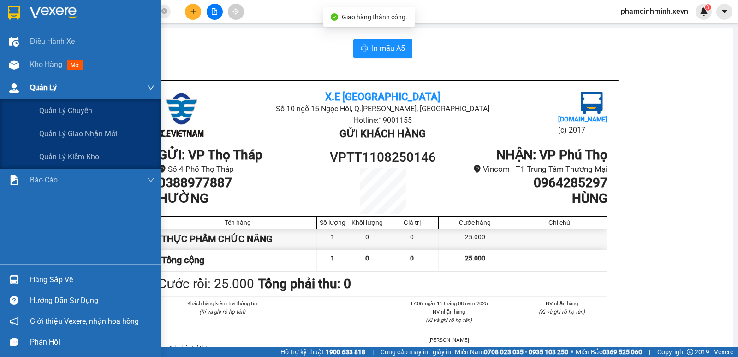
click at [20, 77] on div "Quản Lý" at bounding box center [81, 87] width 162 height 23
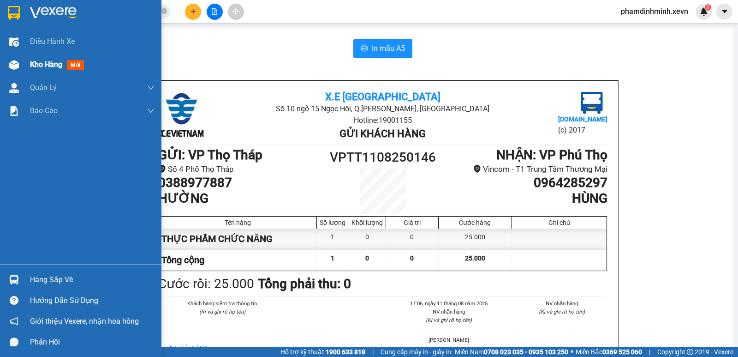
click at [46, 66] on span "Kho hàng" at bounding box center [46, 64] width 32 height 9
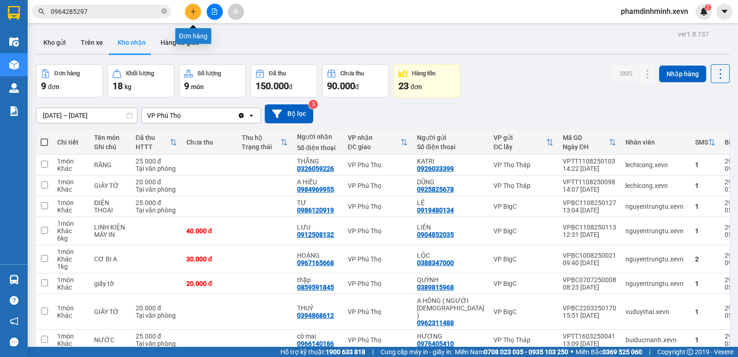
click at [188, 12] on button at bounding box center [193, 12] width 16 height 16
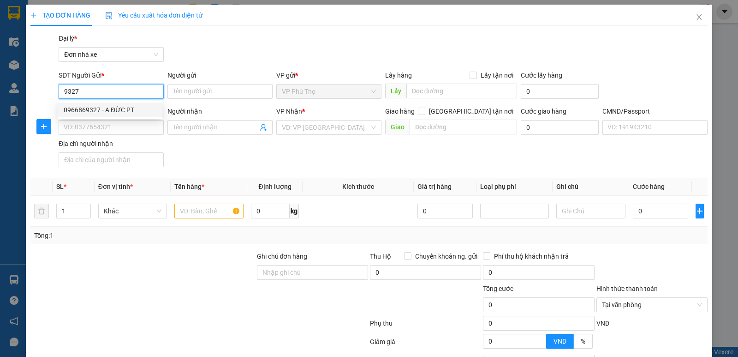
click at [119, 106] on div "0966869327 - A ĐỨC PT" at bounding box center [110, 110] width 93 height 10
type input "0966869327"
type input "A ĐỨC PT"
type input "0912615997"
type input "GREEN LAB"
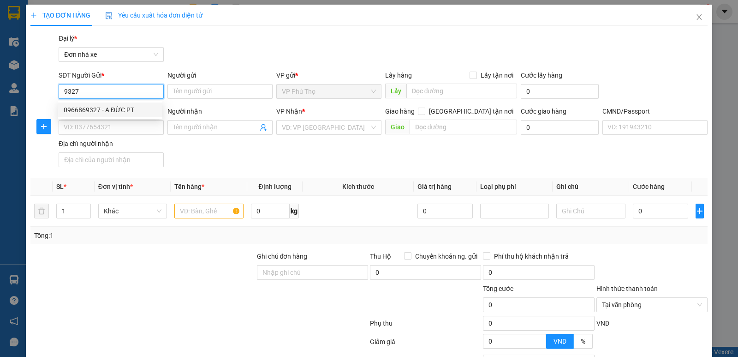
type input "036097003749 [PERSON_NAME] 1997"
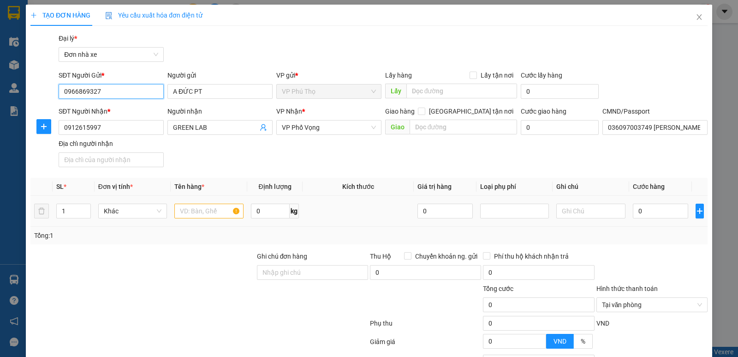
type input "0966869327"
click at [213, 206] on input "text" at bounding box center [208, 211] width 69 height 15
type input "mẫu máu"
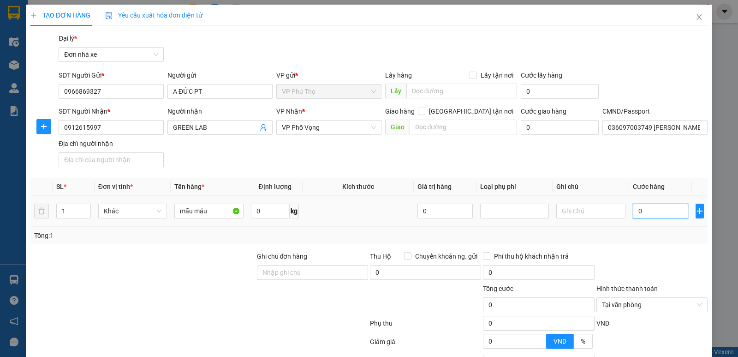
click at [653, 210] on input "0" at bounding box center [660, 211] width 55 height 15
type input "2"
type input "25"
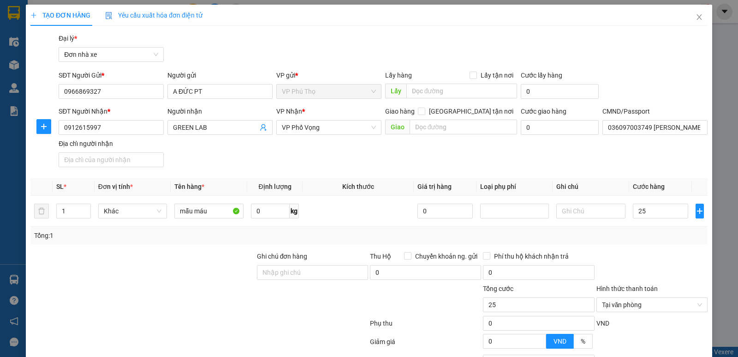
type input "25.000"
click at [633, 251] on div at bounding box center [652, 267] width 113 height 32
click at [271, 214] on input "0" at bounding box center [270, 211] width 39 height 15
type input "0.1"
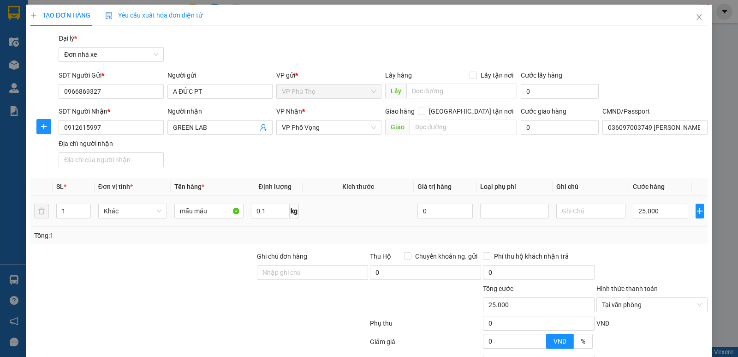
click at [330, 230] on div "Tổng: 1" at bounding box center [369, 235] width 670 height 10
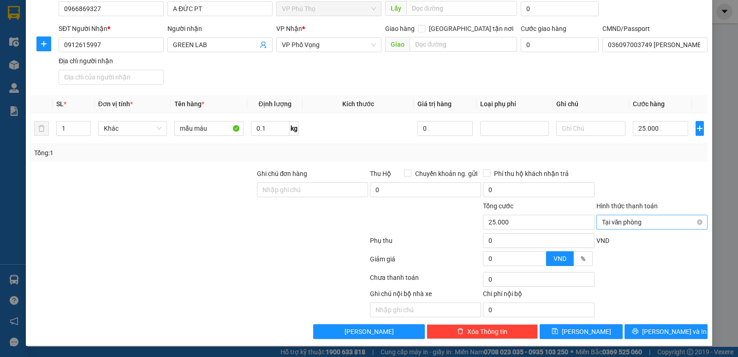
click at [649, 225] on span "Tại văn phòng" at bounding box center [652, 222] width 100 height 14
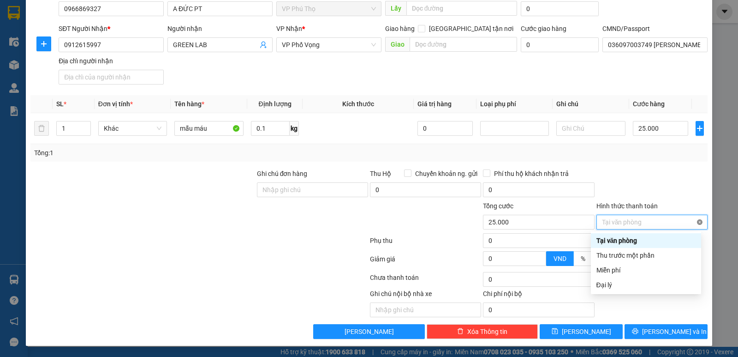
type input "25.000"
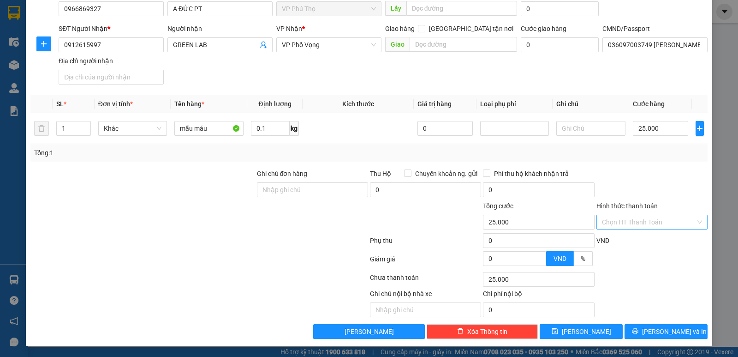
click at [680, 195] on div at bounding box center [652, 184] width 113 height 32
click at [677, 329] on span "[PERSON_NAME] và In" at bounding box center [674, 331] width 65 height 10
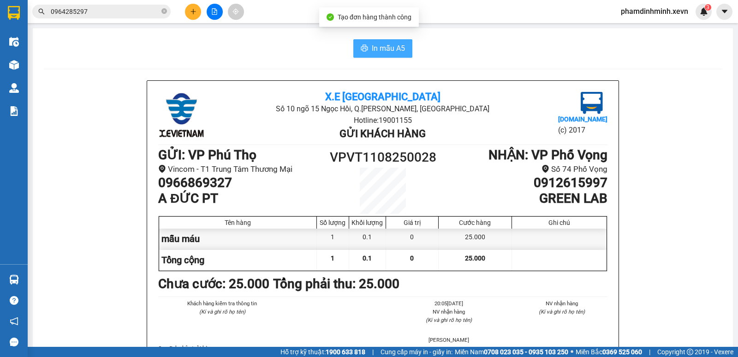
drag, startPoint x: 377, startPoint y: 52, endPoint x: 389, endPoint y: 55, distance: 12.0
click at [378, 52] on span "In mẫu A5" at bounding box center [388, 48] width 33 height 12
